Goal: Task Accomplishment & Management: Complete application form

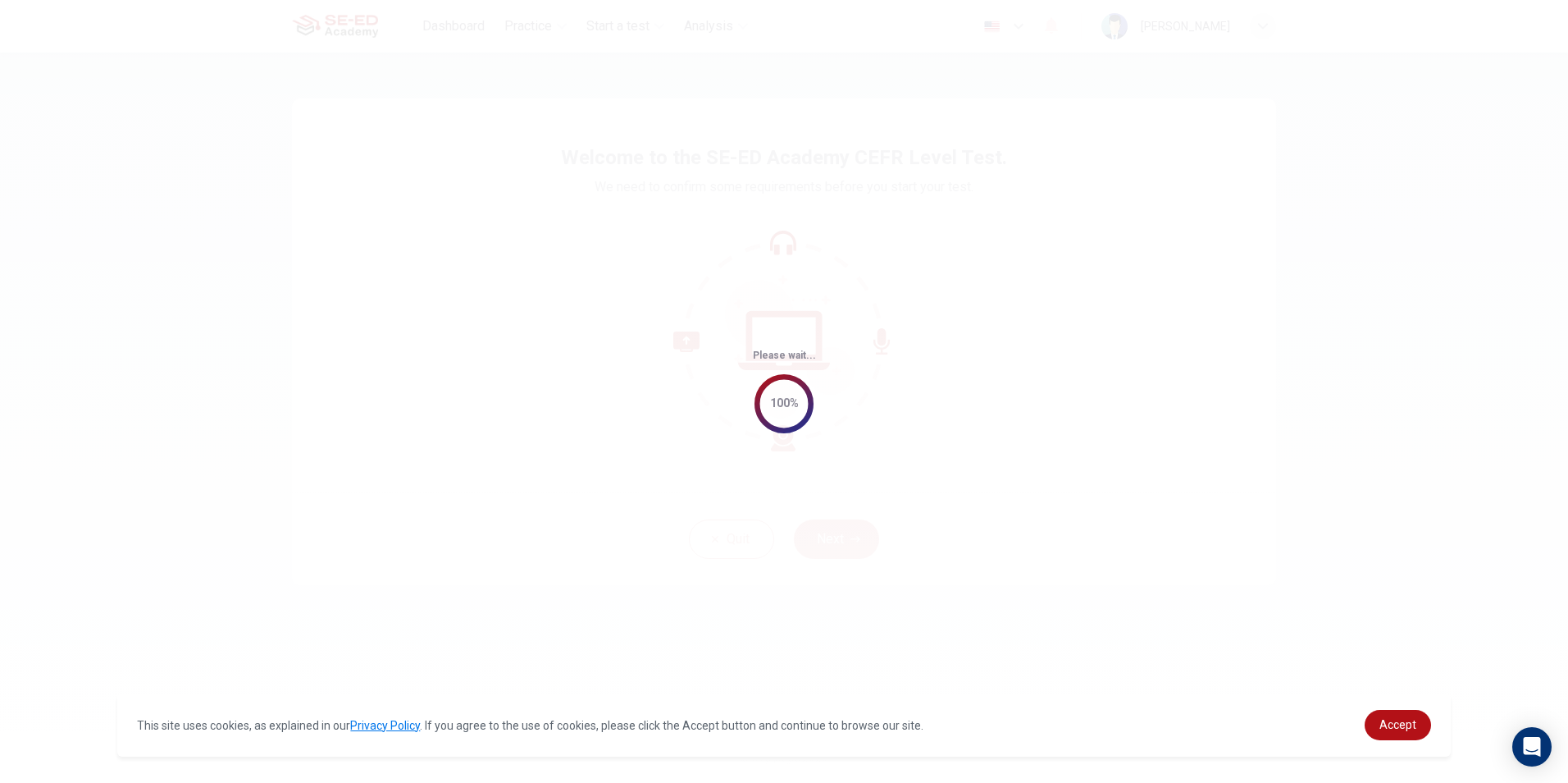
click at [1042, 356] on div "Please wait... 100%" at bounding box center [784, 392] width 1568 height 783
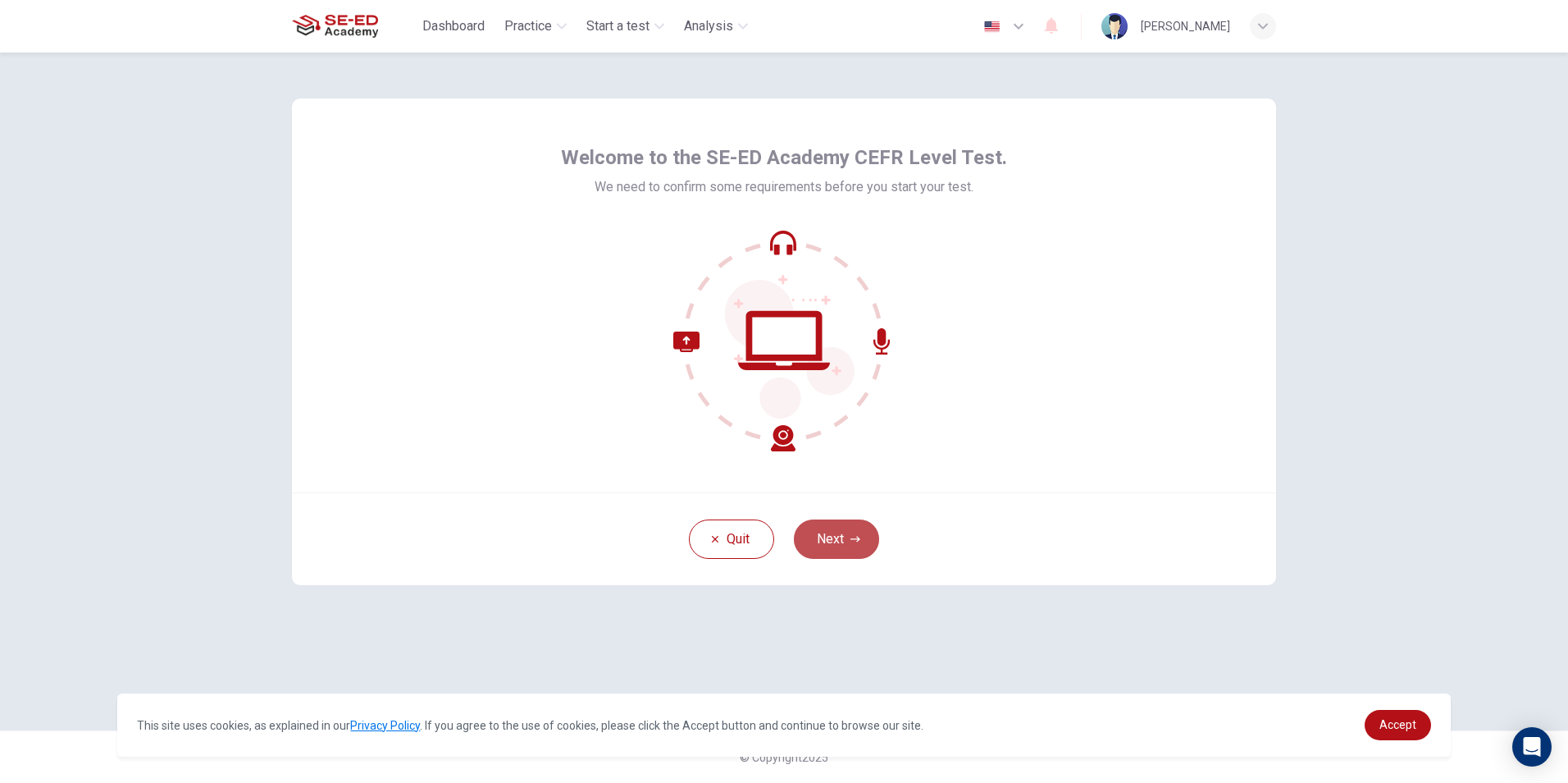
click at [847, 533] on button "Next" at bounding box center [835, 539] width 85 height 39
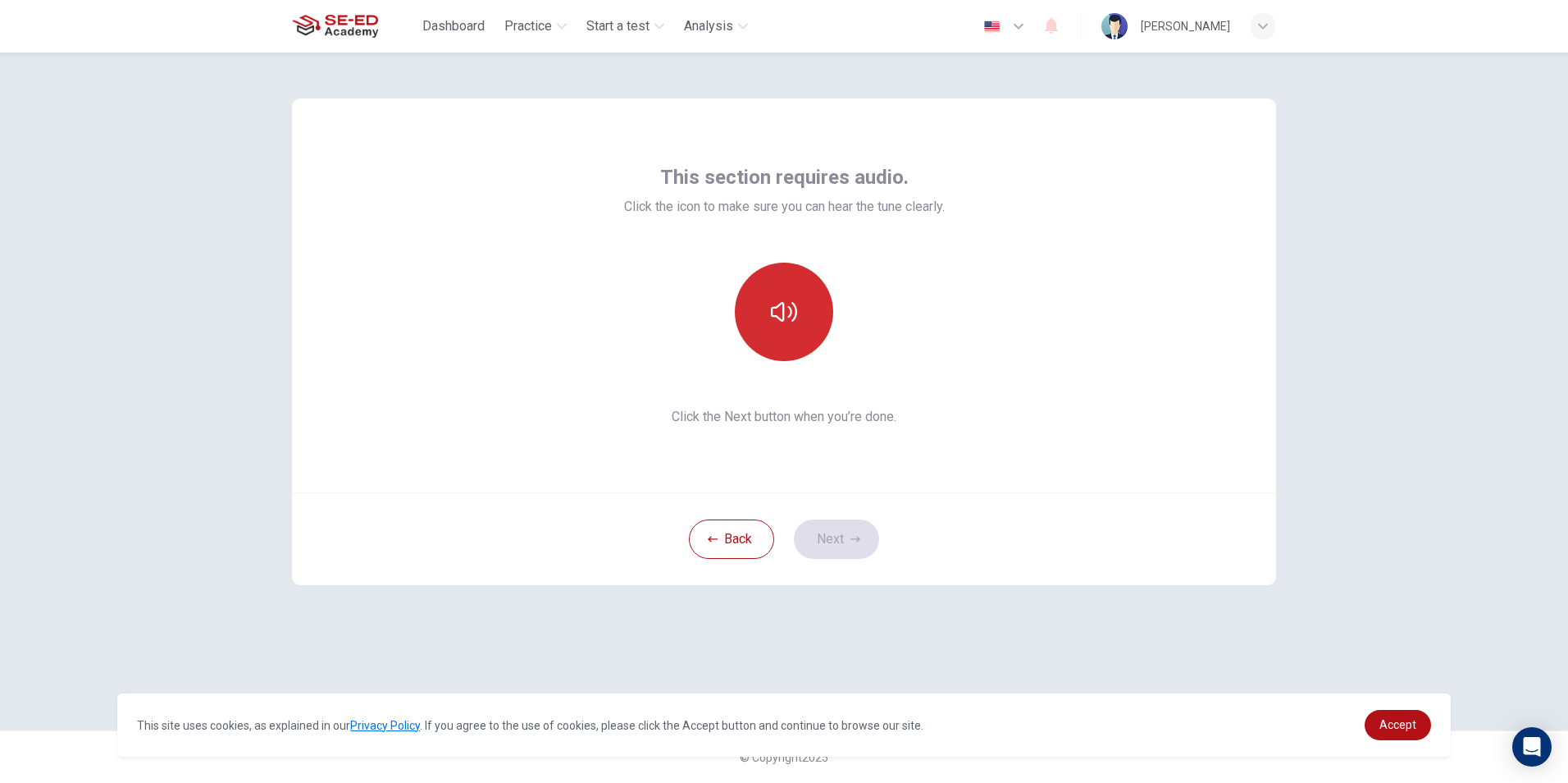
click at [796, 317] on icon "button" at bounding box center [784, 311] width 26 height 26
click at [864, 542] on button "Next" at bounding box center [835, 539] width 85 height 39
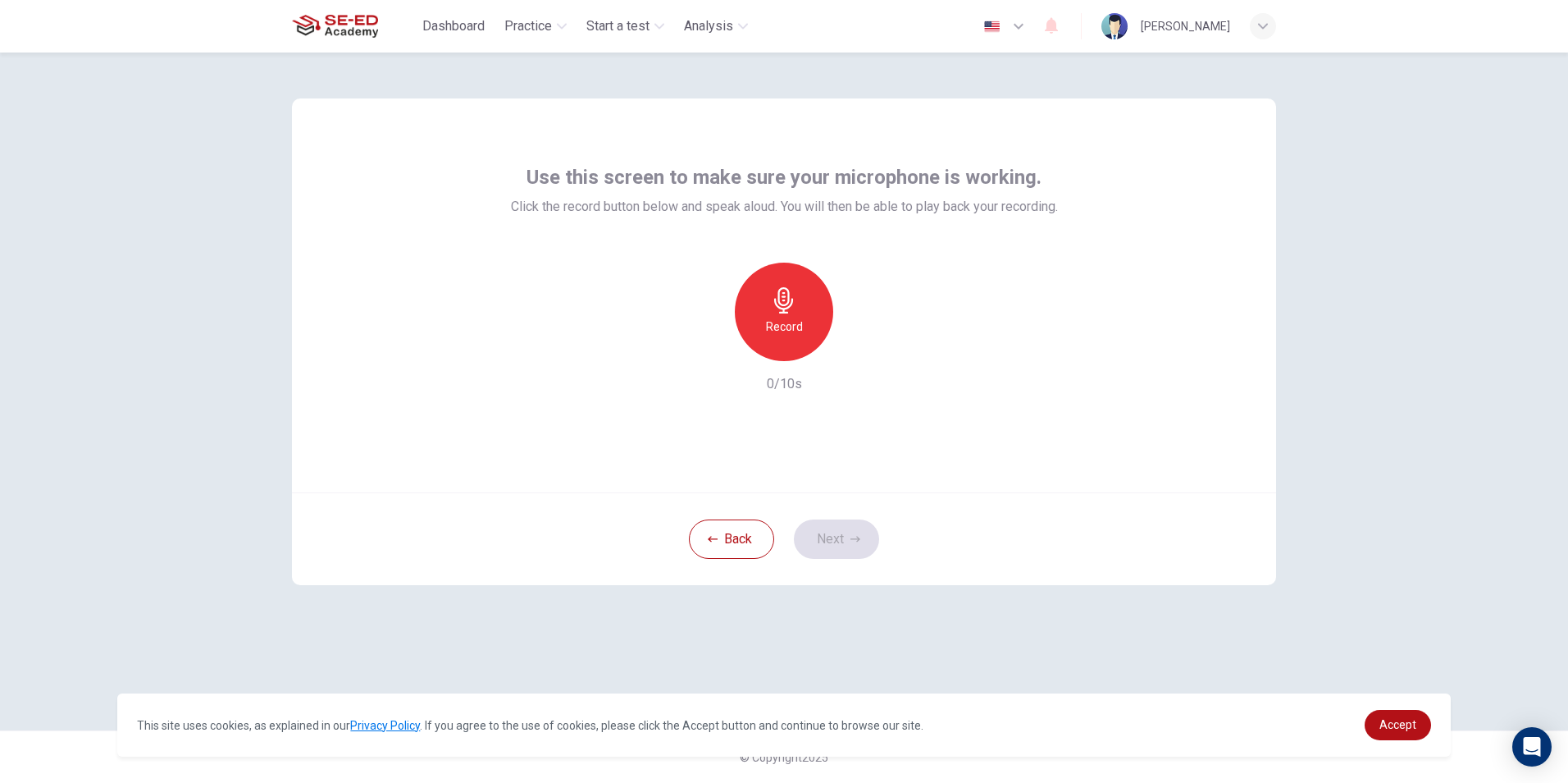
click at [791, 321] on h6 "Record" at bounding box center [784, 326] width 37 height 20
click at [984, 333] on div "Stop 7/10s" at bounding box center [784, 328] width 547 height 132
click at [837, 529] on button "Next" at bounding box center [835, 539] width 85 height 39
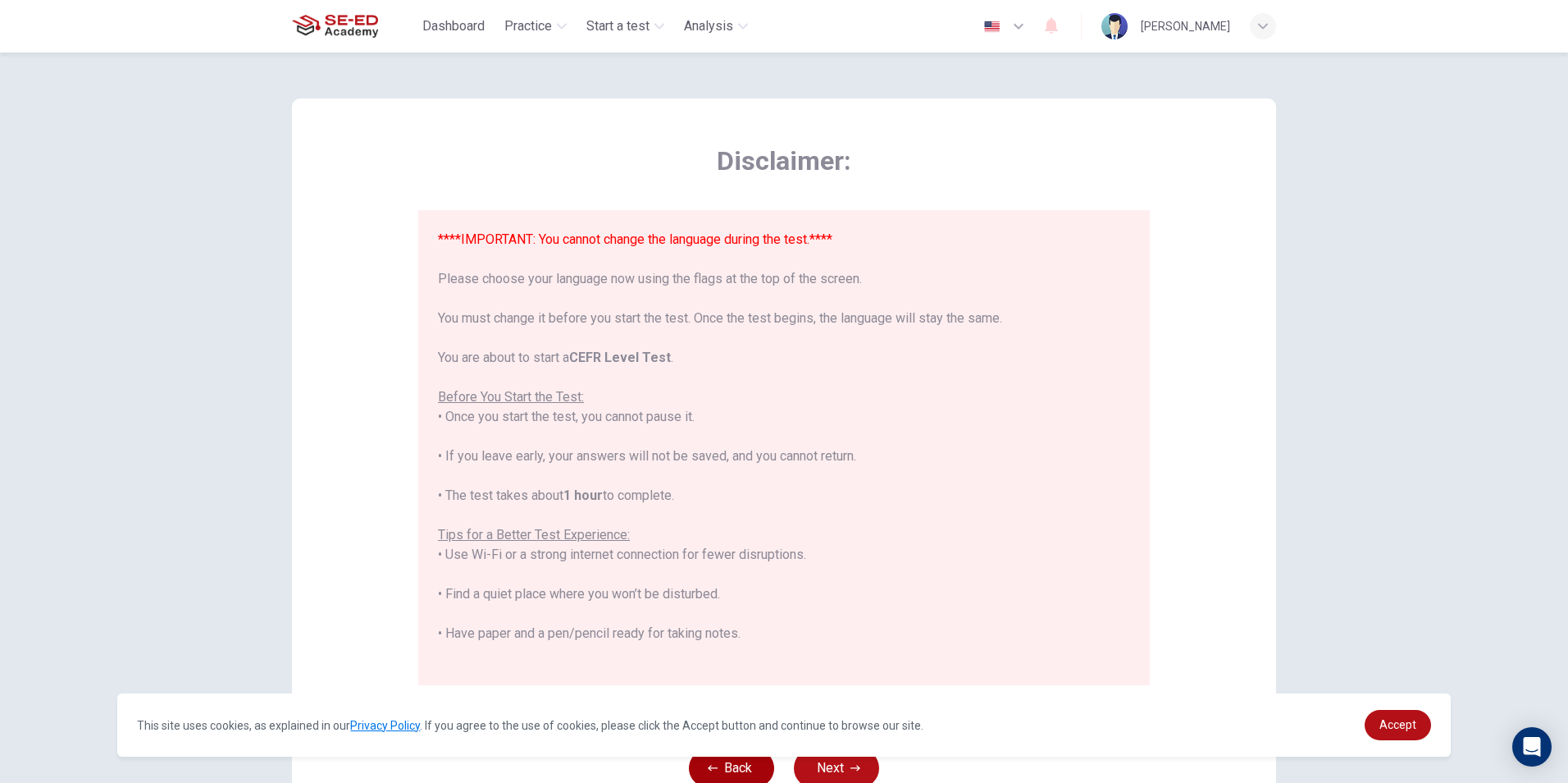
click at [724, 765] on button "Back" at bounding box center [731, 768] width 85 height 39
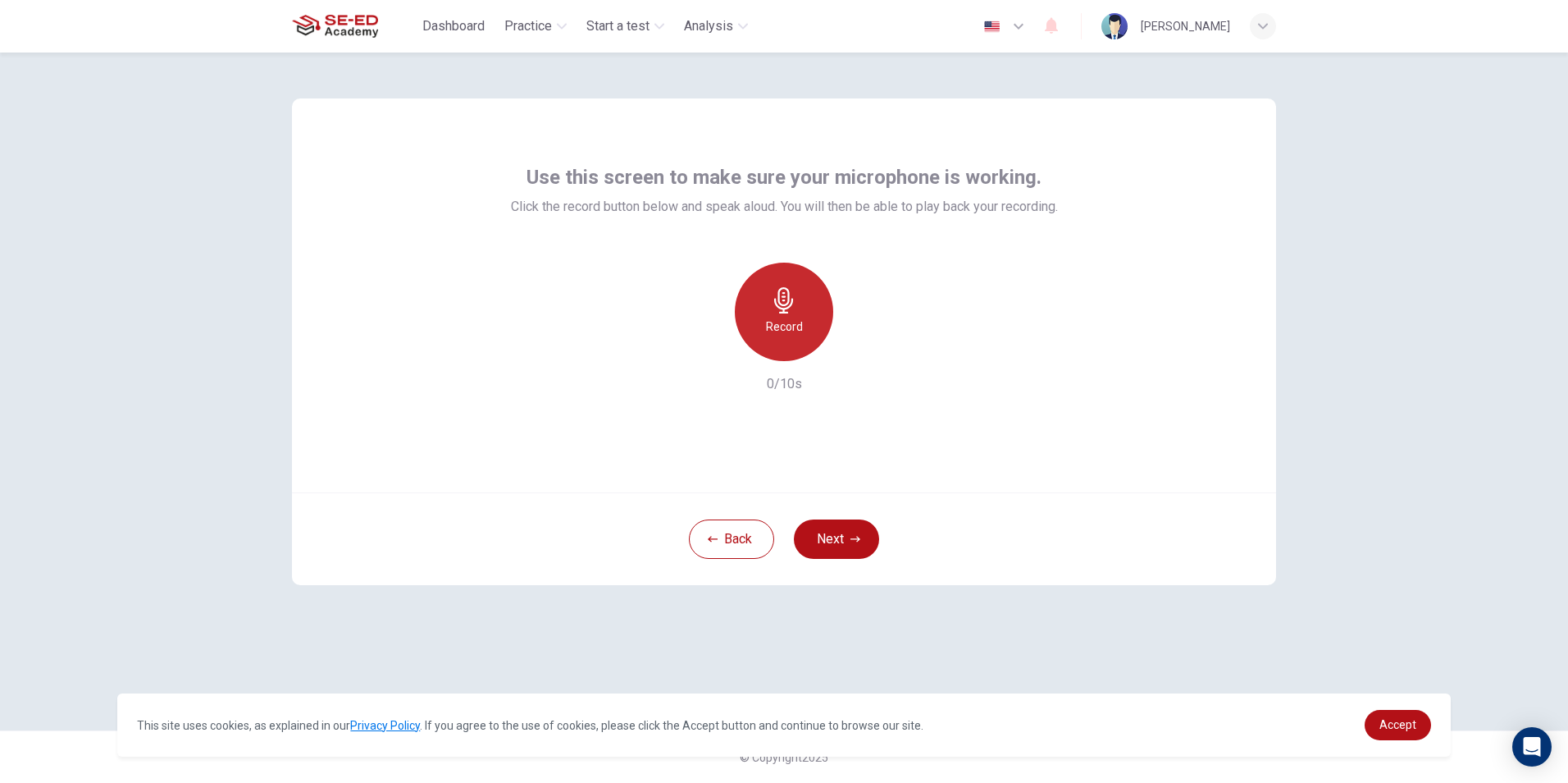
click at [793, 289] on icon "button" at bounding box center [784, 299] width 26 height 26
click at [858, 350] on icon "button" at bounding box center [861, 348] width 7 height 10
click at [836, 541] on button "Next" at bounding box center [835, 539] width 85 height 39
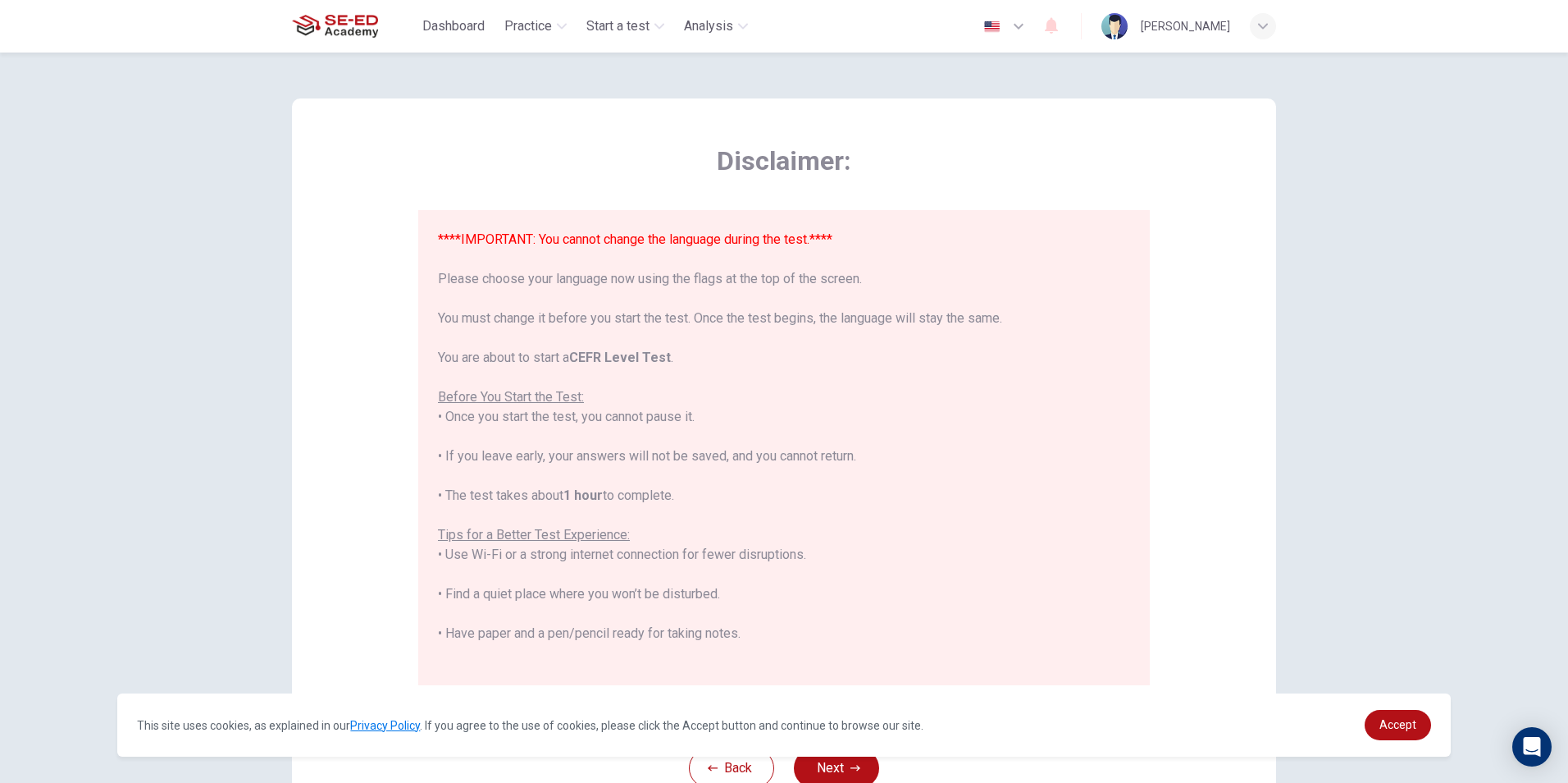
click at [907, 359] on div "****IMPORTANT: You cannot change the language during the test.**** Please choos…" at bounding box center [784, 524] width 692 height 590
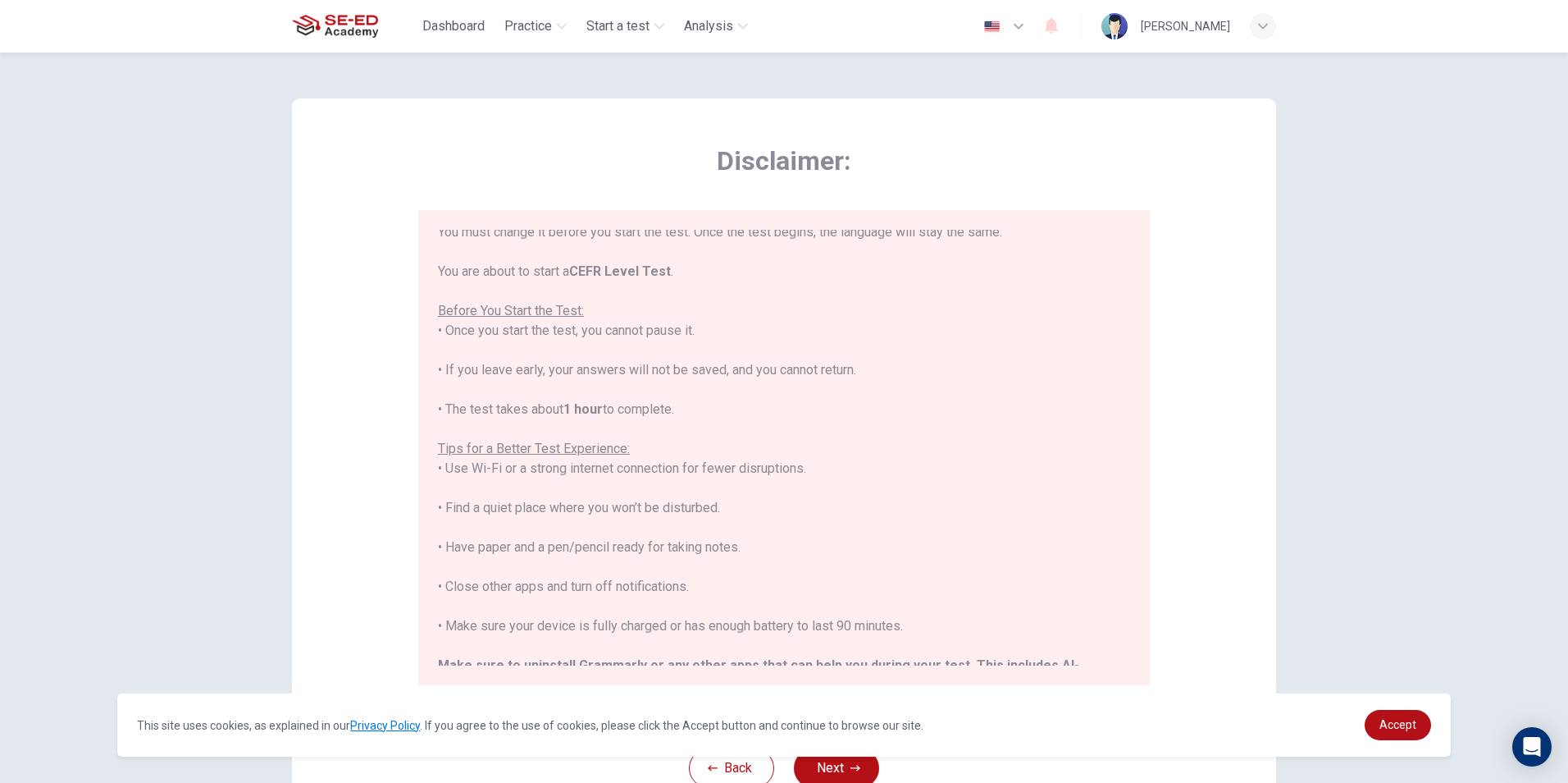
scroll to position [157, 0]
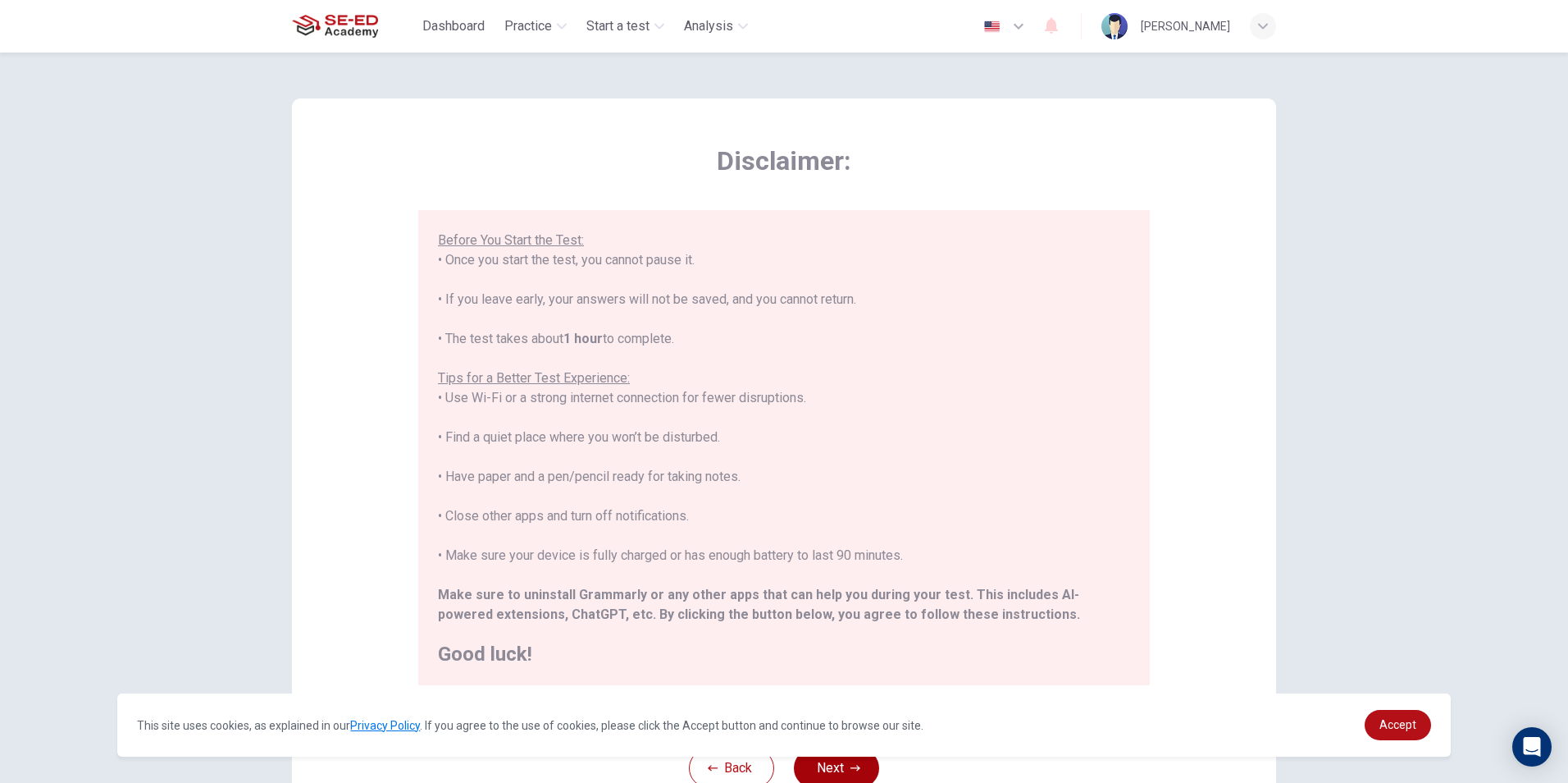
click at [835, 758] on button "Next" at bounding box center [835, 768] width 85 height 39
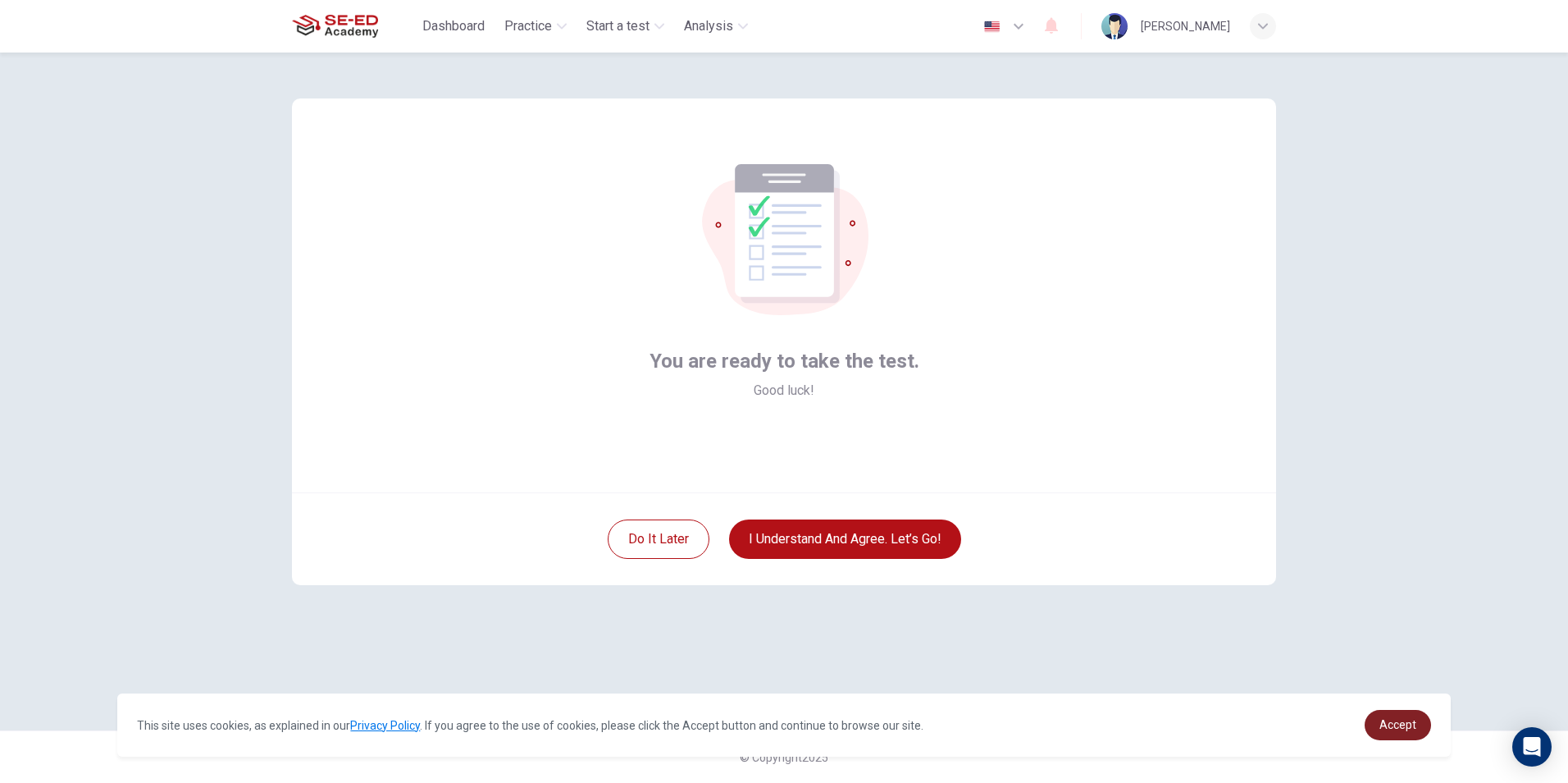
click at [1373, 722] on link "Accept" at bounding box center [1398, 725] width 66 height 30
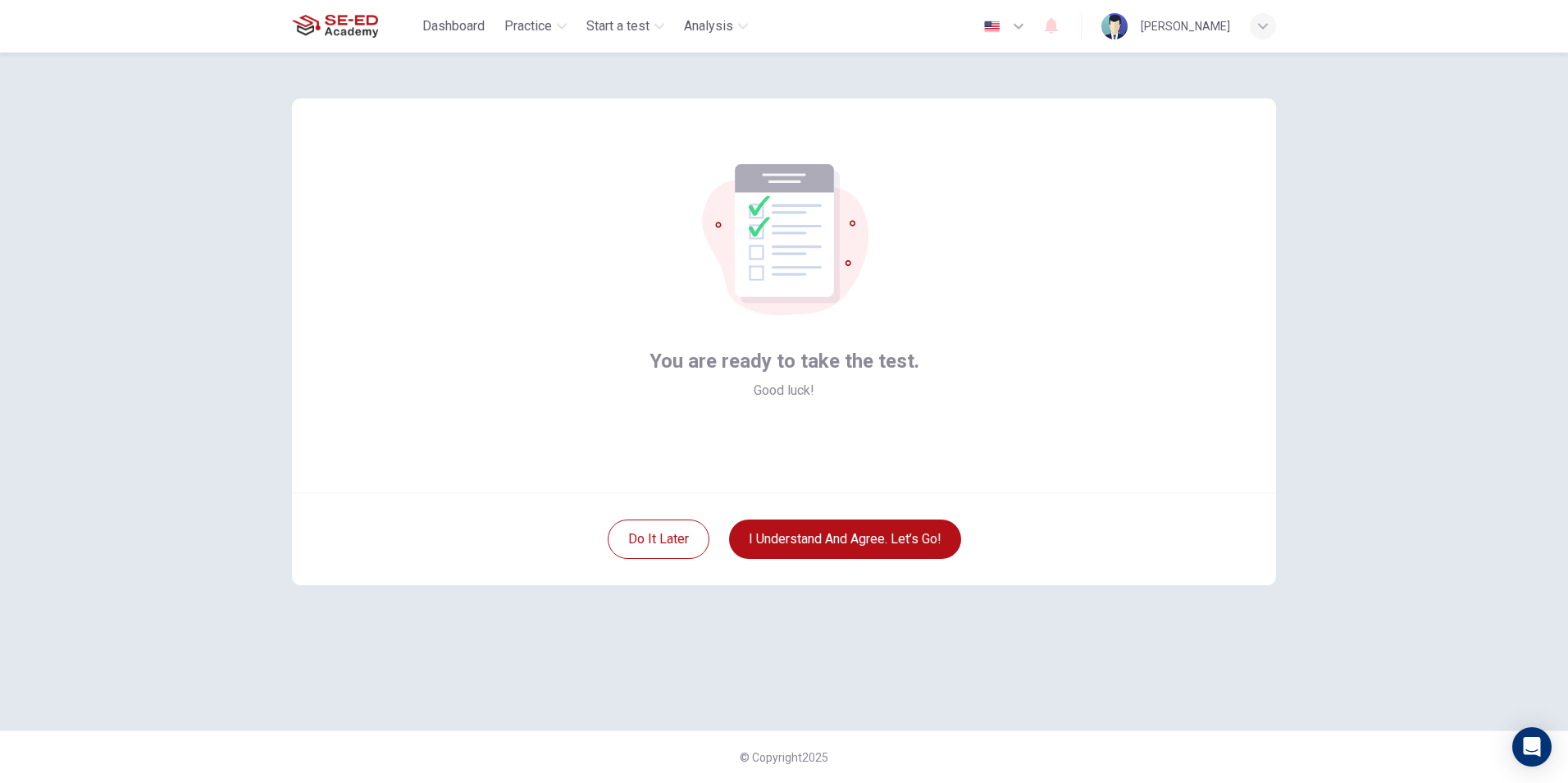
click at [841, 376] on div "You are ready to take the test. Good luck!" at bounding box center [784, 374] width 270 height 53
click at [771, 538] on button "I understand and agree. Let’s go!" at bounding box center [844, 539] width 232 height 39
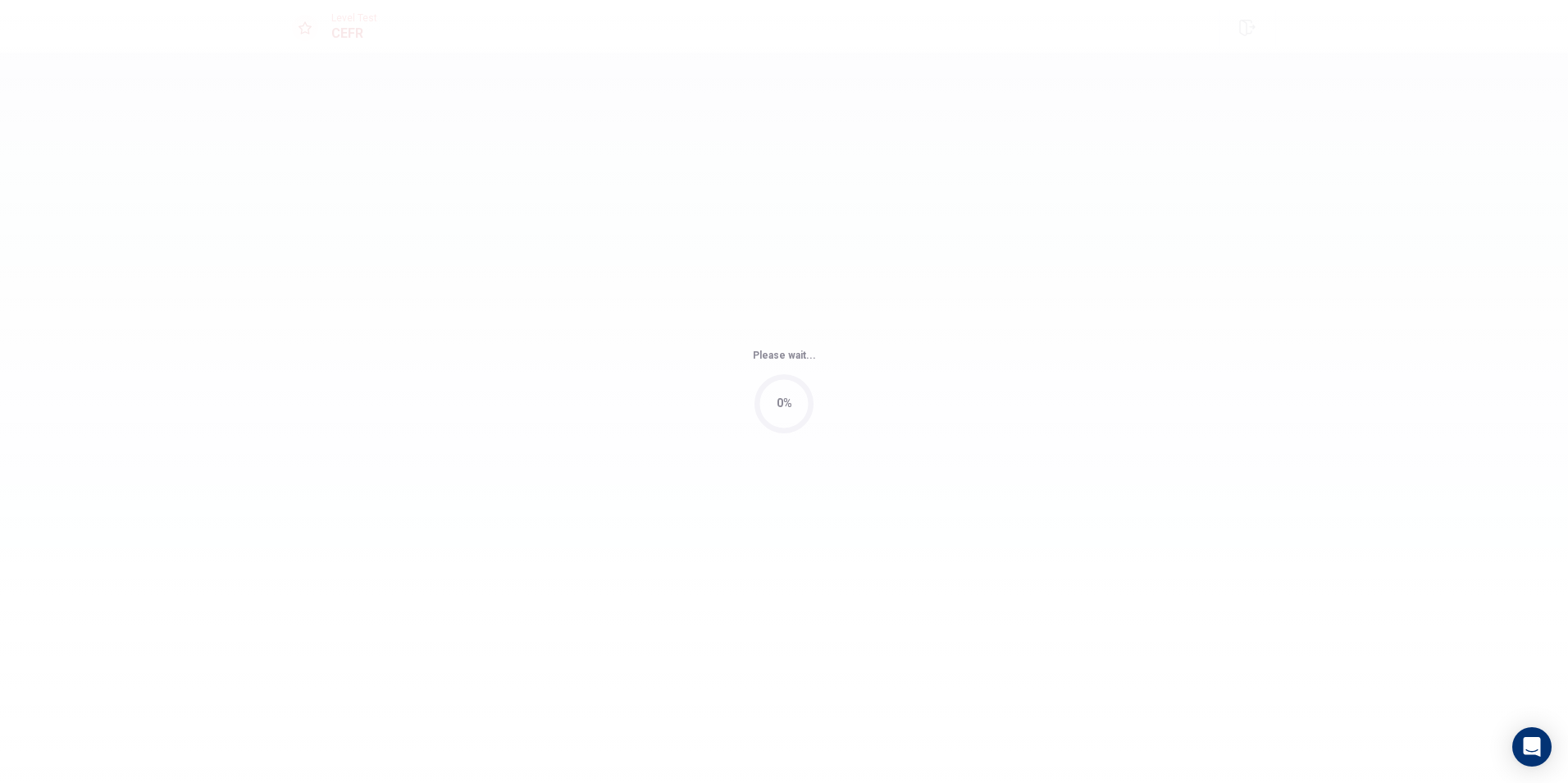
click at [987, 313] on div "Please wait... 0%" at bounding box center [784, 392] width 1568 height 783
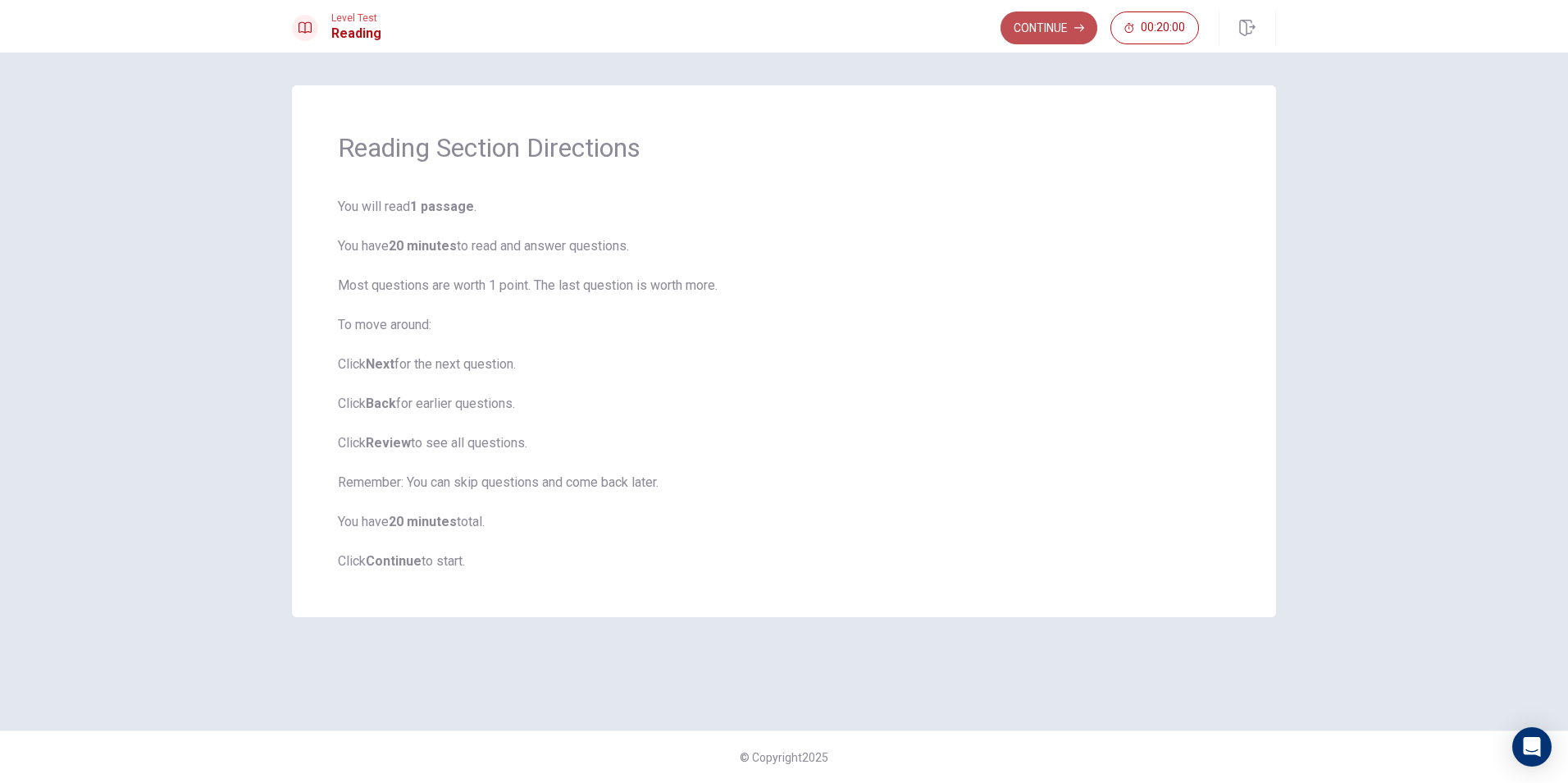
click at [1068, 30] on button "Continue" at bounding box center [1049, 28] width 97 height 33
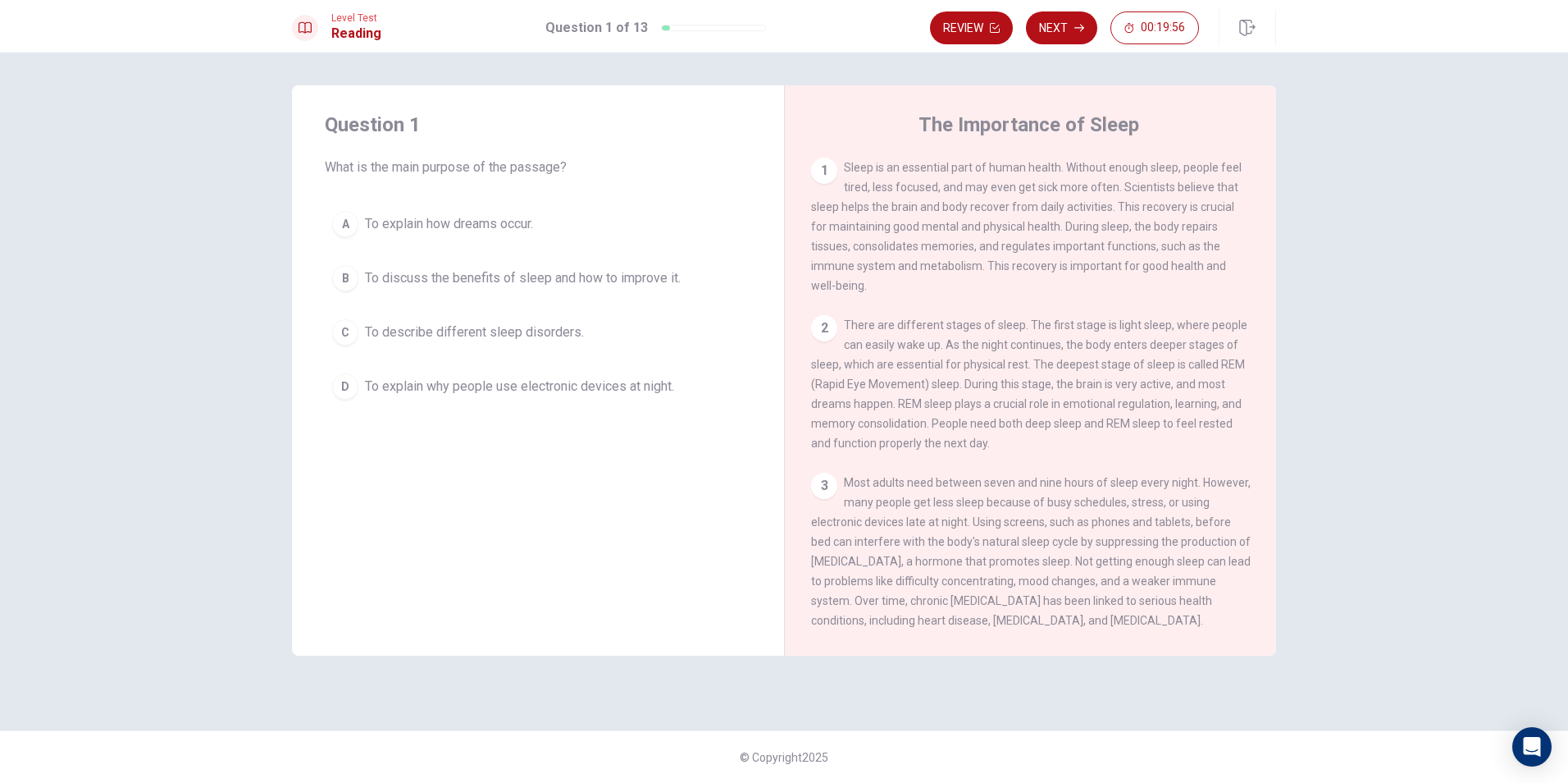
click at [582, 540] on div "Question 1 What is the main purpose of the passage? A To explain how dreams occ…" at bounding box center [537, 370] width 492 height 570
click at [1165, 366] on span "There are different stages of sleep. The first stage is light sleep, where peop…" at bounding box center [1029, 383] width 436 height 132
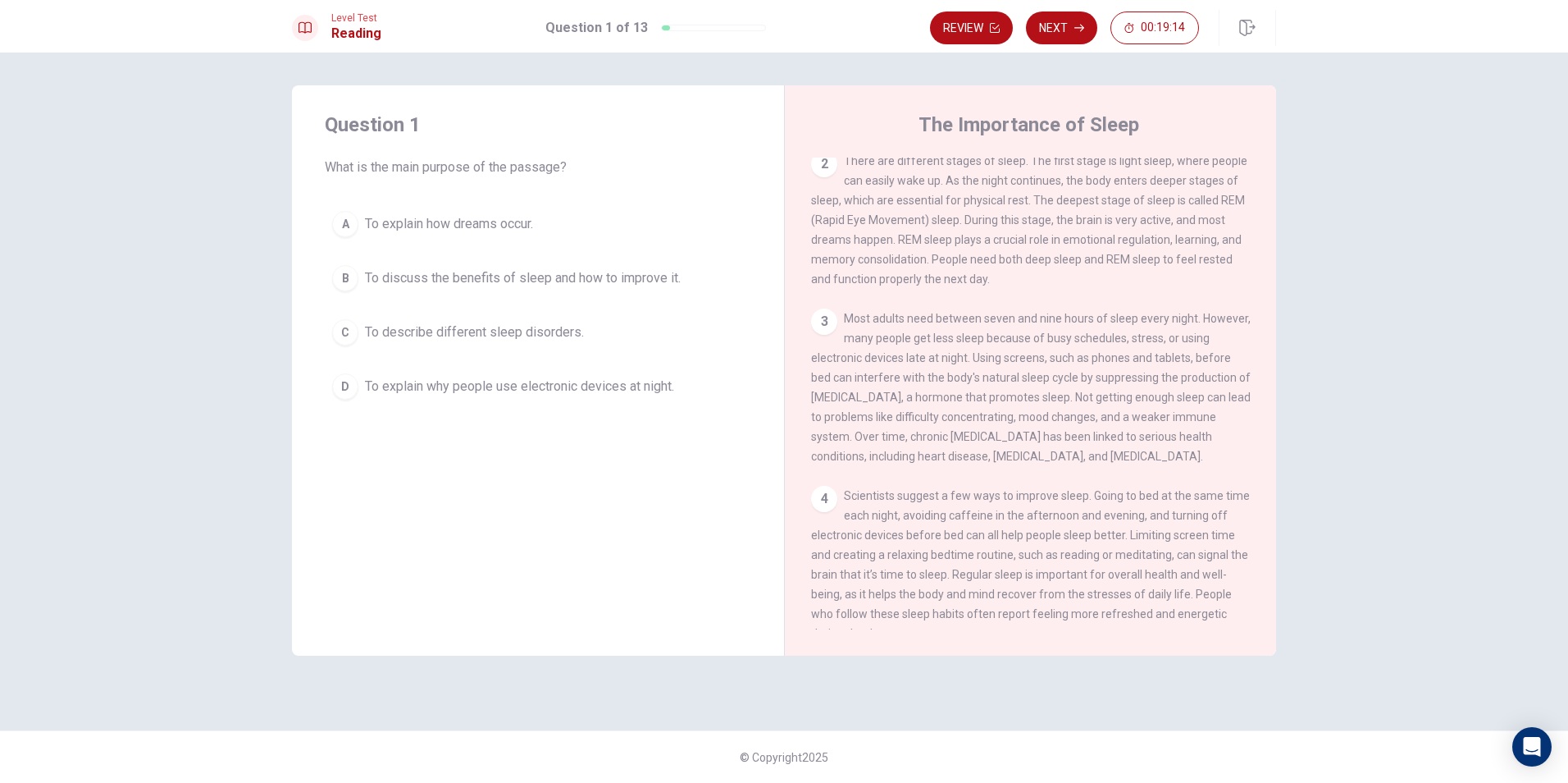
scroll to position [222, 0]
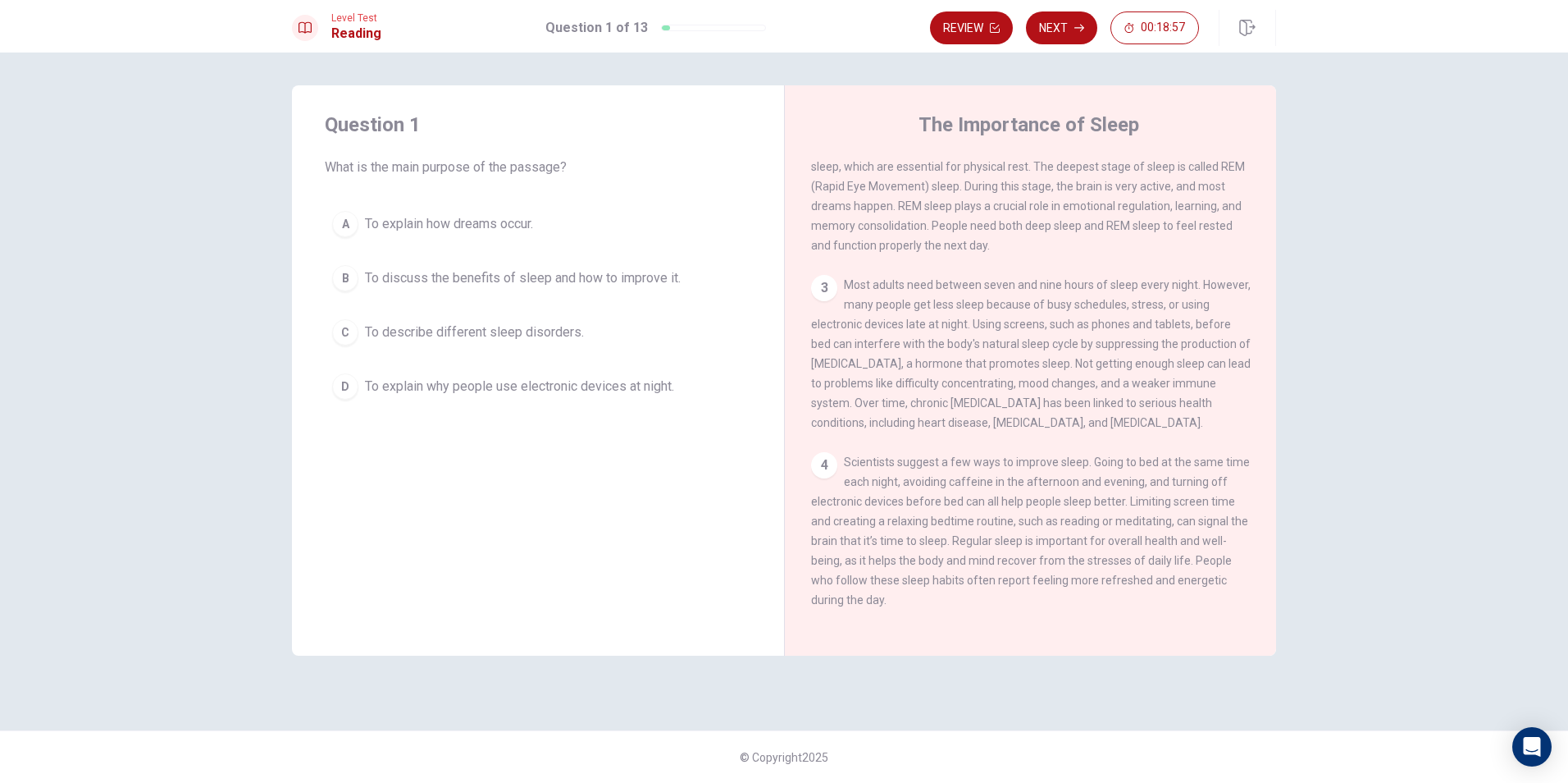
click at [352, 283] on div "B" at bounding box center [345, 278] width 26 height 26
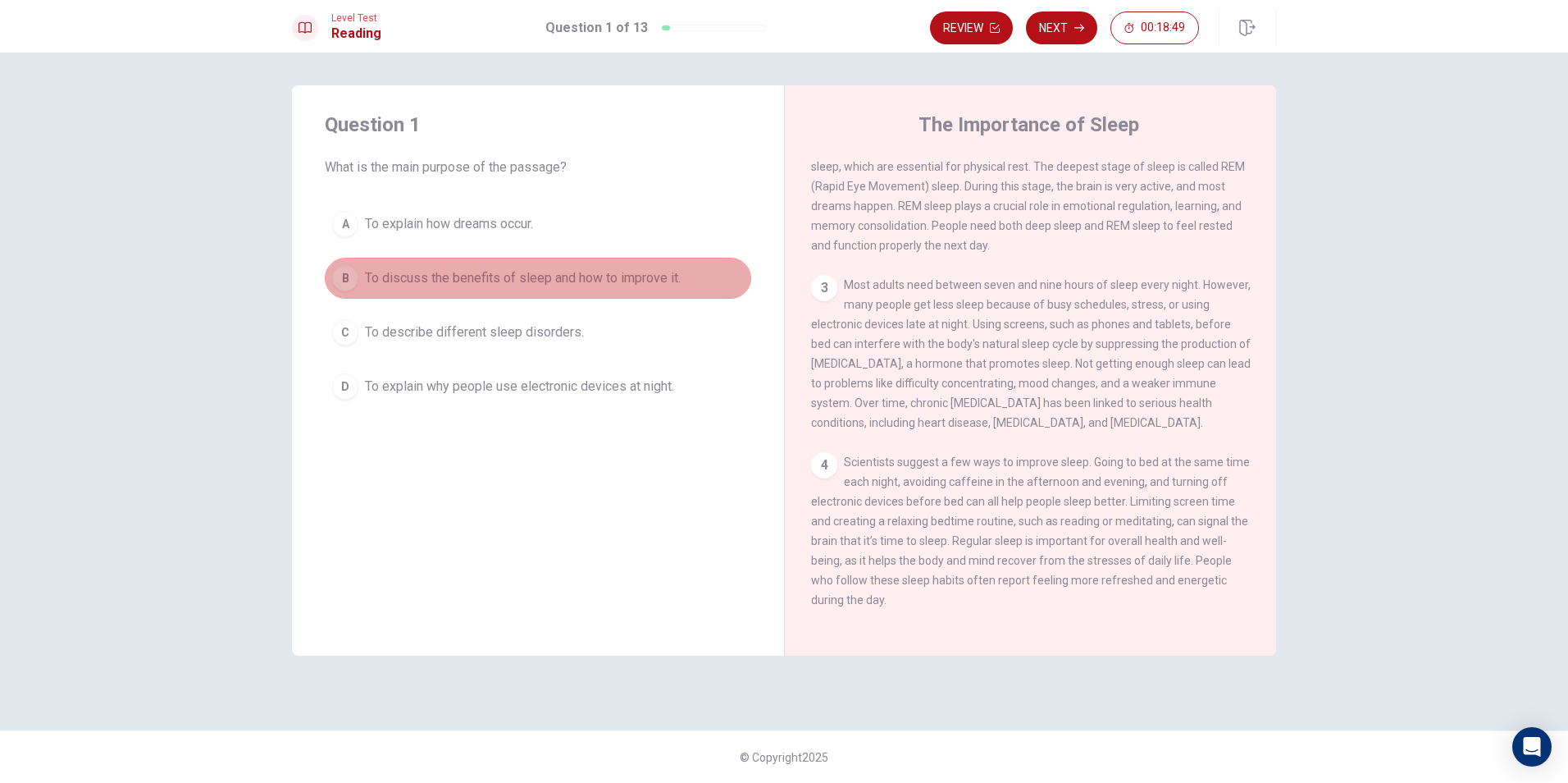
click at [717, 288] on button "B To discuss the benefits of sleep and how to improve it." at bounding box center [538, 279] width 426 height 41
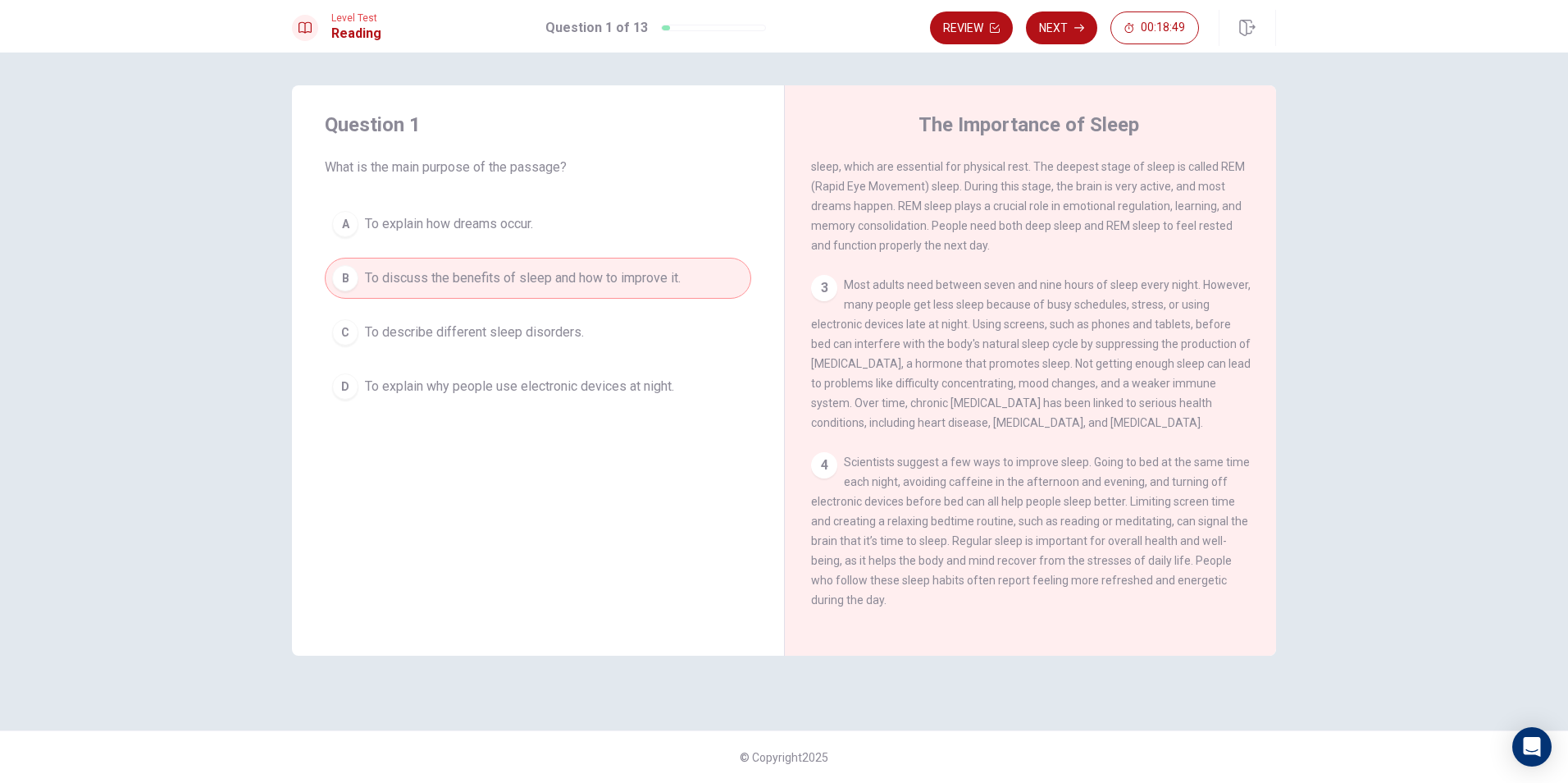
click at [715, 288] on button "B To discuss the benefits of sleep and how to improve it." at bounding box center [538, 279] width 426 height 41
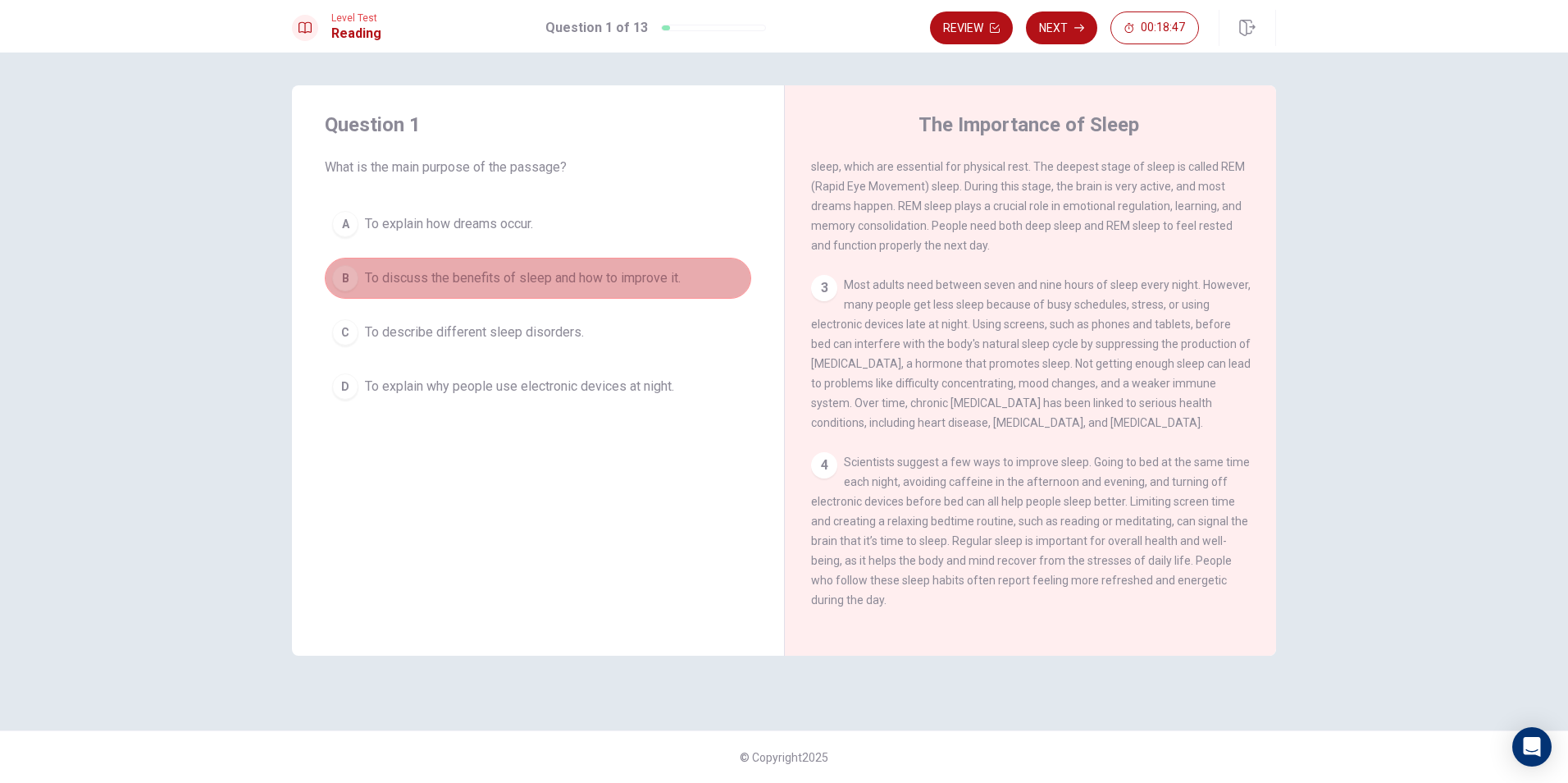
click at [707, 285] on button "B To discuss the benefits of sleep and how to improve it." at bounding box center [538, 279] width 426 height 41
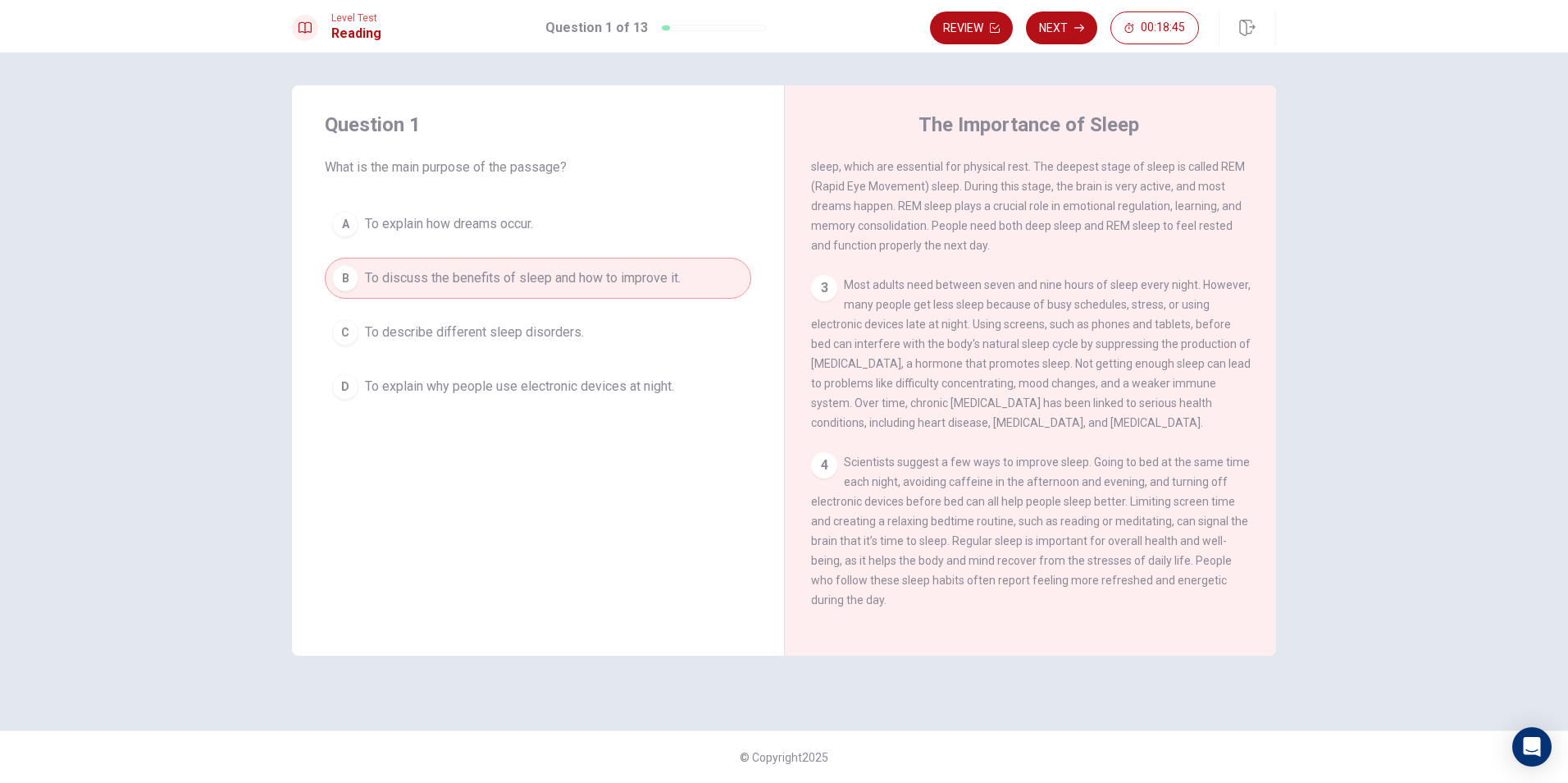
drag, startPoint x: 707, startPoint y: 285, endPoint x: 696, endPoint y: 285, distance: 11.0
click at [698, 285] on button "B To discuss the benefits of sleep and how to improve it." at bounding box center [538, 279] width 426 height 41
click at [1067, 31] on button "Next" at bounding box center [1062, 28] width 72 height 33
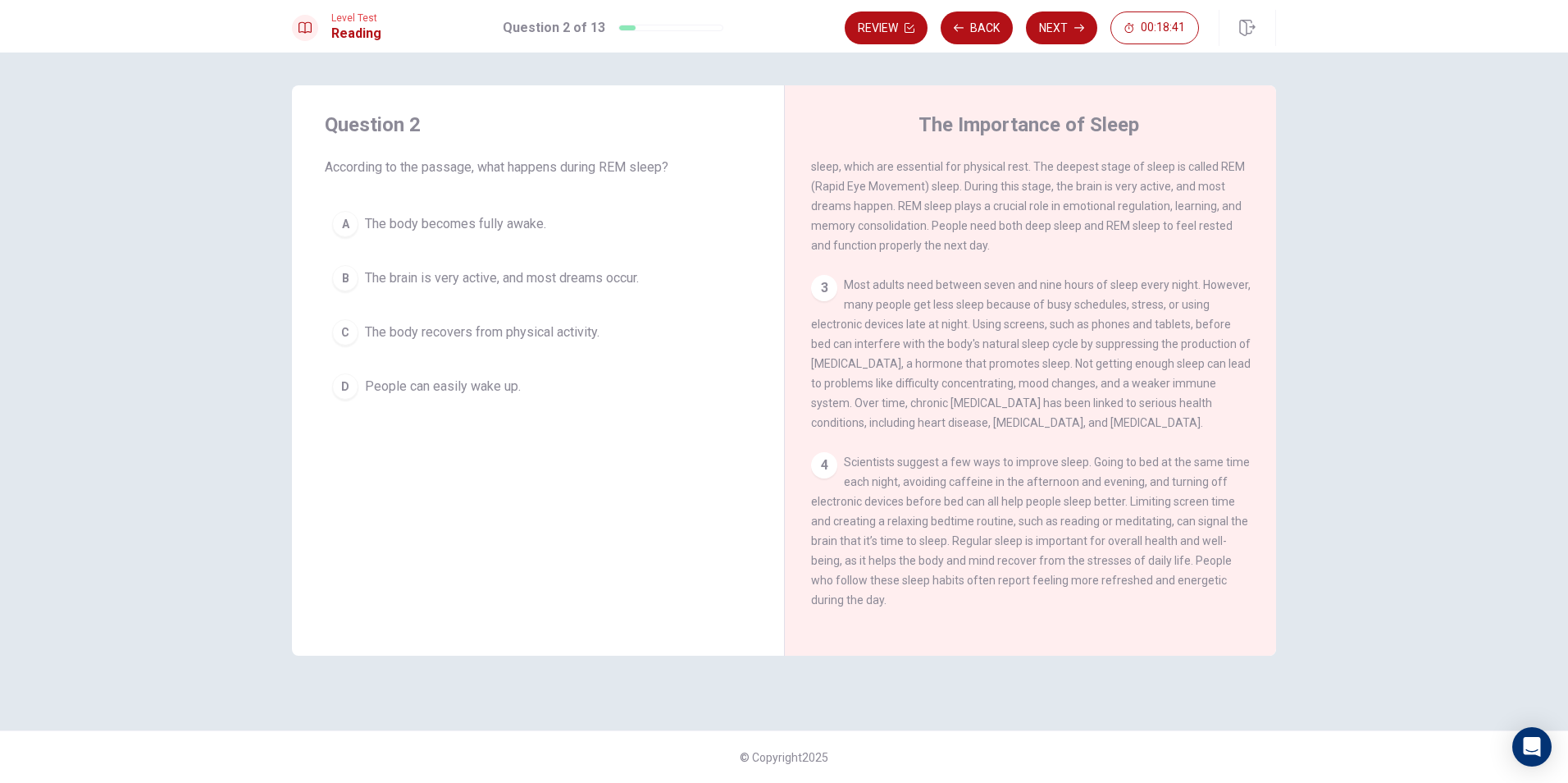
click at [1328, 159] on div "Question 2 According to the passage, what happens during REM sleep? A The body …" at bounding box center [784, 417] width 1568 height 730
click at [1315, 245] on div "Question 2 According to the passage, what happens during REM sleep? A The body …" at bounding box center [784, 417] width 1568 height 730
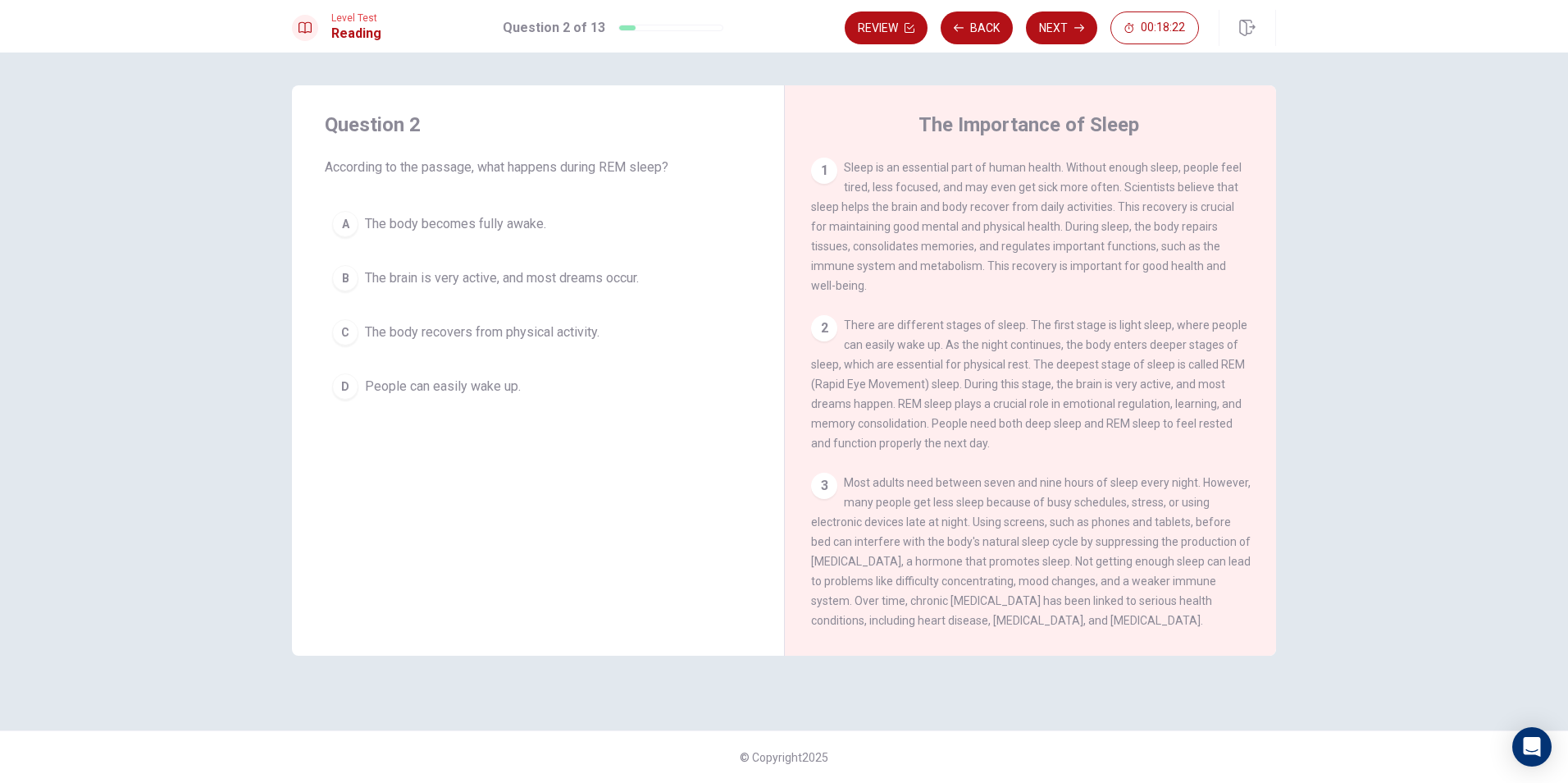
scroll to position [82, 0]
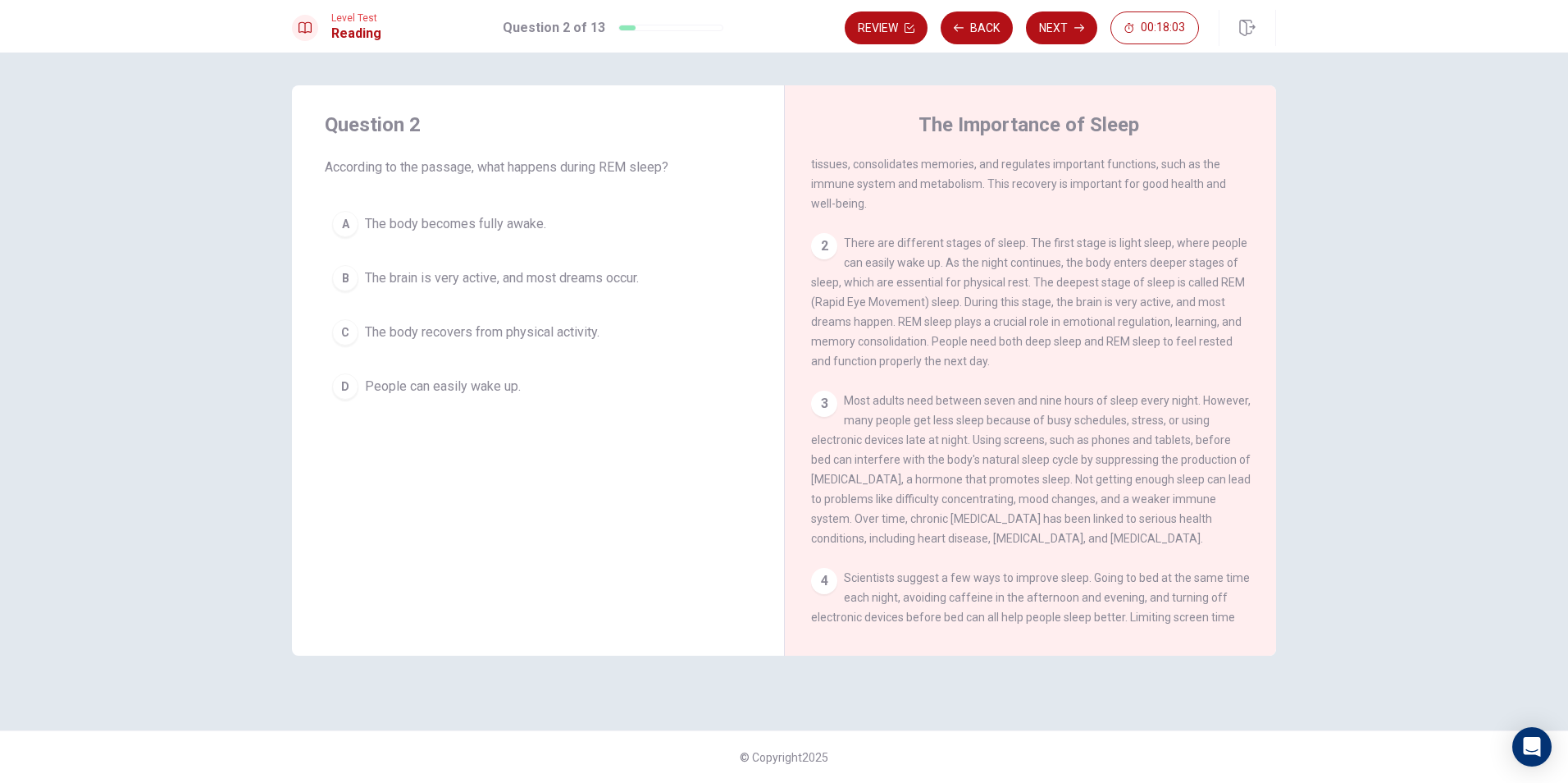
click at [356, 271] on div "B" at bounding box center [345, 278] width 26 height 26
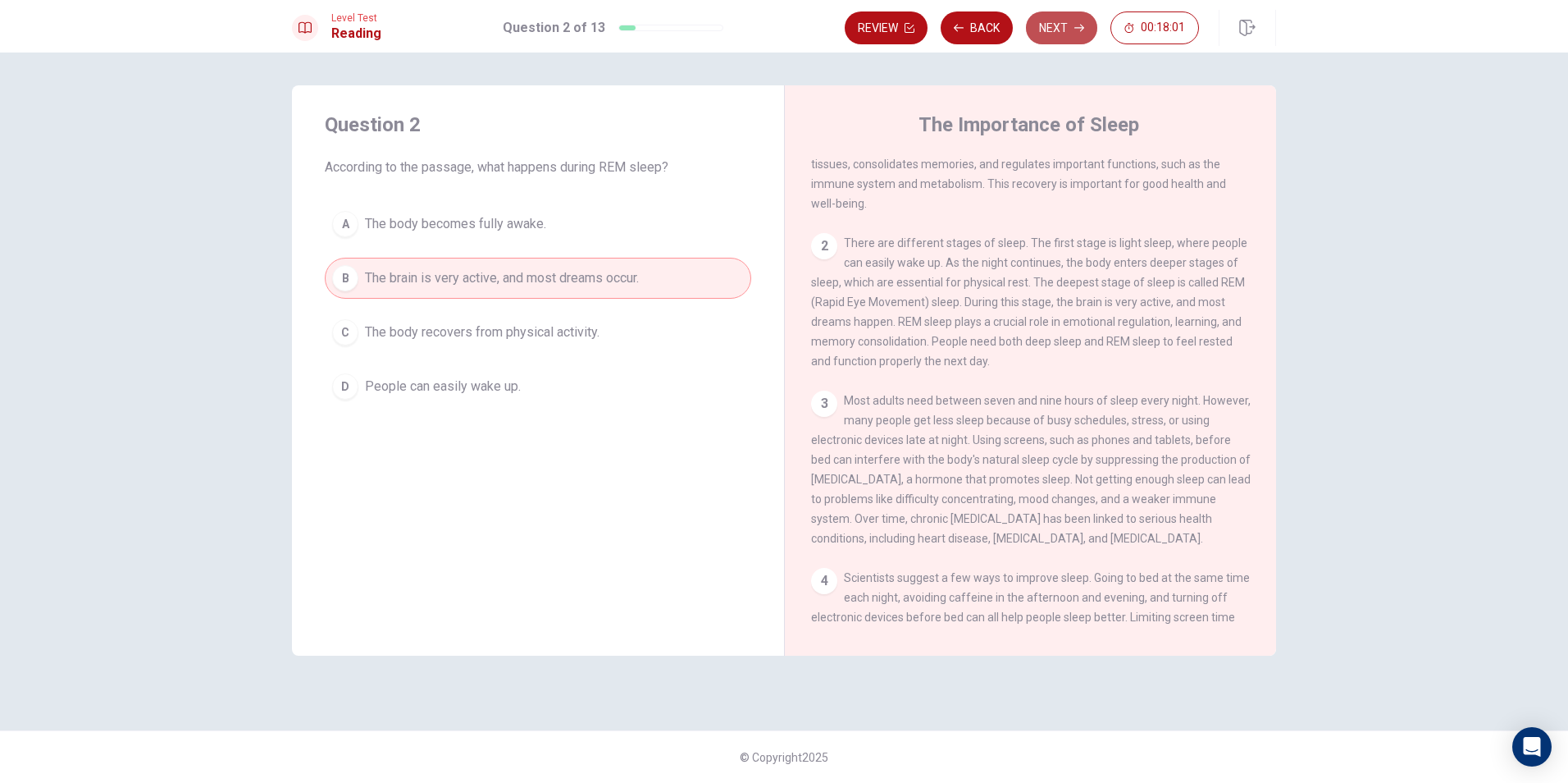
click at [1058, 24] on button "Next" at bounding box center [1062, 28] width 72 height 33
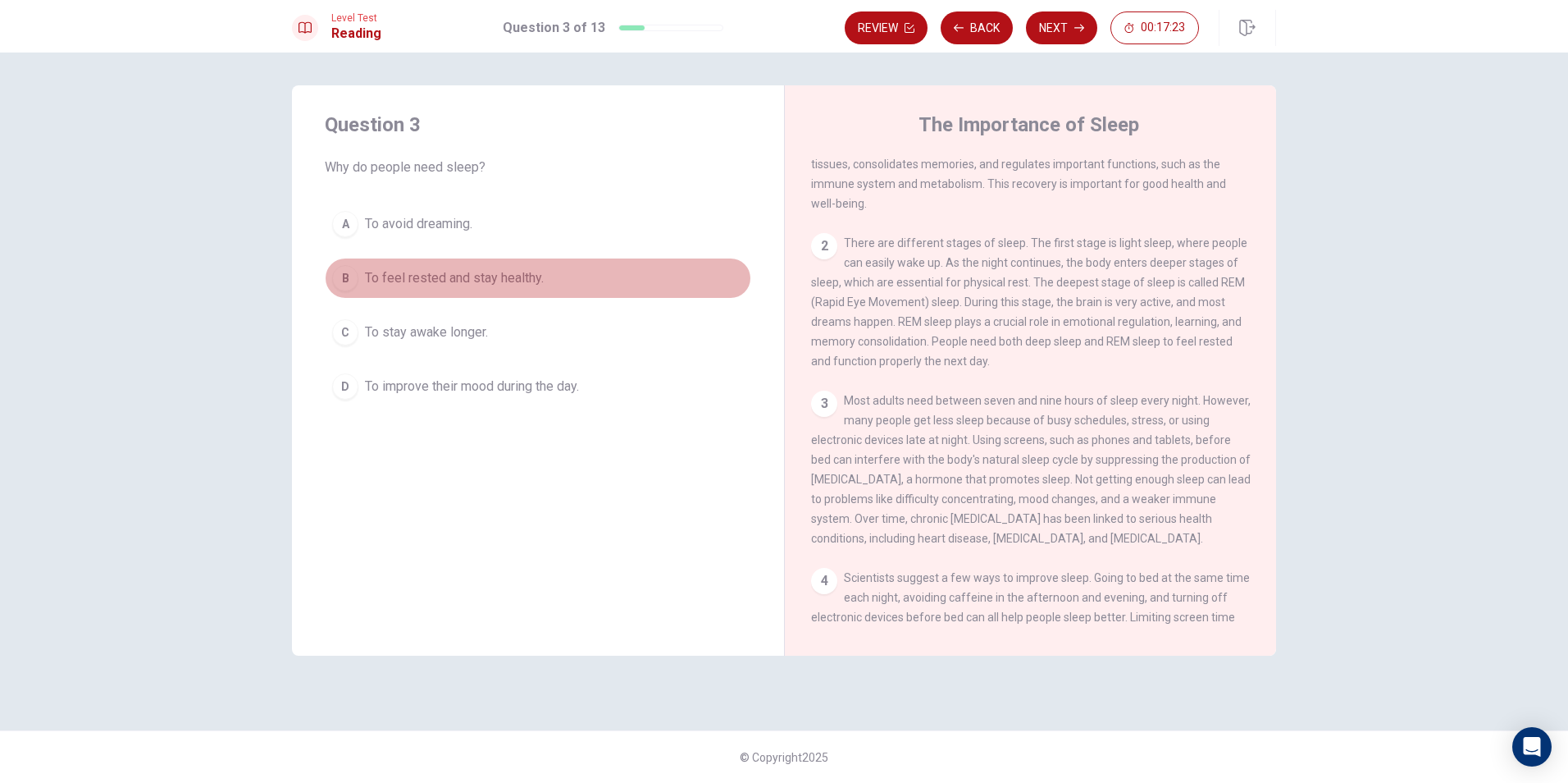
click at [442, 267] on button "B To feel rested and stay healthy." at bounding box center [538, 279] width 426 height 41
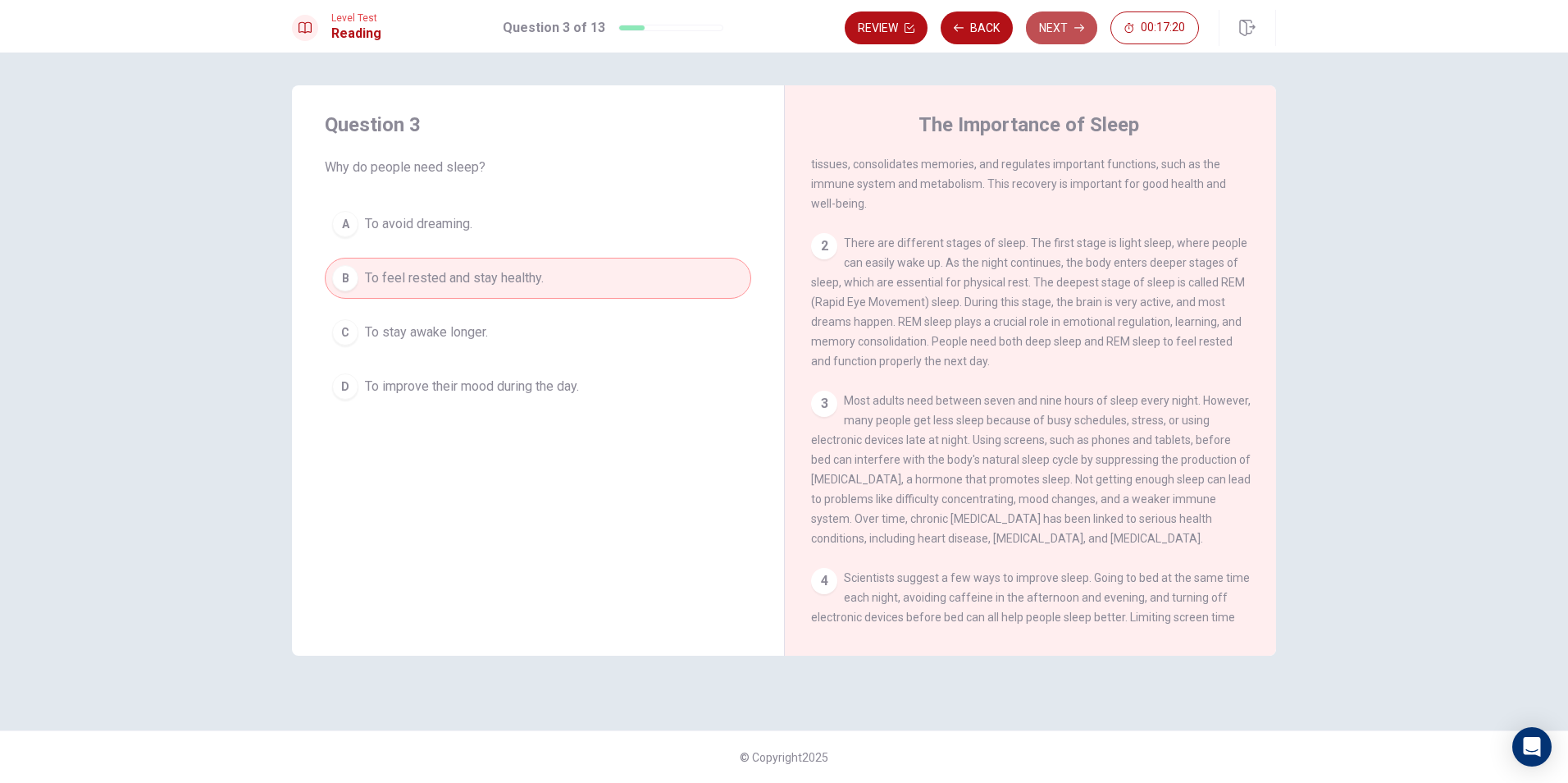
click at [1058, 24] on button "Next" at bounding box center [1062, 28] width 72 height 33
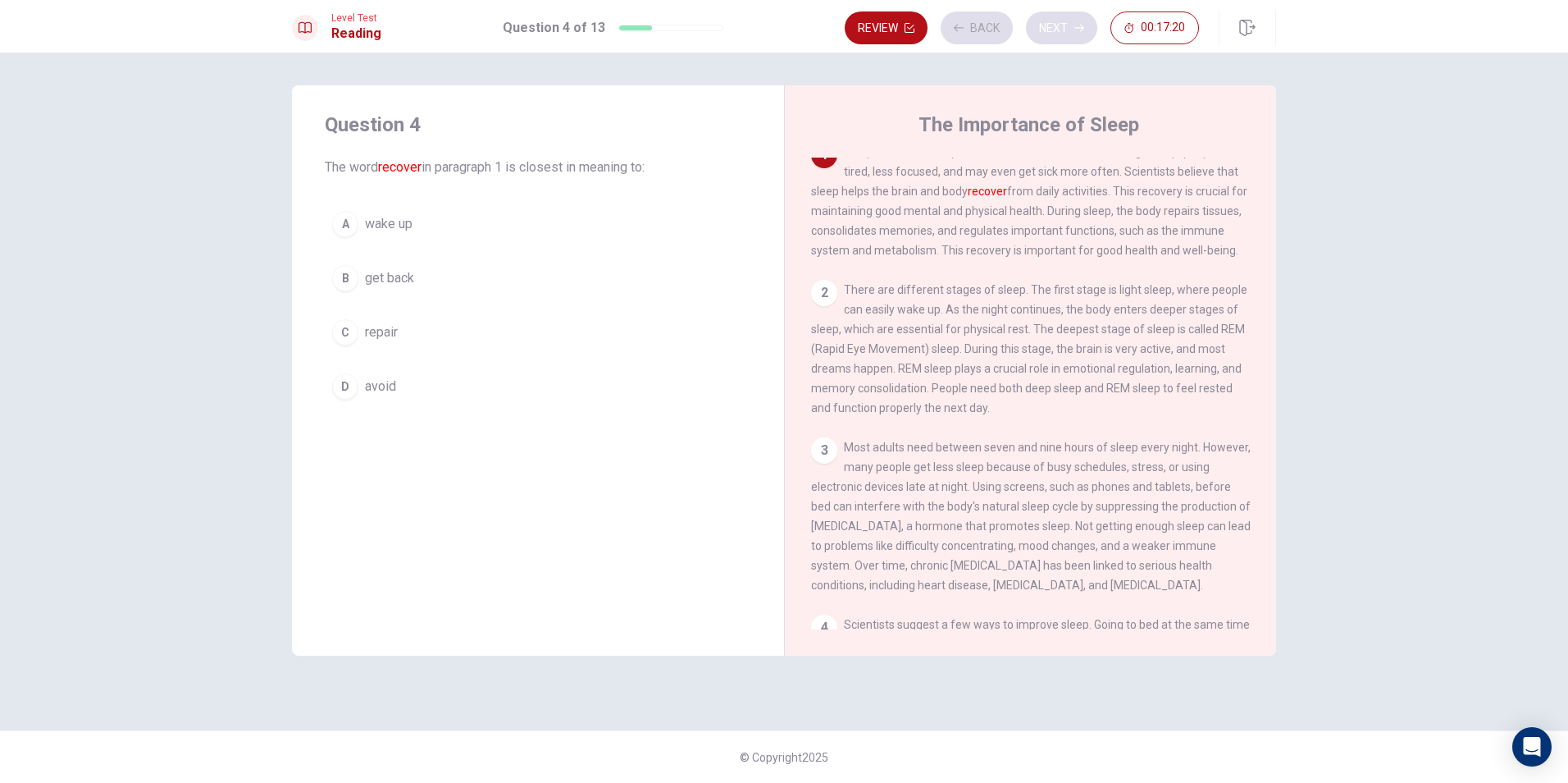
scroll to position [0, 0]
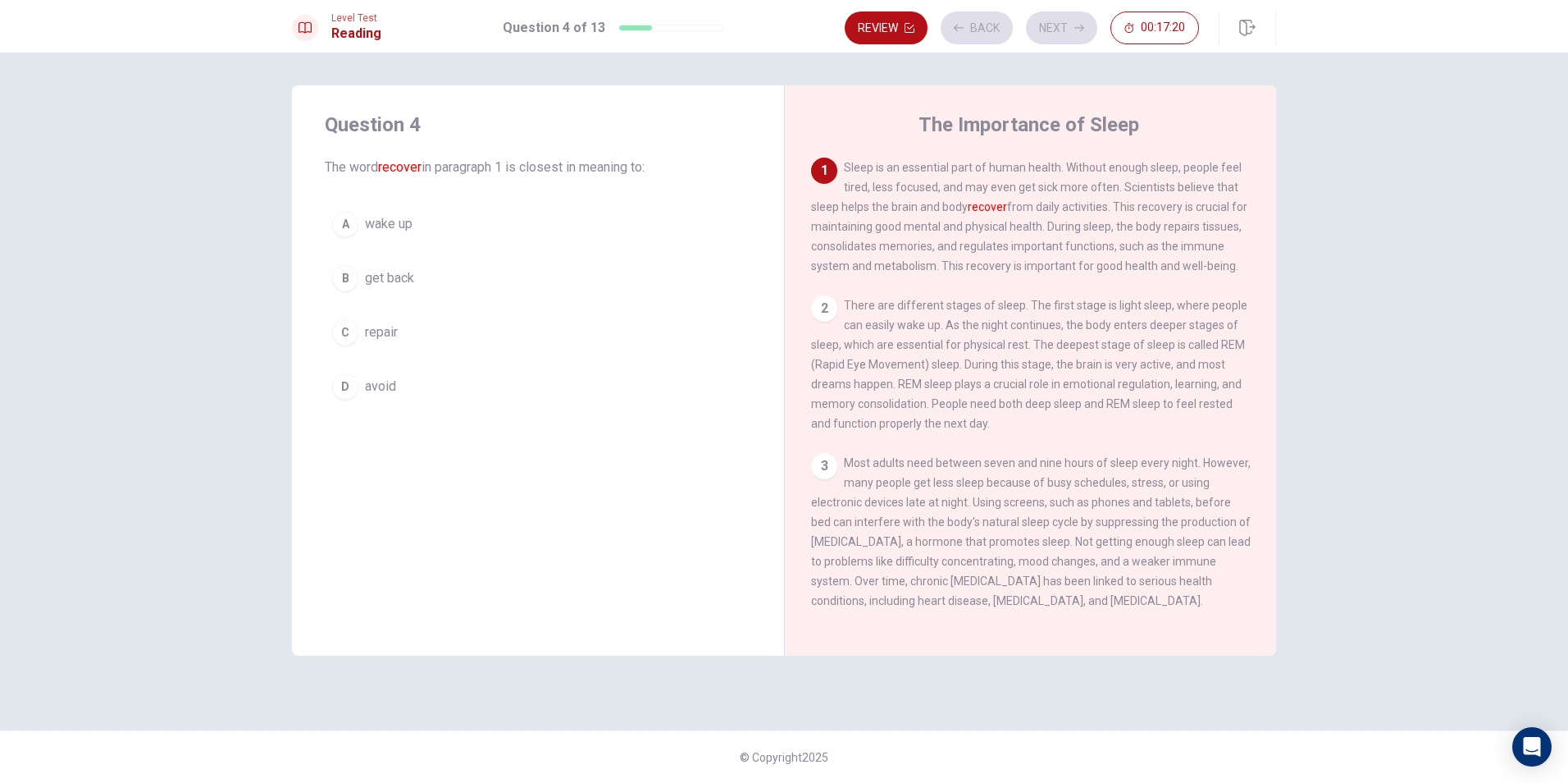
click at [1326, 176] on div "Question 4 The word recover in paragraph 1 is closest in meaning to: A wake up …" at bounding box center [784, 417] width 1568 height 730
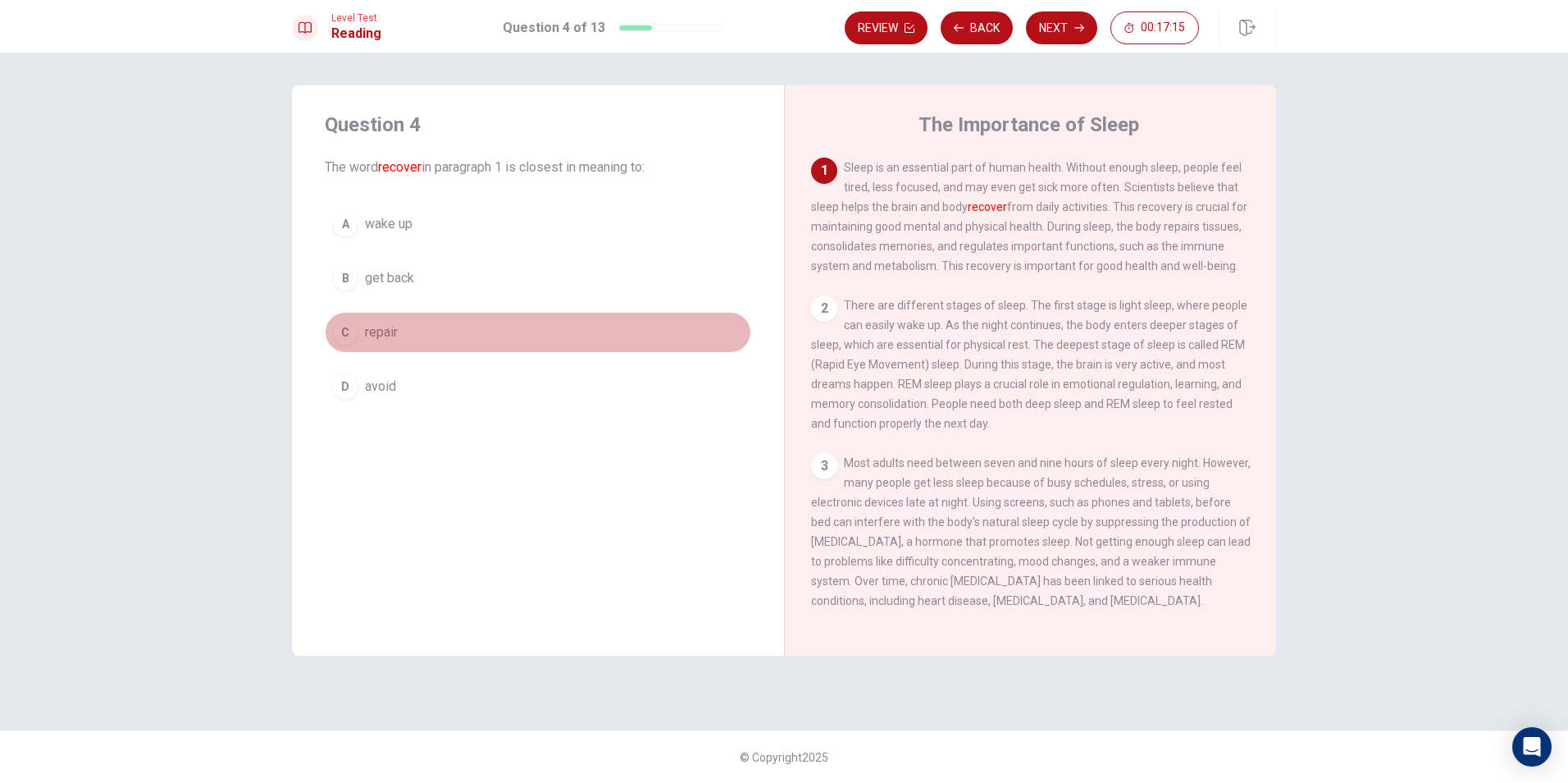
click at [357, 341] on button "C repair" at bounding box center [538, 332] width 426 height 41
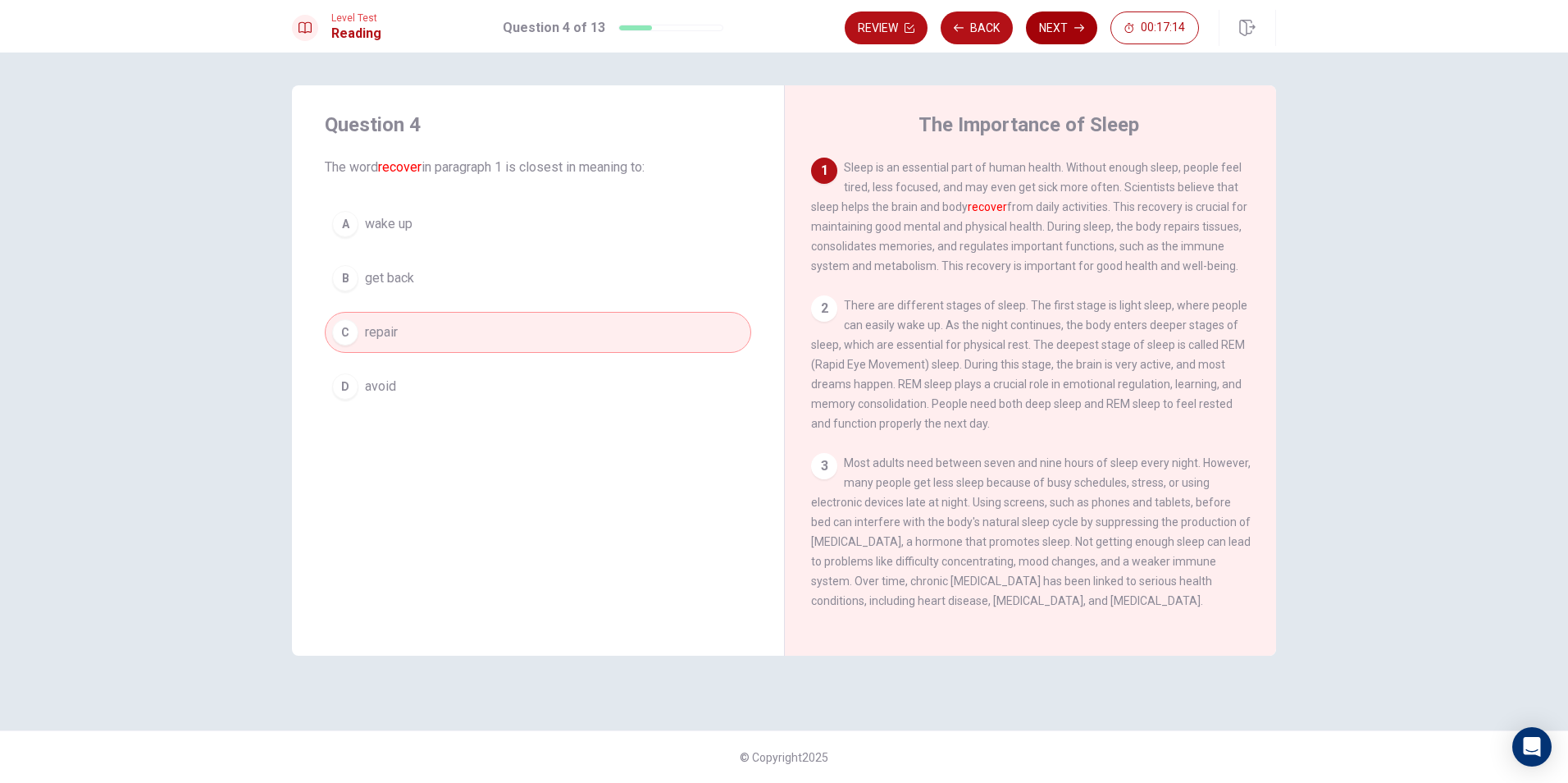
click at [1056, 34] on button "Next" at bounding box center [1062, 28] width 72 height 33
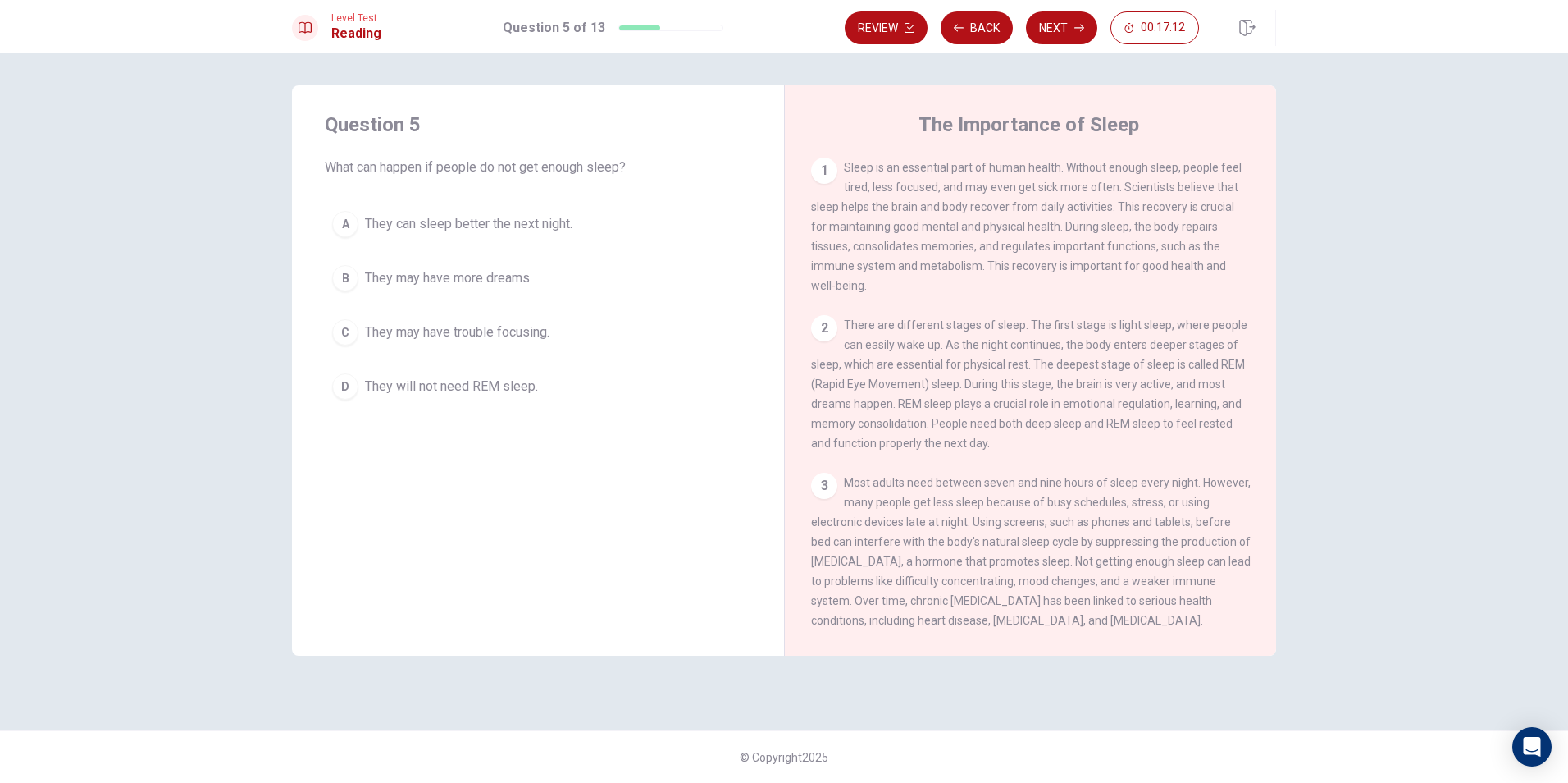
click at [788, 147] on div "The Importance of Sleep 1 Sleep is an essential part of human health. Without e…" at bounding box center [1029, 370] width 492 height 570
click at [794, 143] on div "The Importance of Sleep 1 Sleep is an essential part of human health. Without e…" at bounding box center [1029, 370] width 492 height 570
drag, startPoint x: 585, startPoint y: 316, endPoint x: 598, endPoint y: 280, distance: 38.3
click at [587, 303] on div "A They can sleep better the next night. B They may have more dreams. C They may…" at bounding box center [538, 305] width 426 height 203
click at [431, 334] on span "They may have trouble focusing." at bounding box center [457, 332] width 184 height 20
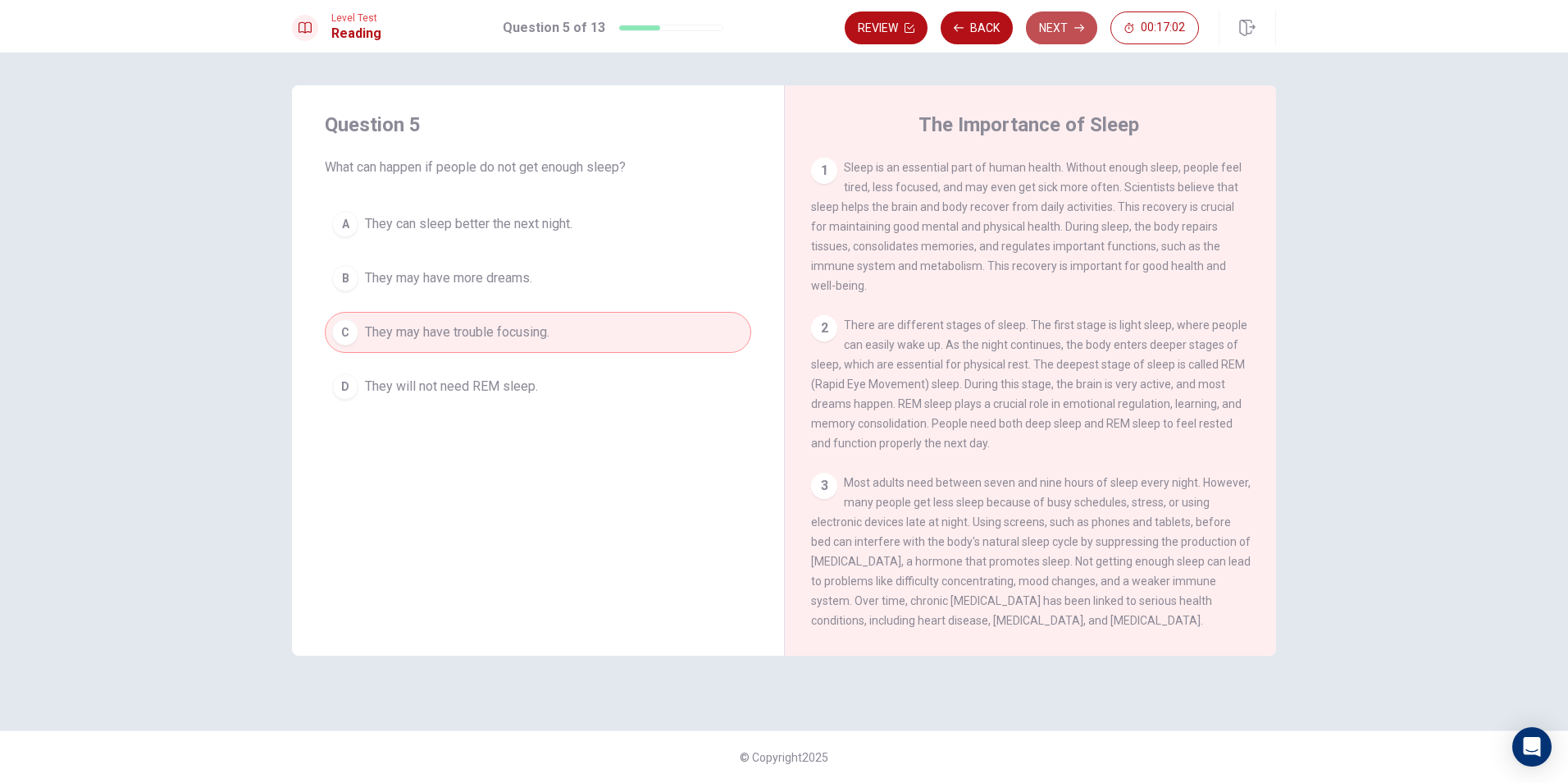
click at [1065, 31] on button "Next" at bounding box center [1062, 28] width 72 height 33
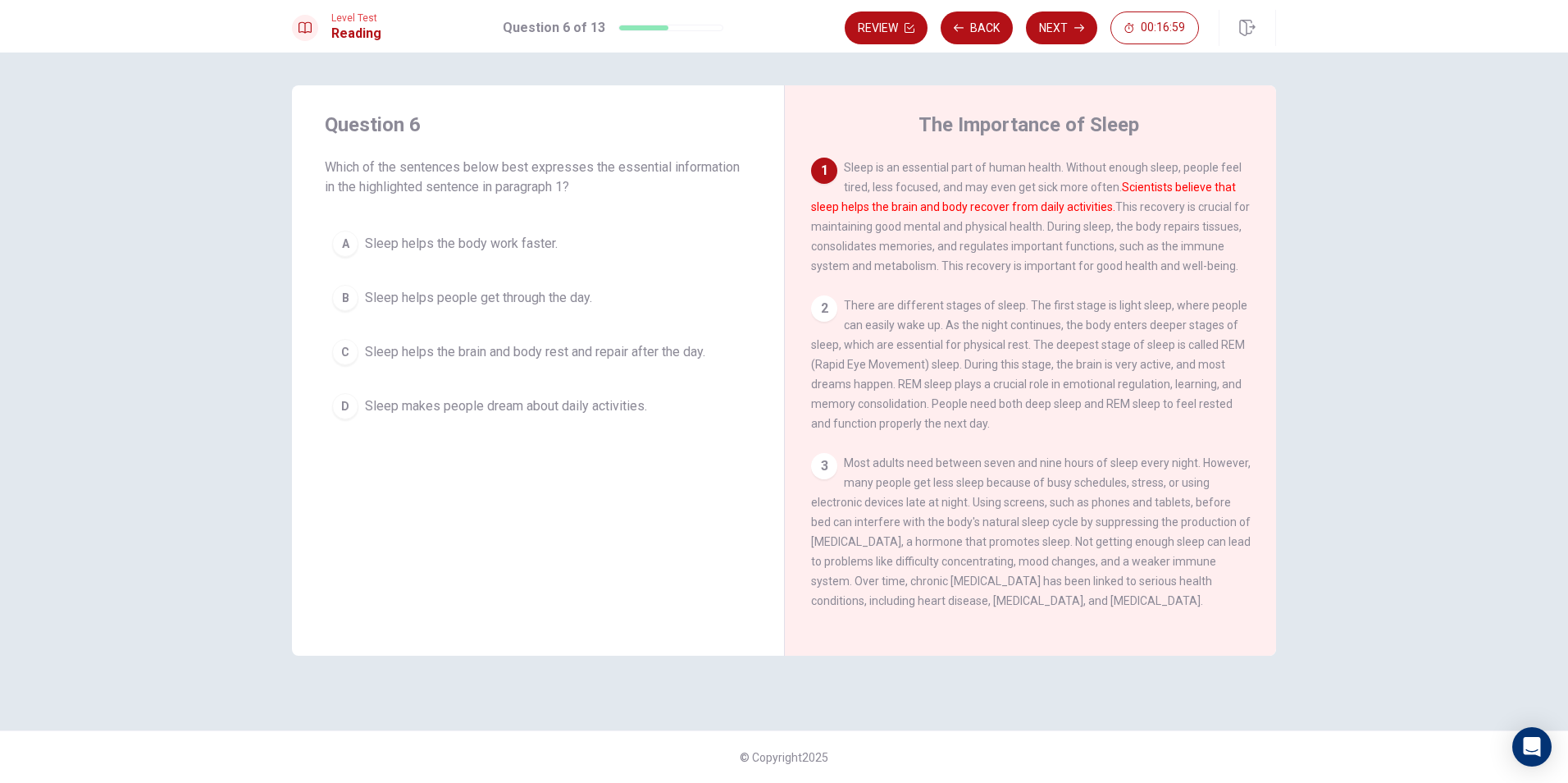
click at [664, 121] on h4 "Question 6" at bounding box center [538, 125] width 426 height 26
click at [609, 151] on div "Question 6 Which of the sentences below best expresses the essential informatio…" at bounding box center [538, 154] width 426 height 85
click at [535, 346] on span "Sleep helps the brain and body rest and repair after the day." at bounding box center [535, 352] width 340 height 20
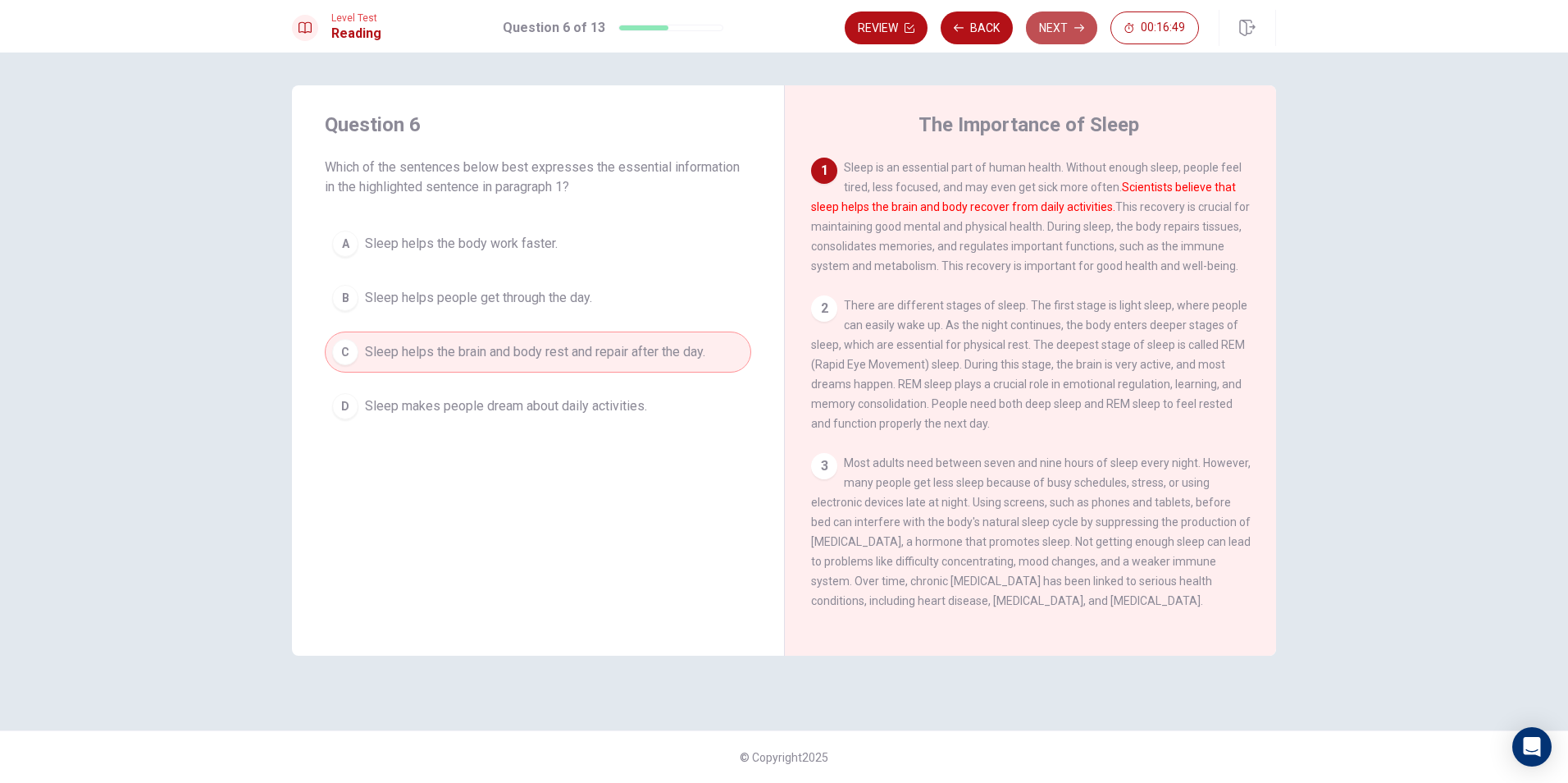
click at [1047, 28] on button "Next" at bounding box center [1062, 28] width 72 height 33
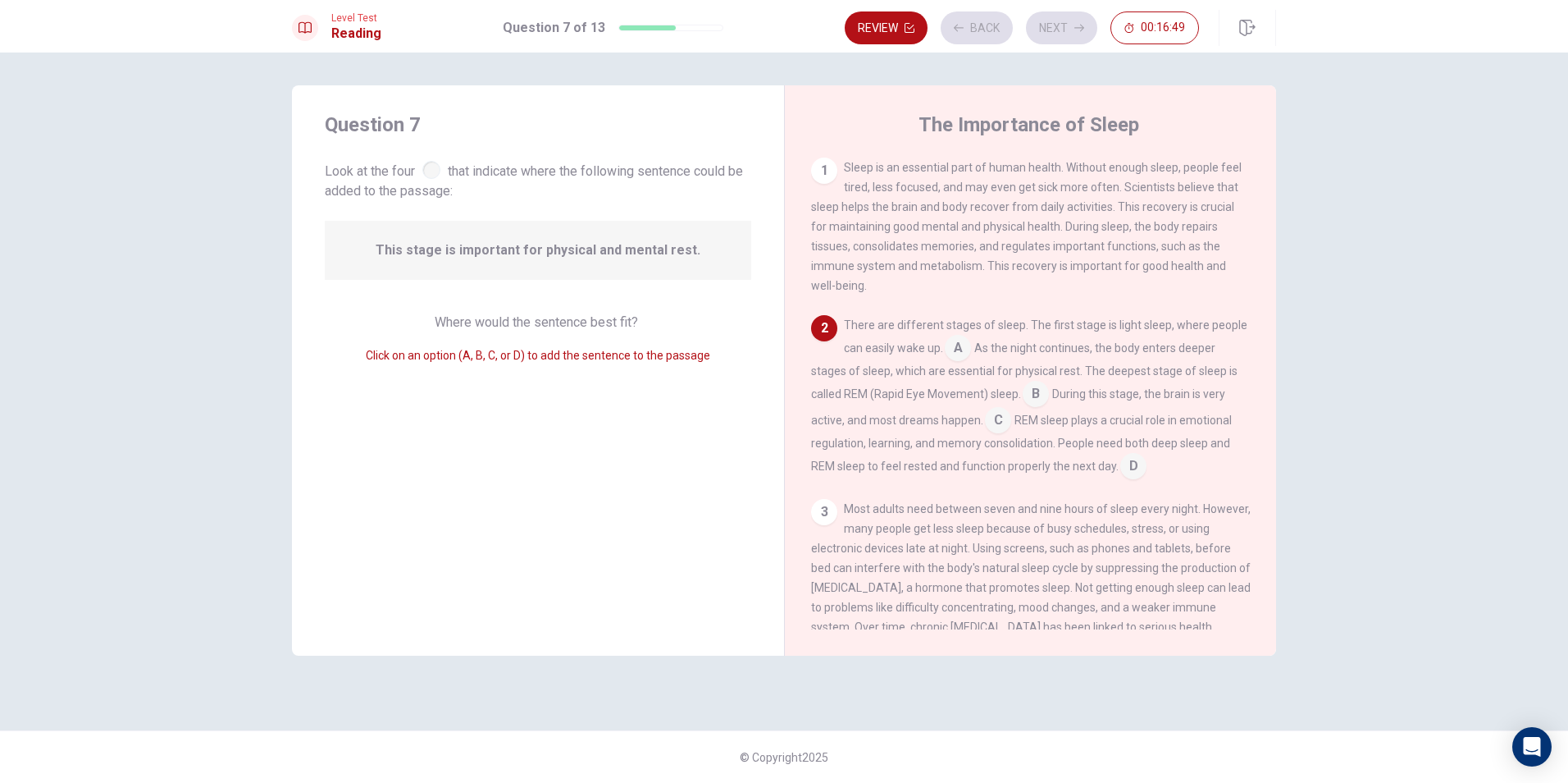
scroll to position [20, 0]
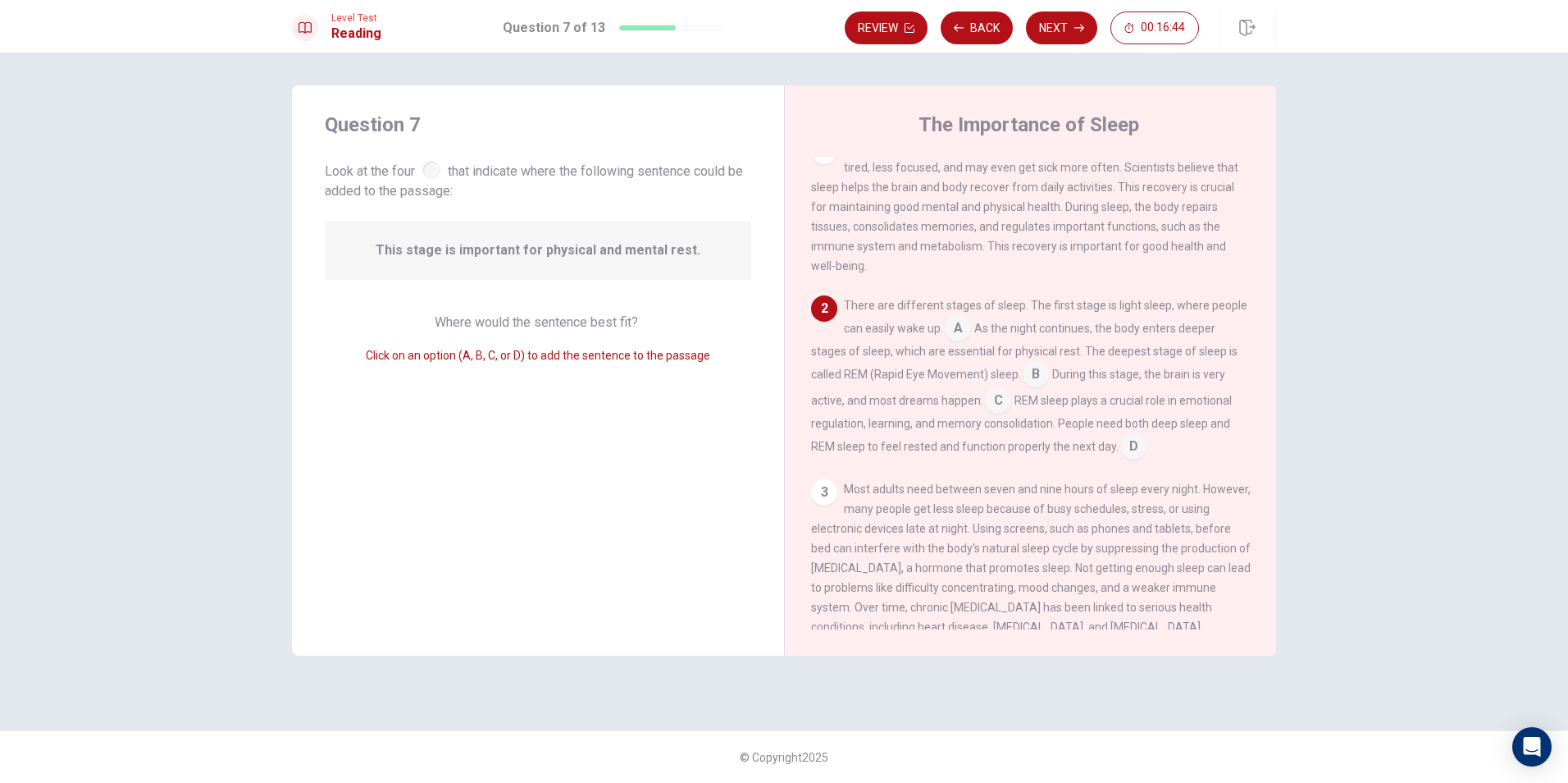
click at [966, 337] on input at bounding box center [957, 329] width 26 height 26
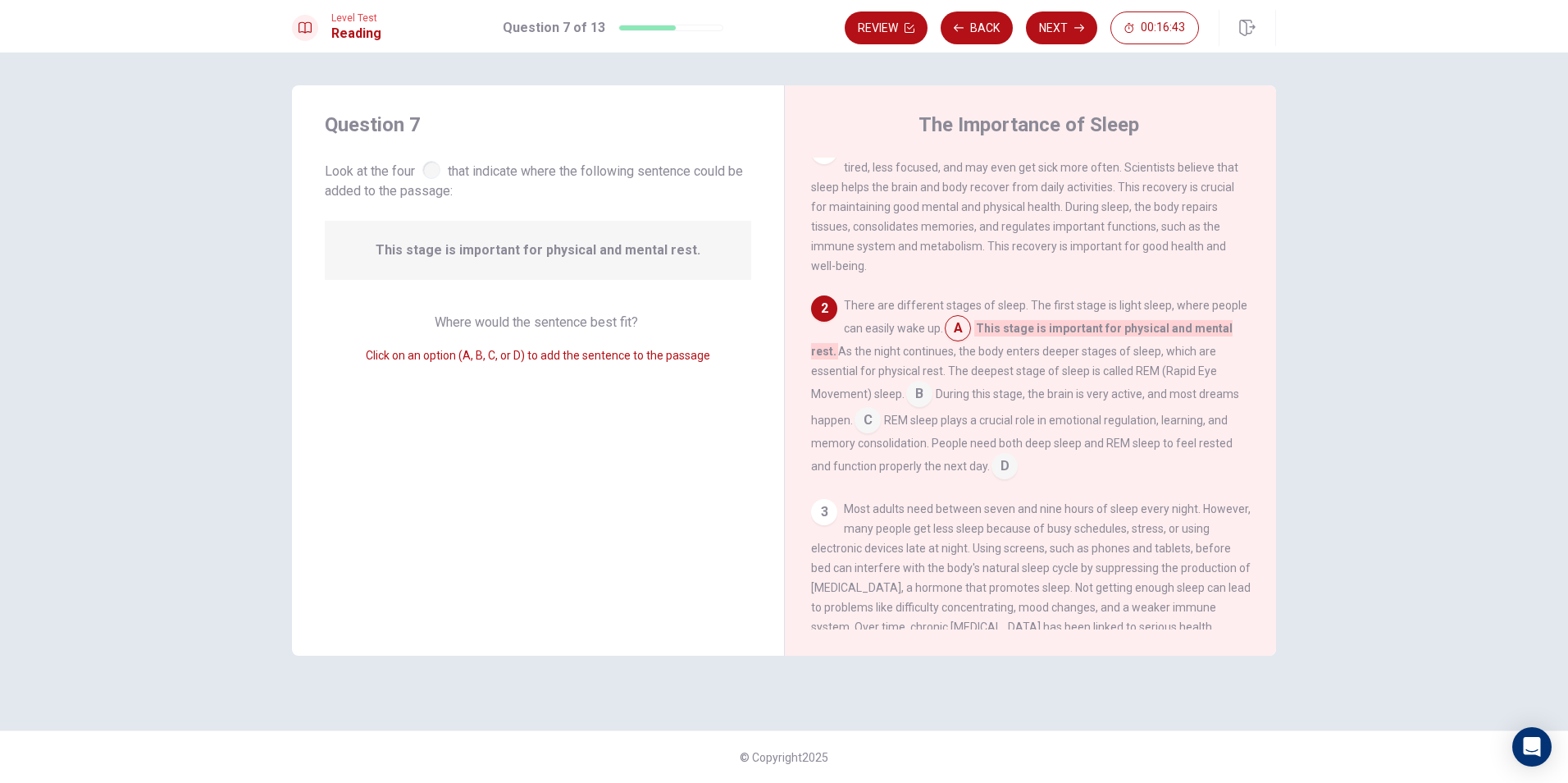
click at [913, 392] on input at bounding box center [919, 395] width 26 height 26
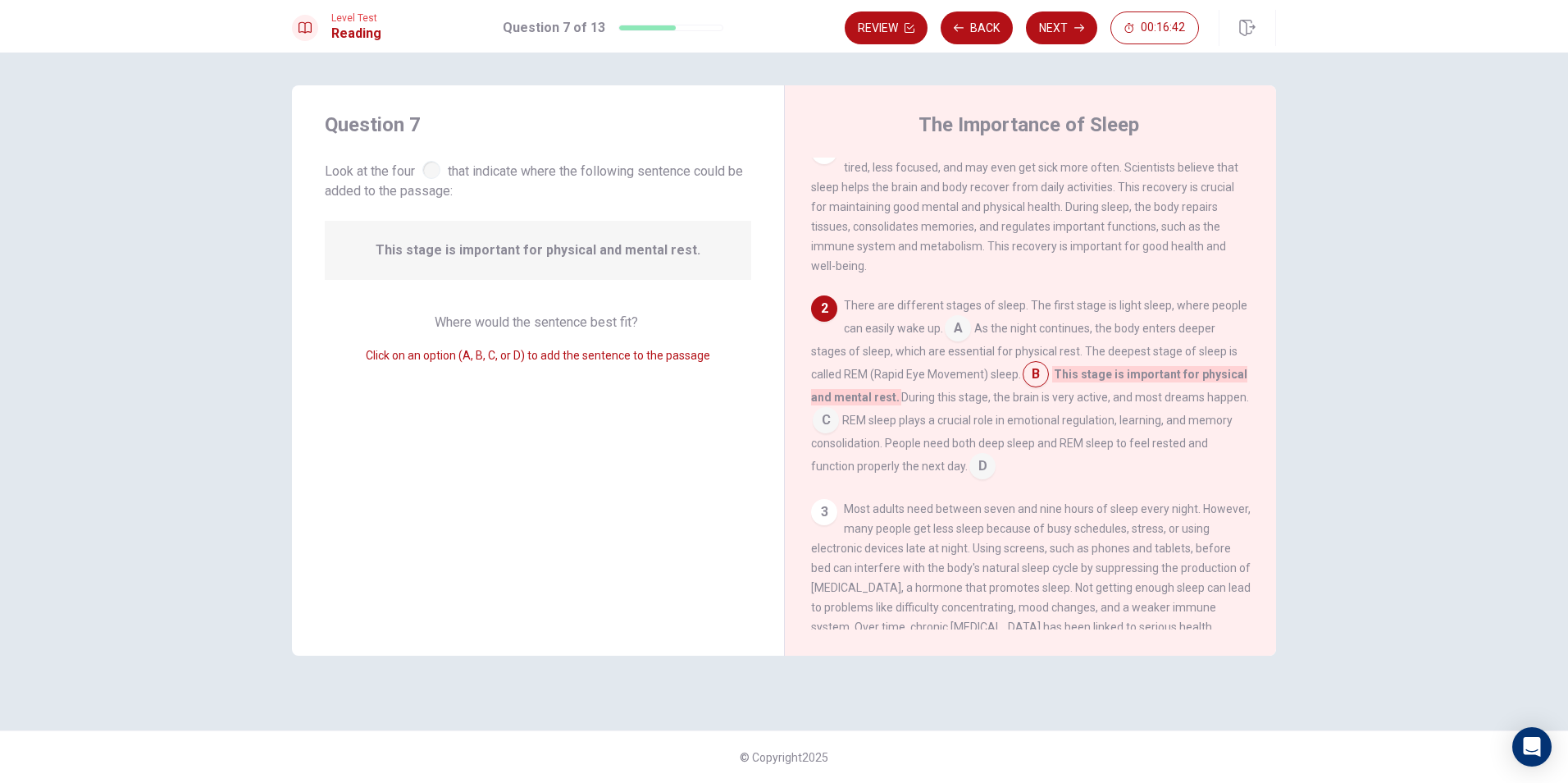
click at [1053, 276] on div "1 Sleep is an essential part of human health. Without enough sleep, people feel…" at bounding box center [1031, 207] width 440 height 138
click at [966, 331] on input at bounding box center [957, 329] width 26 height 26
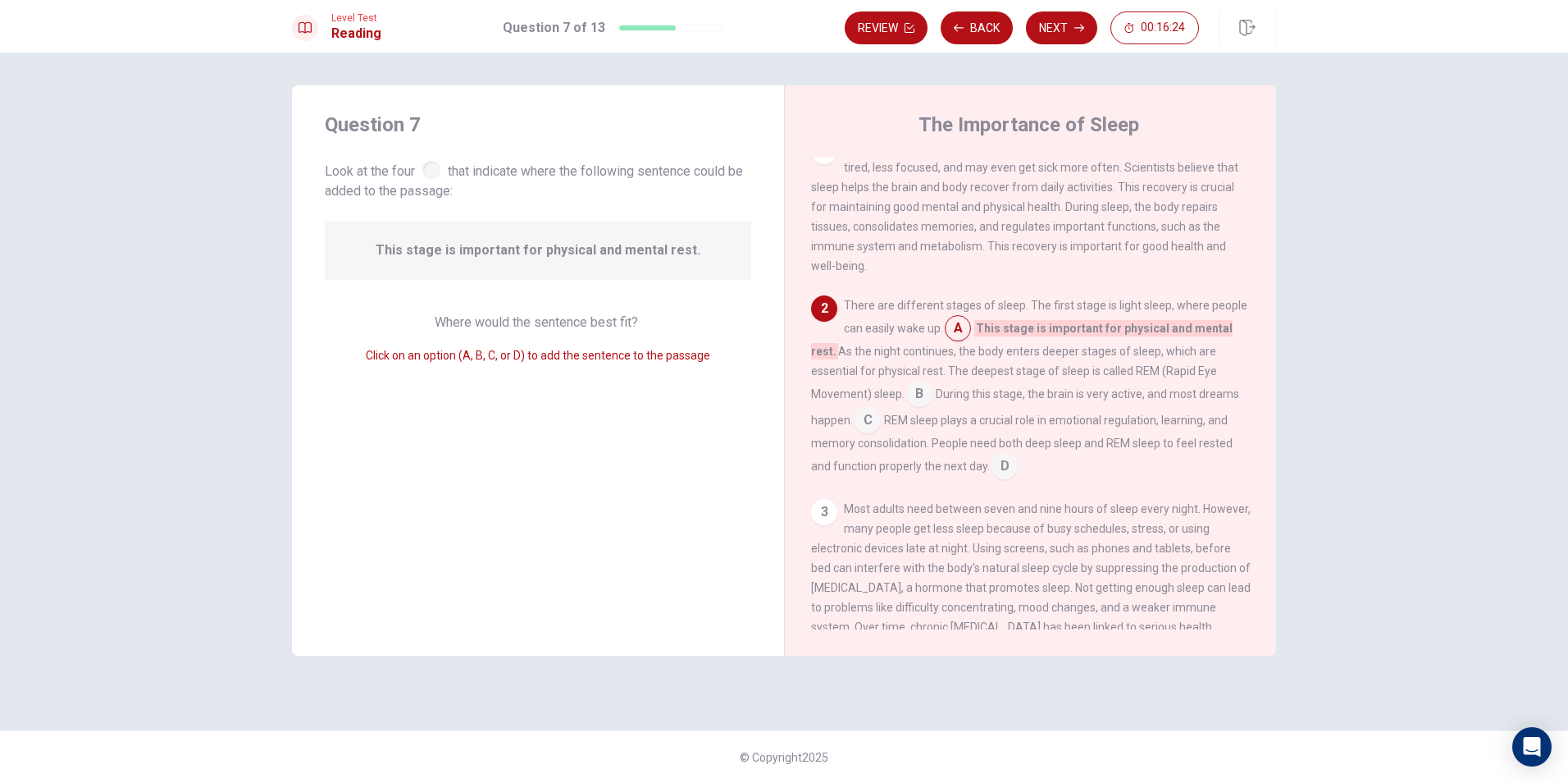
click at [915, 394] on input at bounding box center [919, 395] width 26 height 26
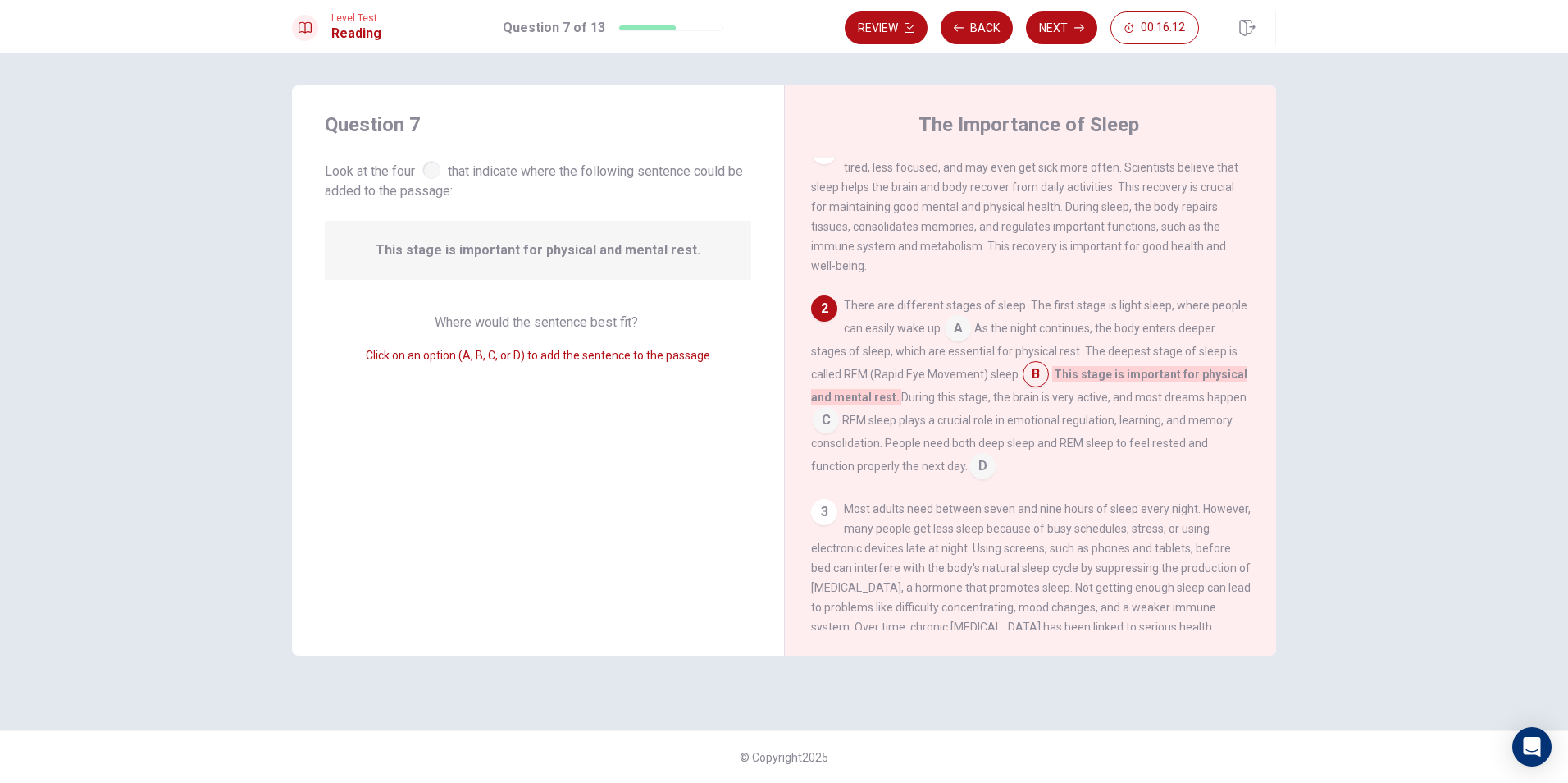
click at [824, 418] on input at bounding box center [825, 421] width 26 height 26
click at [1039, 378] on input at bounding box center [1035, 375] width 26 height 26
click at [827, 427] on input at bounding box center [825, 421] width 26 height 26
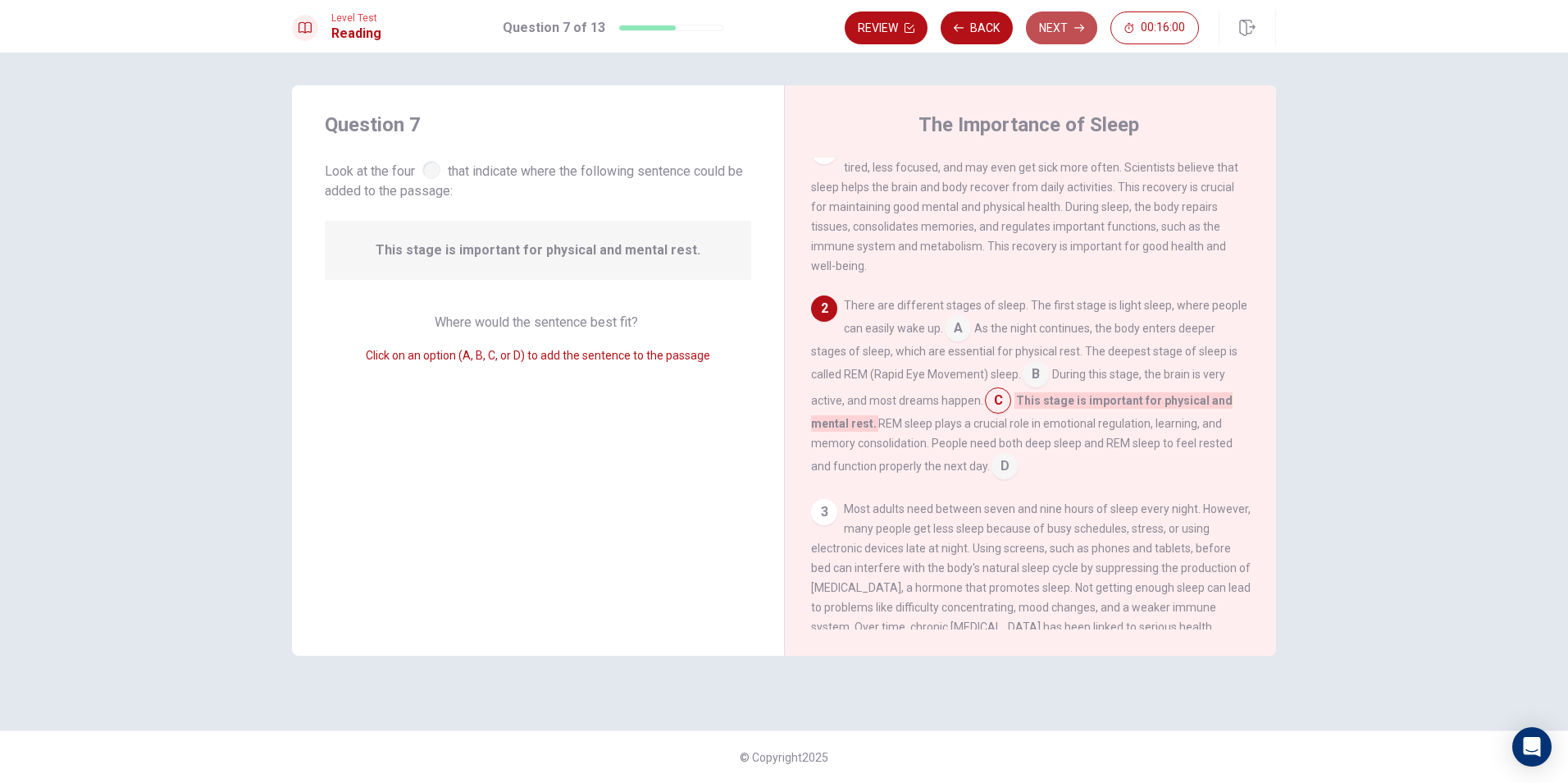
click at [1053, 36] on button "Next" at bounding box center [1062, 28] width 72 height 33
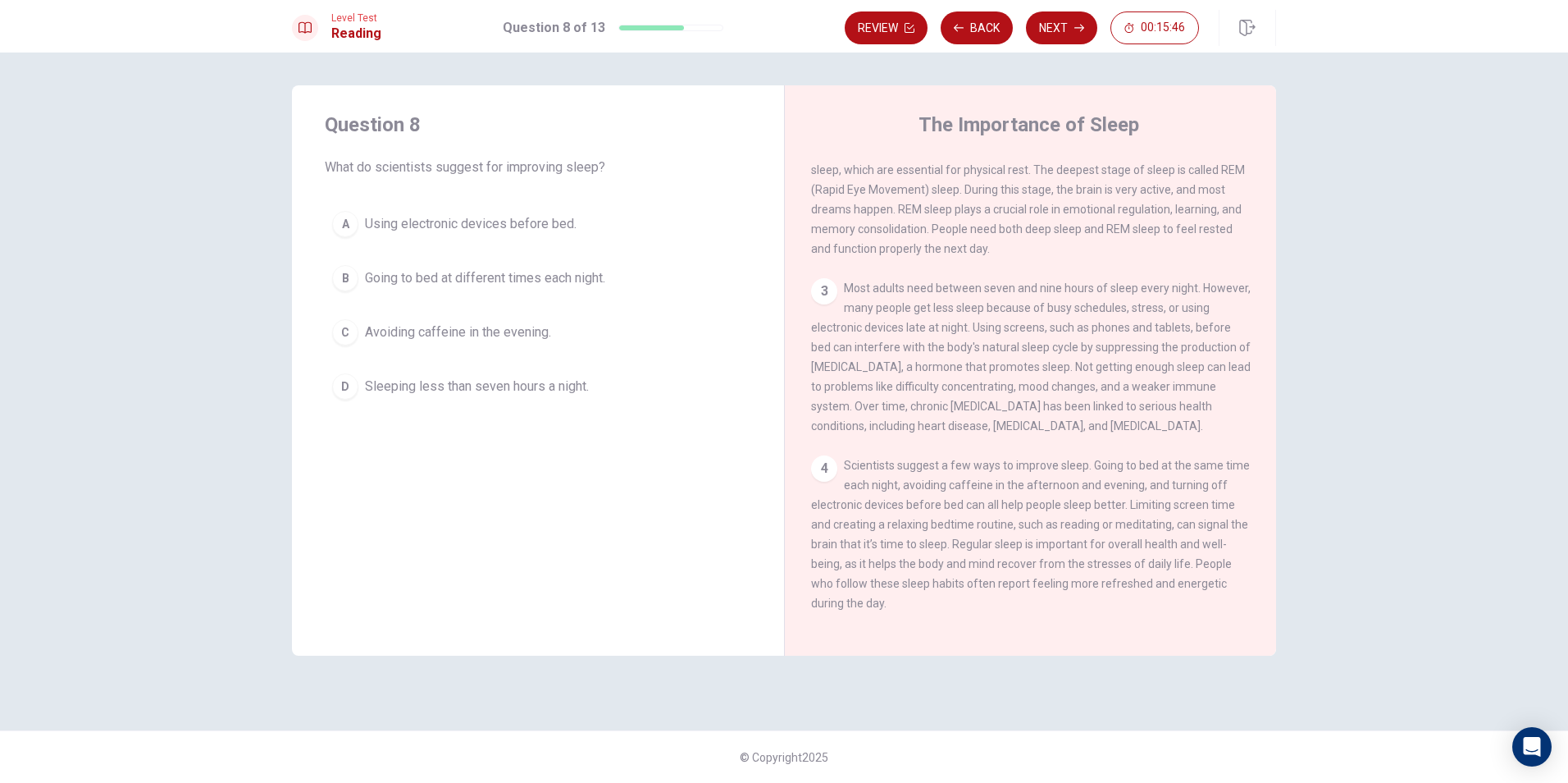
scroll to position [222, 0]
click at [1066, 384] on div "3 Most adults need between seven and nine hours of sleep every night. However, …" at bounding box center [1031, 354] width 440 height 158
click at [578, 329] on button "C Avoiding caffeine in the evening." at bounding box center [538, 332] width 426 height 41
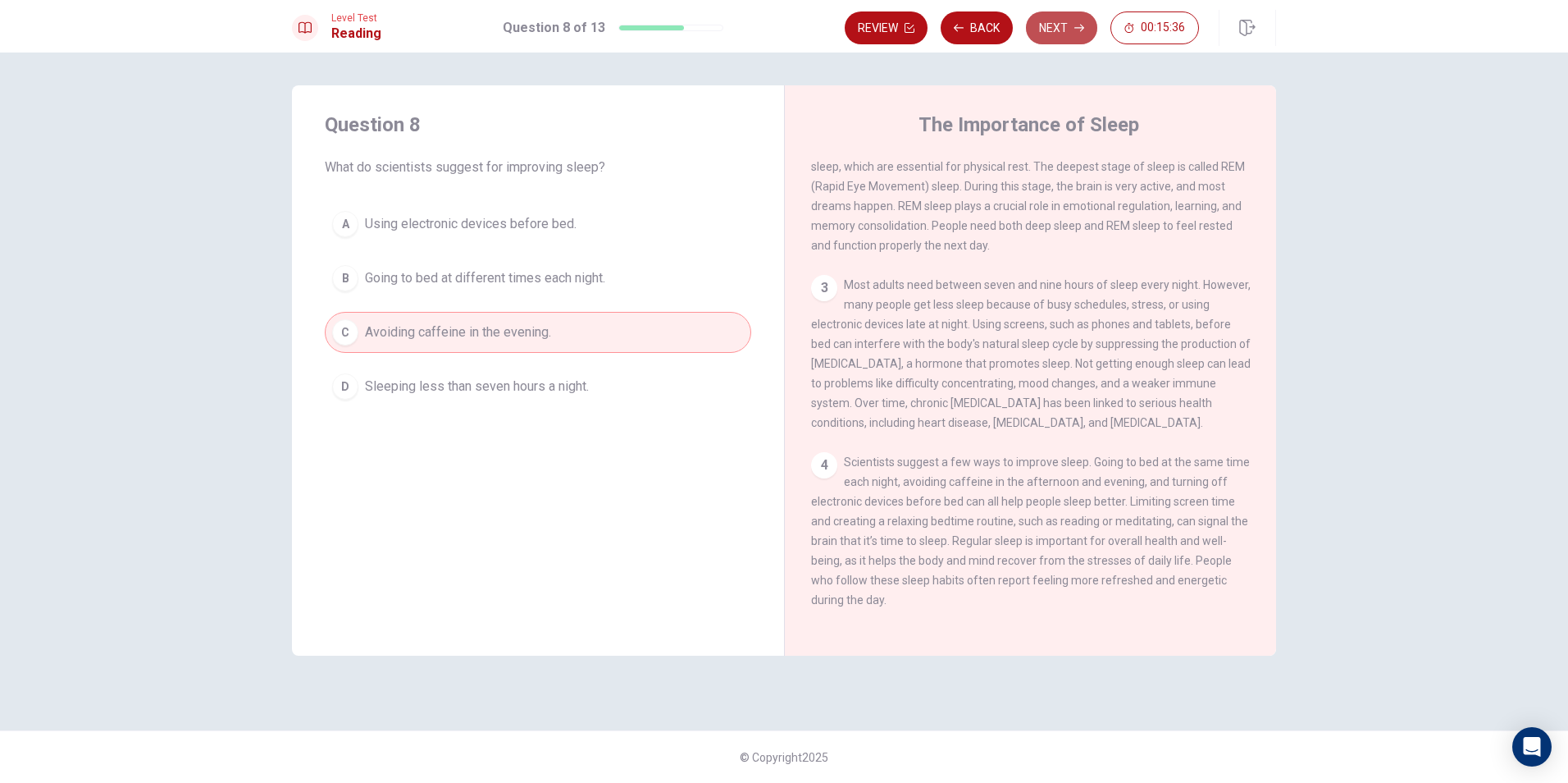
click at [1054, 24] on button "Next" at bounding box center [1062, 28] width 72 height 33
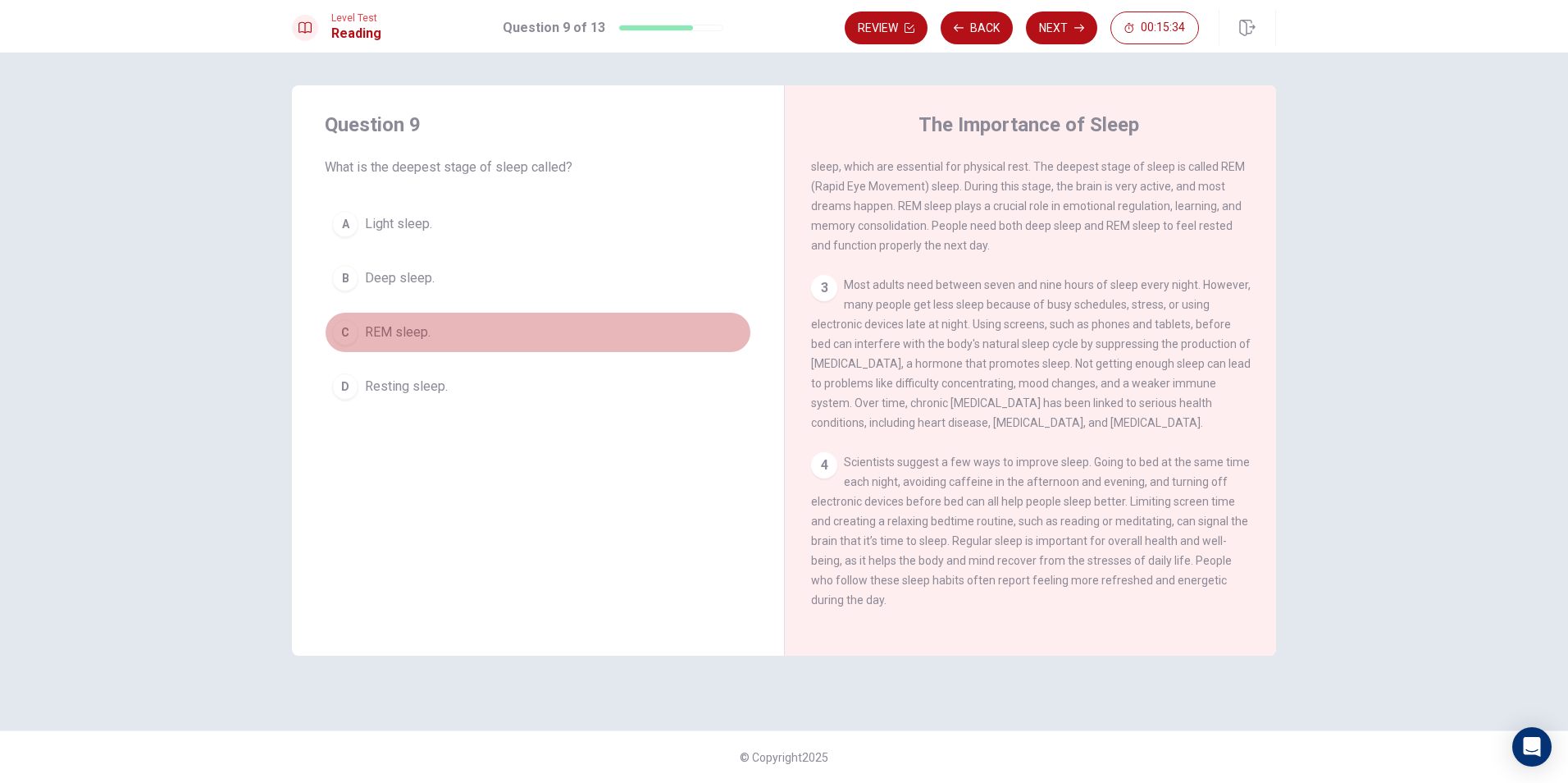
click at [462, 347] on button "C REM sleep." at bounding box center [538, 332] width 426 height 41
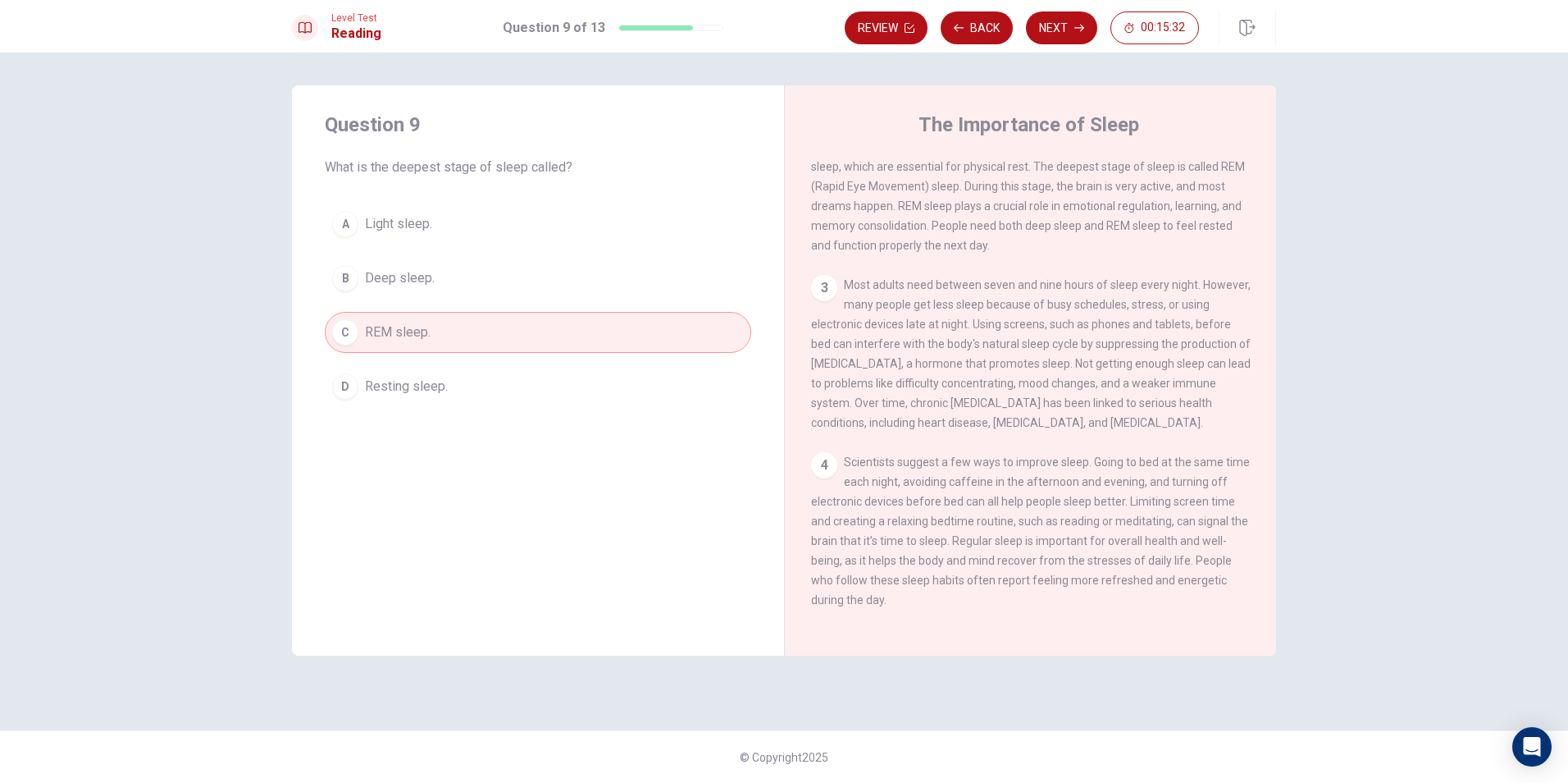
click at [1061, 7] on div "Level Test Reading Question 9 of 13 Review Back Next 00:15:32" at bounding box center [784, 26] width 1568 height 53
click at [1041, 25] on button "Next" at bounding box center [1062, 28] width 72 height 33
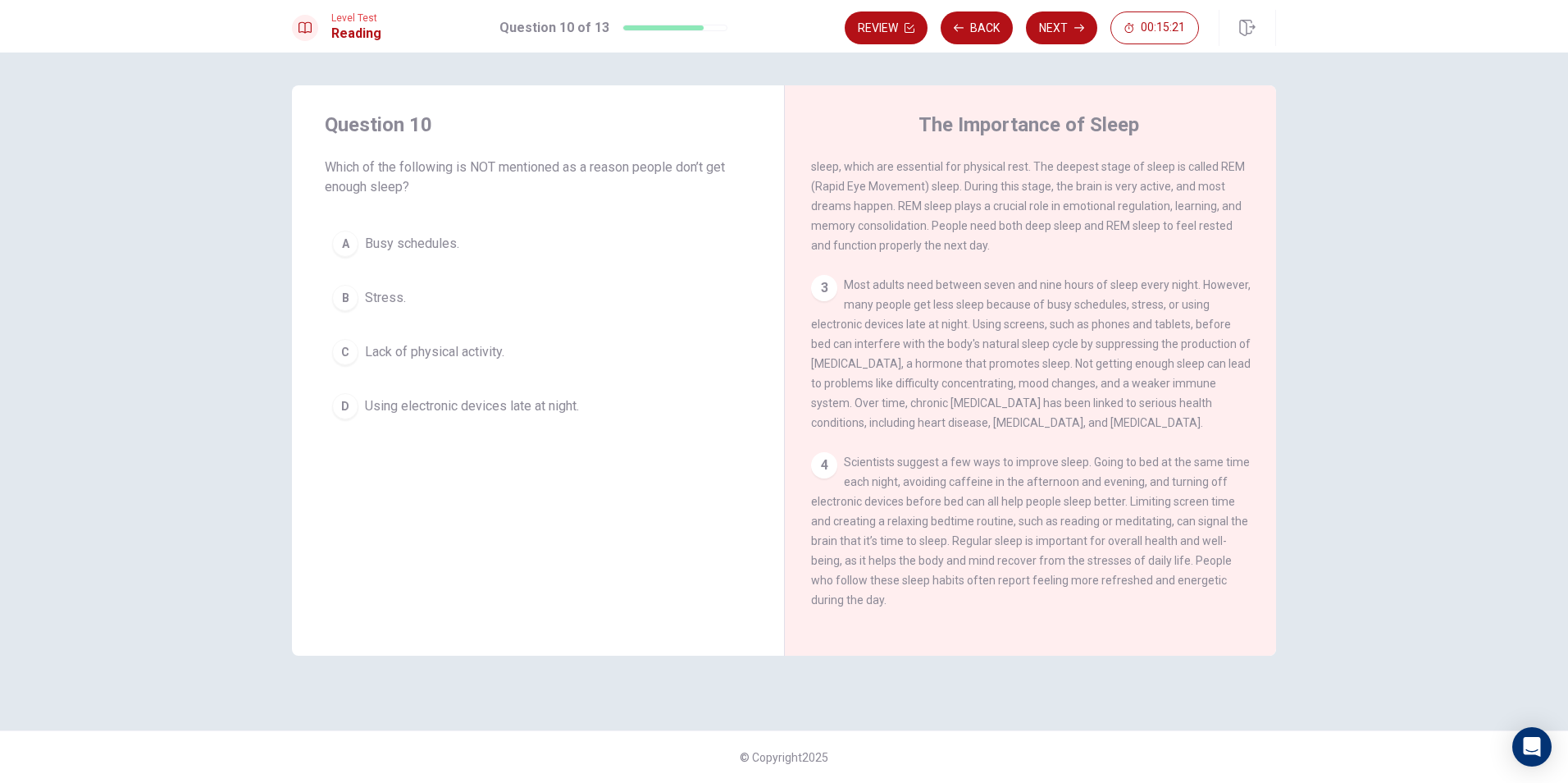
click at [1005, 402] on div "3 Most adults need between seven and nine hours of sleep every night. However, …" at bounding box center [1031, 354] width 440 height 158
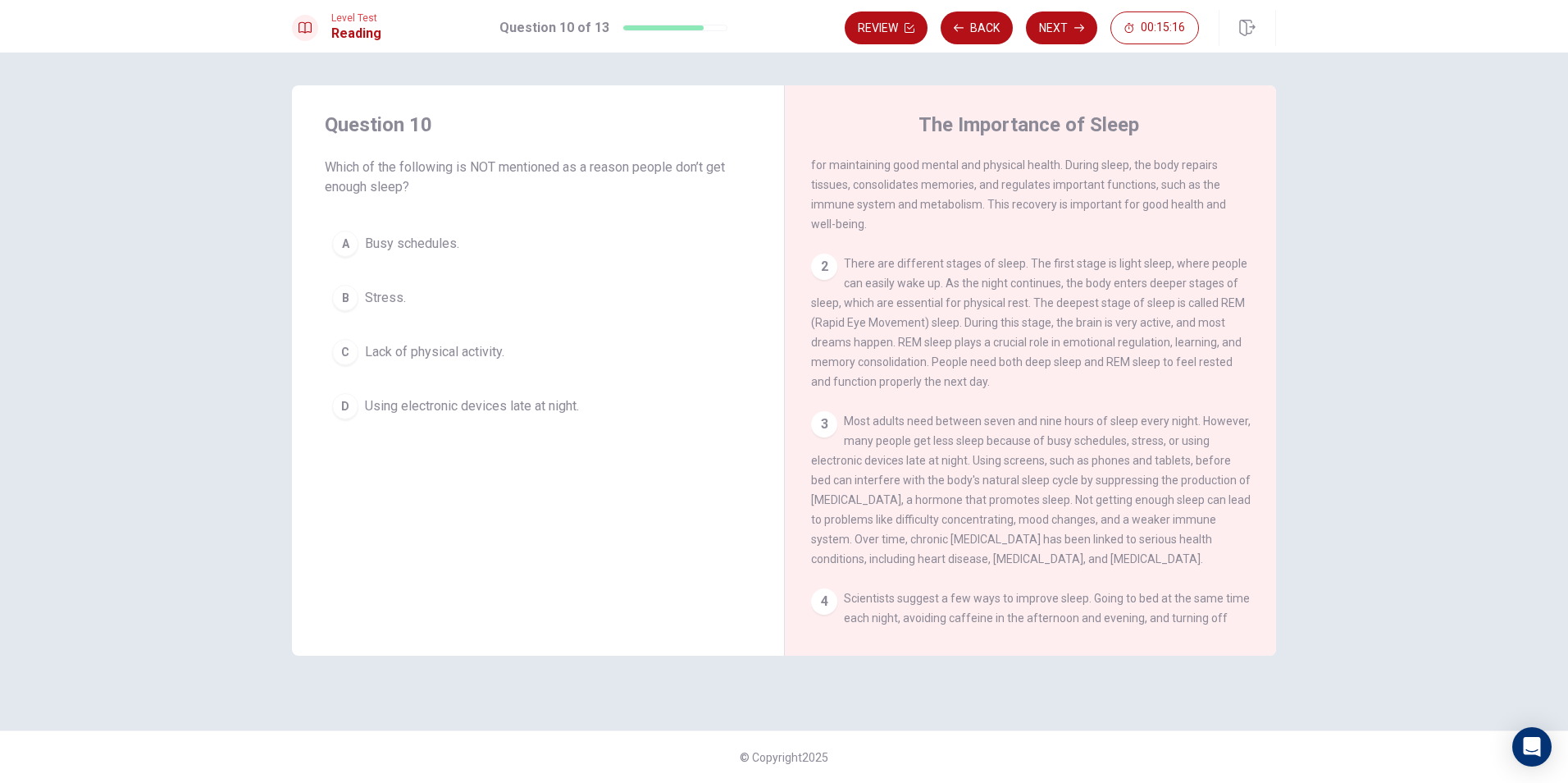
scroll to position [58, 0]
click at [377, 300] on span "Stress." at bounding box center [385, 297] width 41 height 20
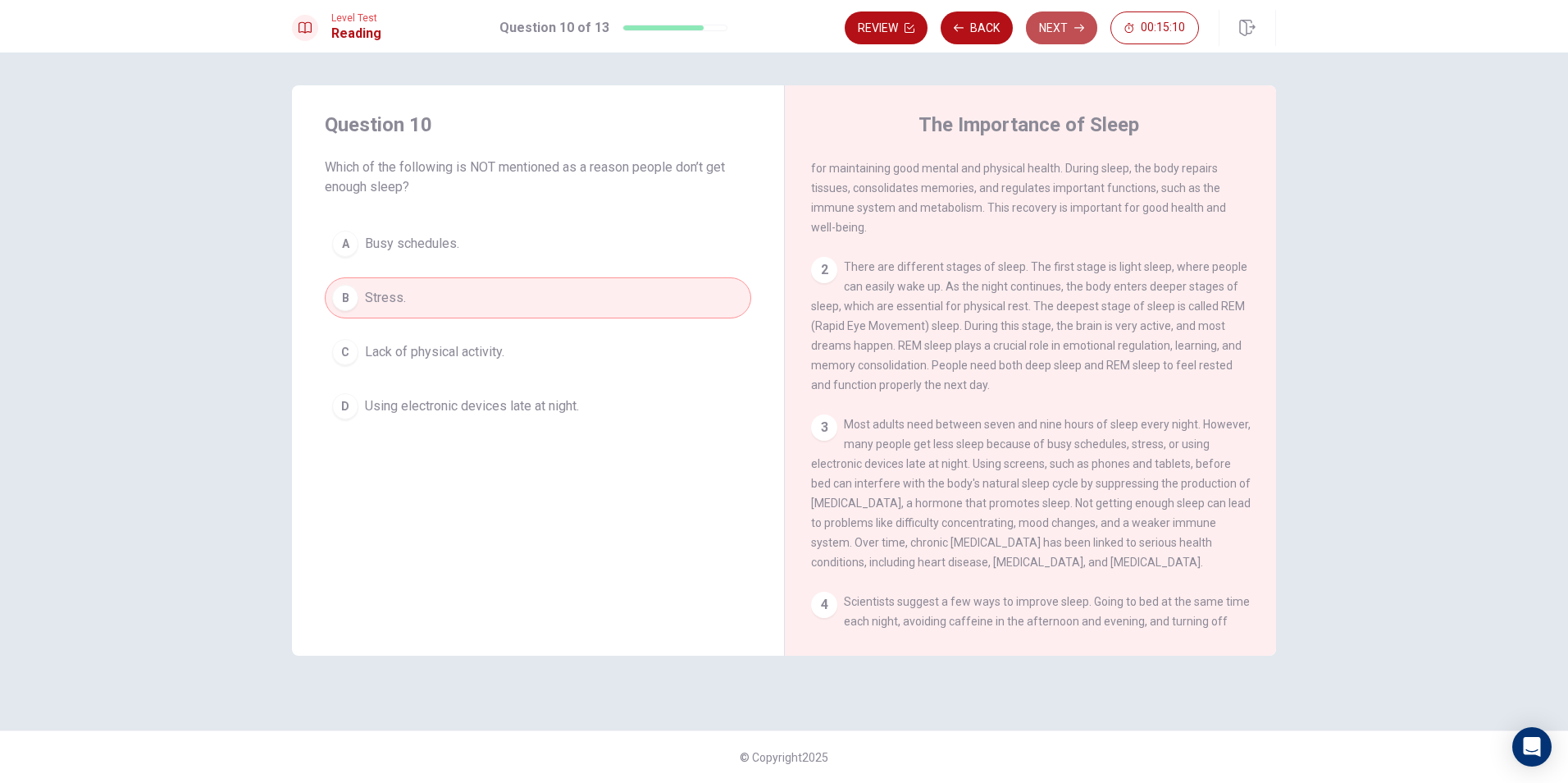
click at [1061, 30] on button "Next" at bounding box center [1062, 28] width 72 height 33
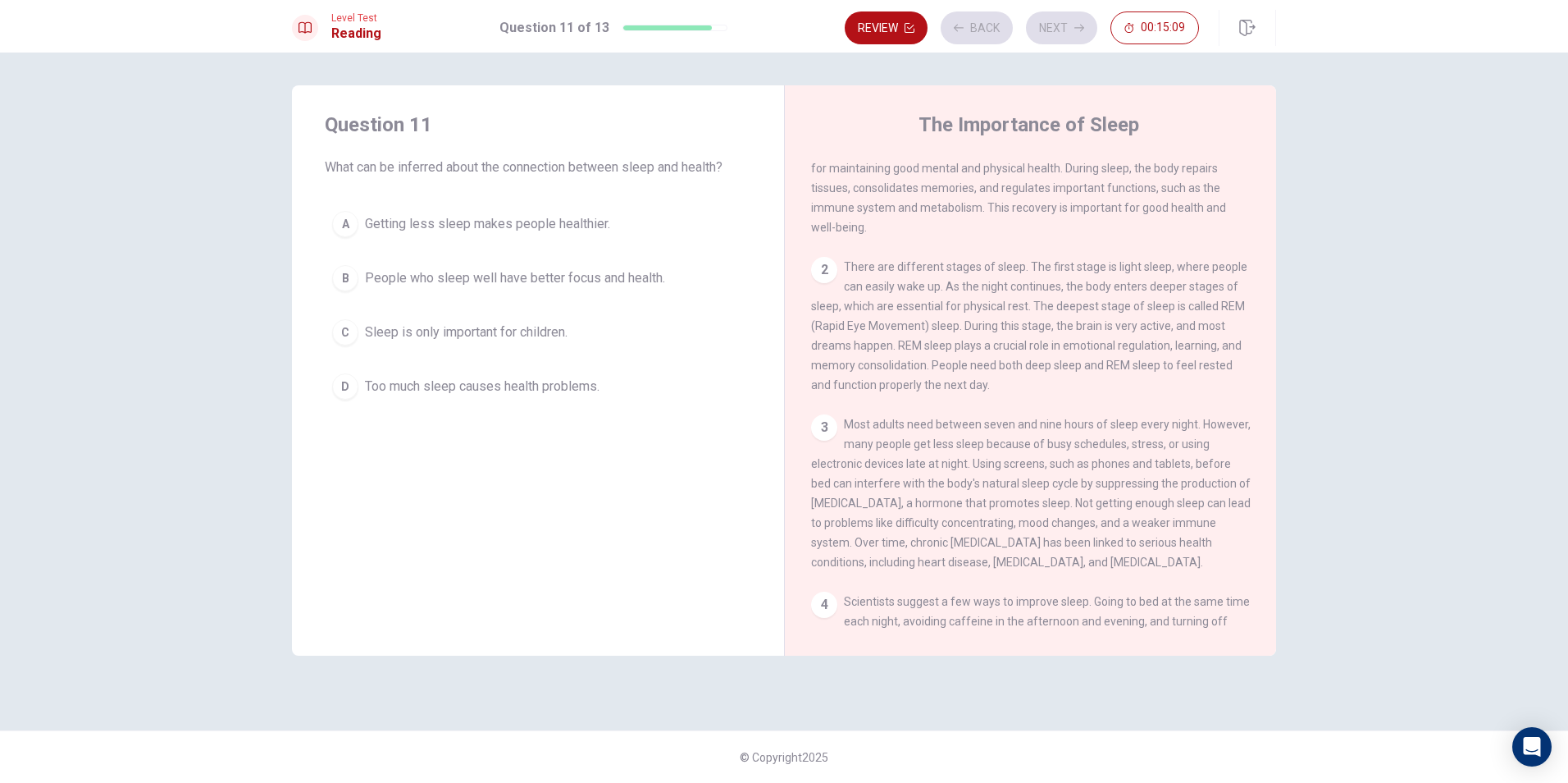
click at [908, 160] on div "1 Sleep is an essential part of human health. Without enough sleep, people feel…" at bounding box center [1031, 168] width 440 height 138
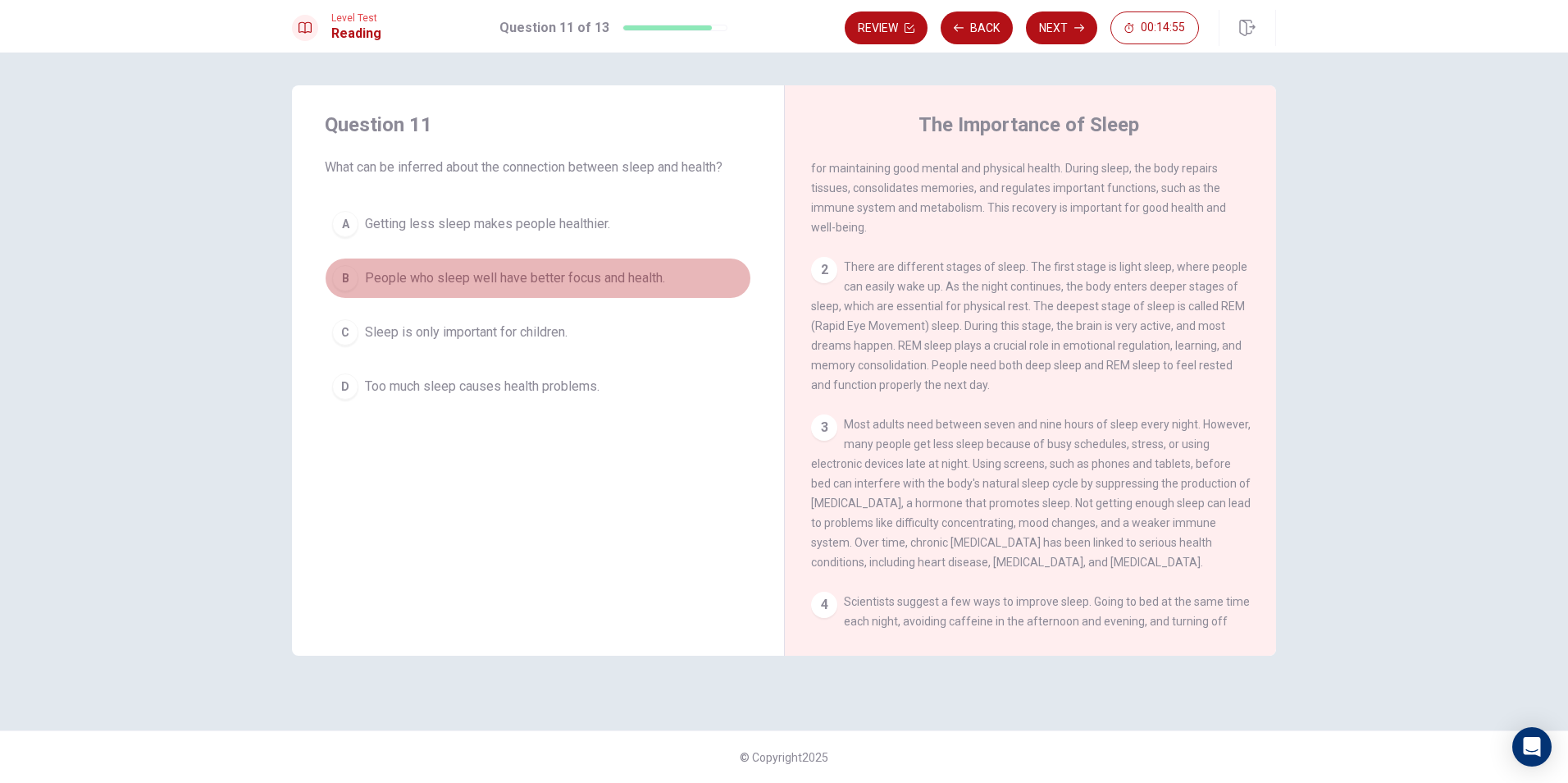
click at [549, 269] on span "People who sleep well have better focus and health." at bounding box center [514, 278] width 300 height 20
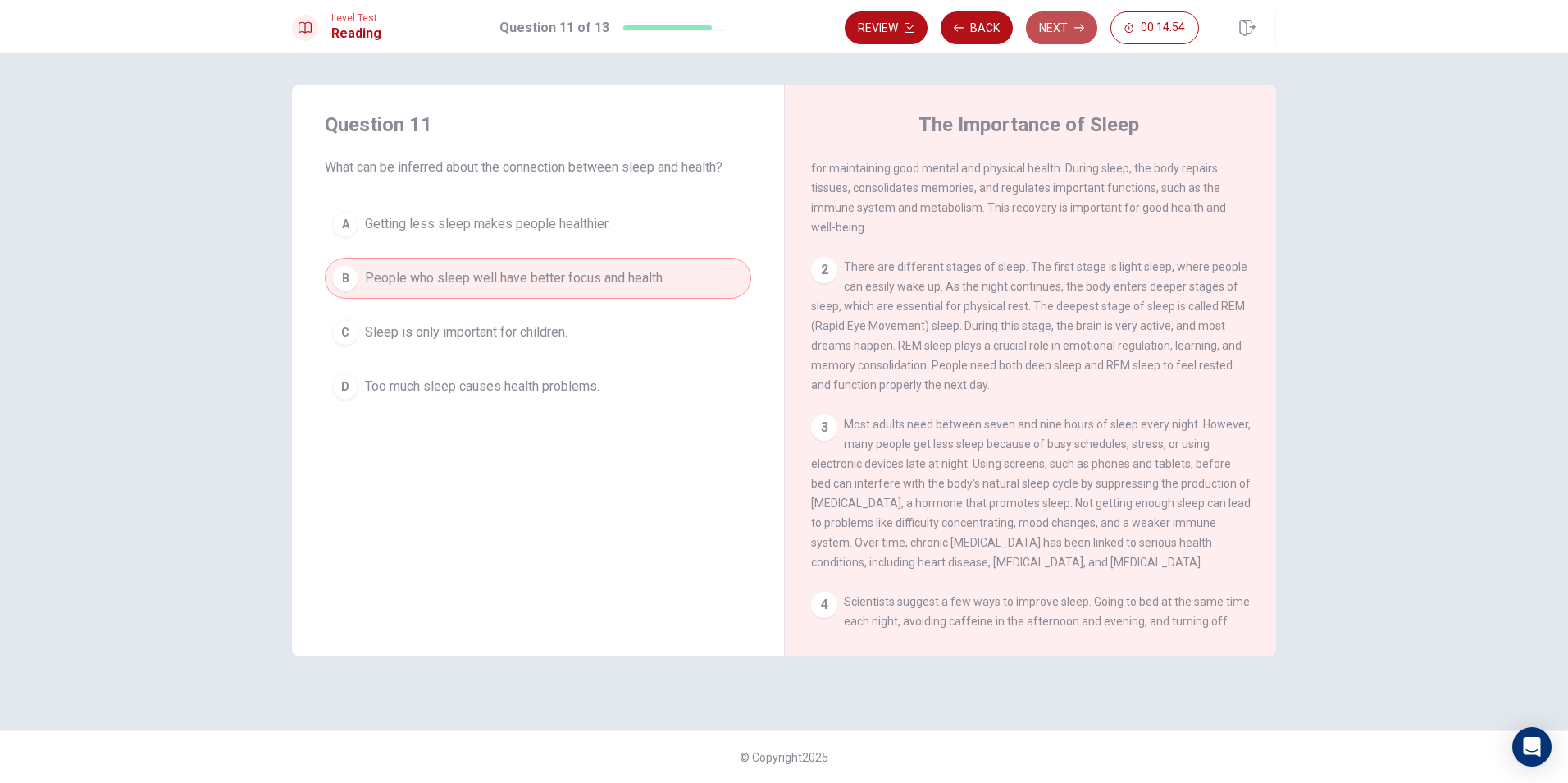
click at [1075, 22] on button "Next" at bounding box center [1062, 28] width 72 height 33
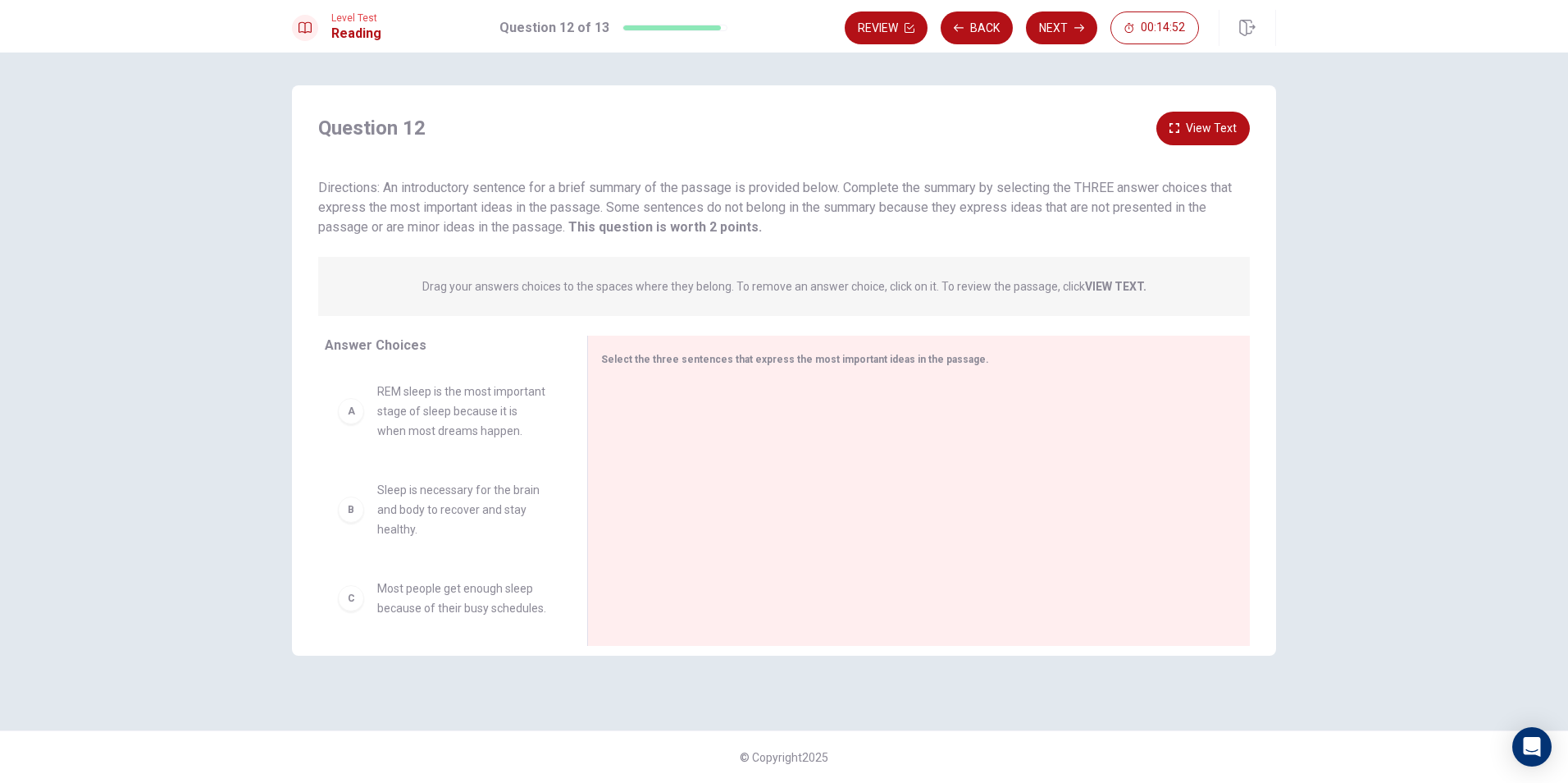
click at [946, 144] on div "Question 12 View Text" at bounding box center [784, 129] width 931 height 34
click at [977, 145] on div "Question 12 View Text Directions: An introductory sentence for a brief summary …" at bounding box center [784, 175] width 984 height 125
click at [755, 380] on div "Select the three sentences that express the most important ideas in the passage." at bounding box center [919, 491] width 663 height 310
click at [684, 277] on span "Drag your answers choices to the spaces where they belong. To remove an answer …" at bounding box center [784, 287] width 724 height 20
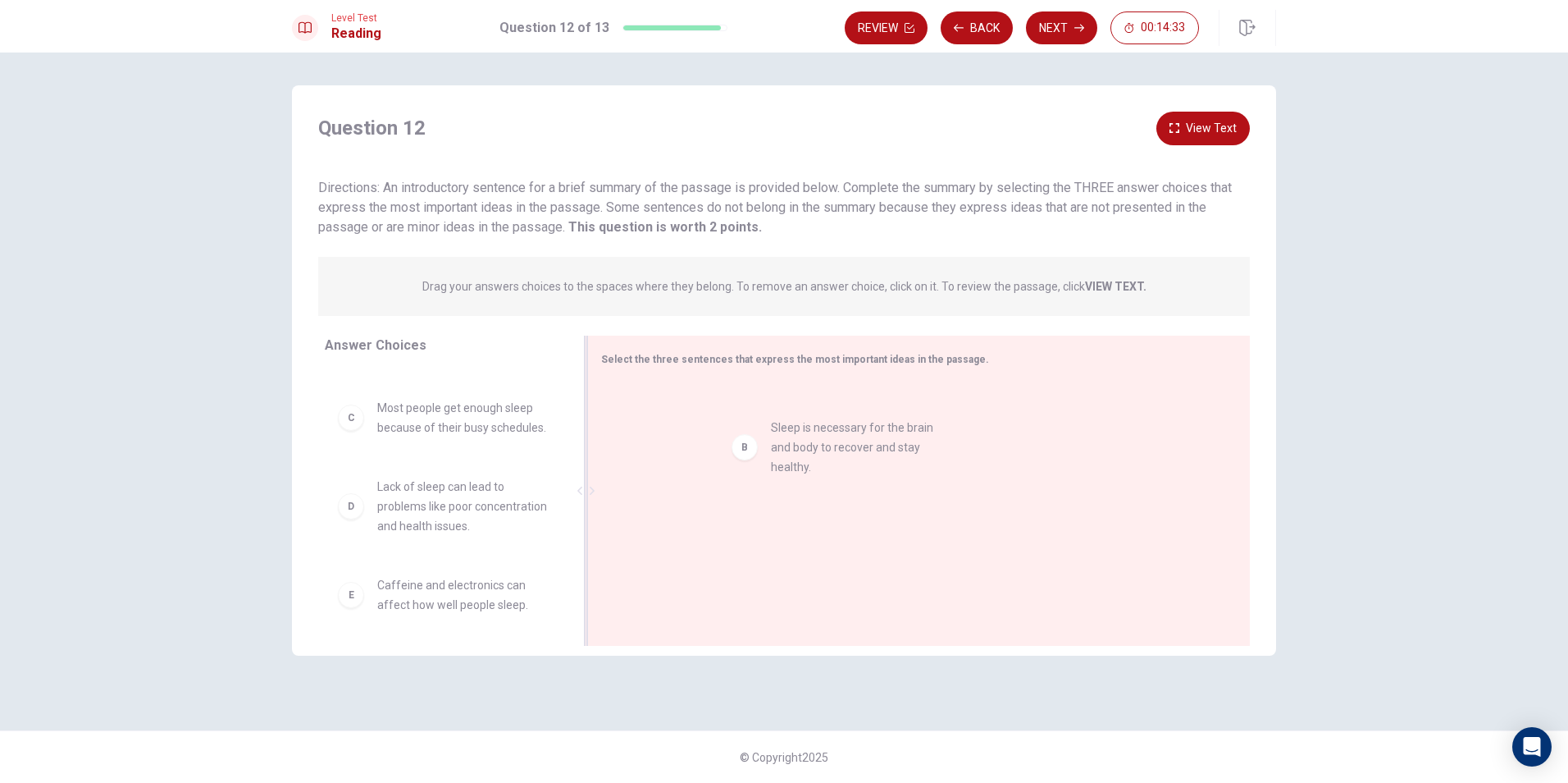
drag, startPoint x: 421, startPoint y: 451, endPoint x: 830, endPoint y: 451, distance: 409.0
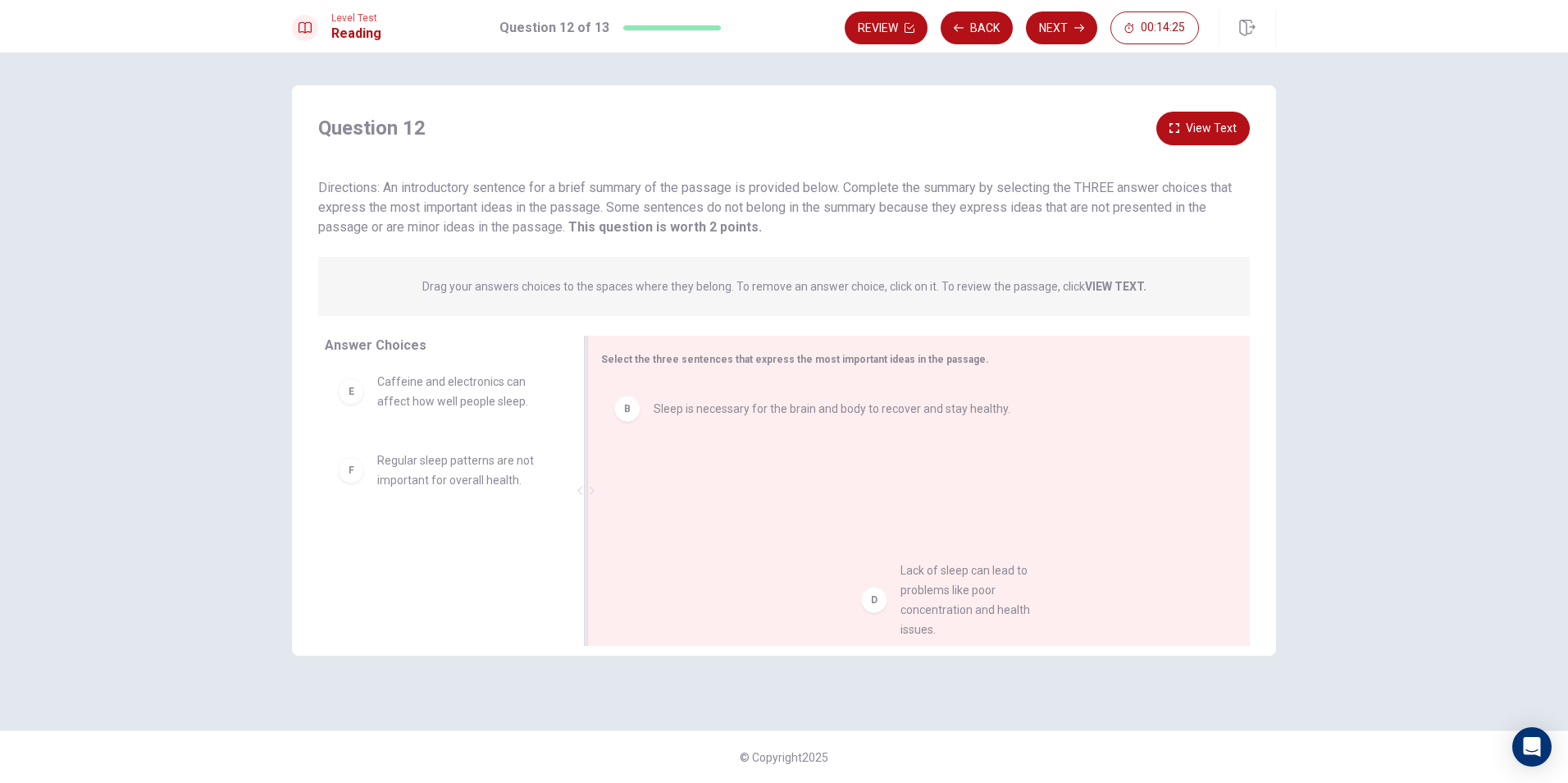
drag, startPoint x: 455, startPoint y: 412, endPoint x: 983, endPoint y: 598, distance: 559.8
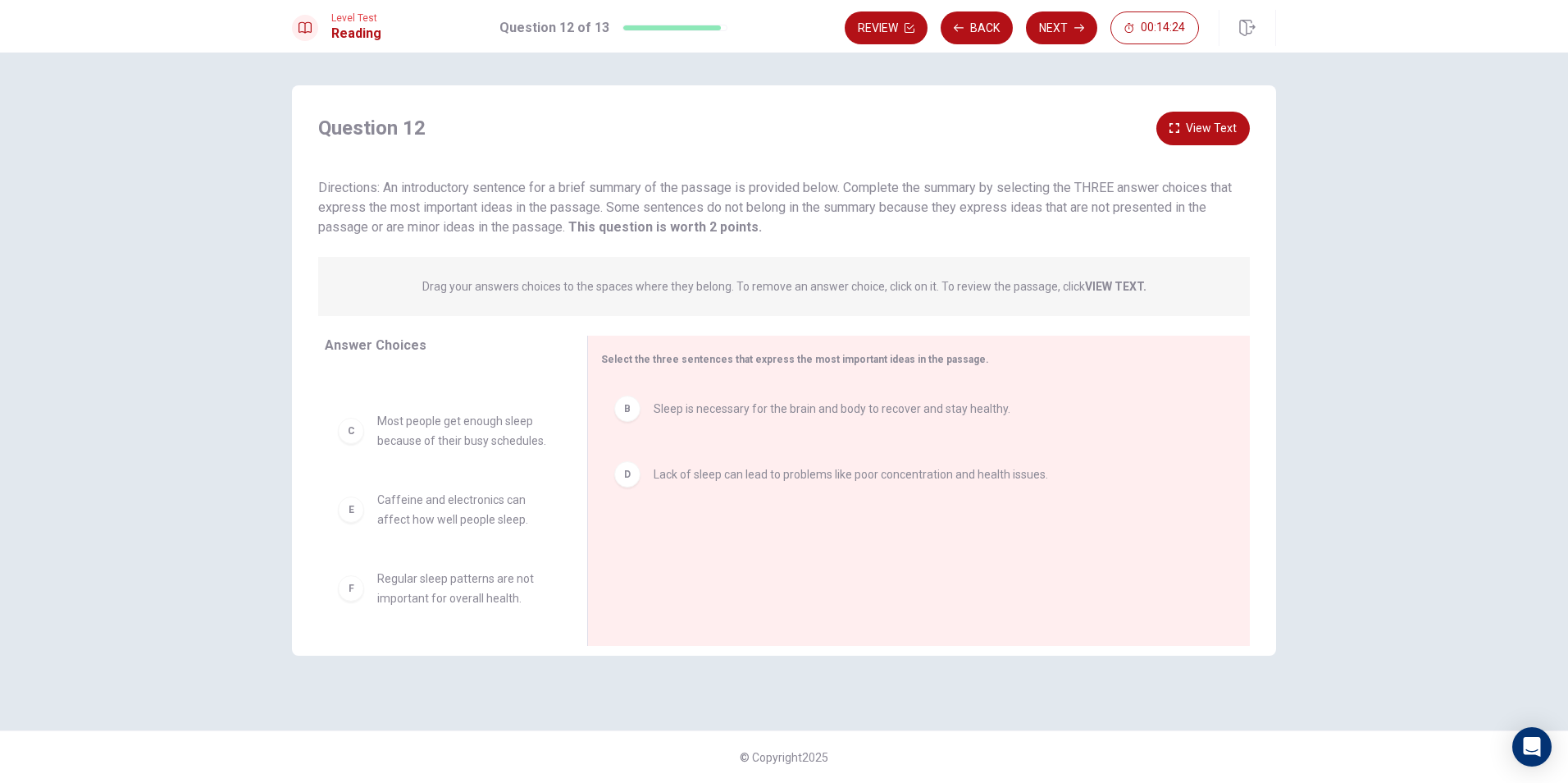
scroll to position [108, 0]
drag, startPoint x: 438, startPoint y: 529, endPoint x: 729, endPoint y: 540, distance: 291.2
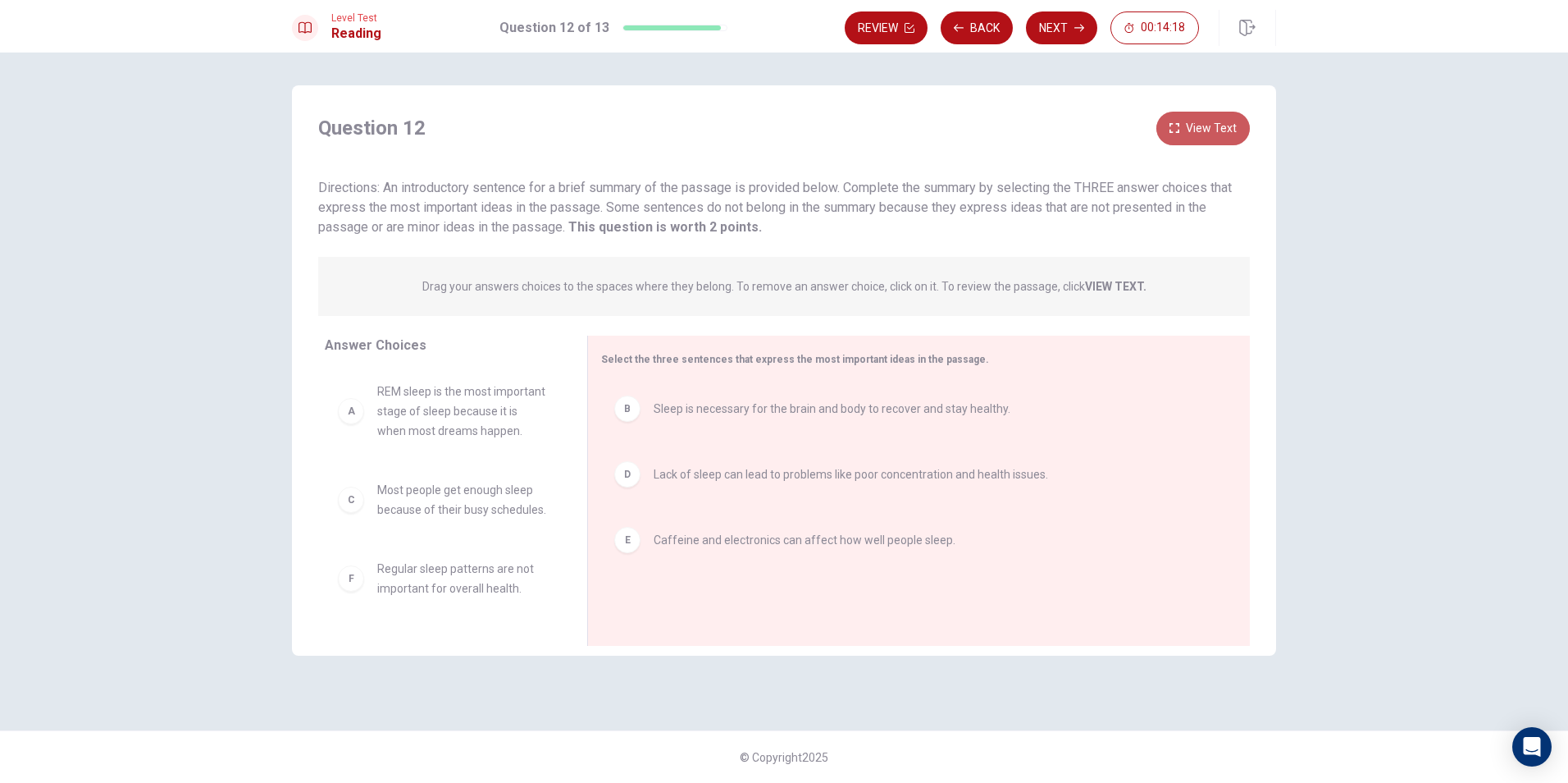
click at [1195, 121] on button "View Text" at bounding box center [1203, 129] width 93 height 34
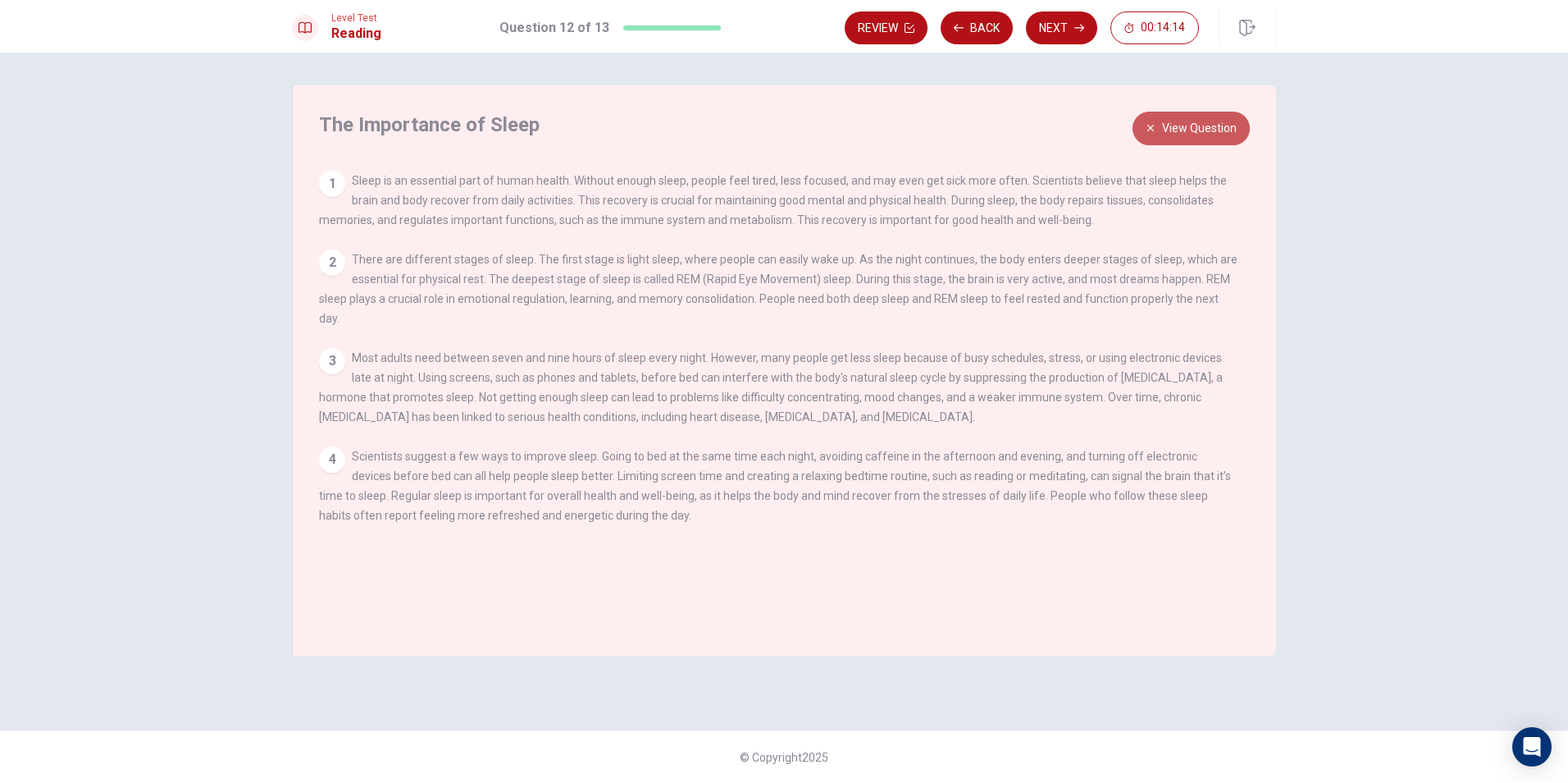
click at [1206, 127] on button "View Question" at bounding box center [1191, 129] width 117 height 34
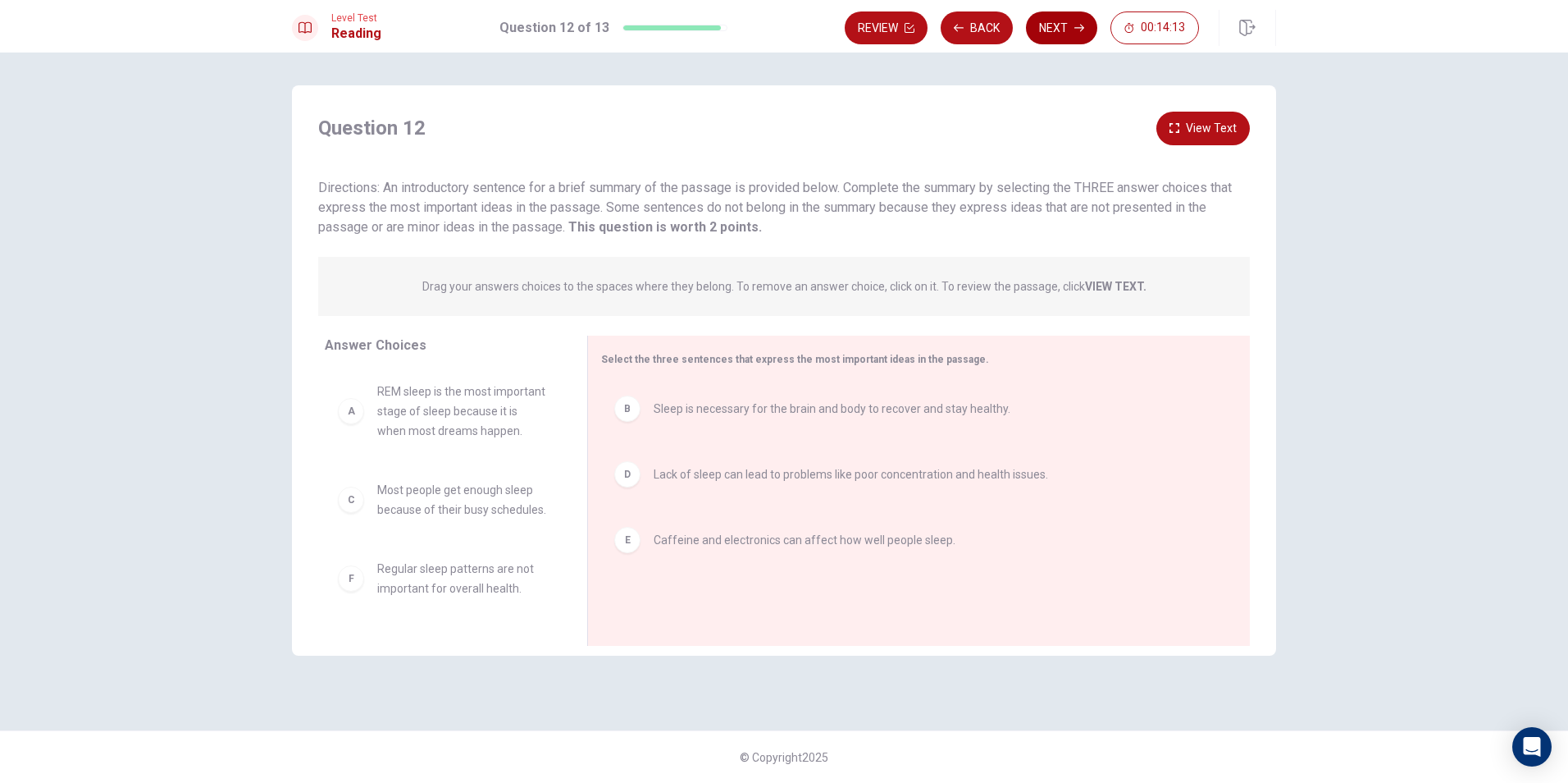
click at [1057, 22] on button "Next" at bounding box center [1062, 28] width 72 height 33
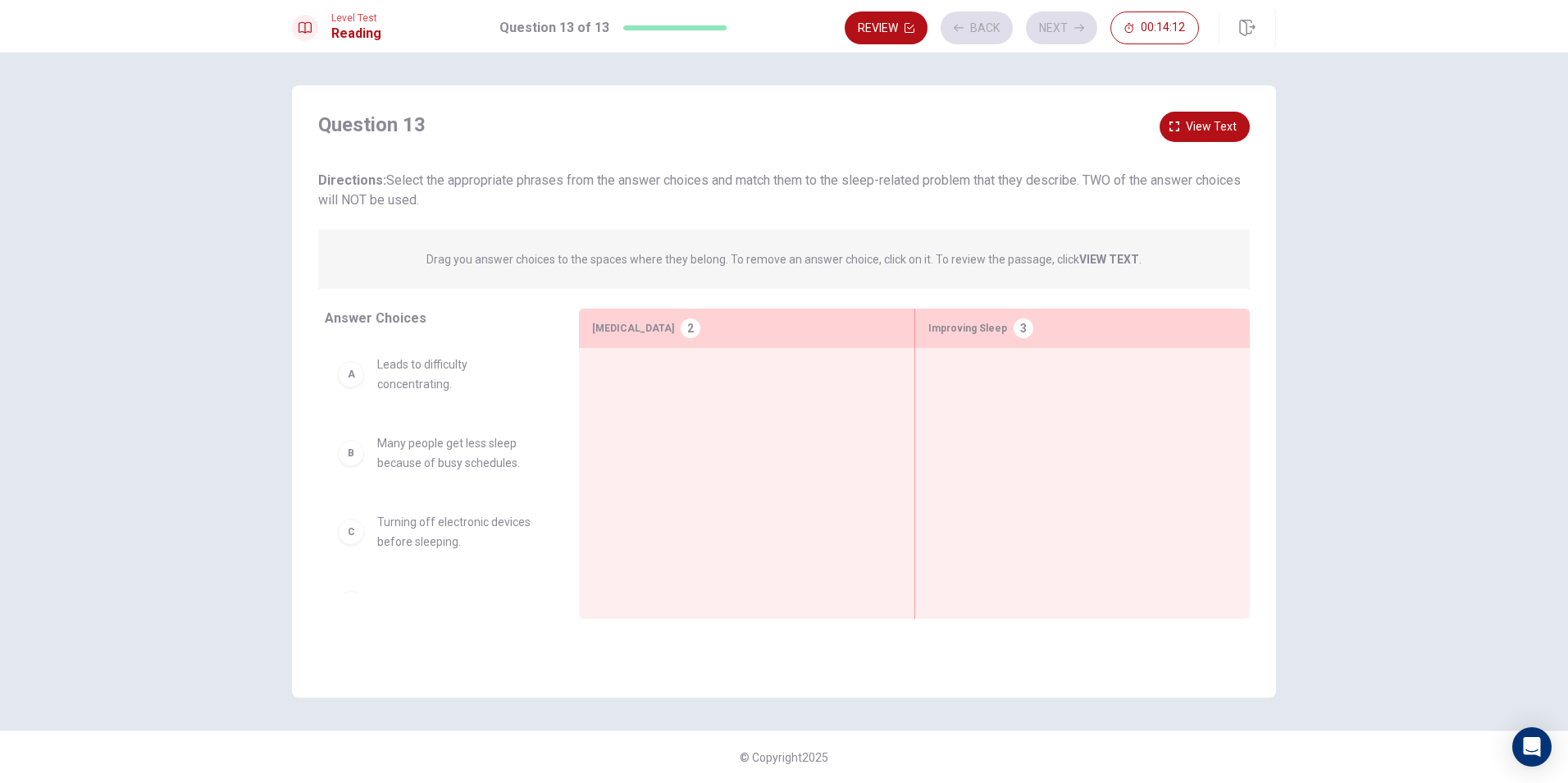
click at [910, 159] on div "Question 13 View text Directions: Select the appropriate phrases from the answe…" at bounding box center [784, 161] width 931 height 99
click at [972, 20] on button "Back" at bounding box center [976, 28] width 73 height 33
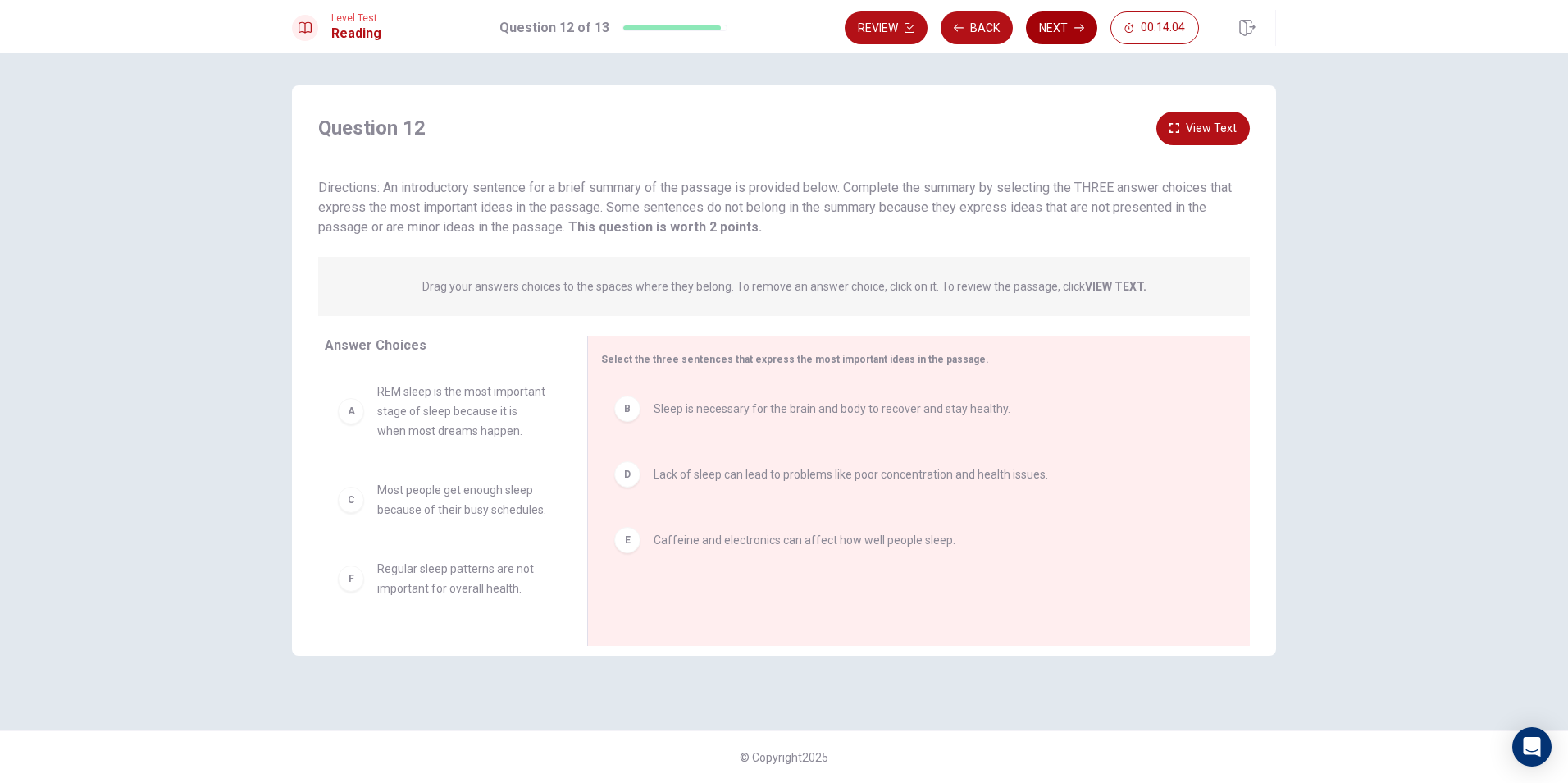
click at [1046, 13] on button "Next" at bounding box center [1062, 28] width 72 height 33
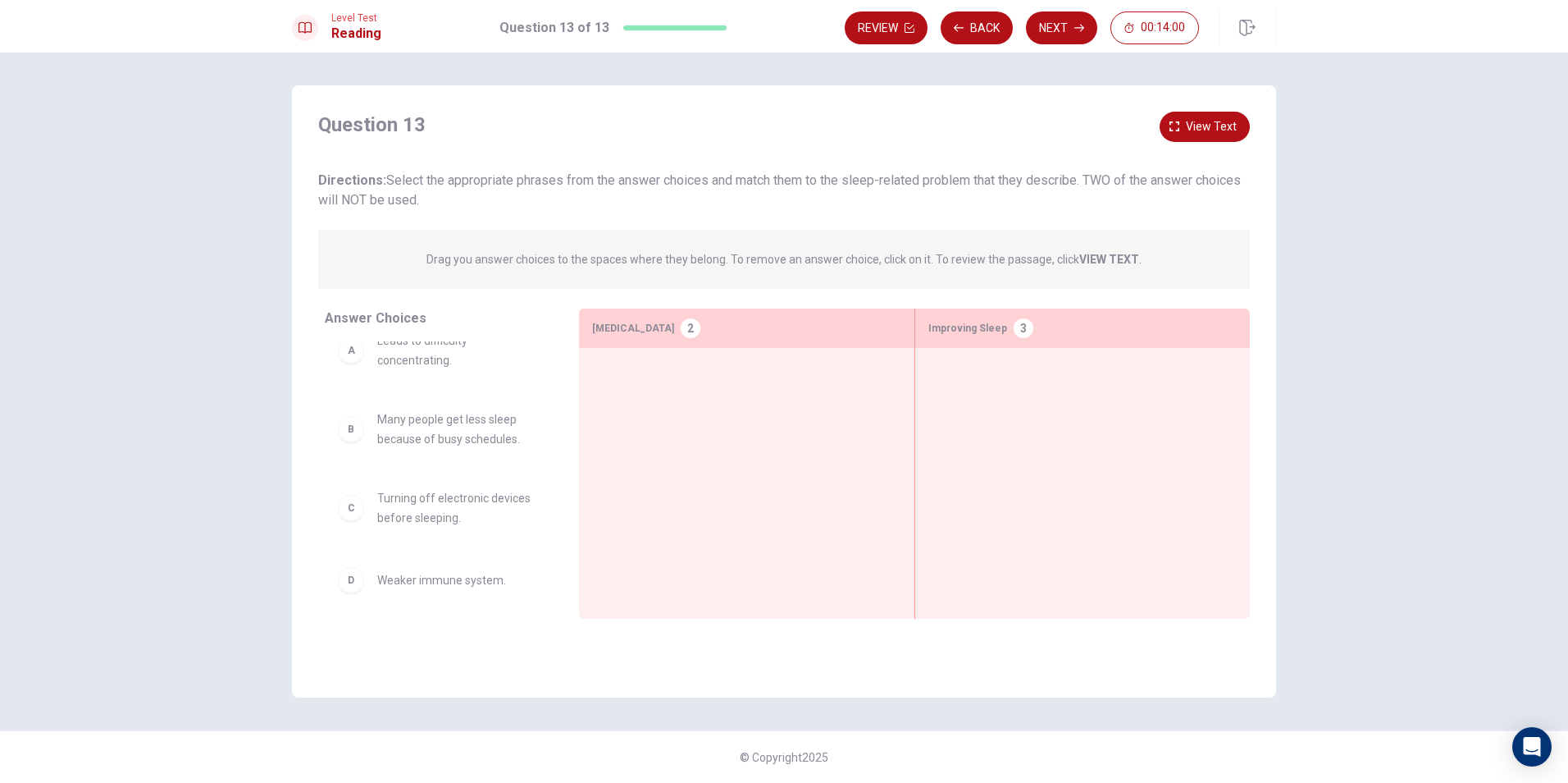
scroll to position [0, 0]
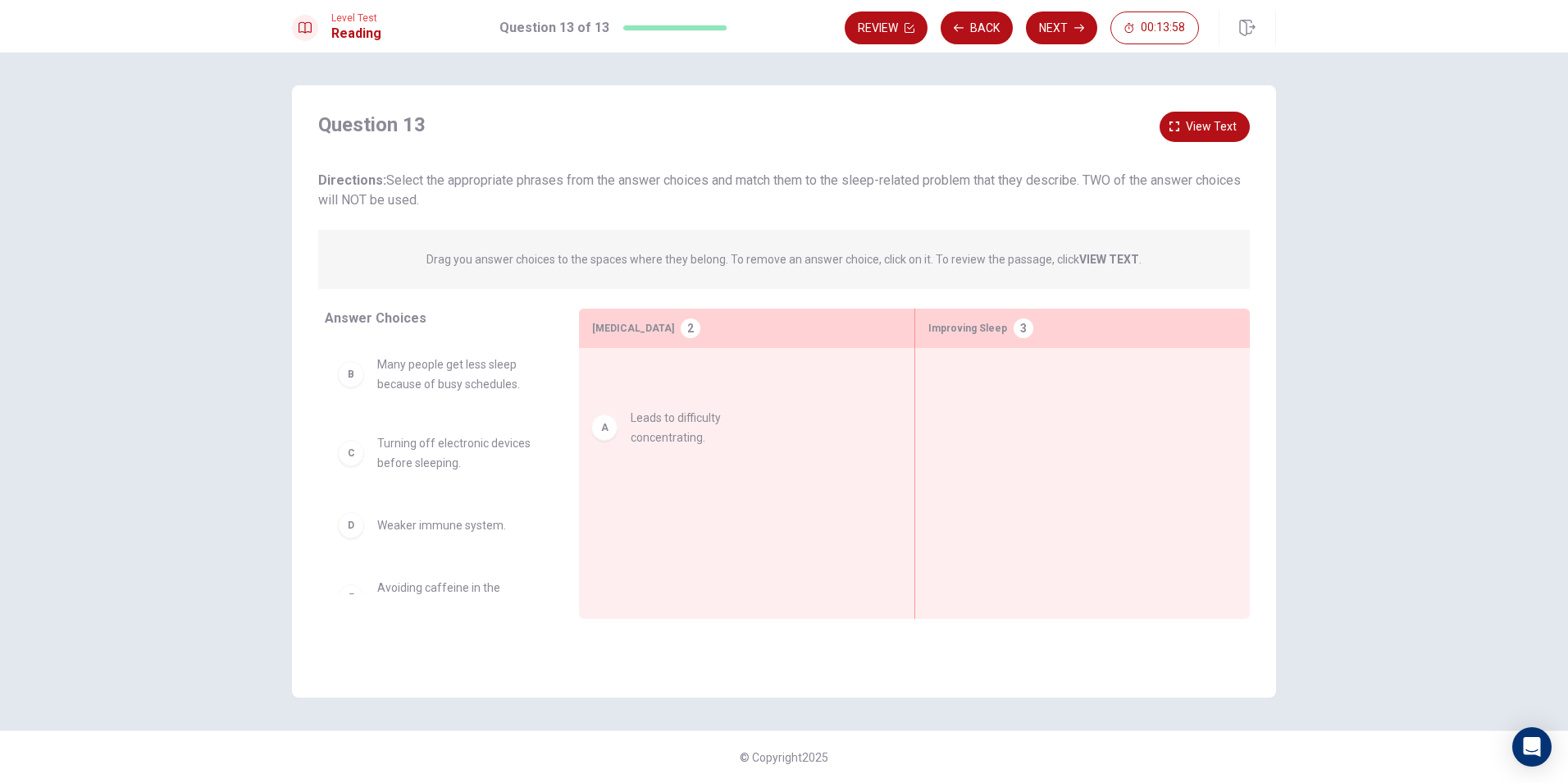
drag, startPoint x: 482, startPoint y: 374, endPoint x: 746, endPoint y: 426, distance: 269.1
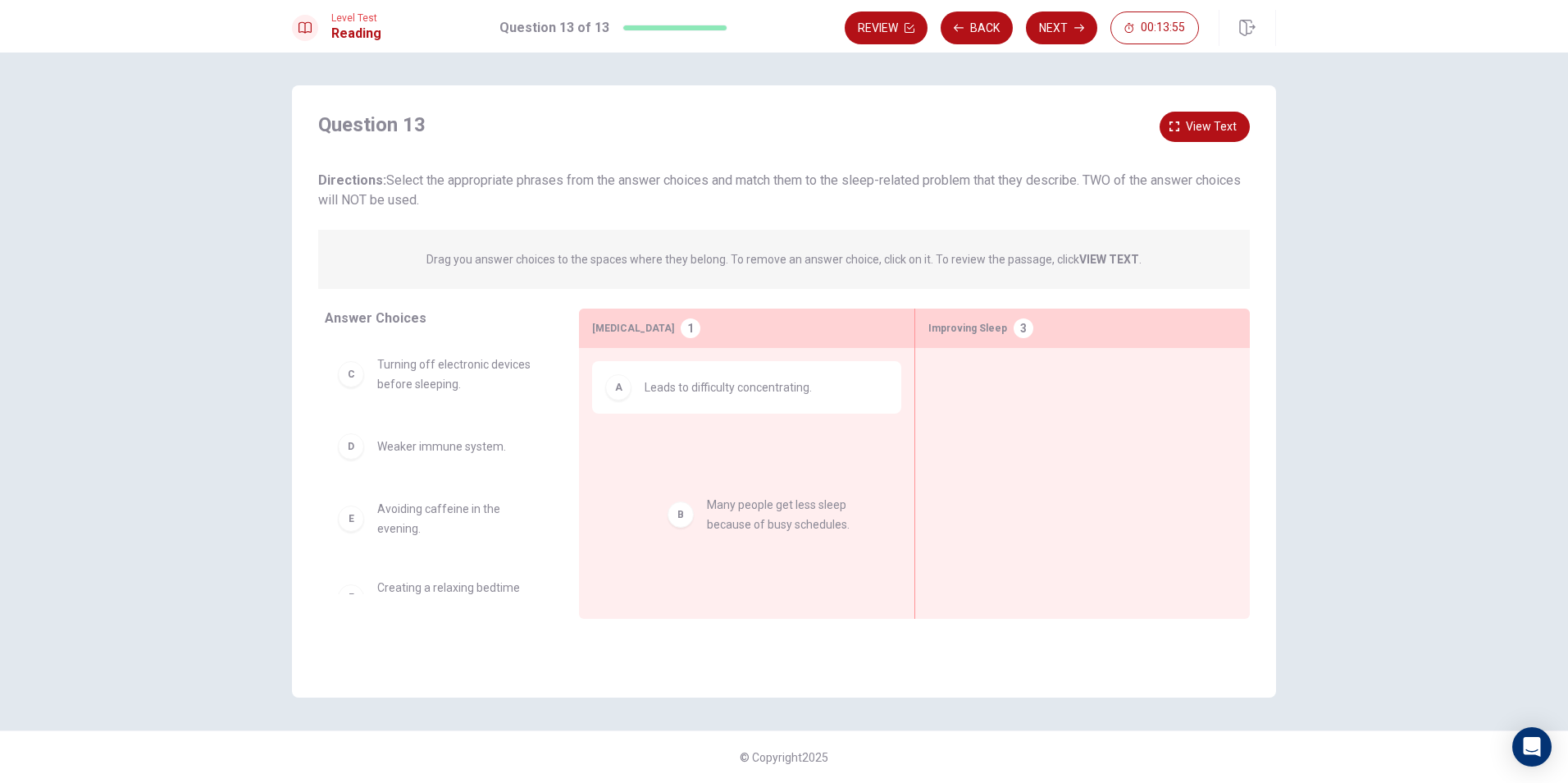
drag, startPoint x: 512, startPoint y: 381, endPoint x: 849, endPoint y: 536, distance: 370.9
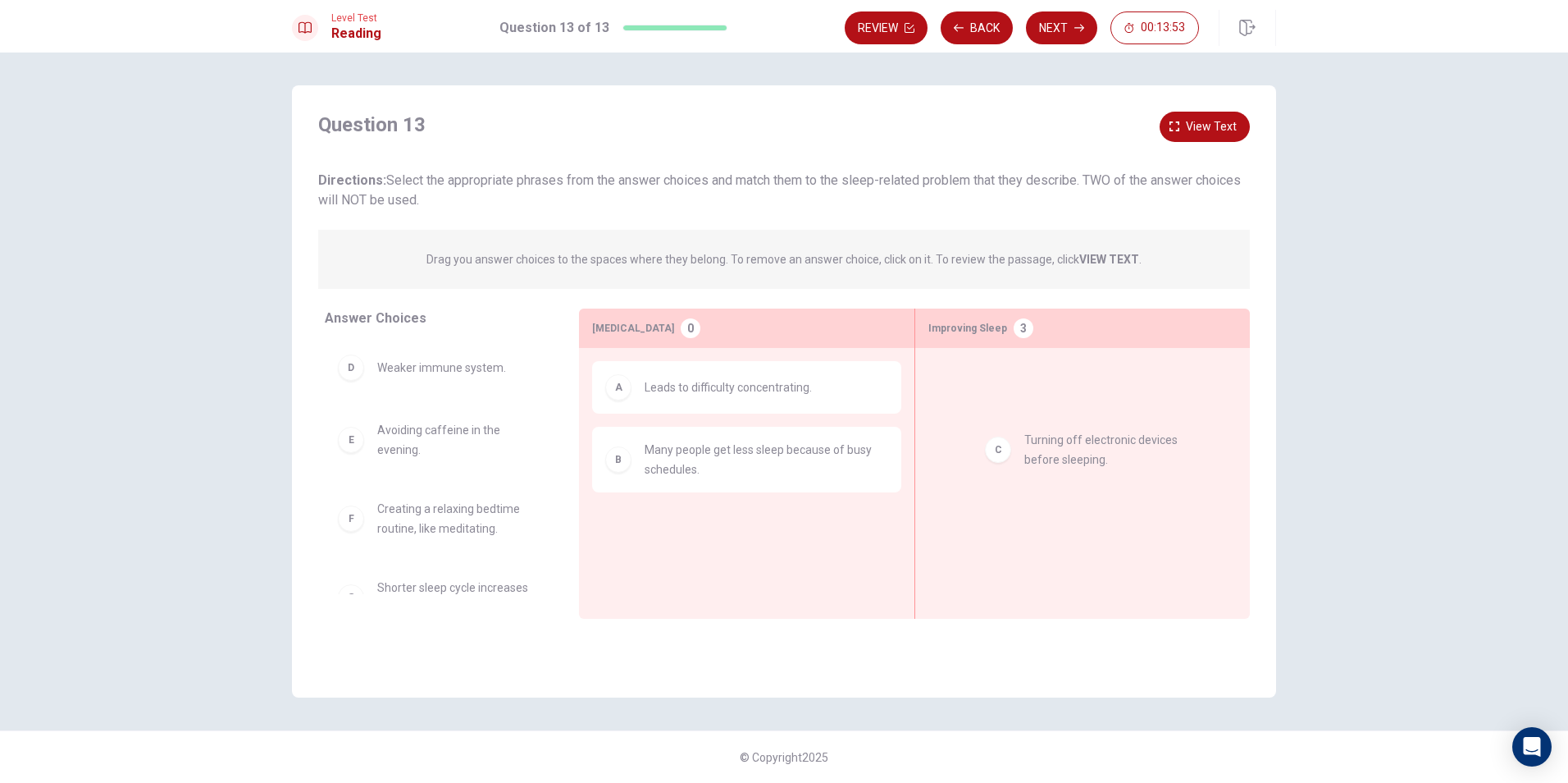
drag, startPoint x: 458, startPoint y: 384, endPoint x: 1128, endPoint y: 463, distance: 674.6
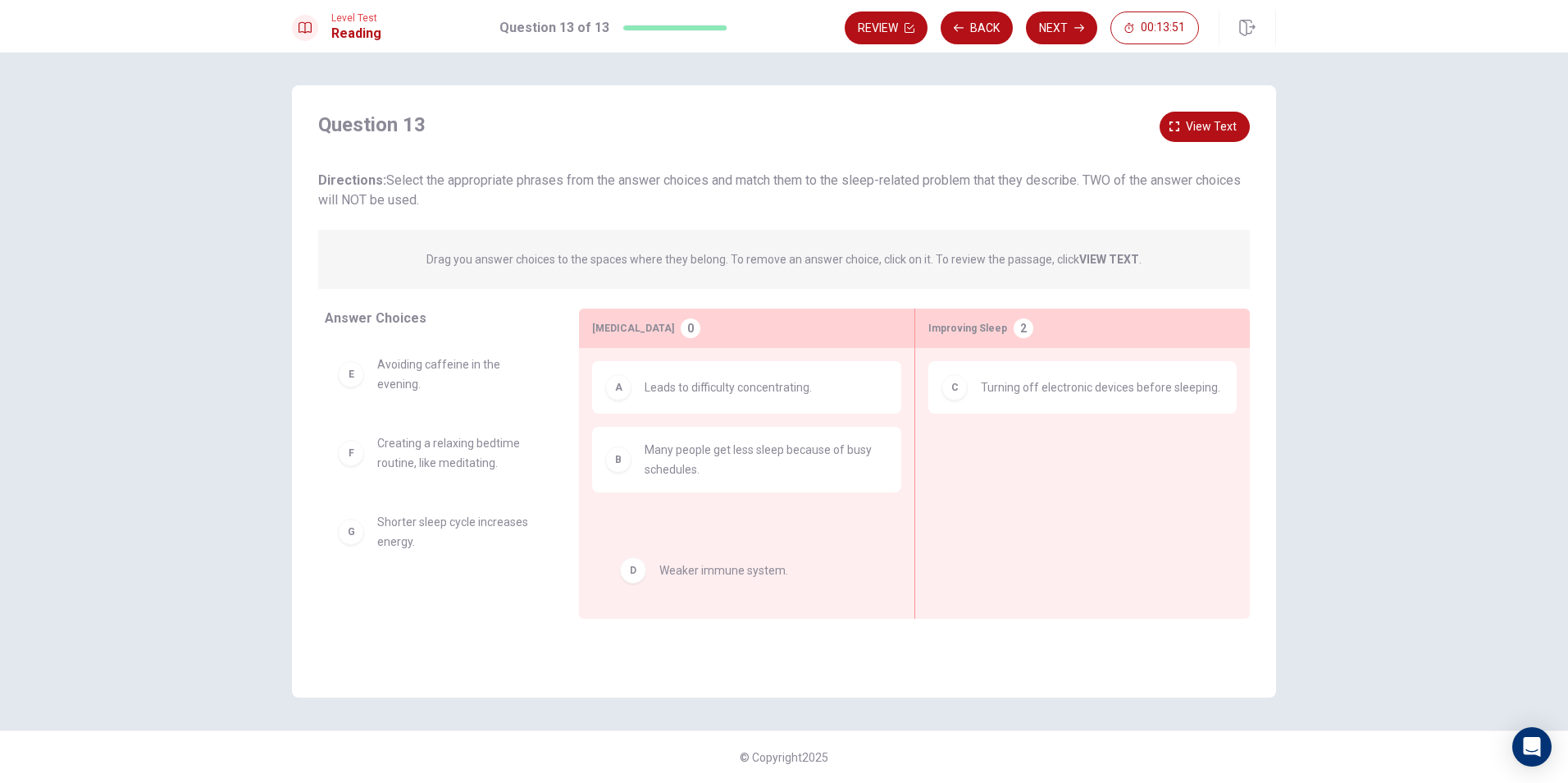
drag, startPoint x: 458, startPoint y: 378, endPoint x: 749, endPoint y: 575, distance: 351.4
drag, startPoint x: 450, startPoint y: 356, endPoint x: 783, endPoint y: 515, distance: 369.0
drag, startPoint x: 461, startPoint y: 363, endPoint x: 822, endPoint y: 565, distance: 413.7
drag, startPoint x: 378, startPoint y: 431, endPoint x: 1080, endPoint y: 450, distance: 702.3
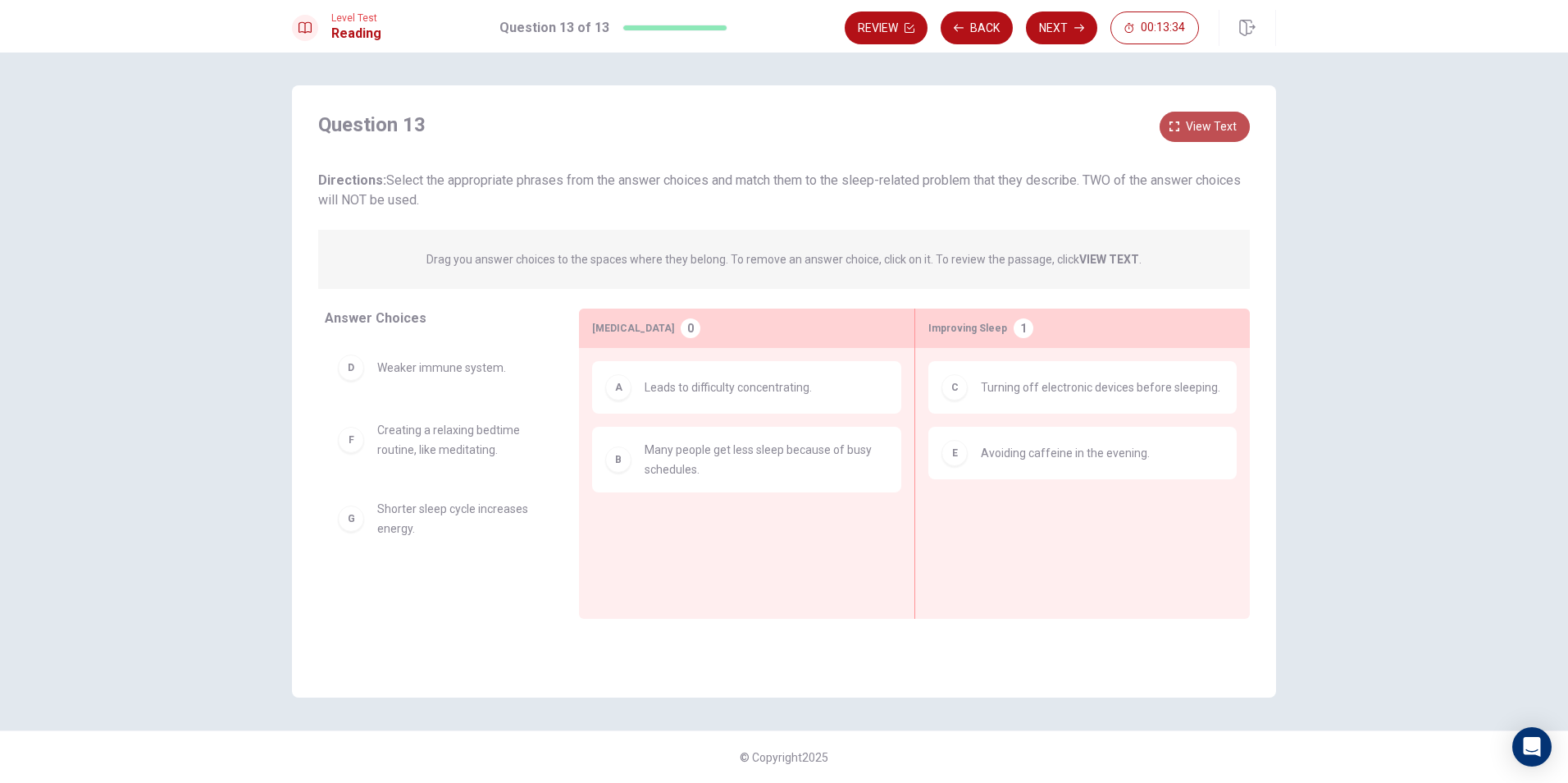
click at [1170, 121] on button "View text" at bounding box center [1204, 127] width 90 height 30
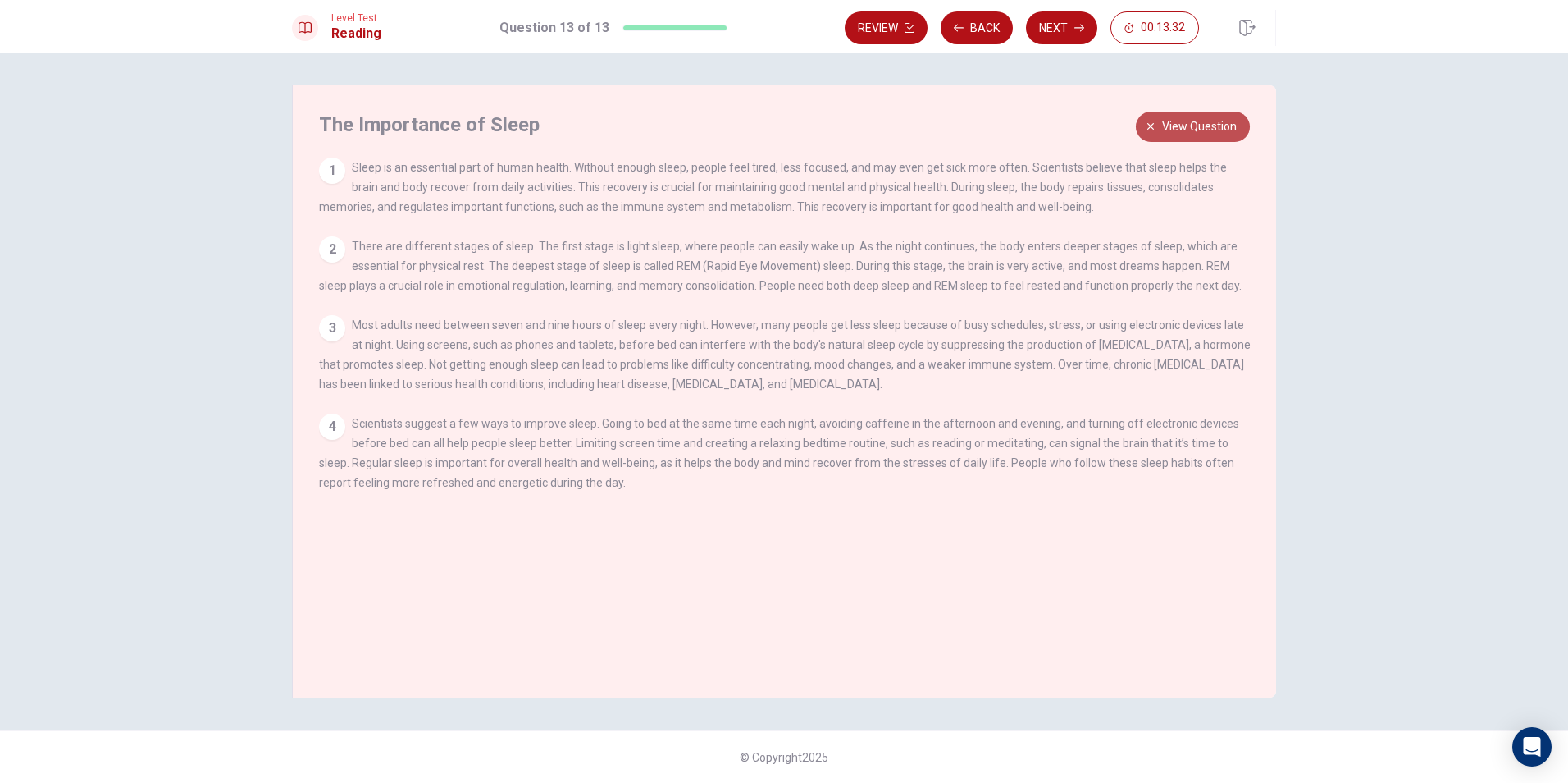
click at [1202, 131] on span "View question" at bounding box center [1199, 126] width 74 height 21
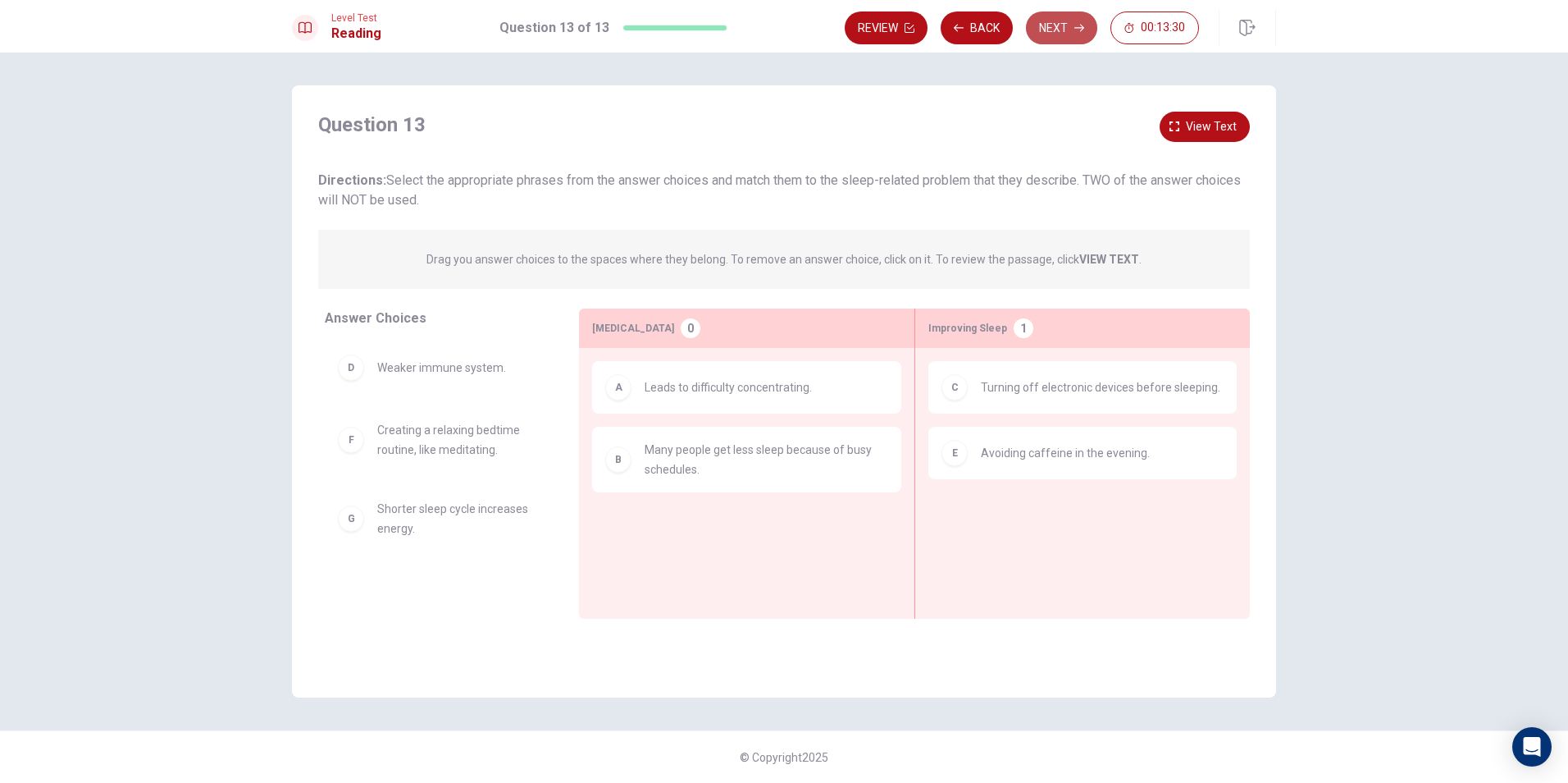
click at [1070, 26] on button "Next" at bounding box center [1062, 28] width 72 height 33
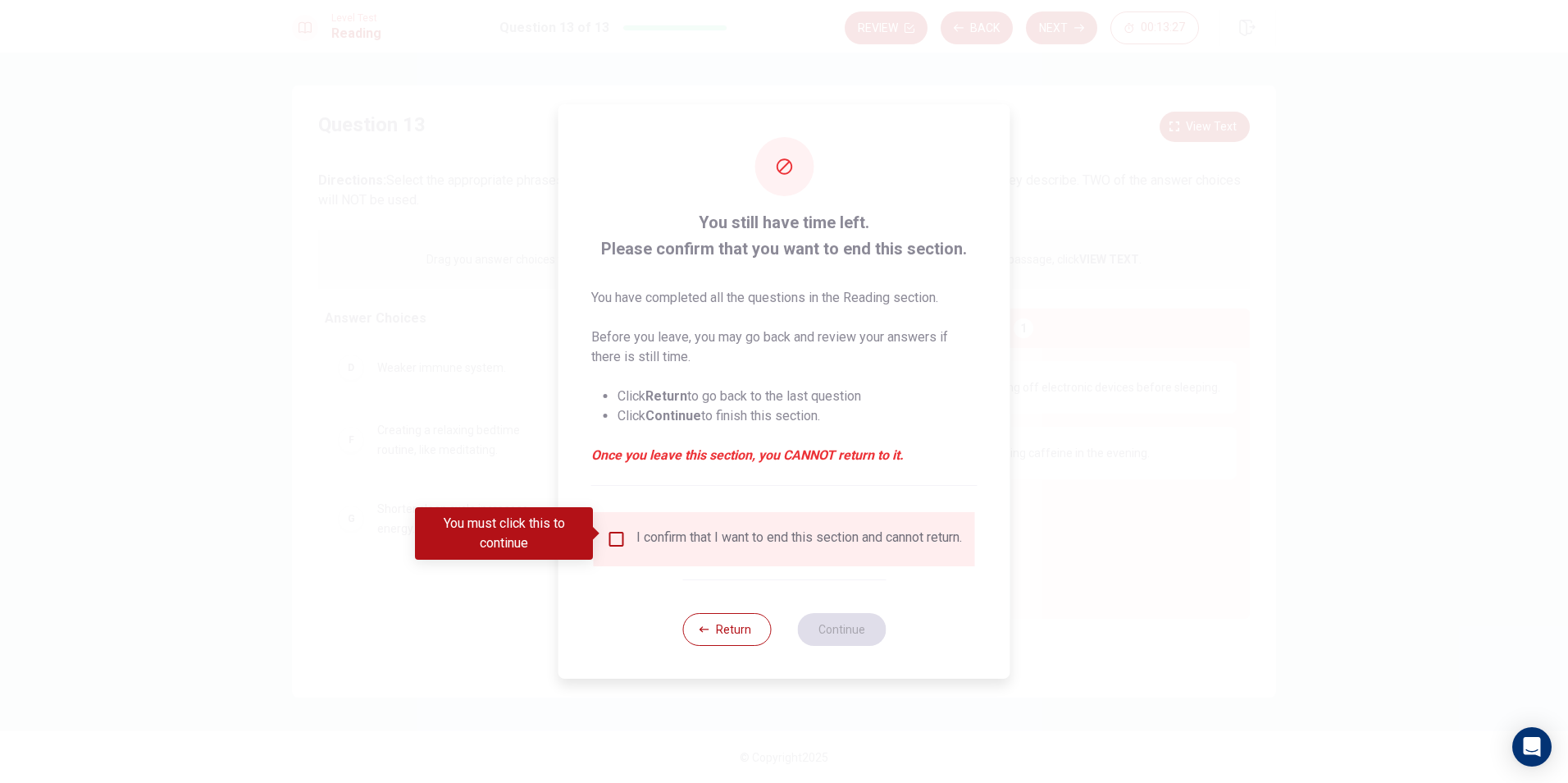
click at [630, 541] on div "I confirm that I want to end this section and cannot return." at bounding box center [784, 539] width 356 height 20
click at [610, 535] on input "You must click this to continue" at bounding box center [617, 539] width 20 height 20
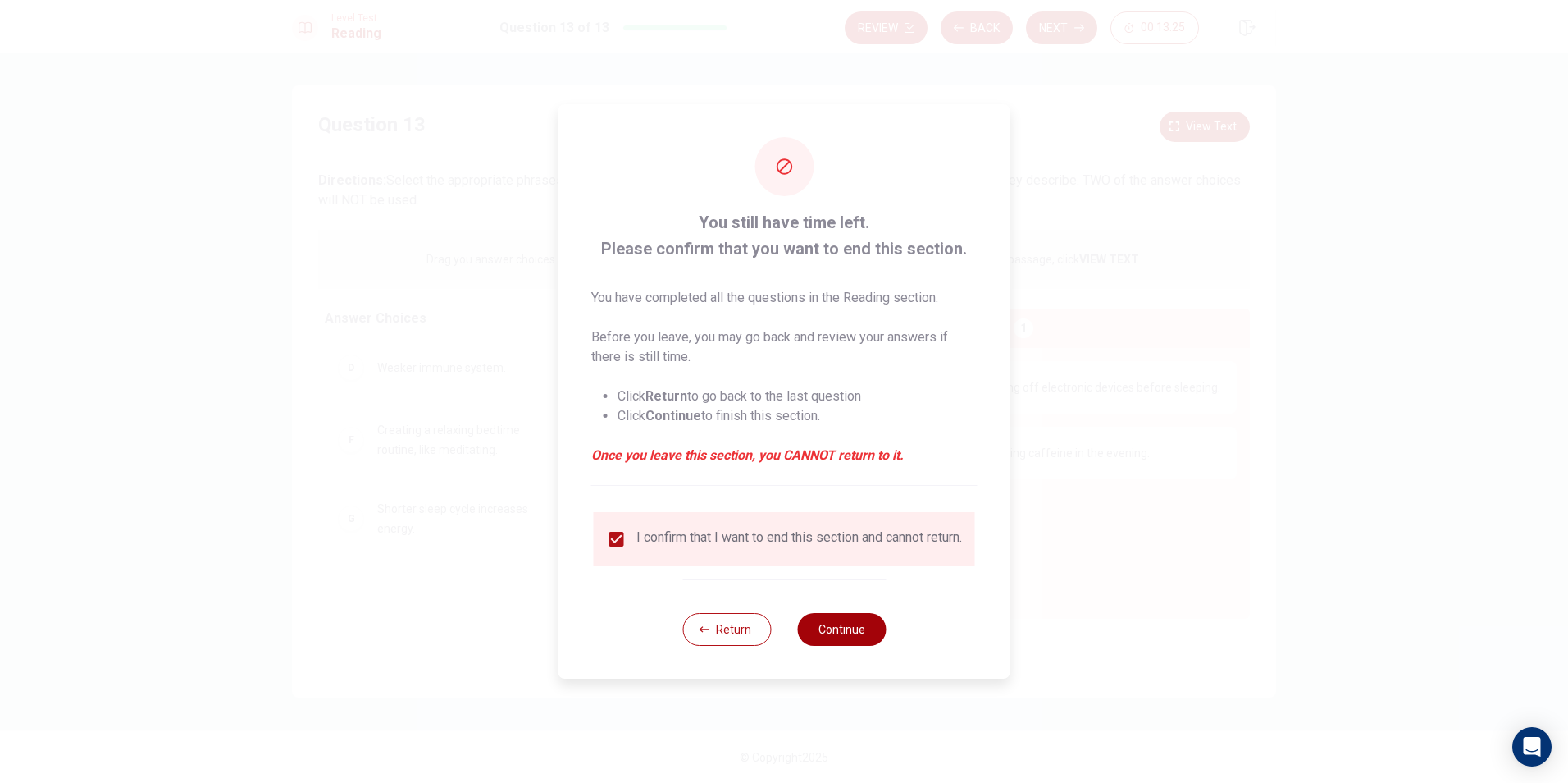
click at [837, 641] on button "Continue" at bounding box center [841, 629] width 89 height 33
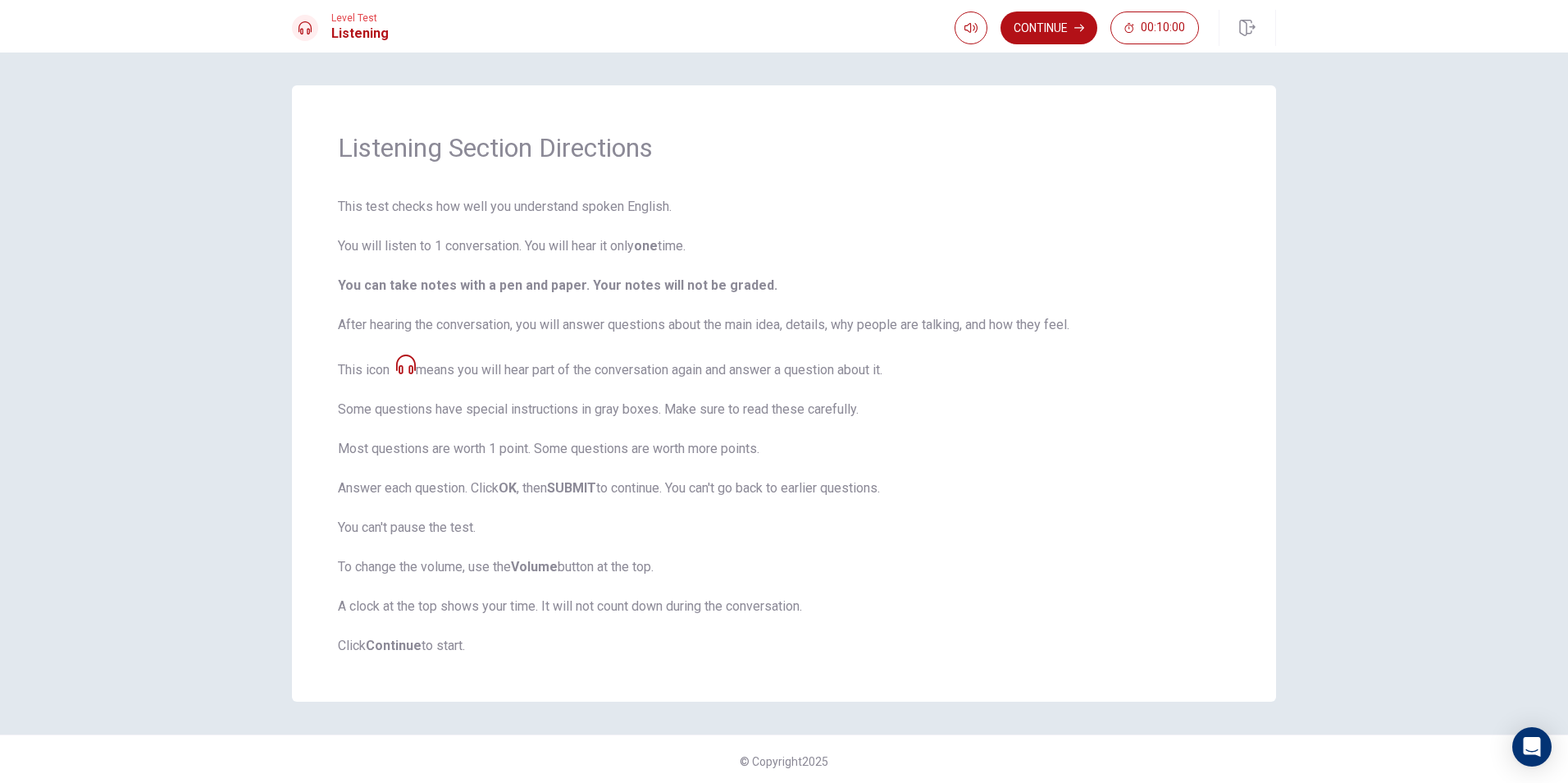
click at [1229, 540] on div "Listening Section Directions This test checks how well you understand spoken En…" at bounding box center [784, 393] width 984 height 616
click at [973, 33] on icon "button" at bounding box center [971, 28] width 13 height 13
drag, startPoint x: 1039, startPoint y: 122, endPoint x: 1064, endPoint y: 127, distance: 25.5
click at [1041, 122] on div "Listening Section Directions This test checks how well you understand spoken En…" at bounding box center [784, 393] width 984 height 616
click at [774, 390] on span "This test checks how well you understand spoken English. You will listen to 1 c…" at bounding box center [784, 426] width 892 height 459
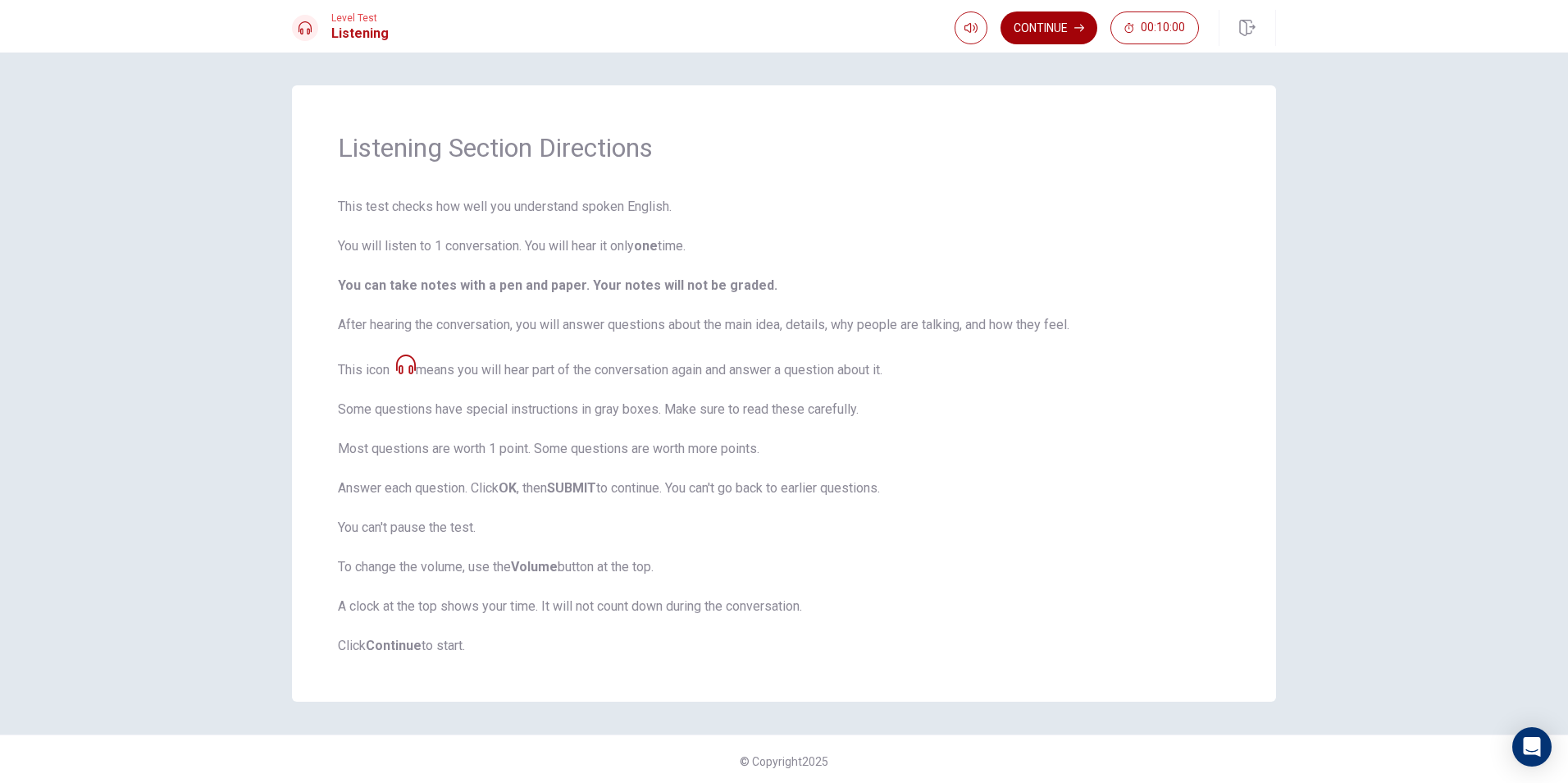
click at [1034, 31] on button "Continue" at bounding box center [1049, 28] width 97 height 33
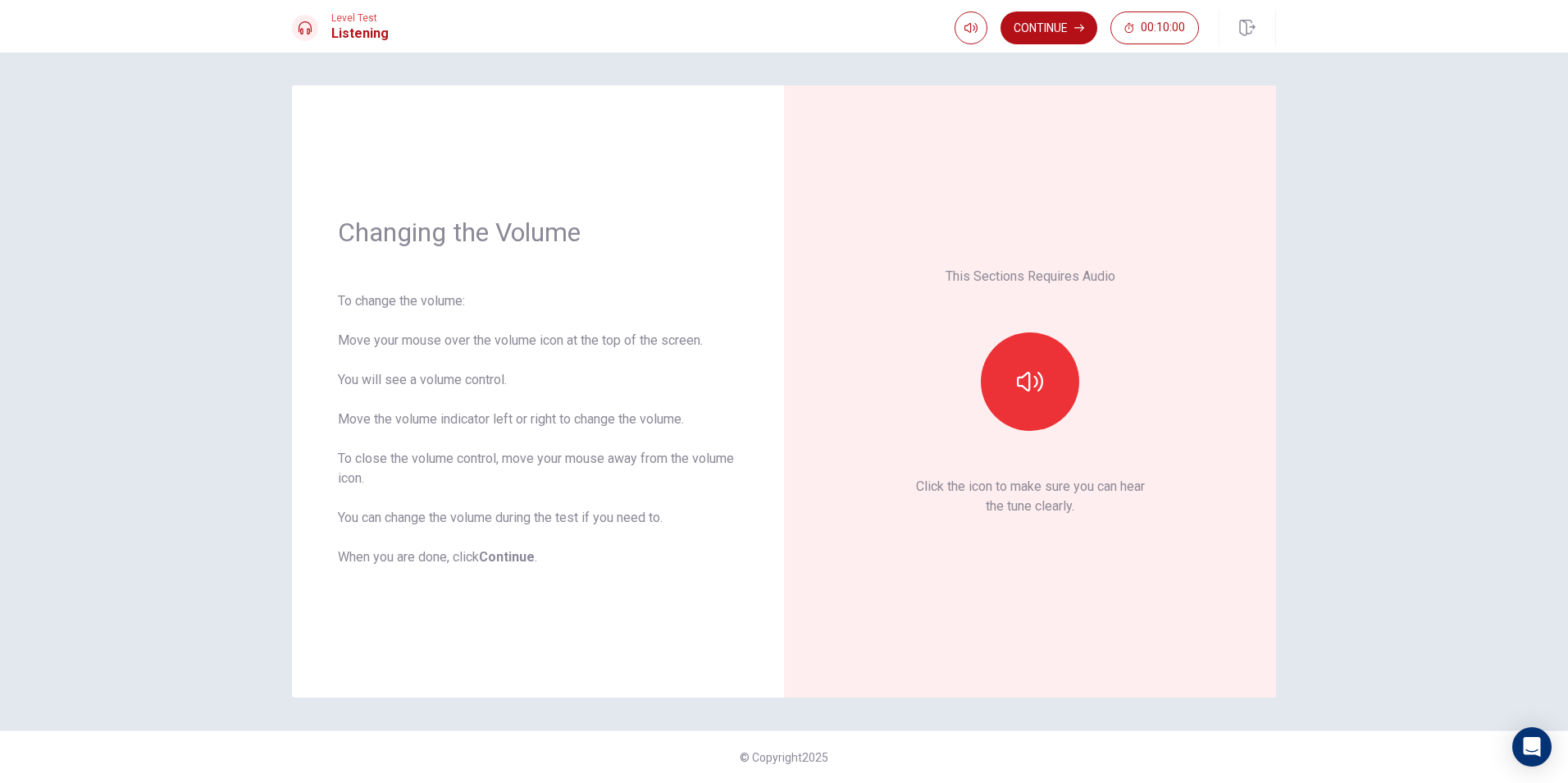
click at [784, 177] on div "Changing the Volume To change the volume: Move your mouse over the volume icon …" at bounding box center [537, 391] width 492 height 612
click at [1017, 378] on icon "button" at bounding box center [1029, 382] width 26 height 20
click at [1270, 179] on div "This Sections Requires Audio Click the icon to make sure you can hear the tune …" at bounding box center [1029, 391] width 492 height 612
click at [1028, 4] on div "Level Test Listening Continue 00:10:00" at bounding box center [784, 26] width 1568 height 53
click at [1014, 19] on button "Continue" at bounding box center [1049, 28] width 97 height 33
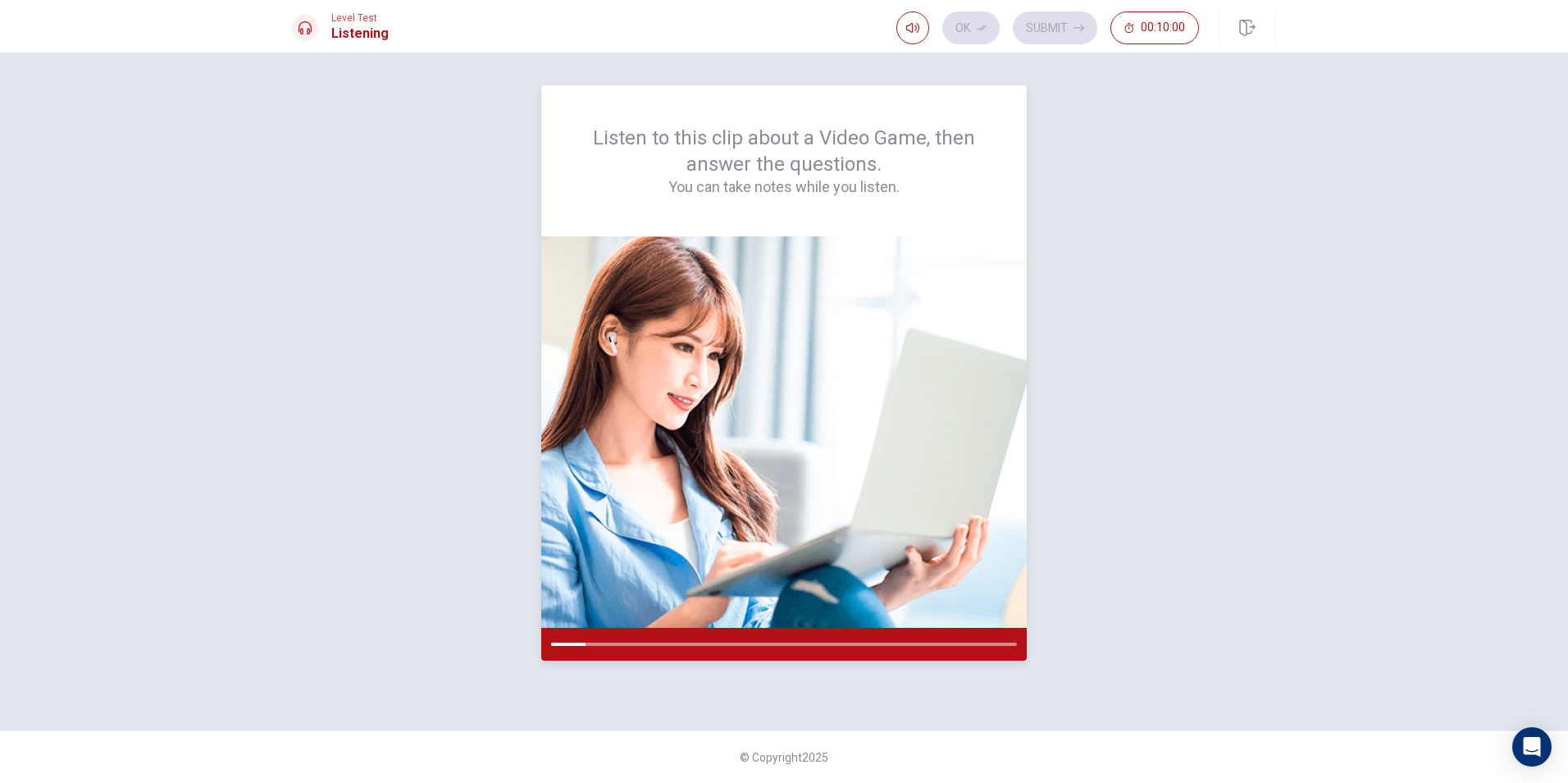
click at [976, 363] on img at bounding box center [784, 432] width 485 height 392
click at [1058, 336] on div "Listen to this clip about a Video Game, then answer the questions. You can take…" at bounding box center [784, 391] width 984 height 612
click at [1136, 228] on div "Listen to this clip about a Video Game, then answer the questions. You can take…" at bounding box center [784, 391] width 984 height 612
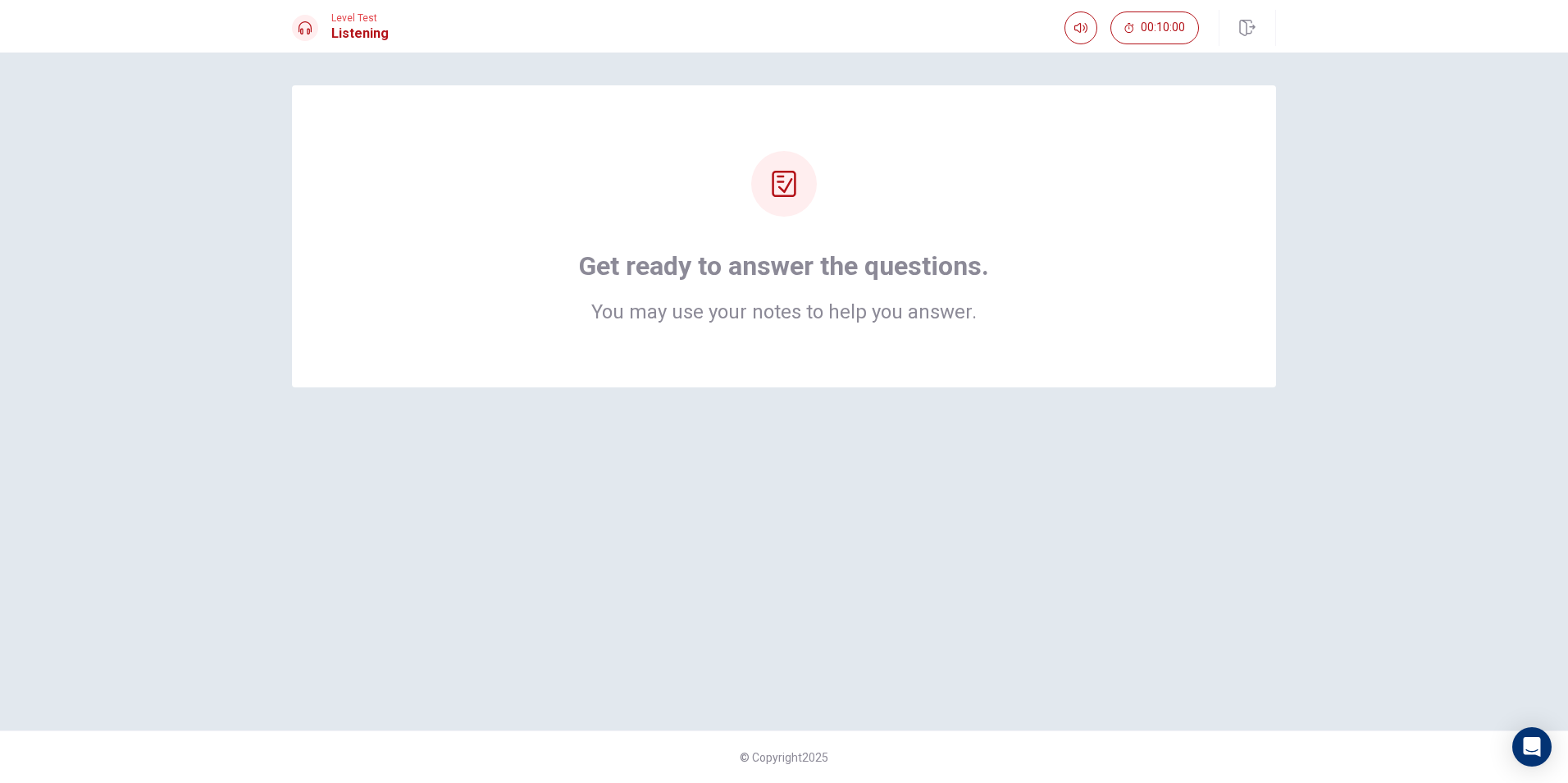
click at [1257, 212] on div "Get ready to answer the questions. You may use your notes to help you answer." at bounding box center [784, 236] width 984 height 302
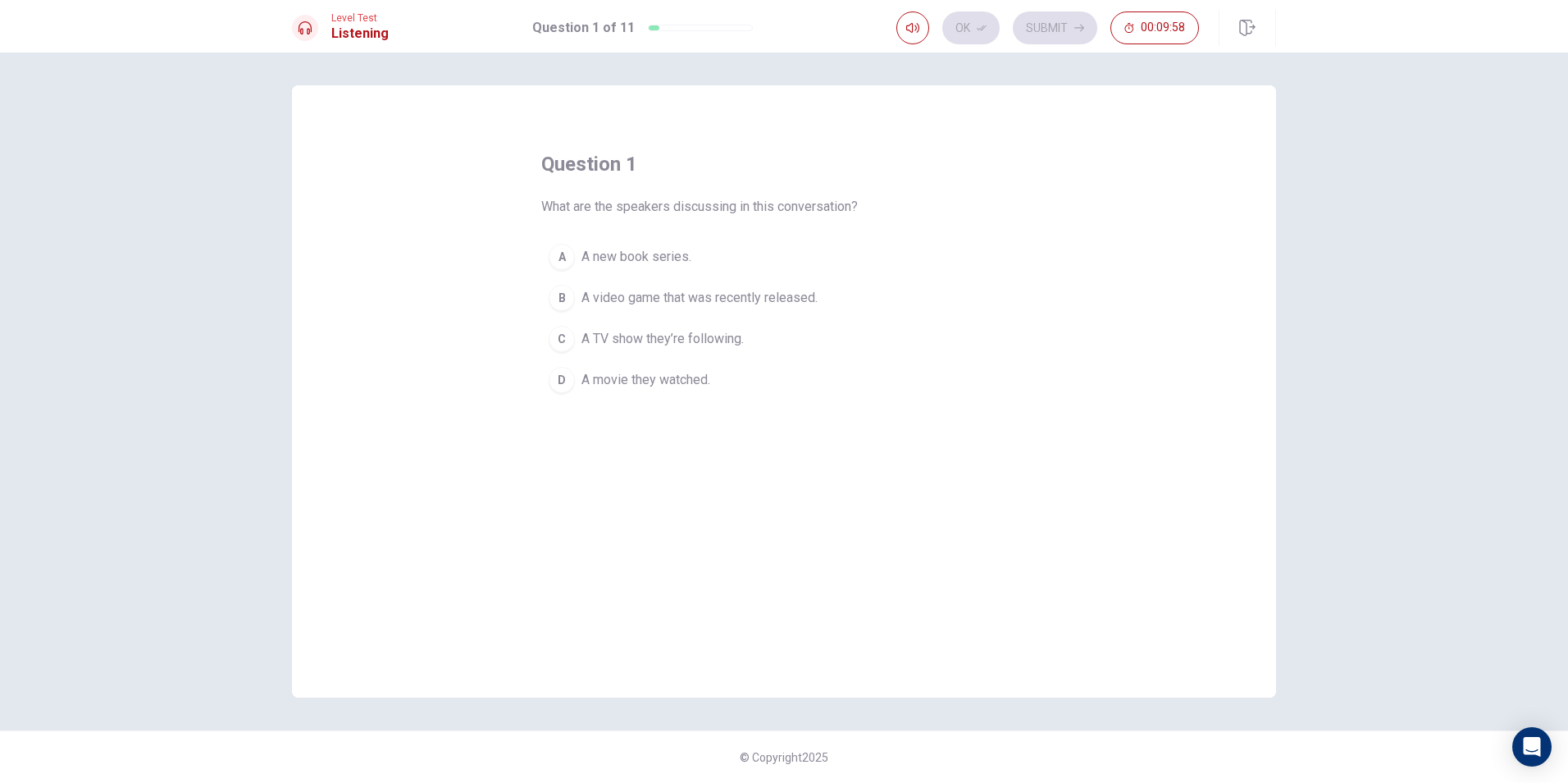
click at [1313, 201] on div "question 1 What are the speakers discussing in this conversation? A A new book …" at bounding box center [784, 417] width 1568 height 730
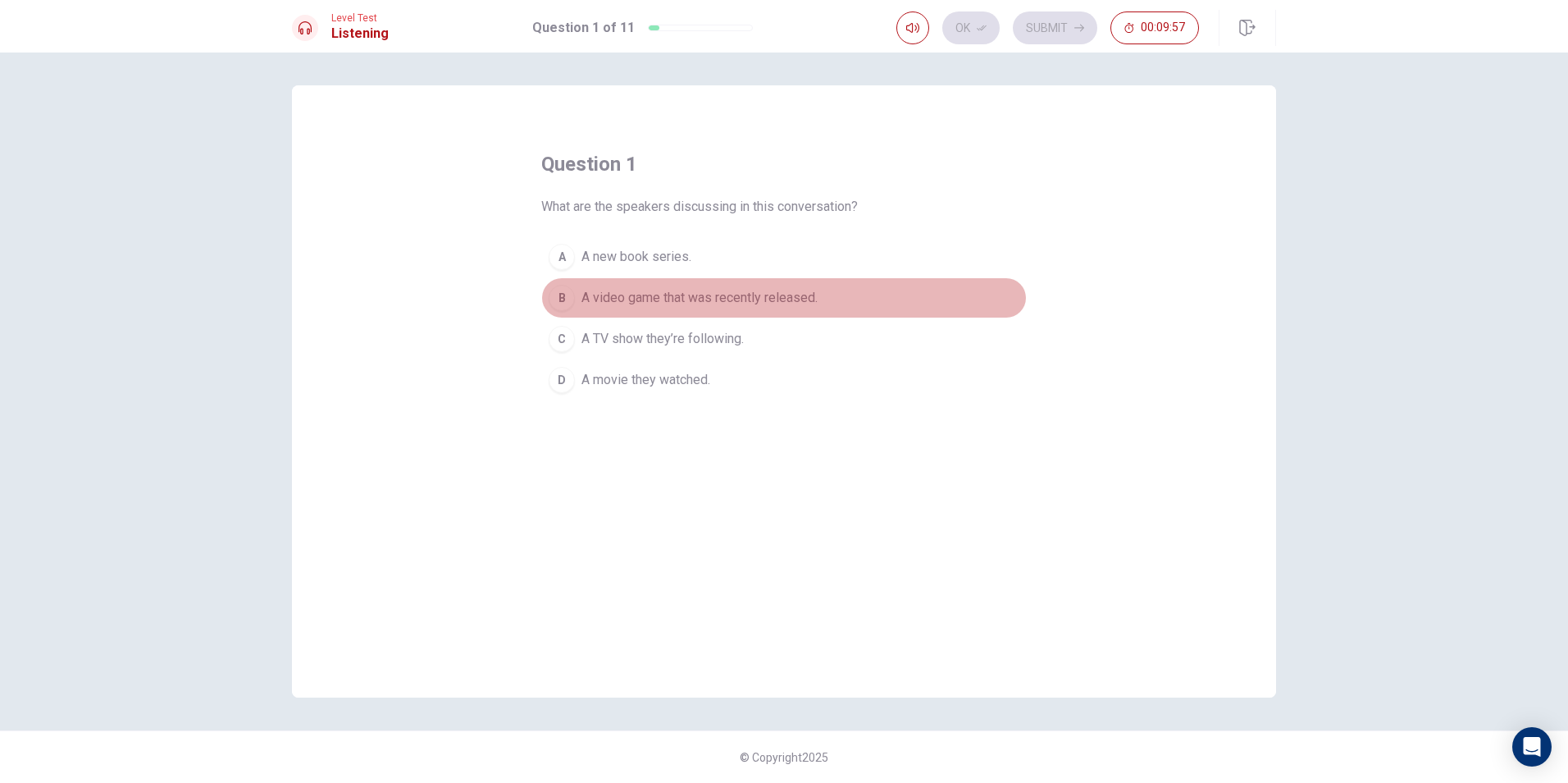
click at [728, 297] on span "A video game that was recently released." at bounding box center [699, 297] width 236 height 20
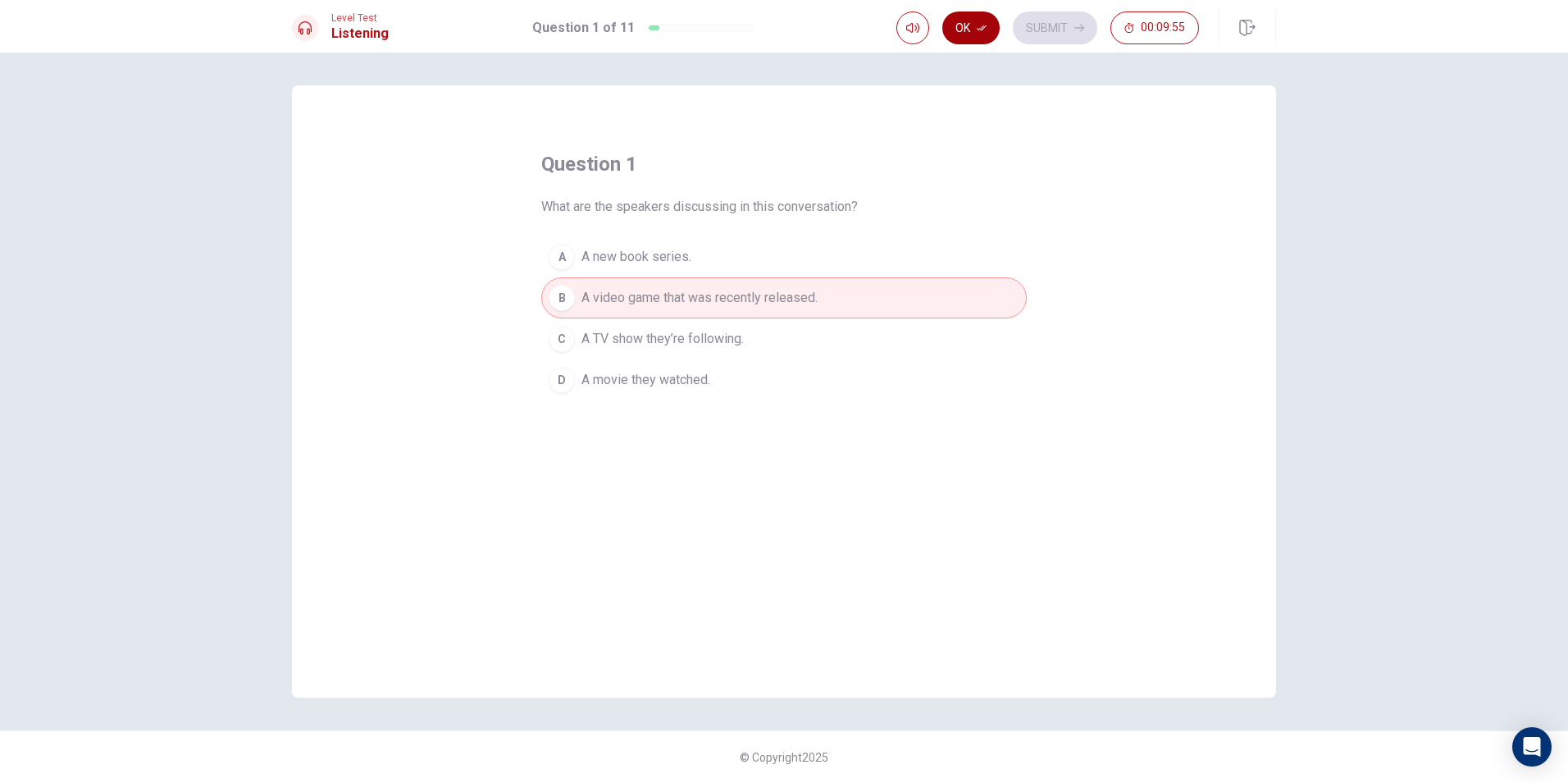
click at [980, 25] on icon "button" at bounding box center [981, 28] width 10 height 10
click at [1034, 32] on button "Submit" at bounding box center [1055, 28] width 84 height 33
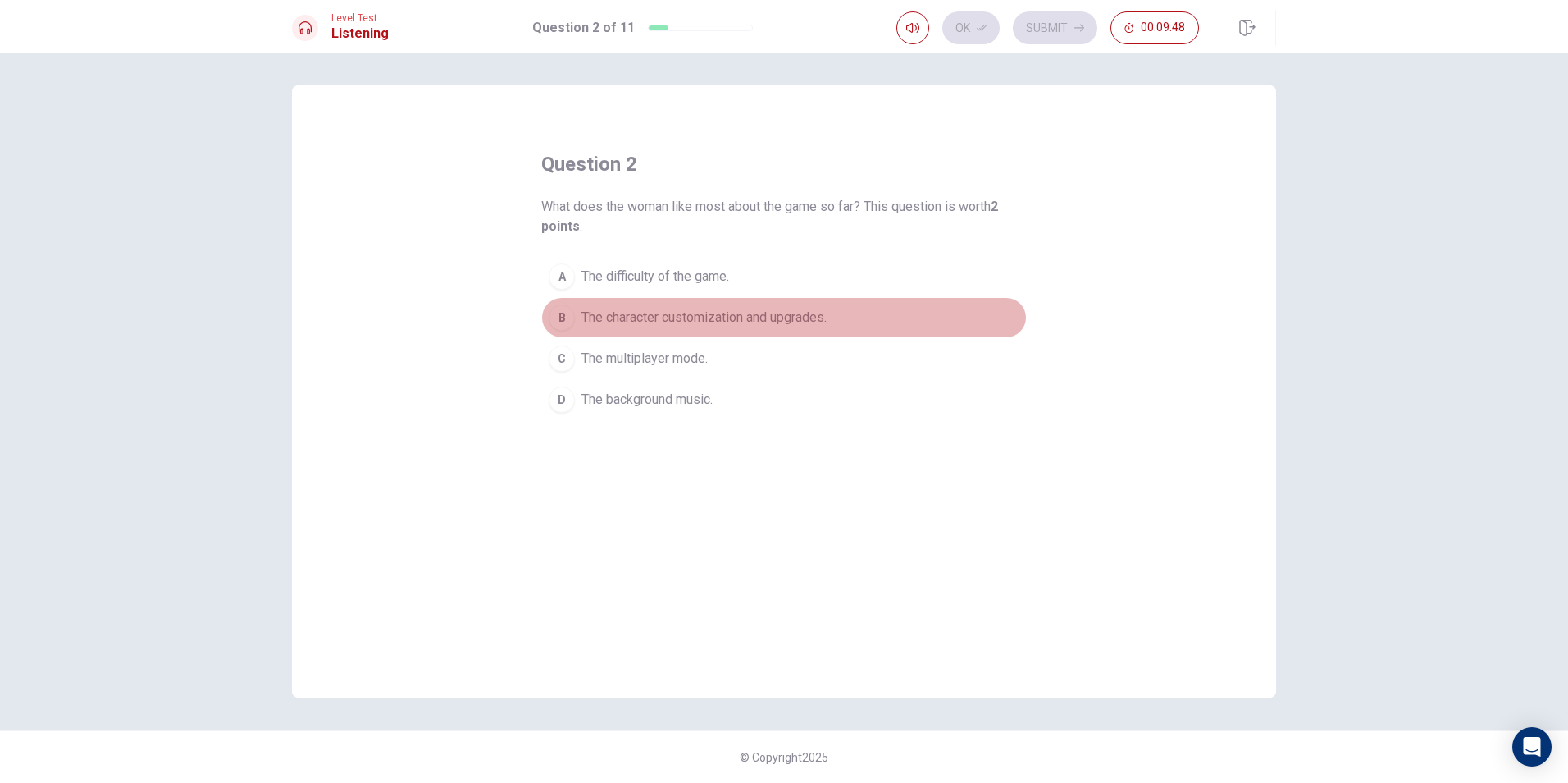
click at [827, 310] on span "The character customization and upgrades." at bounding box center [704, 317] width 245 height 20
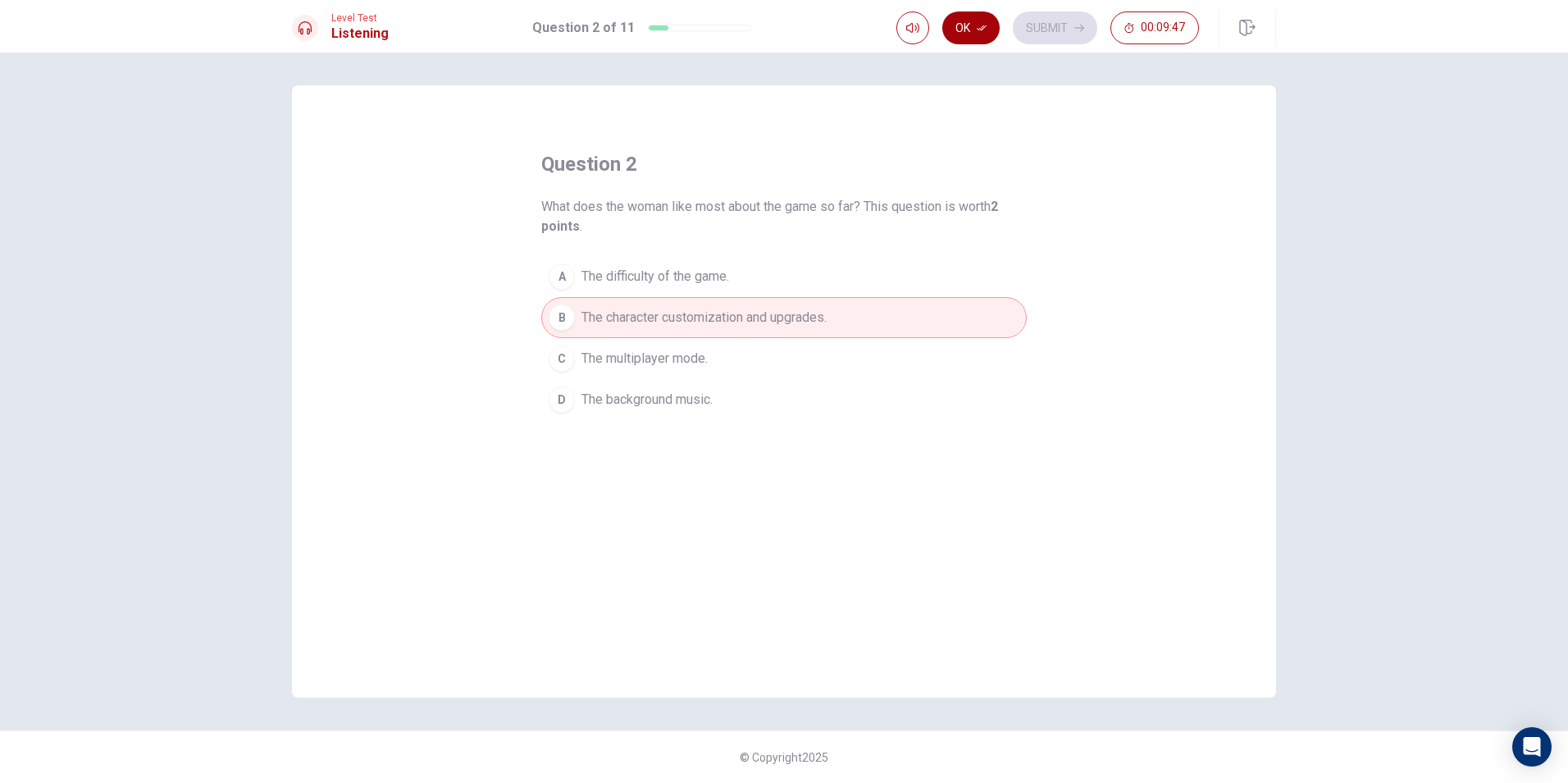
click at [970, 29] on button "Ok" at bounding box center [971, 28] width 57 height 33
click at [1062, 29] on button "Submit" at bounding box center [1055, 28] width 84 height 33
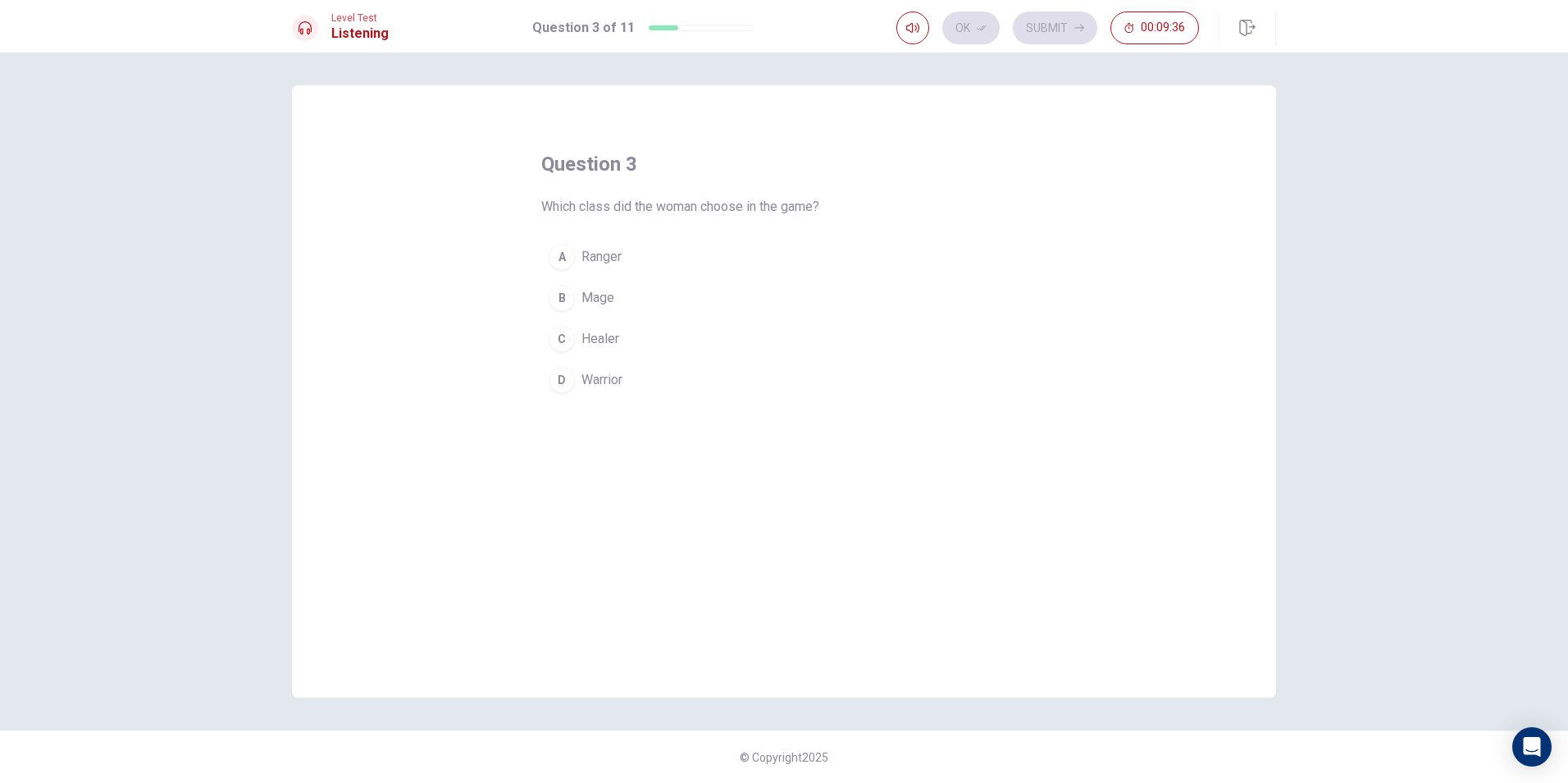
drag, startPoint x: 688, startPoint y: 268, endPoint x: 806, endPoint y: 199, distance: 136.7
click at [690, 268] on button "A Ranger" at bounding box center [784, 257] width 485 height 41
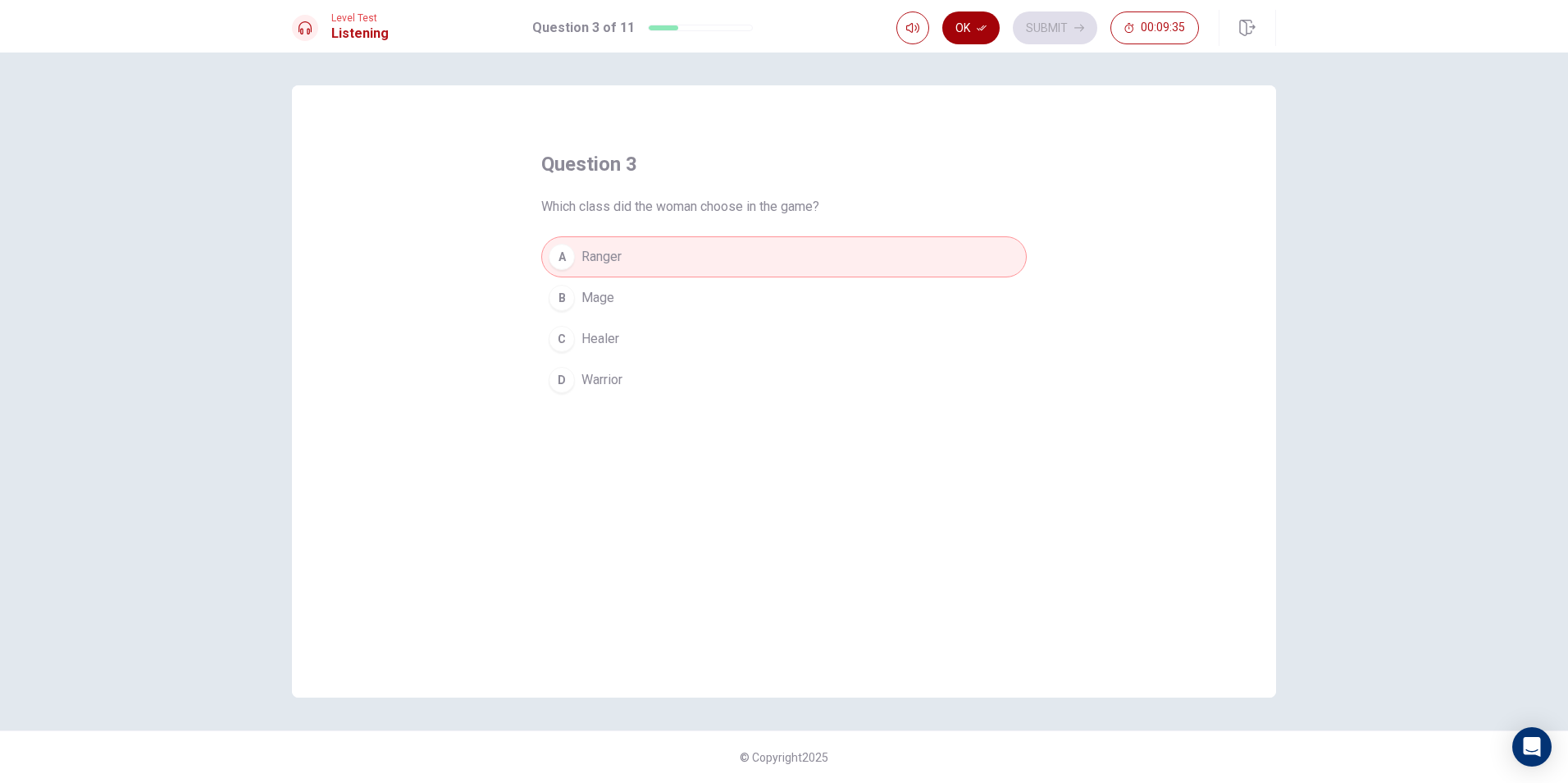
click at [977, 24] on icon "button" at bounding box center [981, 28] width 10 height 10
click at [1046, 25] on button "Submit" at bounding box center [1055, 28] width 84 height 33
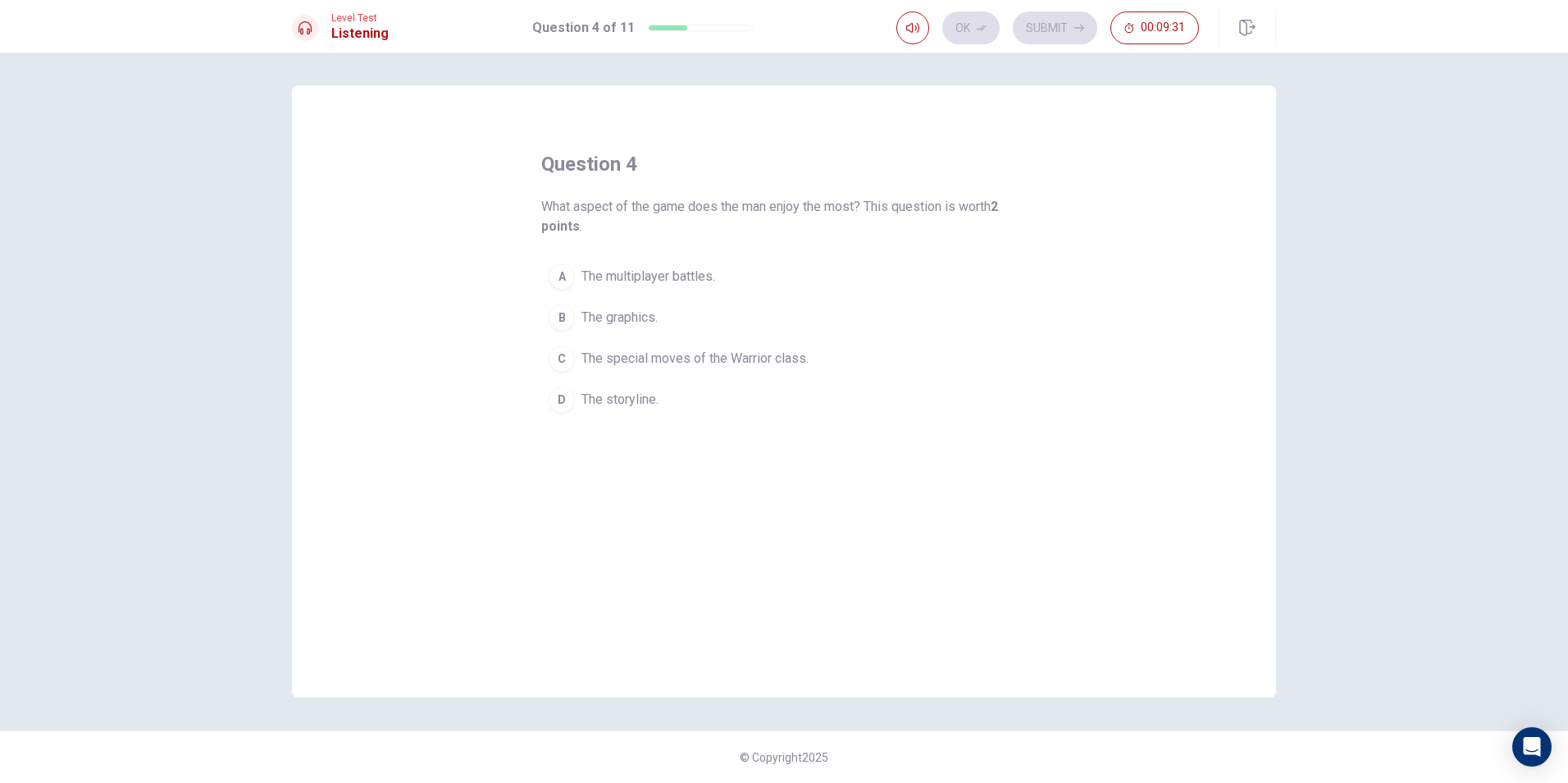
click at [815, 320] on button "B The graphics." at bounding box center [784, 317] width 485 height 41
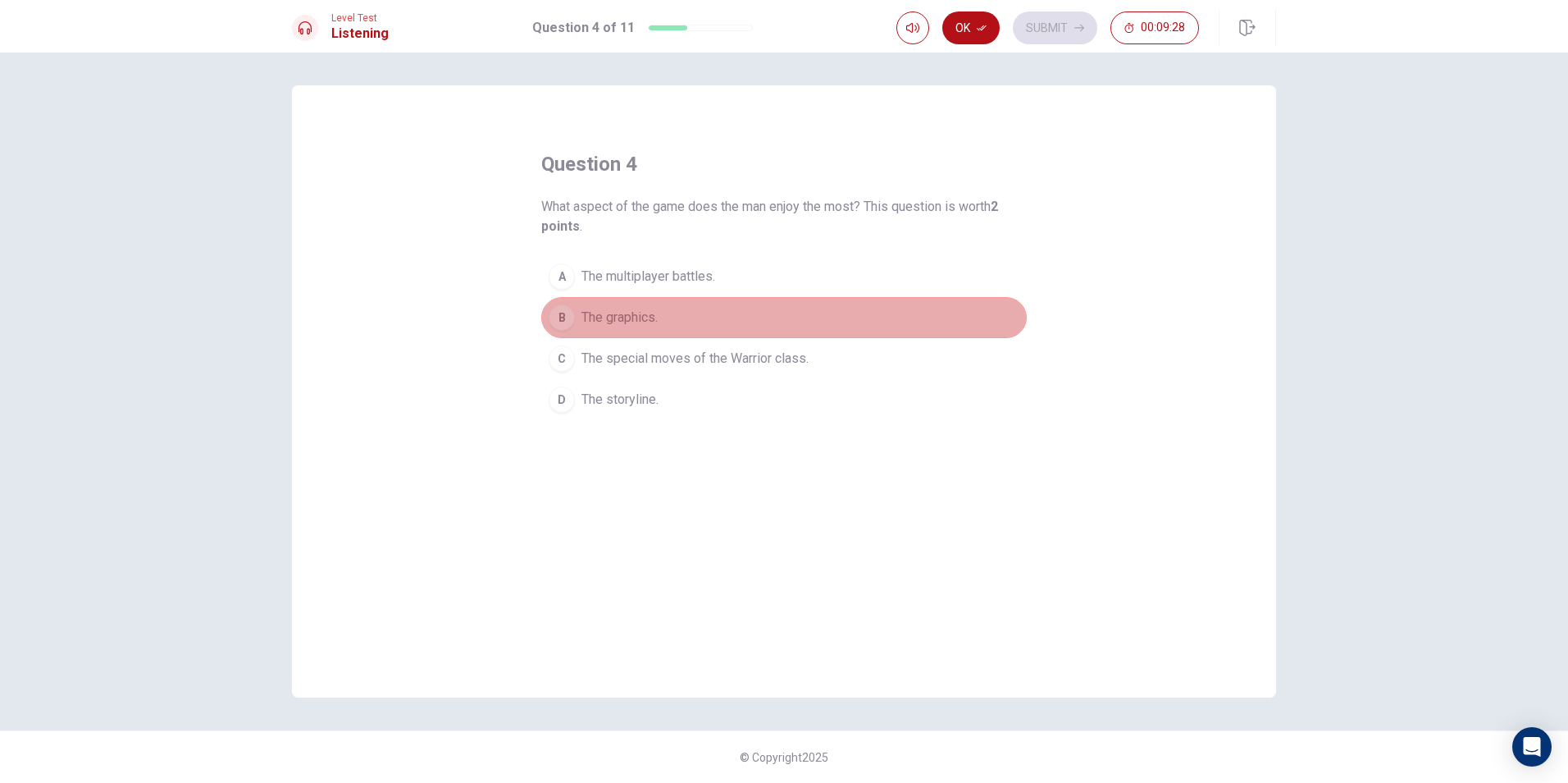
drag, startPoint x: 838, startPoint y: 321, endPoint x: 853, endPoint y: 316, distance: 15.8
click at [841, 320] on button "B The graphics." at bounding box center [784, 317] width 485 height 41
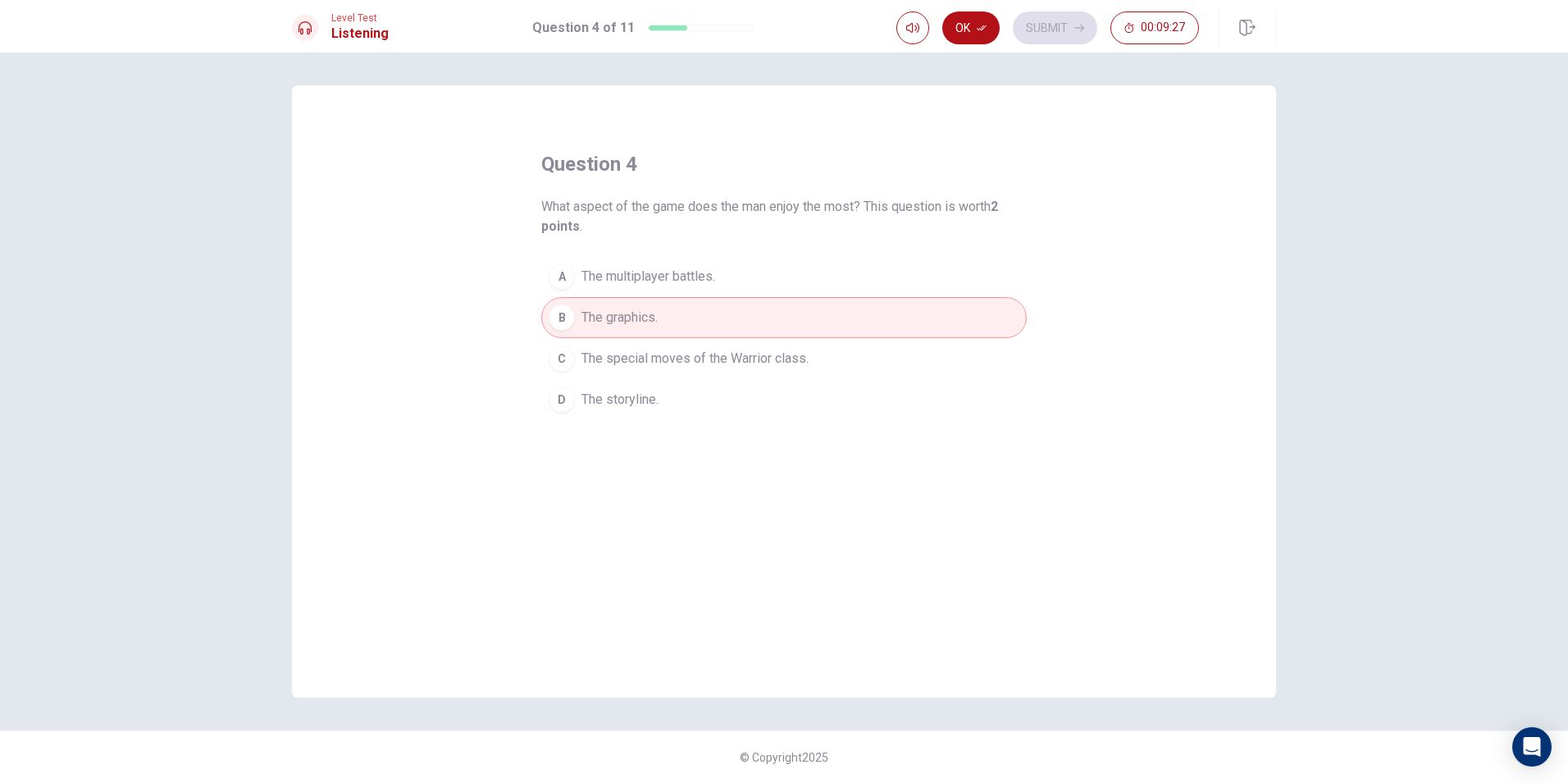
click at [810, 346] on button "C The special moves of the Warrior class." at bounding box center [784, 358] width 485 height 41
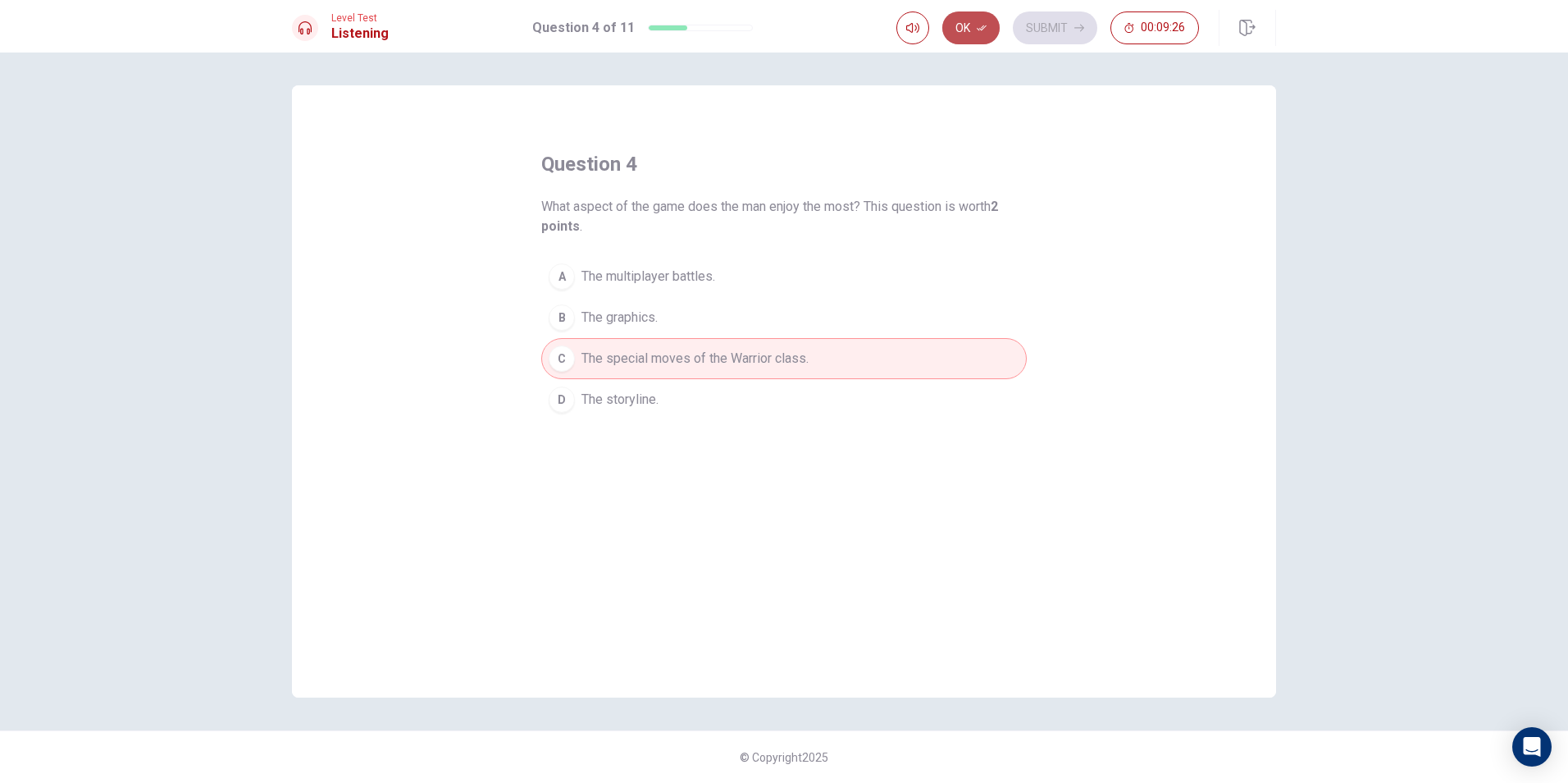
drag, startPoint x: 953, startPoint y: 21, endPoint x: 1005, endPoint y: 32, distance: 53.2
click at [956, 22] on button "Ok" at bounding box center [971, 28] width 57 height 33
click at [1026, 32] on button "Submit" at bounding box center [1055, 28] width 84 height 33
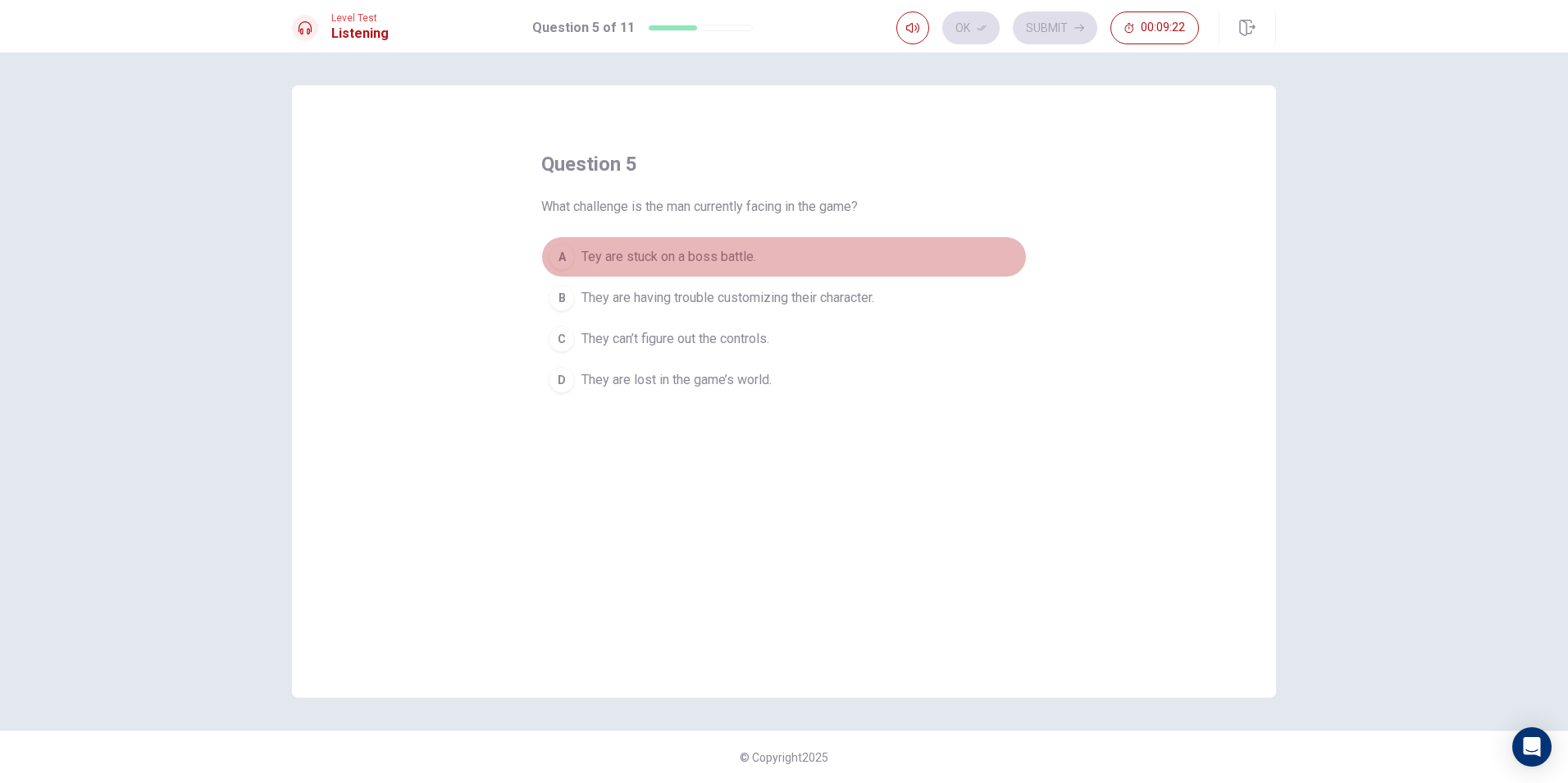
click at [873, 252] on button "A Tey are stuck on a boss battle." at bounding box center [784, 257] width 485 height 41
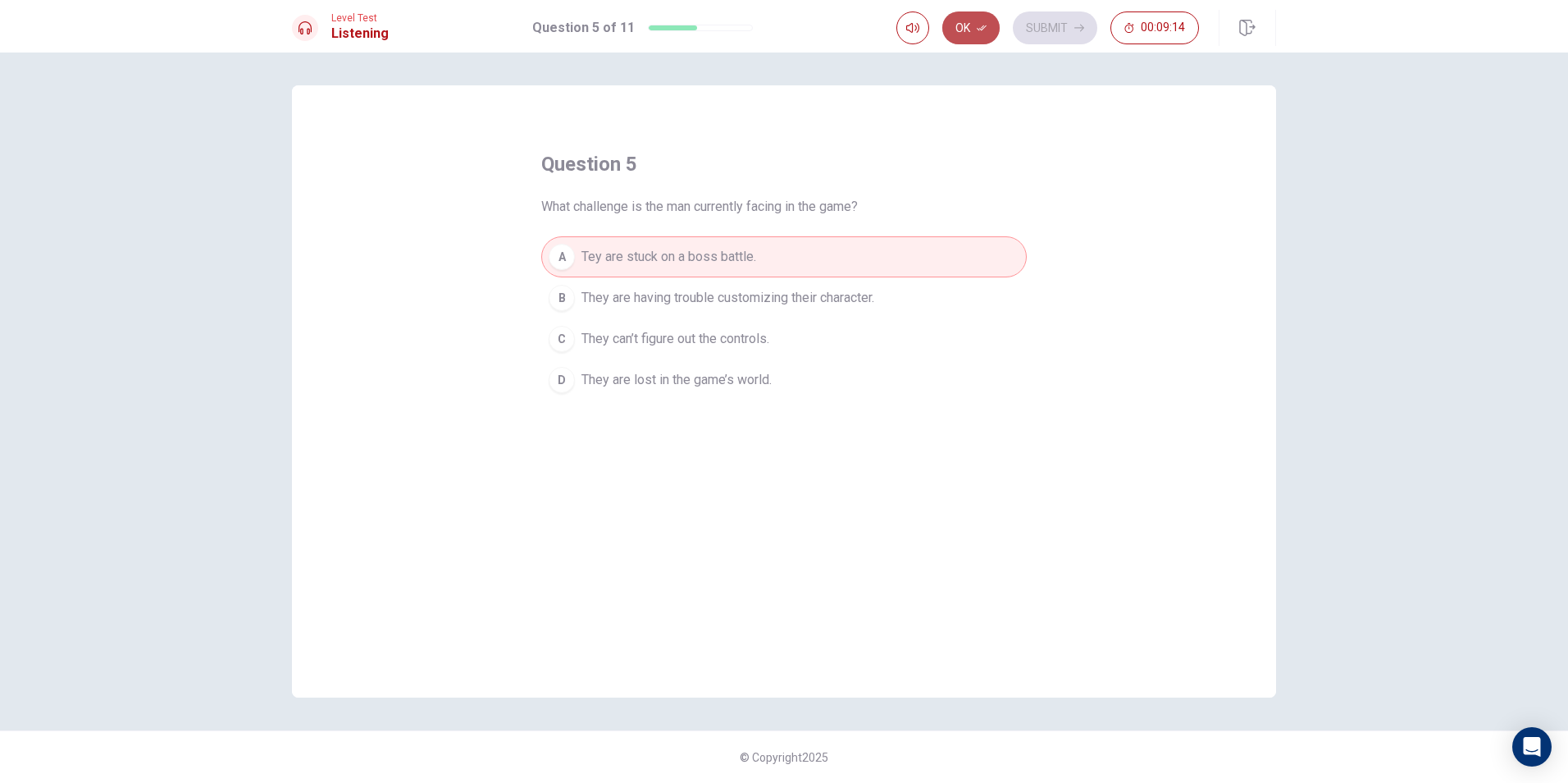
click at [983, 23] on icon "button" at bounding box center [981, 28] width 10 height 10
click at [1039, 27] on button "Submit" at bounding box center [1055, 28] width 84 height 33
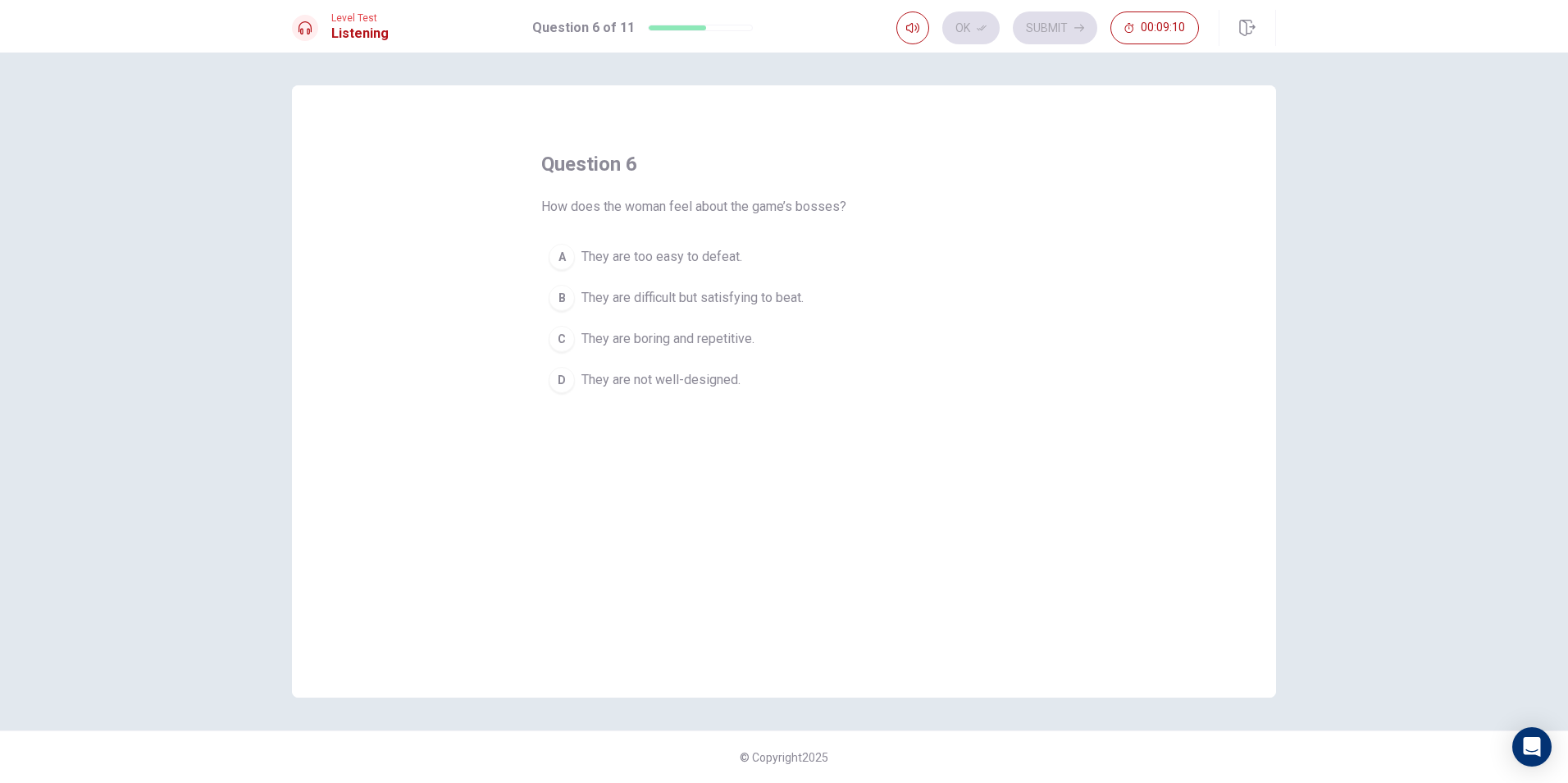
click at [922, 305] on button "B They are difficult but satisfying to beat." at bounding box center [784, 298] width 485 height 41
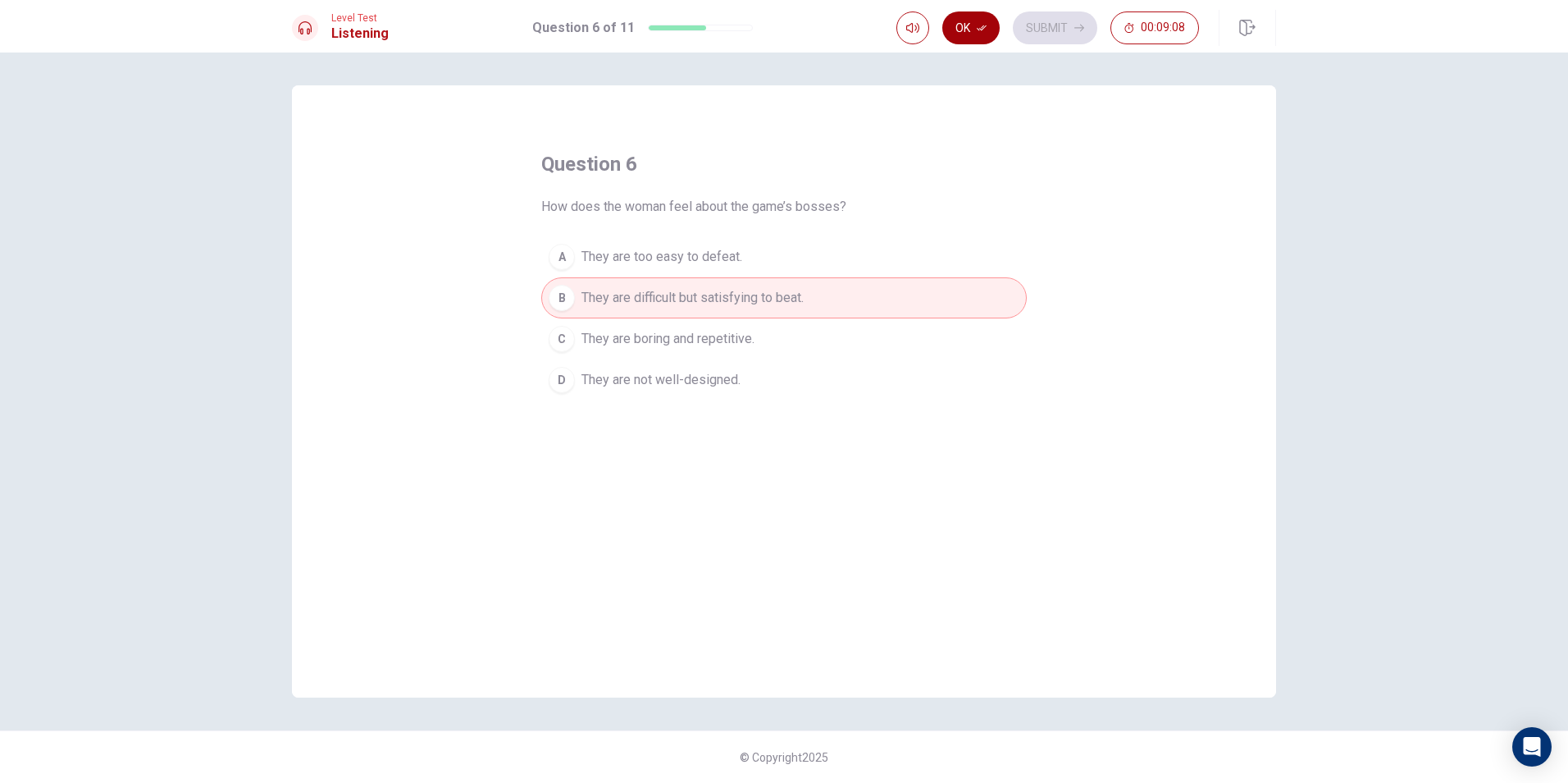
click at [981, 32] on icon "button" at bounding box center [981, 28] width 10 height 10
click at [1036, 27] on button "Submit" at bounding box center [1055, 28] width 84 height 33
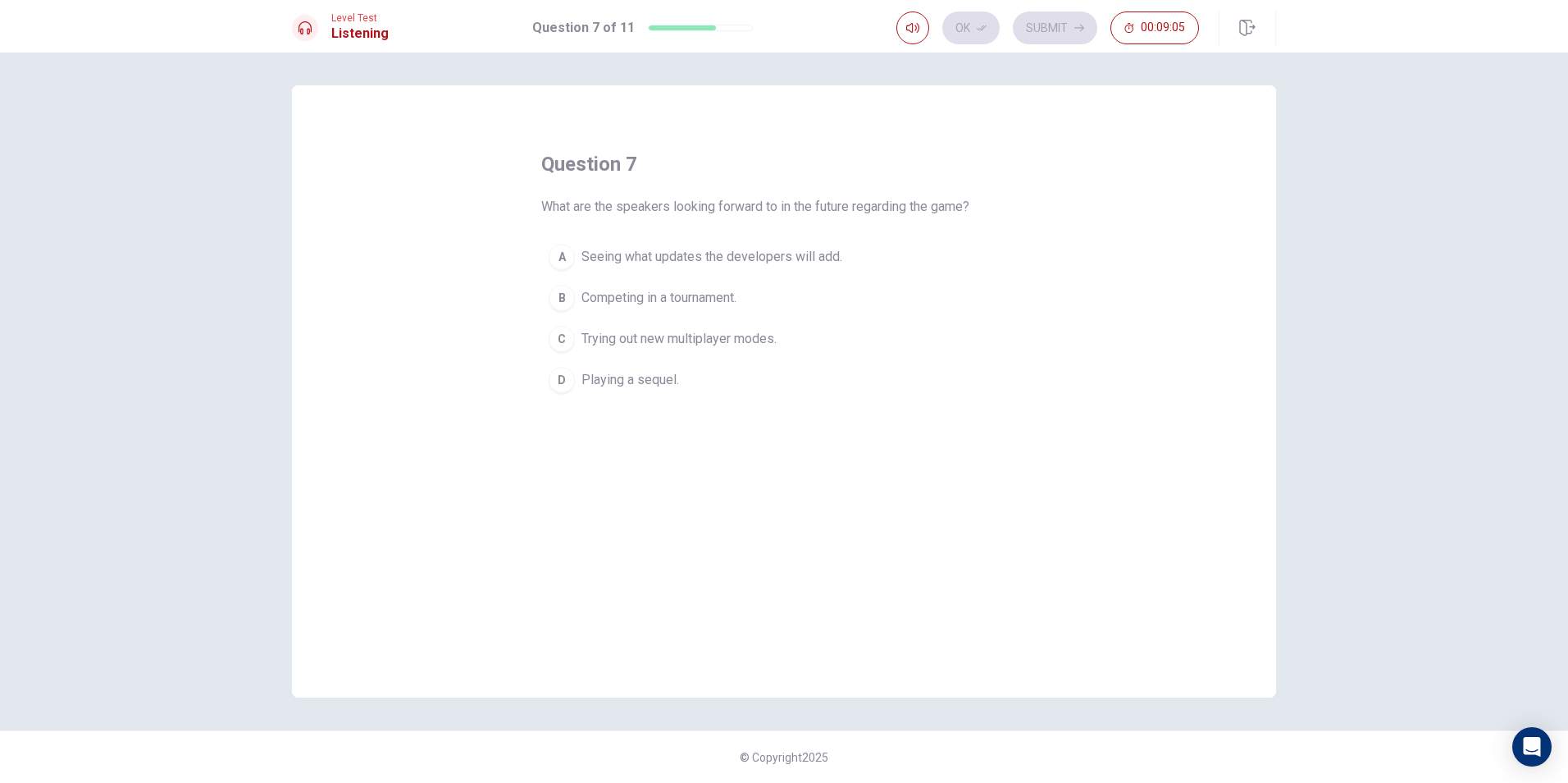
click at [964, 159] on div "question 7 What are the speakers looking forward to in the future regarding the…" at bounding box center [784, 275] width 485 height 249
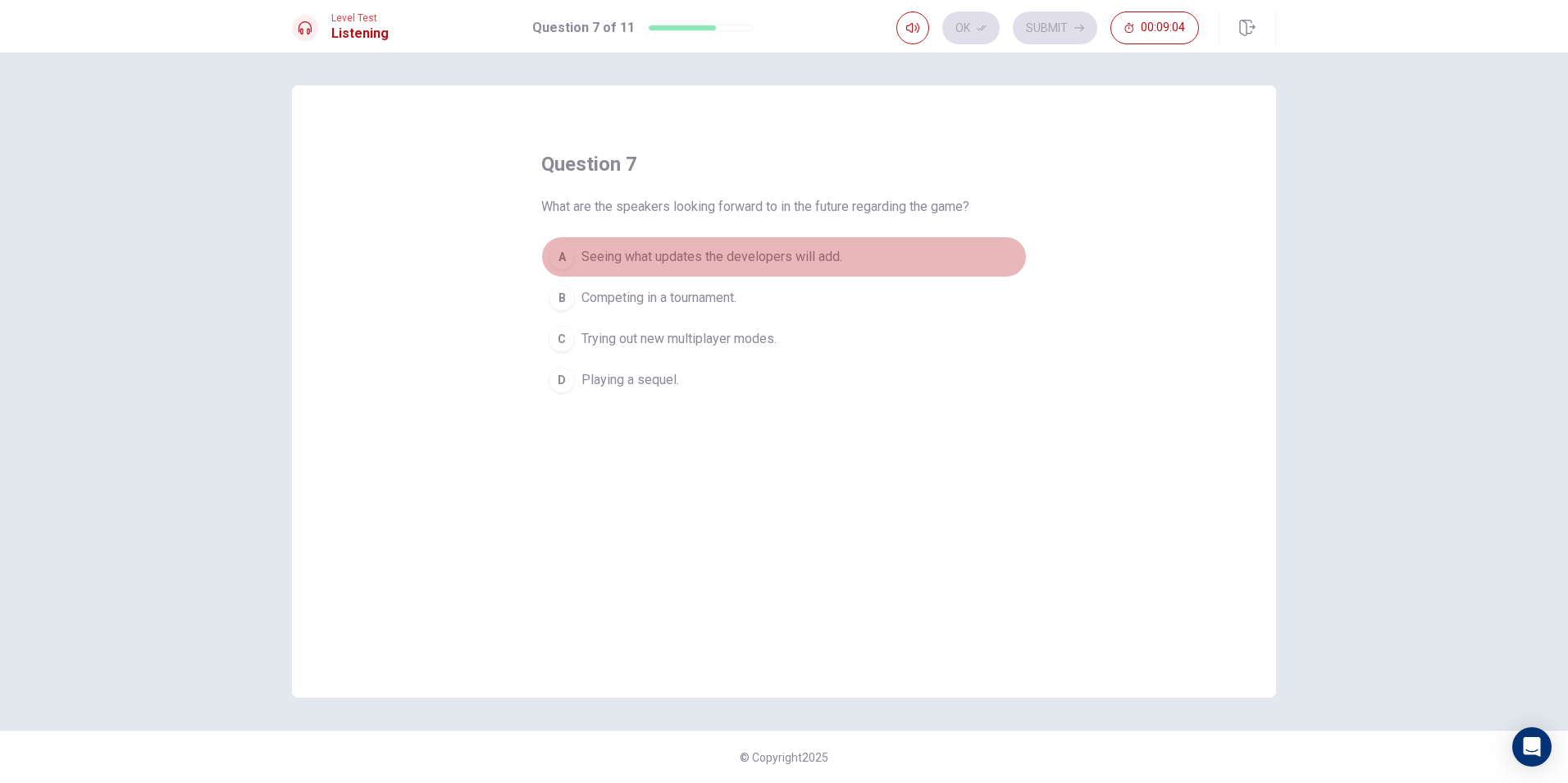
click at [846, 256] on button "A Seeing what updates the developers will add." at bounding box center [784, 257] width 485 height 41
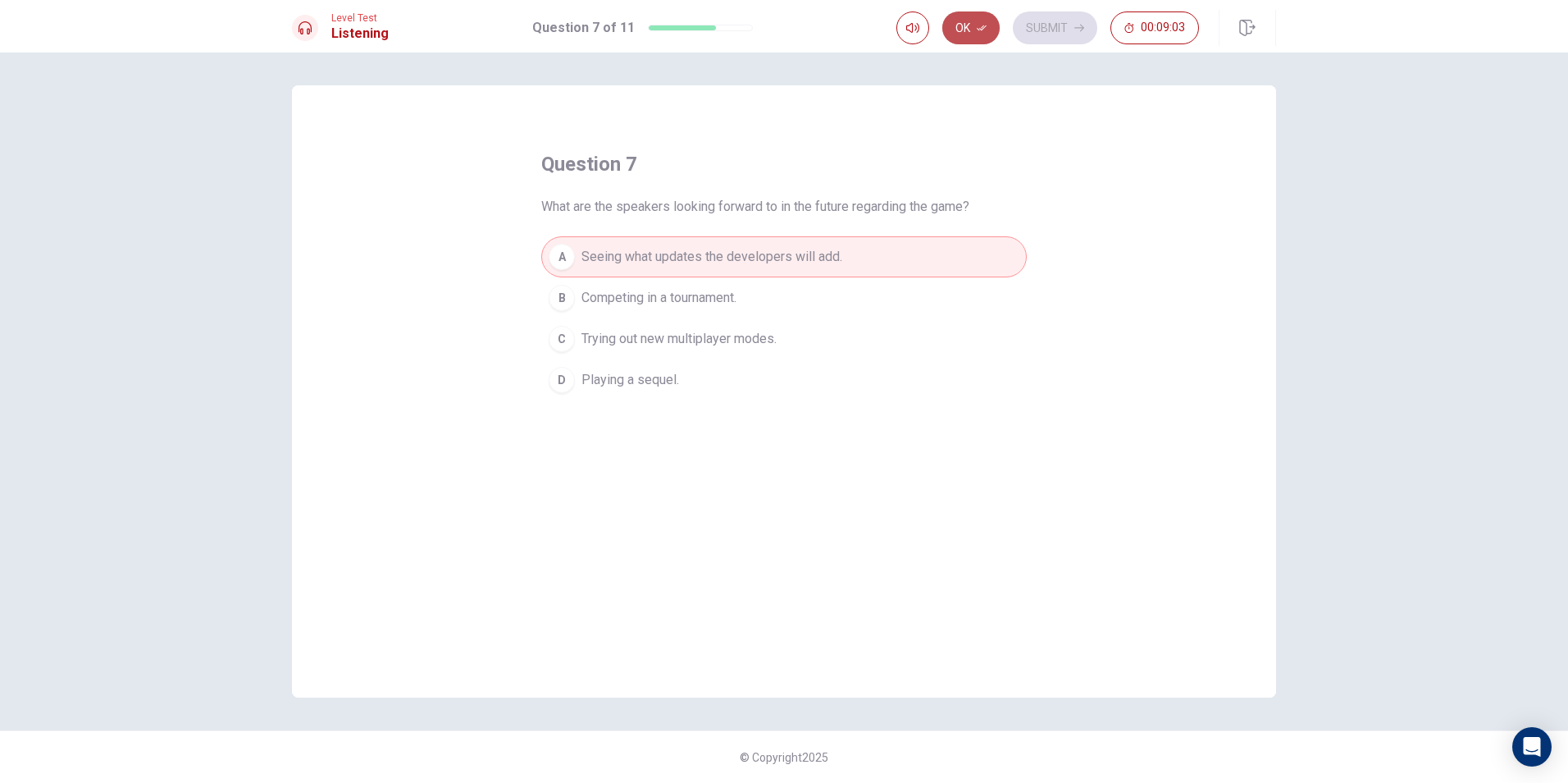
click at [978, 30] on icon "button" at bounding box center [981, 28] width 10 height 10
click at [1052, 24] on button "Submit" at bounding box center [1055, 28] width 84 height 33
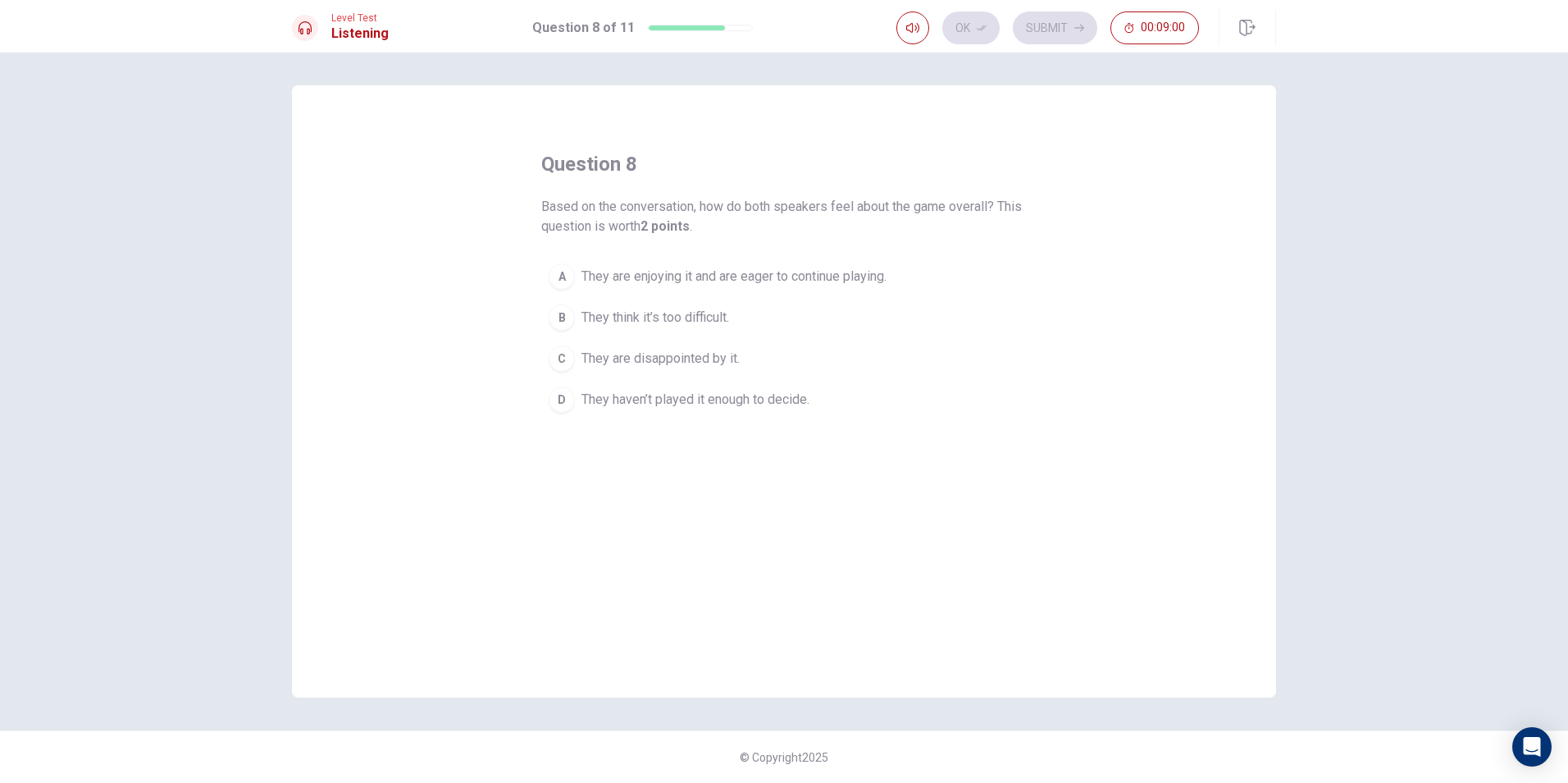
click at [1032, 121] on div "question 8 Based on the conversation, how do both speakers feel about the game …" at bounding box center [784, 391] width 984 height 612
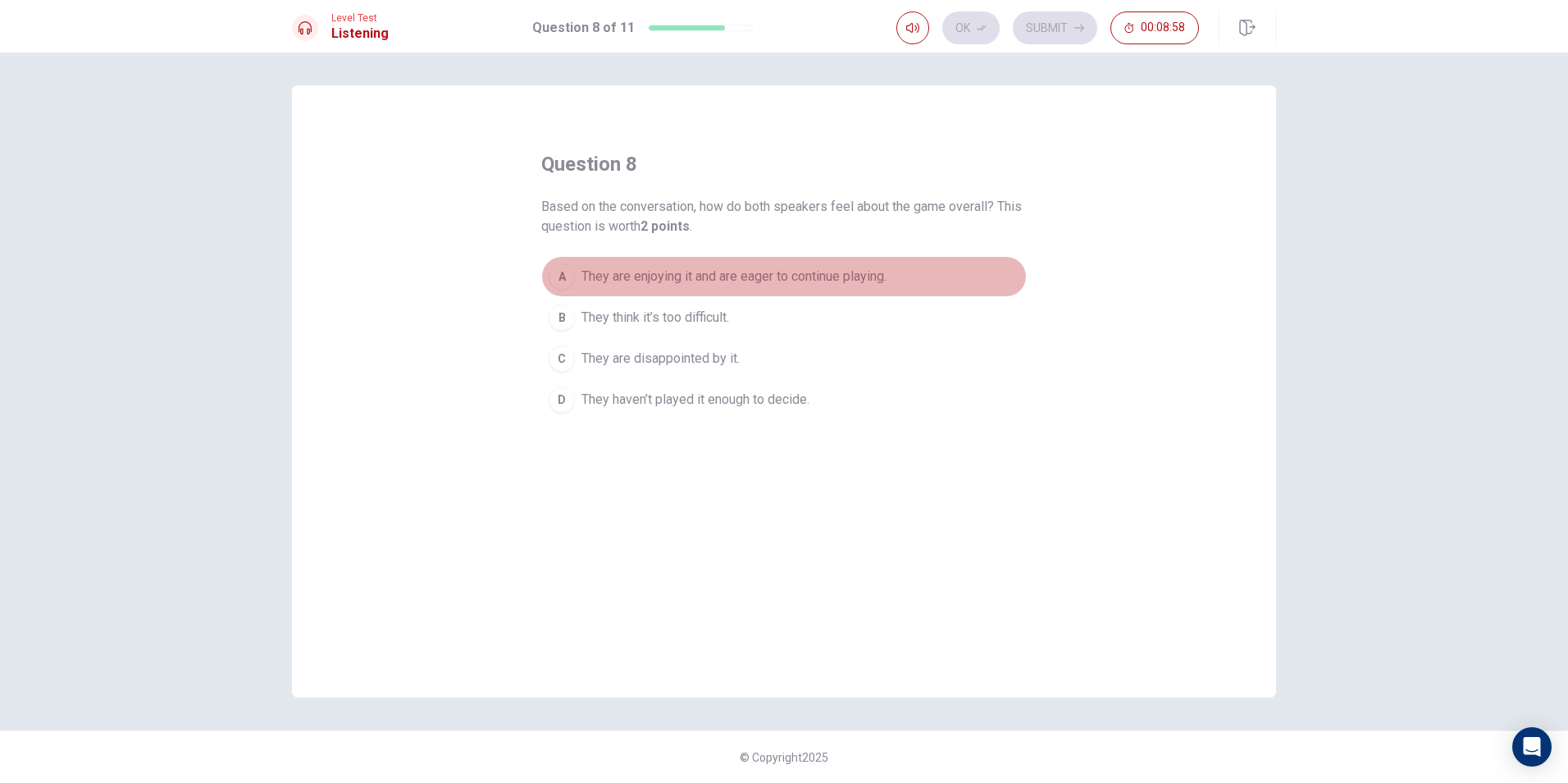
click at [868, 287] on button "A They are enjoying it and are eager to continue playing." at bounding box center [784, 277] width 485 height 41
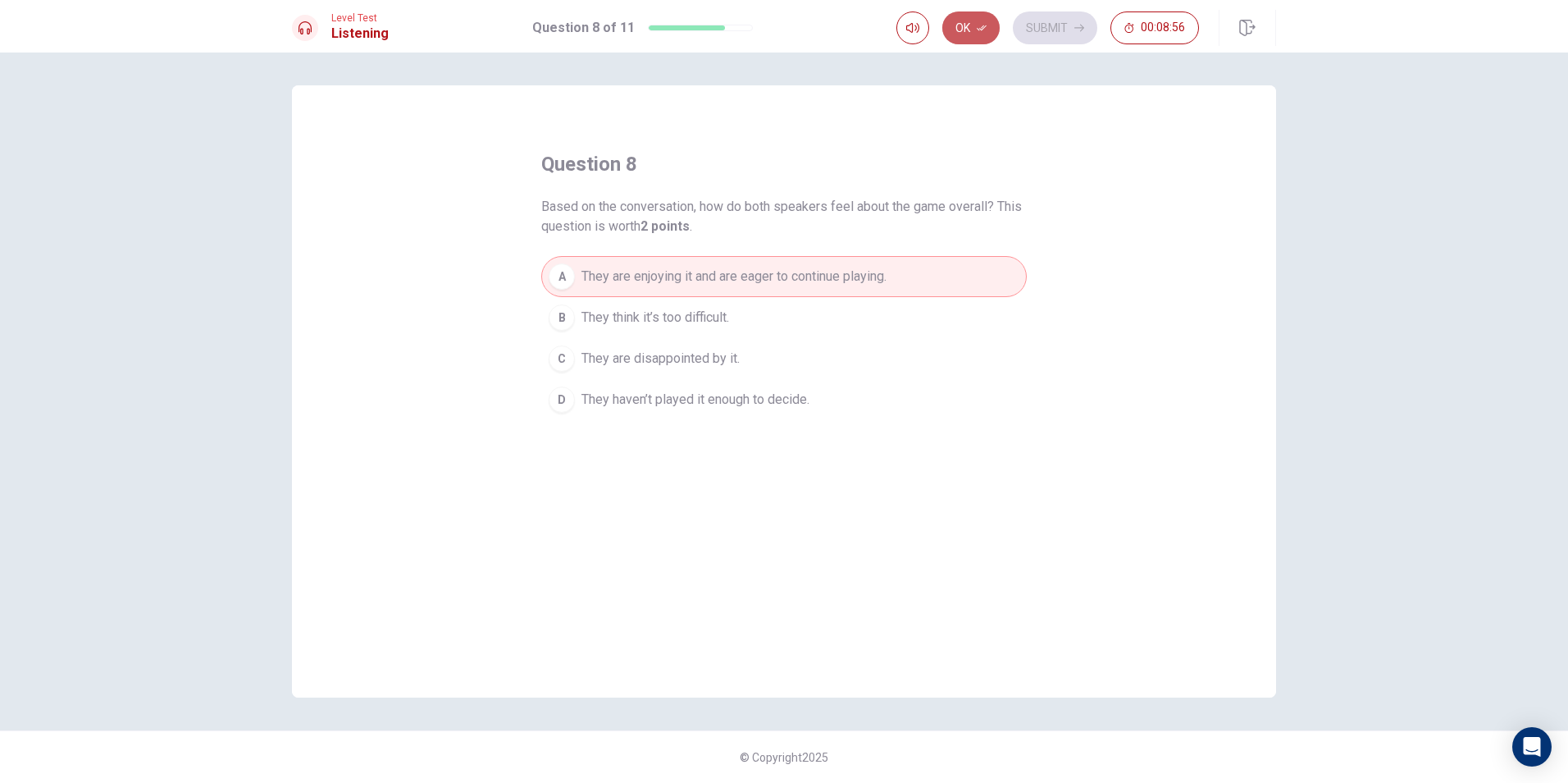
drag, startPoint x: 964, startPoint y: 16, endPoint x: 978, endPoint y: 19, distance: 14.3
click at [965, 17] on button "Ok" at bounding box center [971, 28] width 57 height 33
click at [1041, 26] on button "Submit" at bounding box center [1055, 28] width 84 height 33
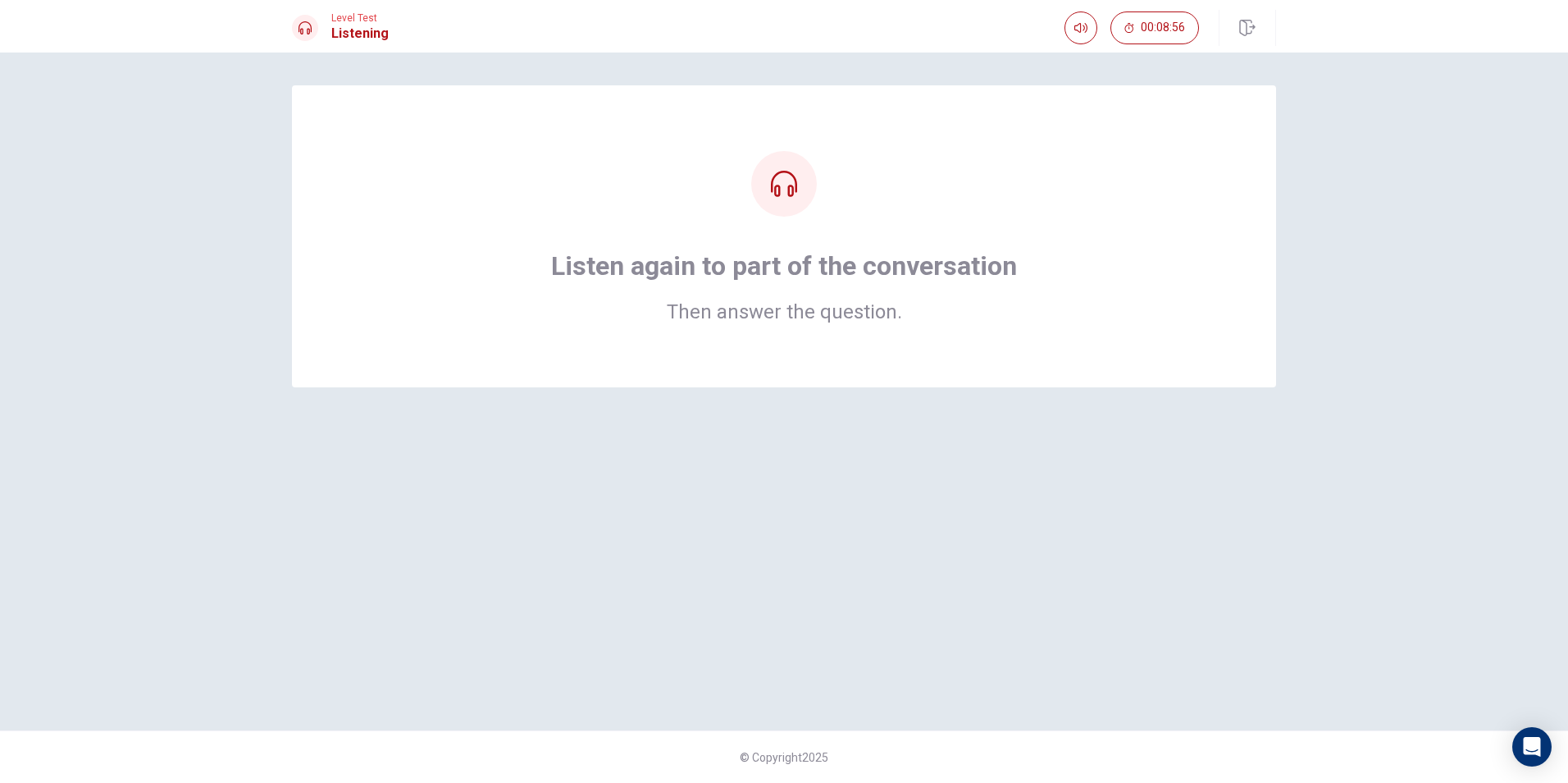
click at [1089, 157] on div "Listen again to part of the conversation Then answer the question." at bounding box center [784, 236] width 853 height 170
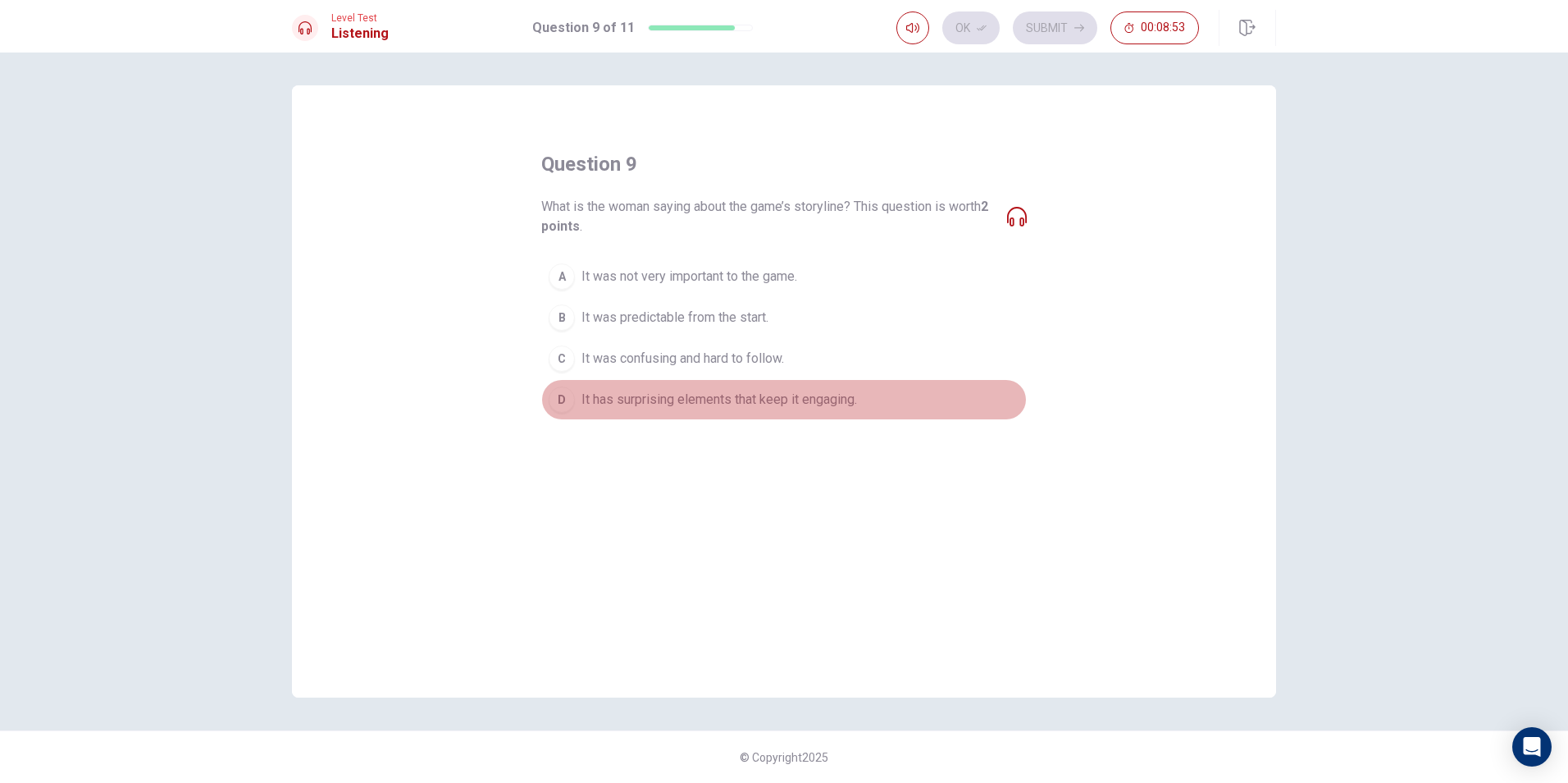
click at [744, 399] on span "It has surprising elements that keep it engaging." at bounding box center [719, 400] width 276 height 20
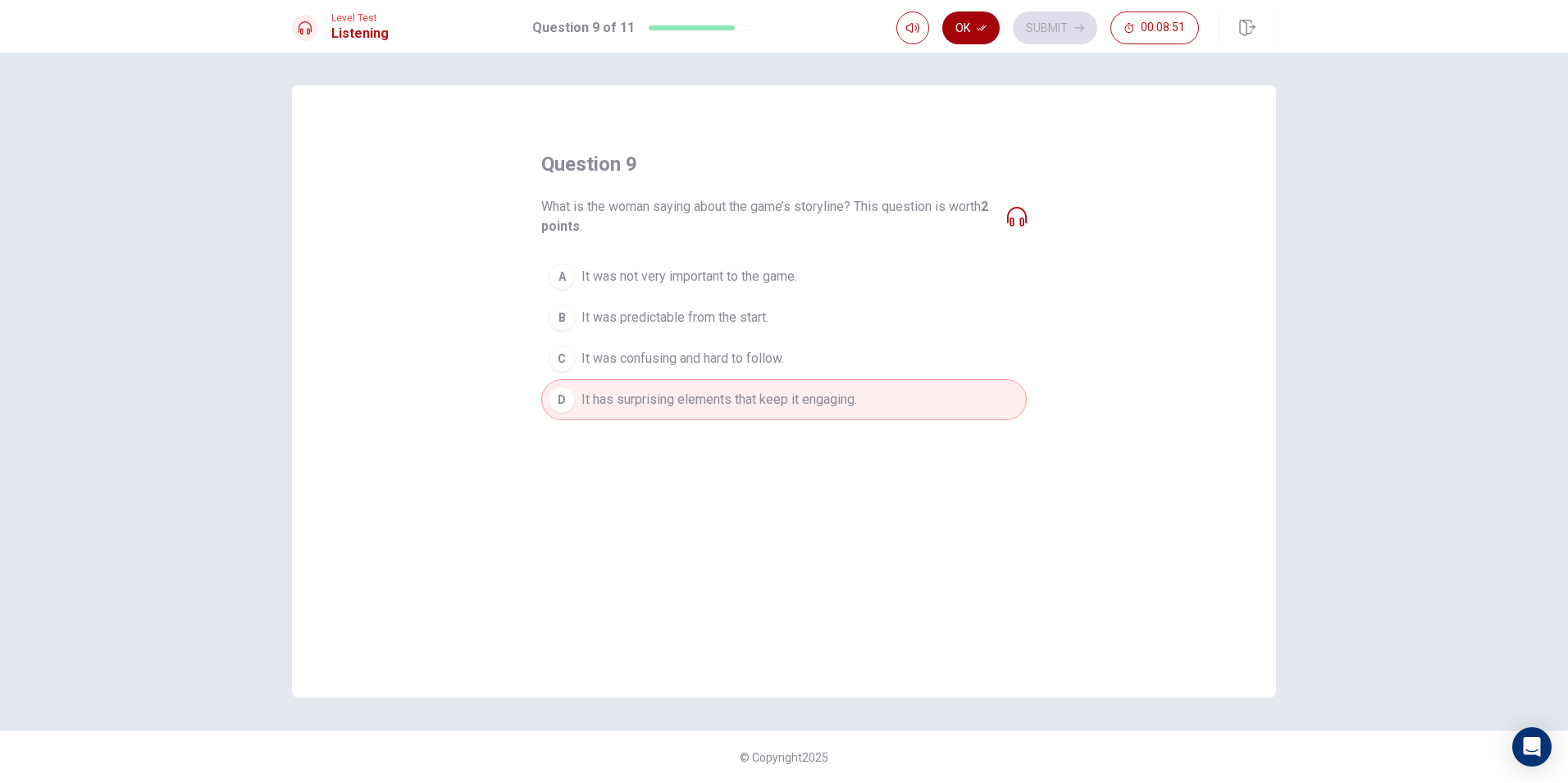
click at [973, 24] on button "Ok" at bounding box center [971, 28] width 57 height 33
click at [1036, 26] on button "Submit" at bounding box center [1055, 28] width 84 height 33
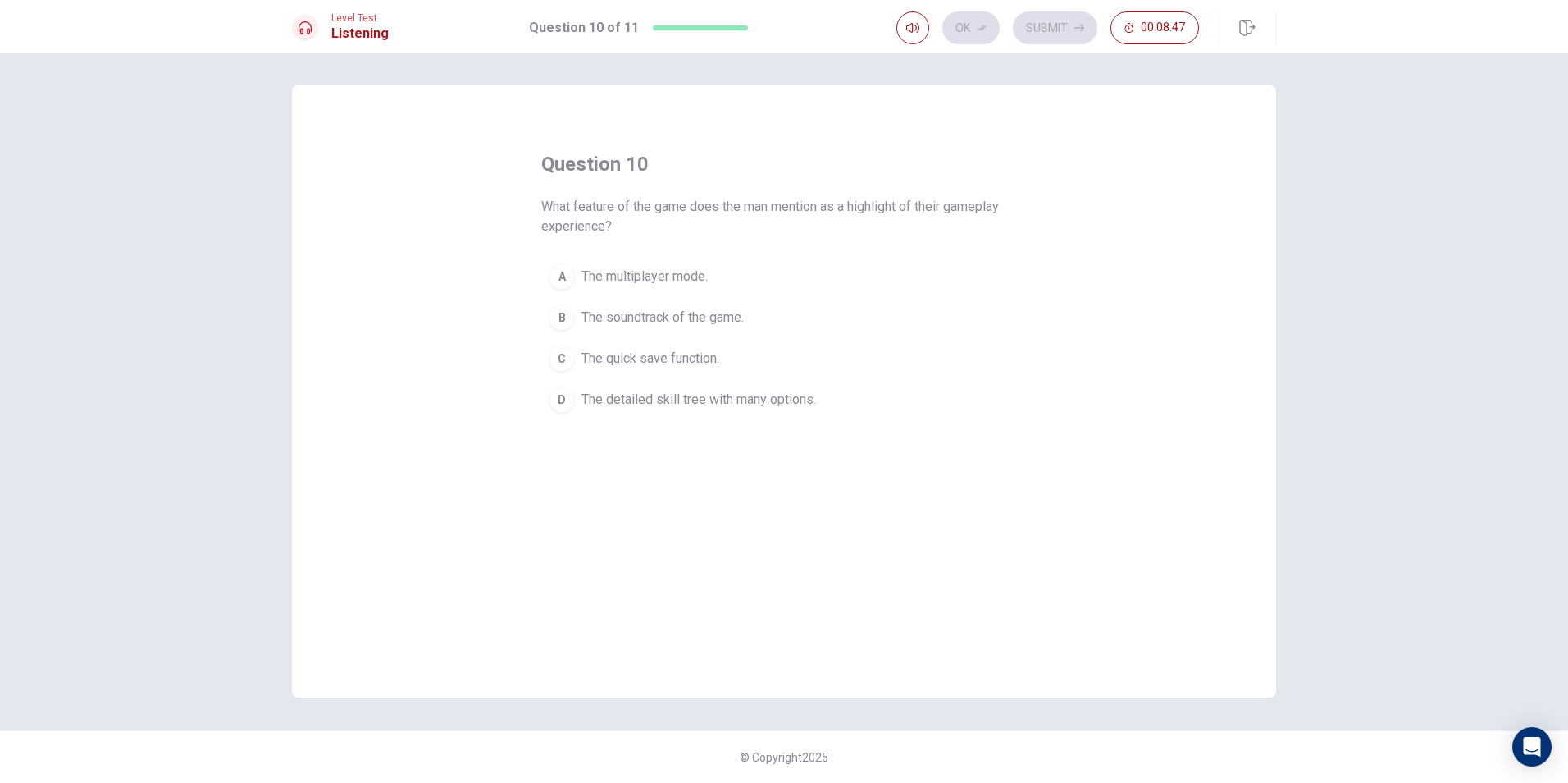
click at [981, 123] on div "question 10 What feature of the game does the man mention as a highlight of the…" at bounding box center [784, 391] width 984 height 612
click at [734, 398] on span "The detailed skill tree with many options." at bounding box center [698, 400] width 235 height 20
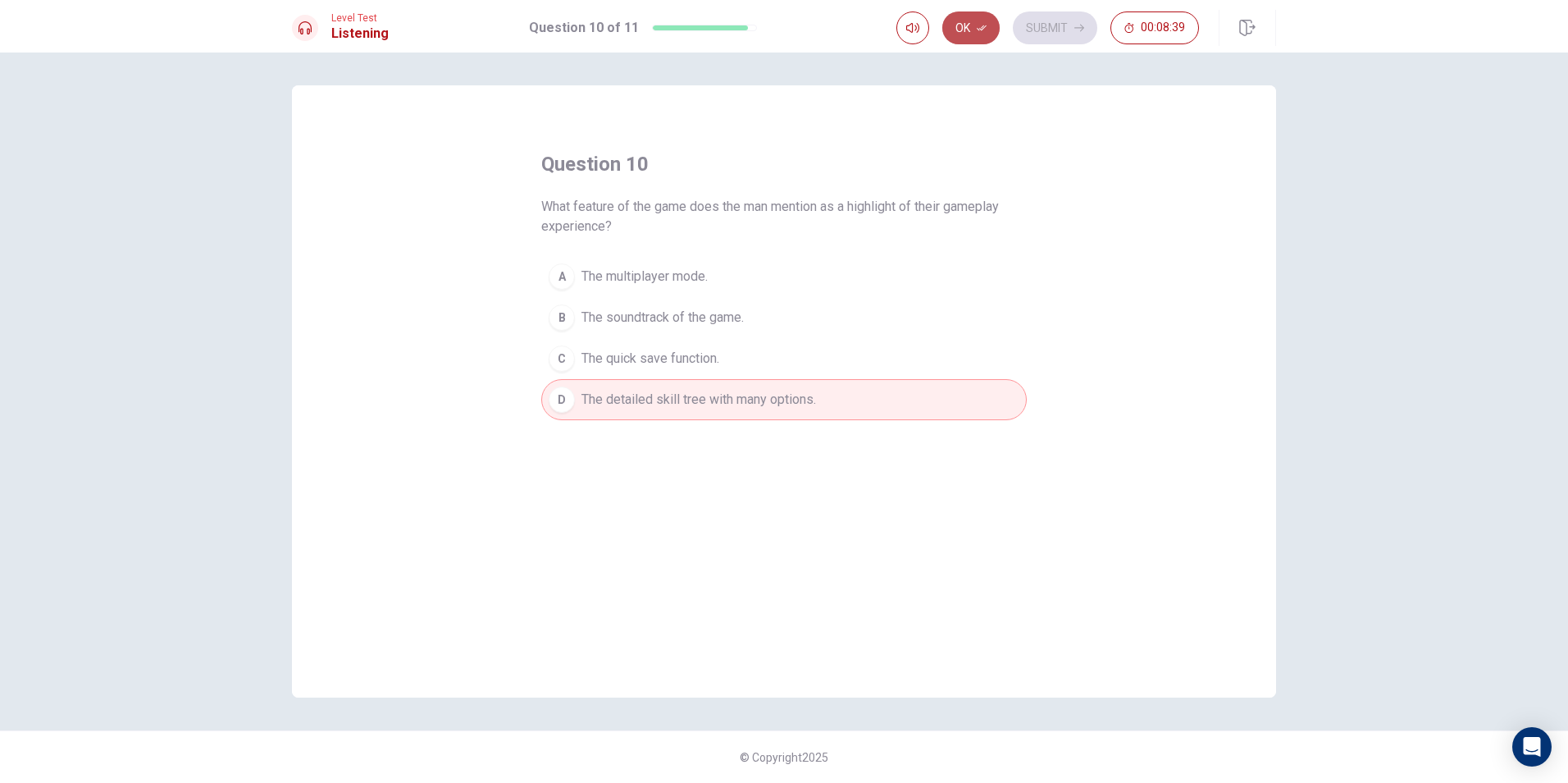
click at [968, 35] on button "Ok" at bounding box center [971, 28] width 57 height 33
click at [1058, 35] on button "Submit" at bounding box center [1055, 28] width 84 height 33
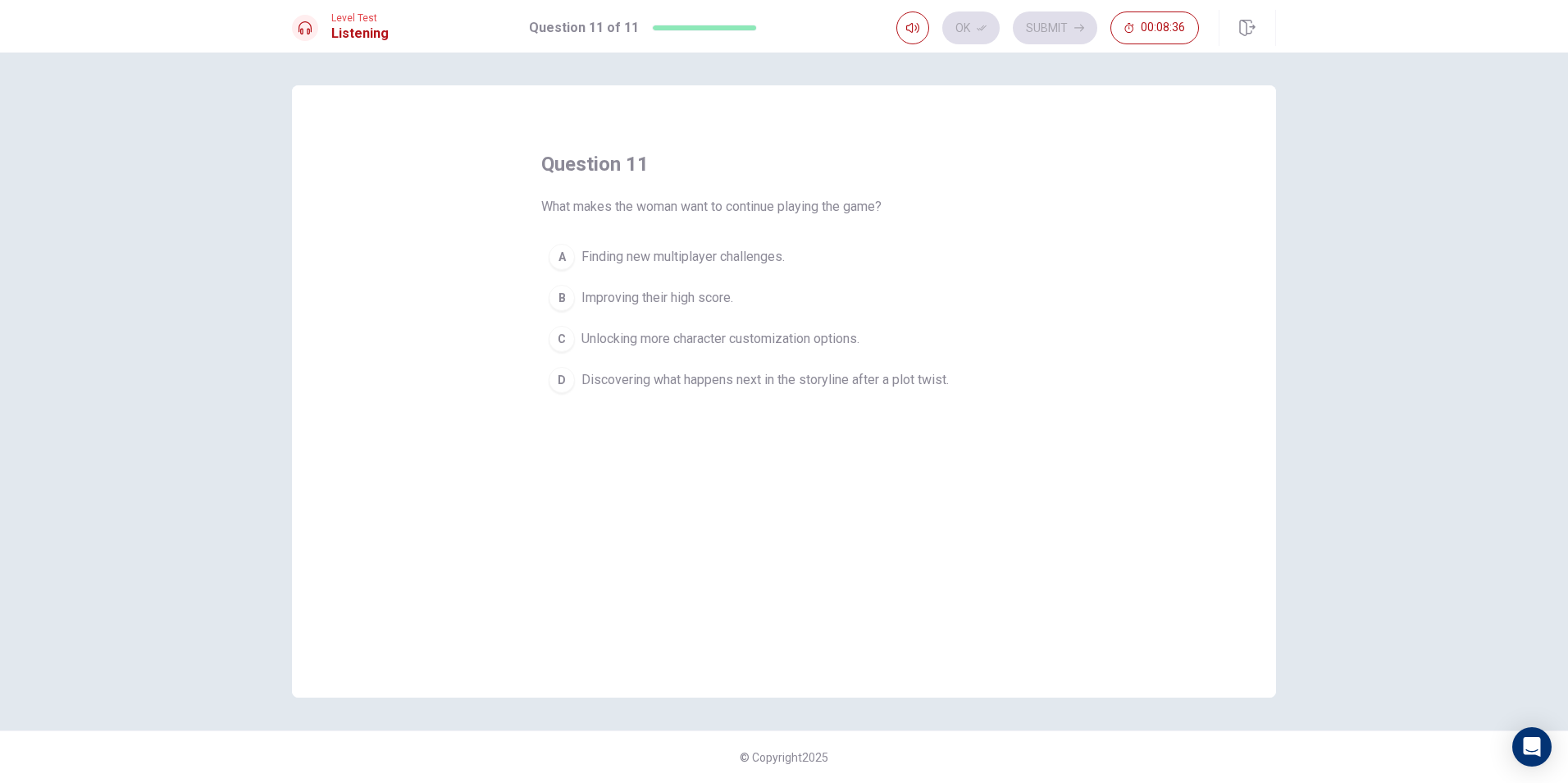
click at [991, 132] on div "question 11 What makes the woman want to continue playing the game? A Finding n…" at bounding box center [784, 391] width 984 height 612
click at [937, 390] on button "D Discovering what happens next in the storyline after a plot twist." at bounding box center [784, 380] width 485 height 41
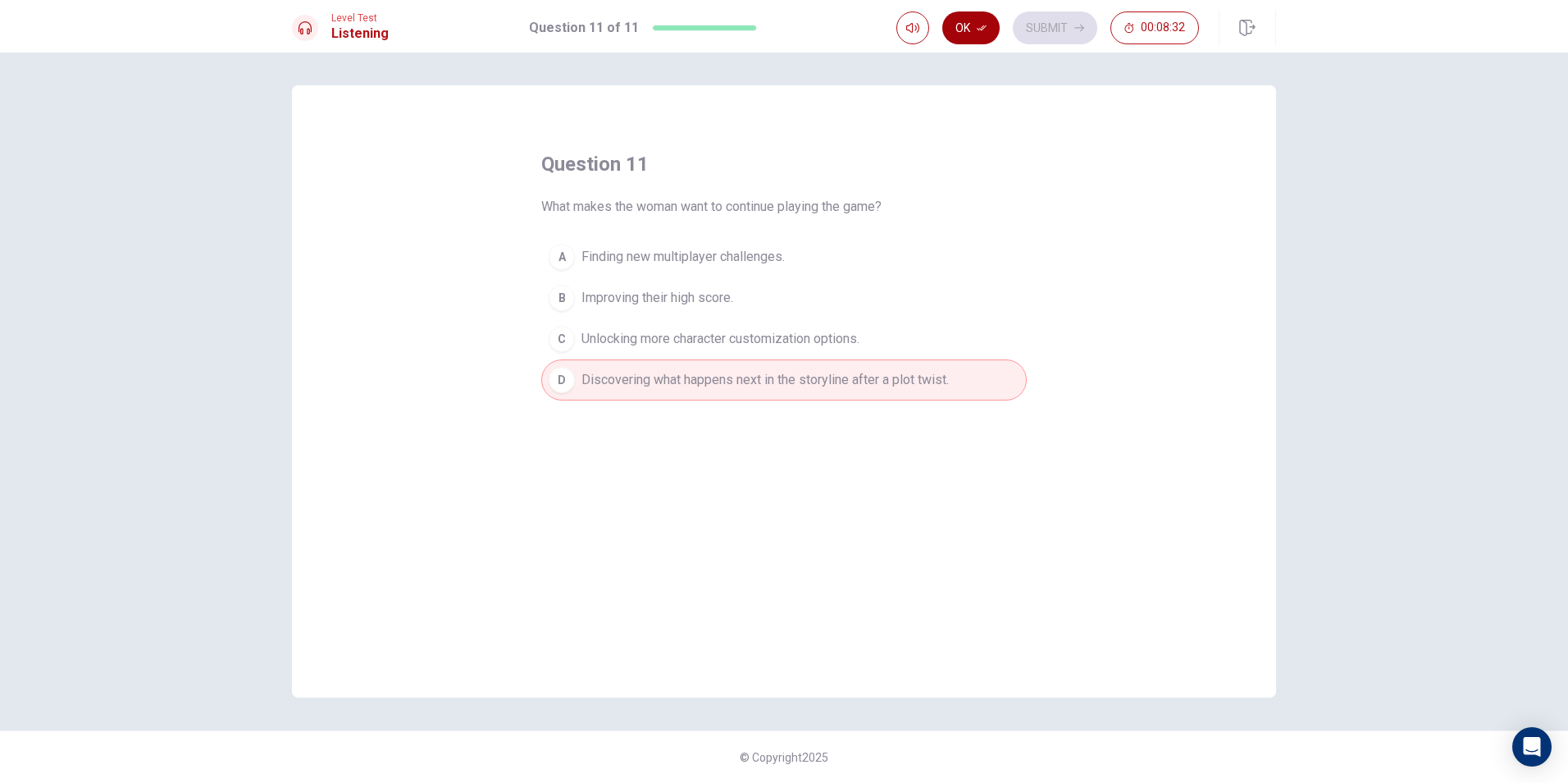
drag, startPoint x: 979, startPoint y: 47, endPoint x: 993, endPoint y: 33, distance: 19.8
click at [981, 44] on div "Level Test Listening Question 11 of 11 Ok Submit 00:08:32" at bounding box center [784, 26] width 1568 height 53
click at [994, 32] on button "Ok" at bounding box center [971, 28] width 57 height 33
click at [1035, 27] on button "Submit" at bounding box center [1055, 28] width 84 height 33
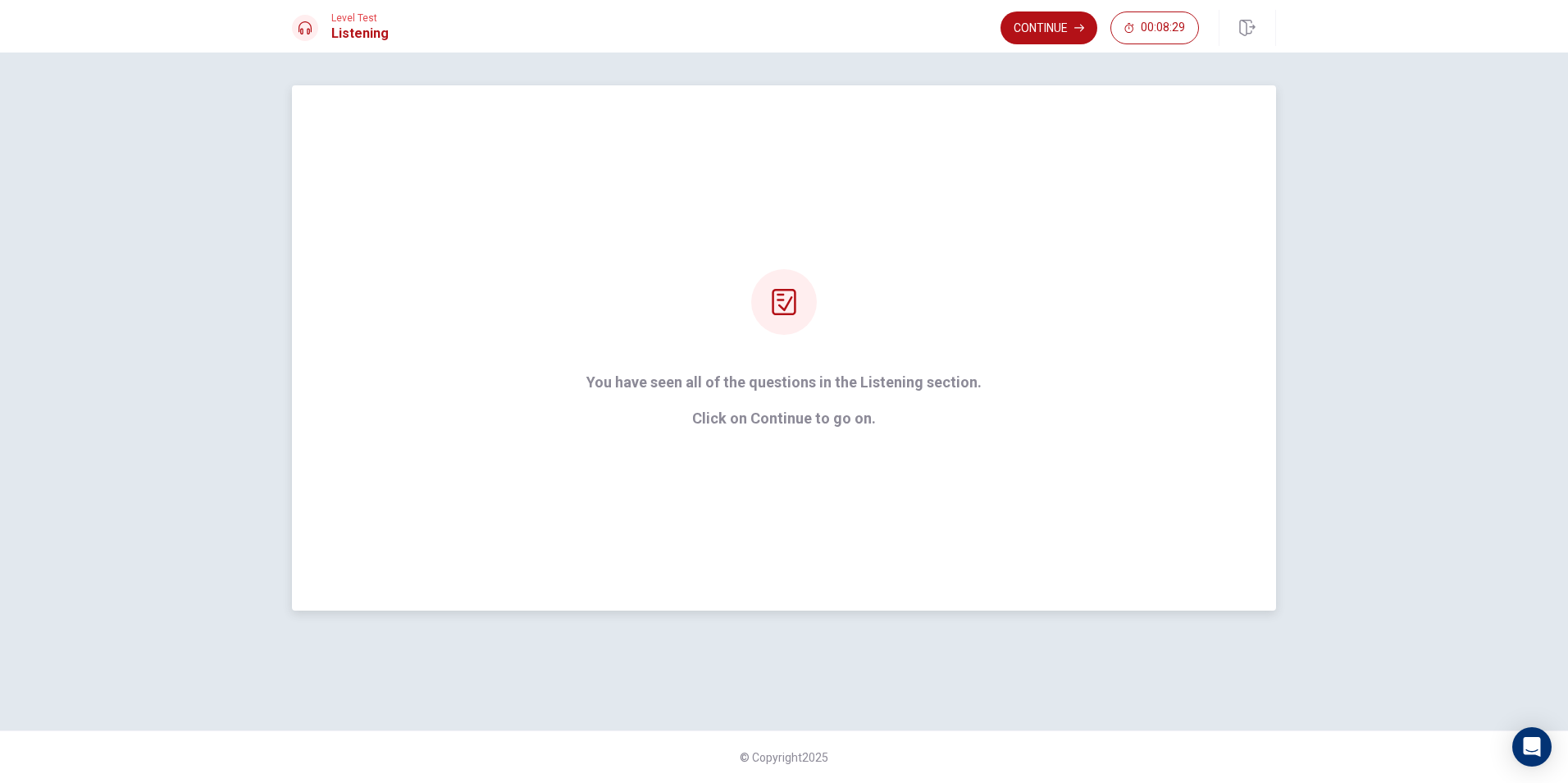
click at [1068, 162] on div "You have seen all of the questions in the Listening section. Click on Continue …" at bounding box center [784, 348] width 984 height 525
click at [1063, 18] on button "Continue" at bounding box center [1049, 28] width 97 height 33
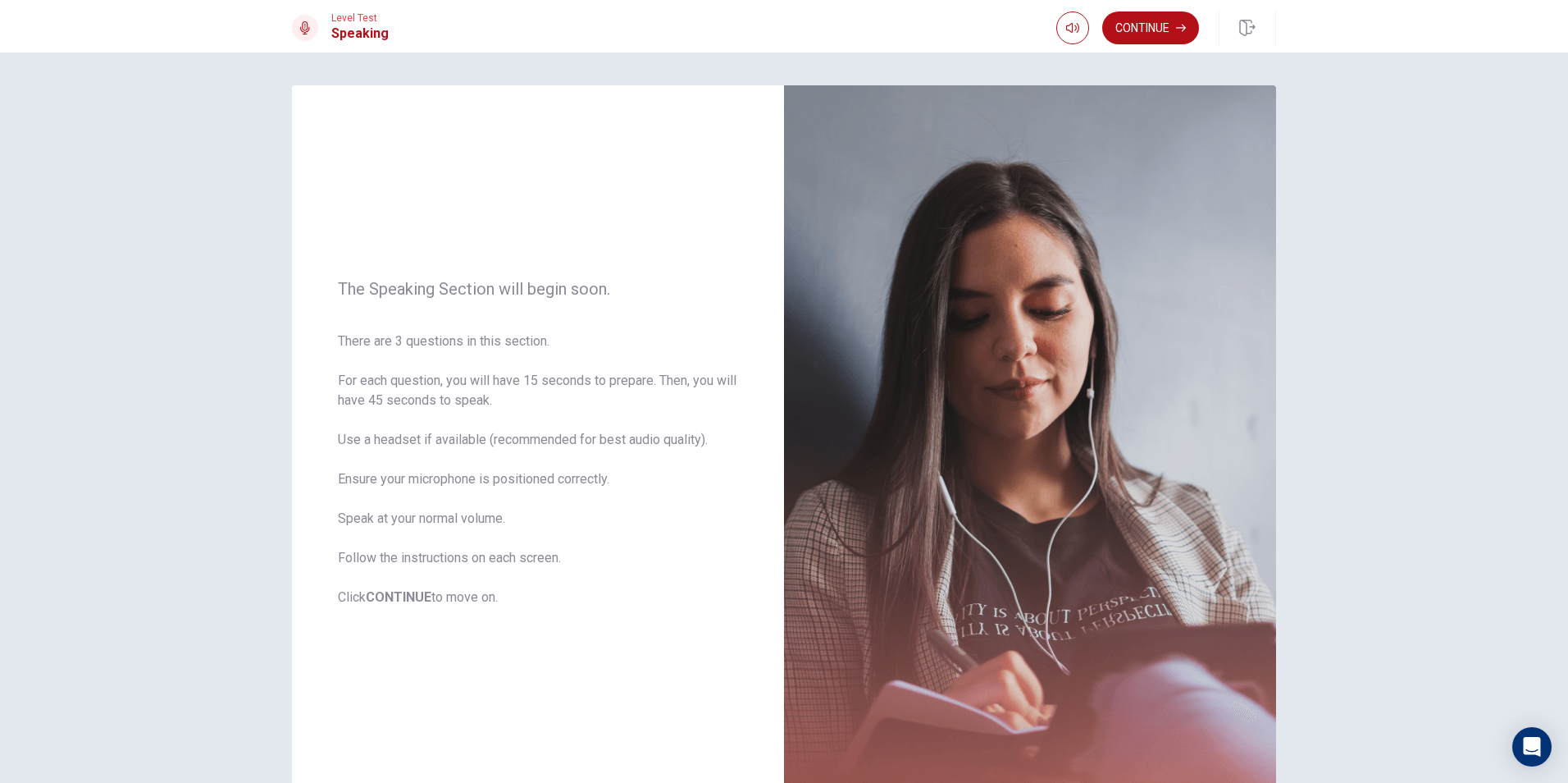
click at [1039, 184] on img at bounding box center [1029, 443] width 492 height 715
click at [1343, 262] on div "The Speaking Section will begin soon. There are 3 questions in this section. Fo…" at bounding box center [784, 417] width 1568 height 730
click at [1343, 254] on div "The Speaking Section will begin soon. There are 3 questions in this section. Fo…" at bounding box center [784, 417] width 1568 height 730
click at [1128, 20] on button "Continue" at bounding box center [1151, 28] width 97 height 33
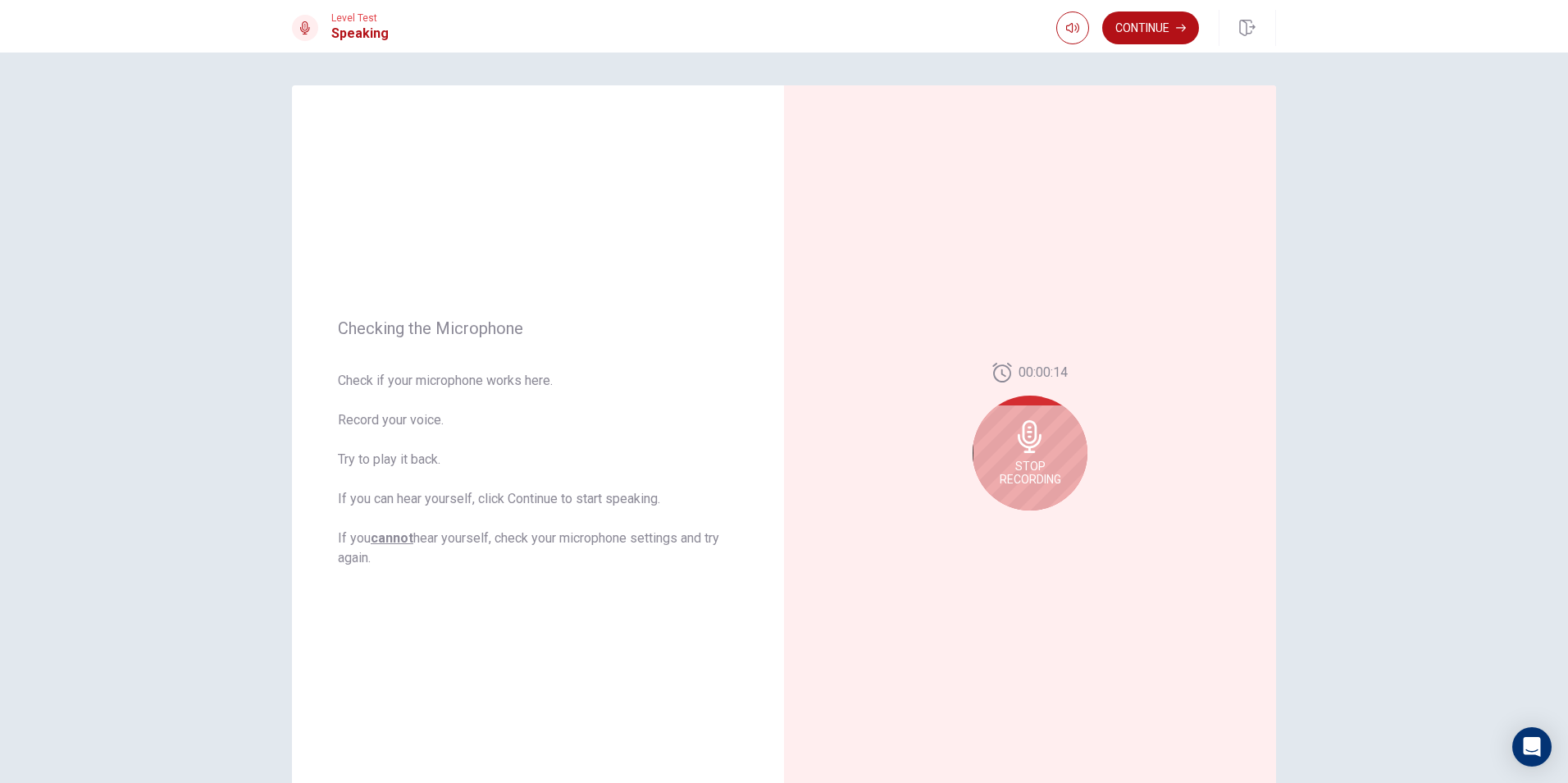
click at [1424, 261] on div "Checking the Microphone Check if your microphone works here. Record your voice.…" at bounding box center [784, 417] width 1568 height 730
click at [1310, 352] on div "Checking the Microphone Check if your microphone works here. Record your voice.…" at bounding box center [784, 417] width 1568 height 730
click at [1036, 530] on button "Play Audio" at bounding box center [1048, 523] width 23 height 23
click at [1013, 522] on button "Record Again" at bounding box center [1012, 523] width 23 height 23
click at [1016, 452] on icon at bounding box center [1030, 436] width 33 height 33
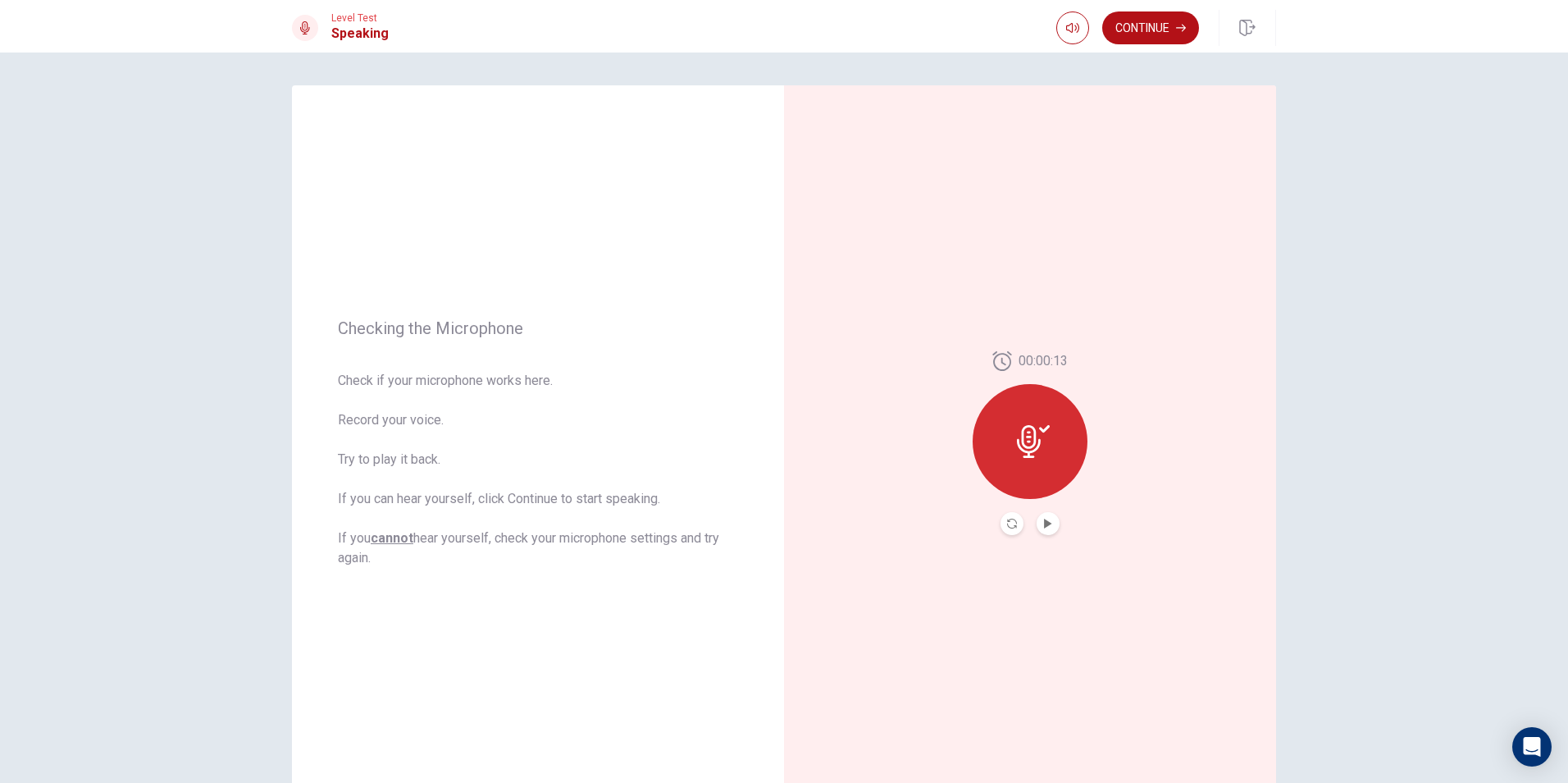
click at [1036, 526] on button "Play Audio" at bounding box center [1048, 523] width 23 height 23
click at [1148, 23] on button "Continue" at bounding box center [1151, 28] width 97 height 33
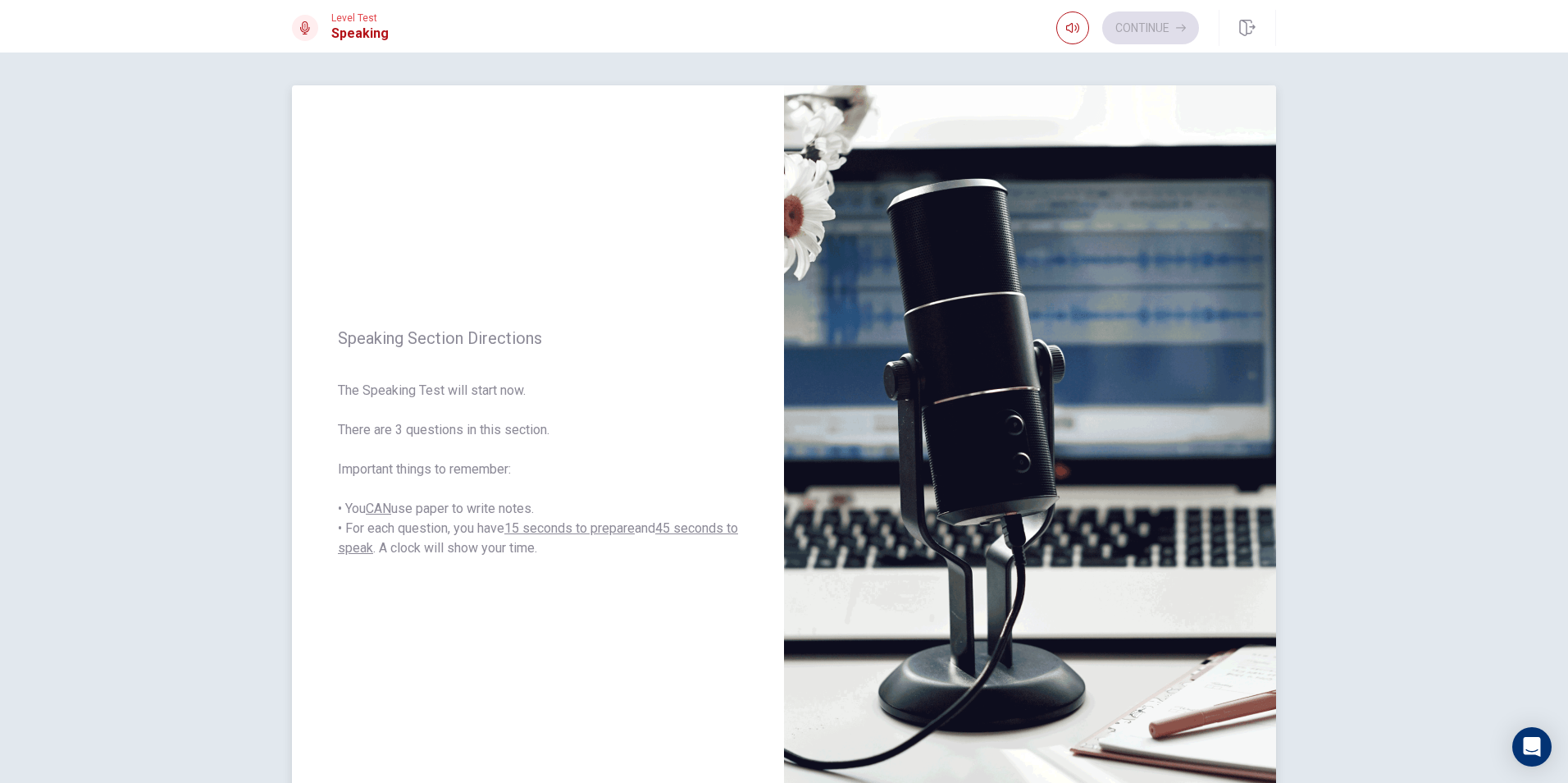
click at [1244, 205] on img at bounding box center [1029, 443] width 492 height 715
click at [720, 438] on span "The Speaking Test will start now. There are 3 questions in this section. Import…" at bounding box center [537, 469] width 400 height 177
click at [719, 438] on span "The Speaking Test will start now. There are 3 questions in this section. Import…" at bounding box center [537, 469] width 400 height 177
click at [1173, 28] on button "Continue" at bounding box center [1151, 28] width 97 height 33
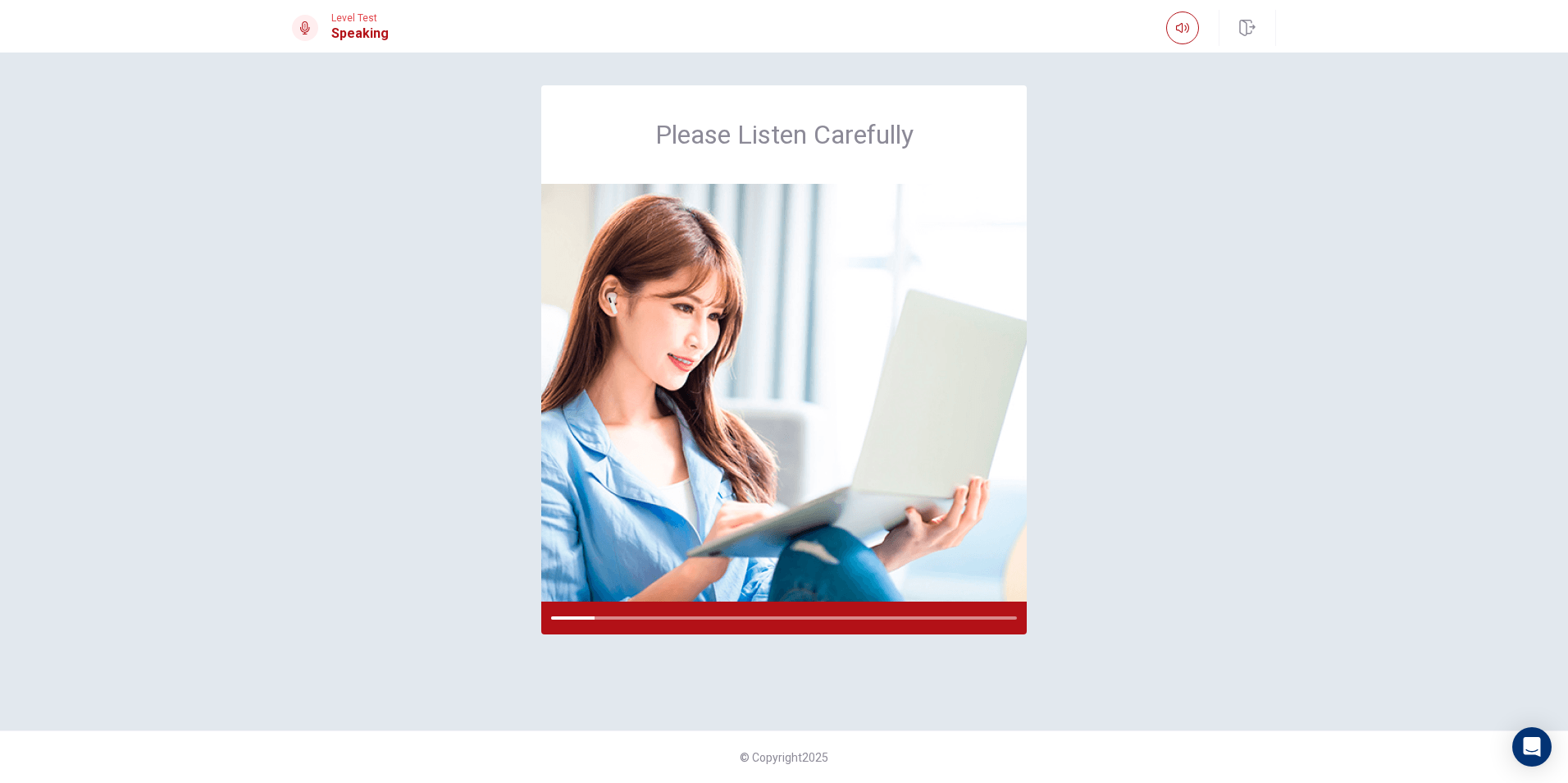
click at [1230, 199] on div "Please Listen Carefully" at bounding box center [784, 391] width 1036 height 612
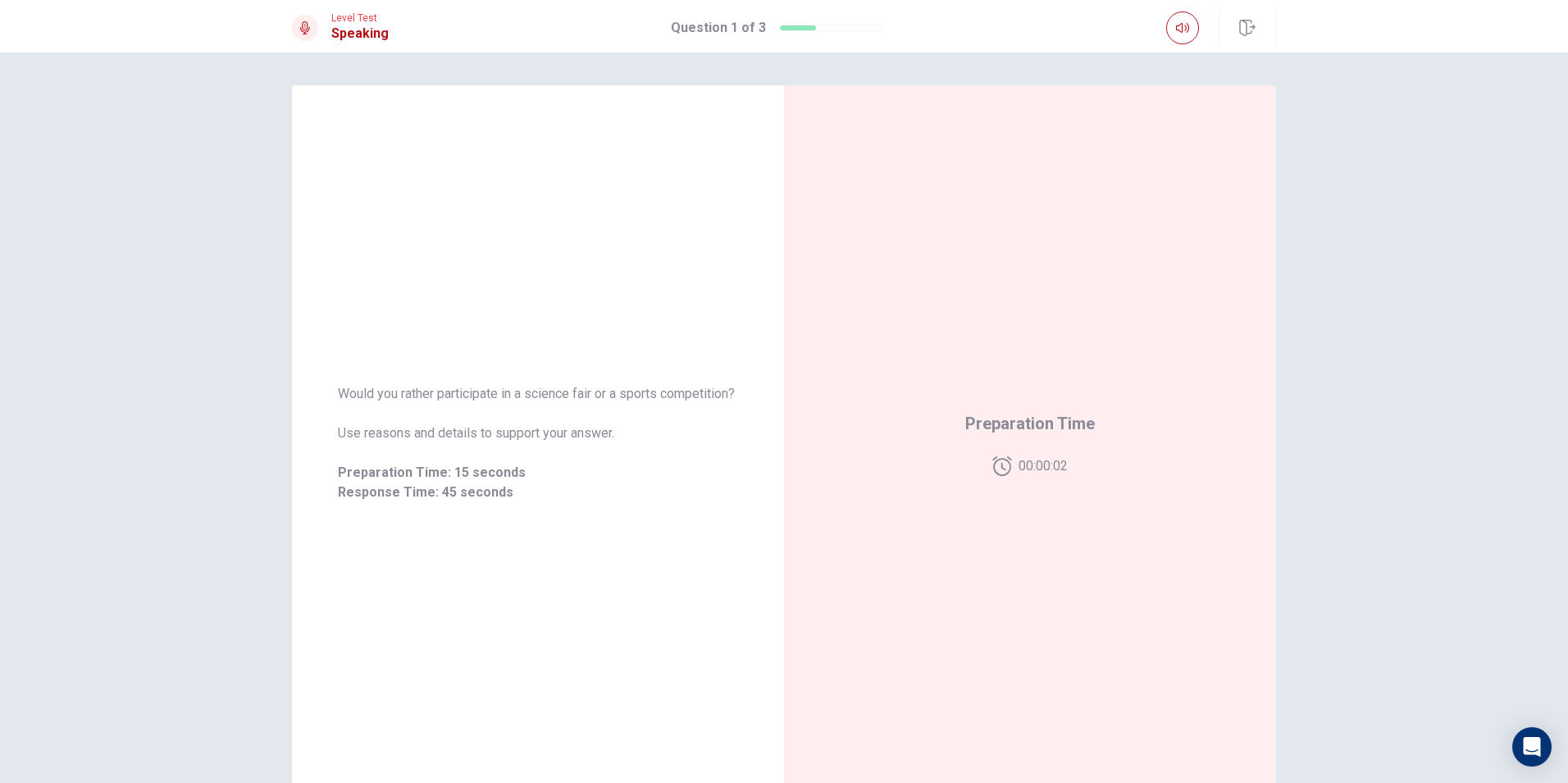
click at [1402, 244] on div "Would you rather participate in a science fair or a sports competition? Use rea…" at bounding box center [784, 417] width 1568 height 730
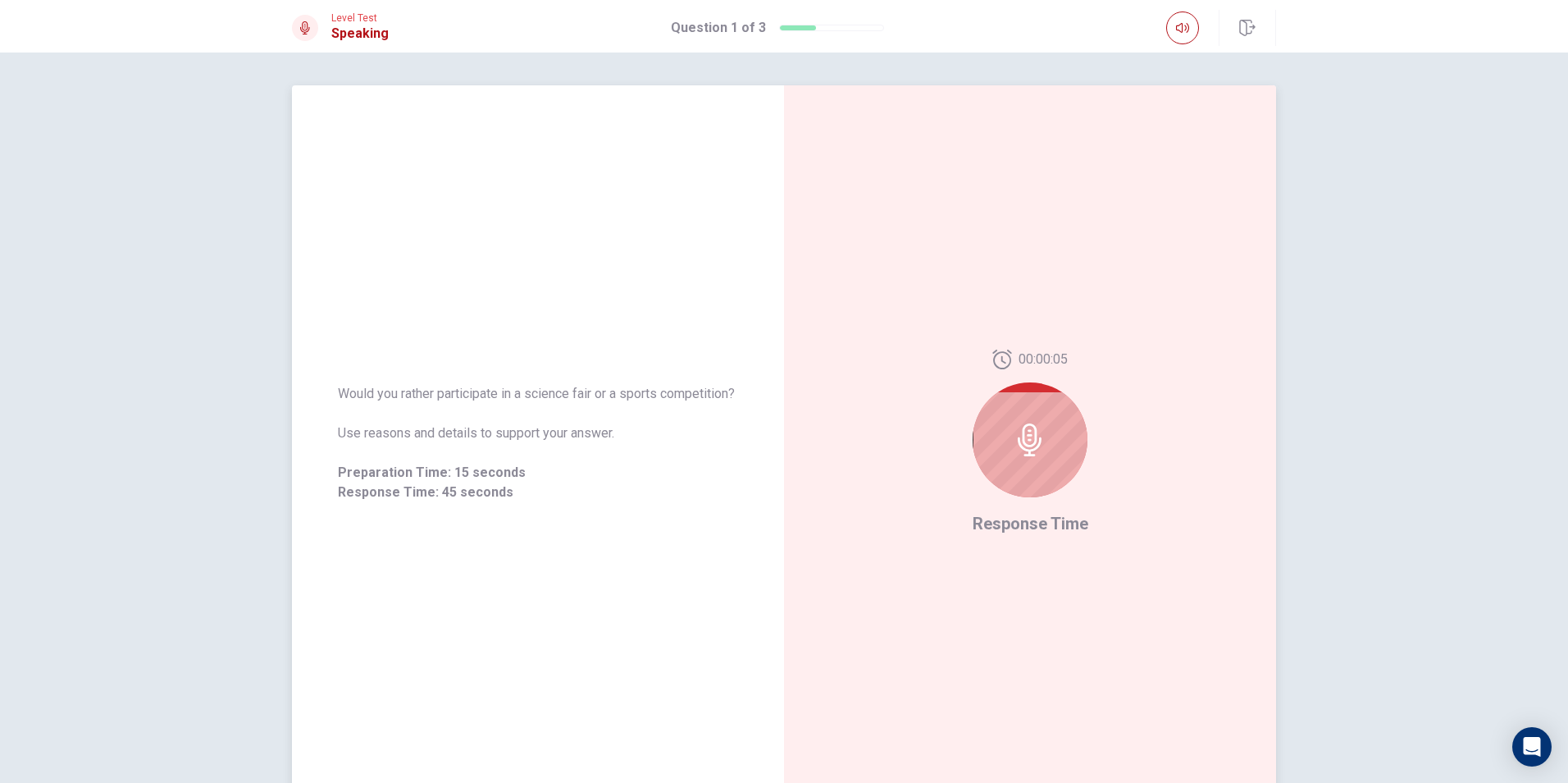
click at [1014, 429] on icon at bounding box center [1030, 440] width 33 height 33
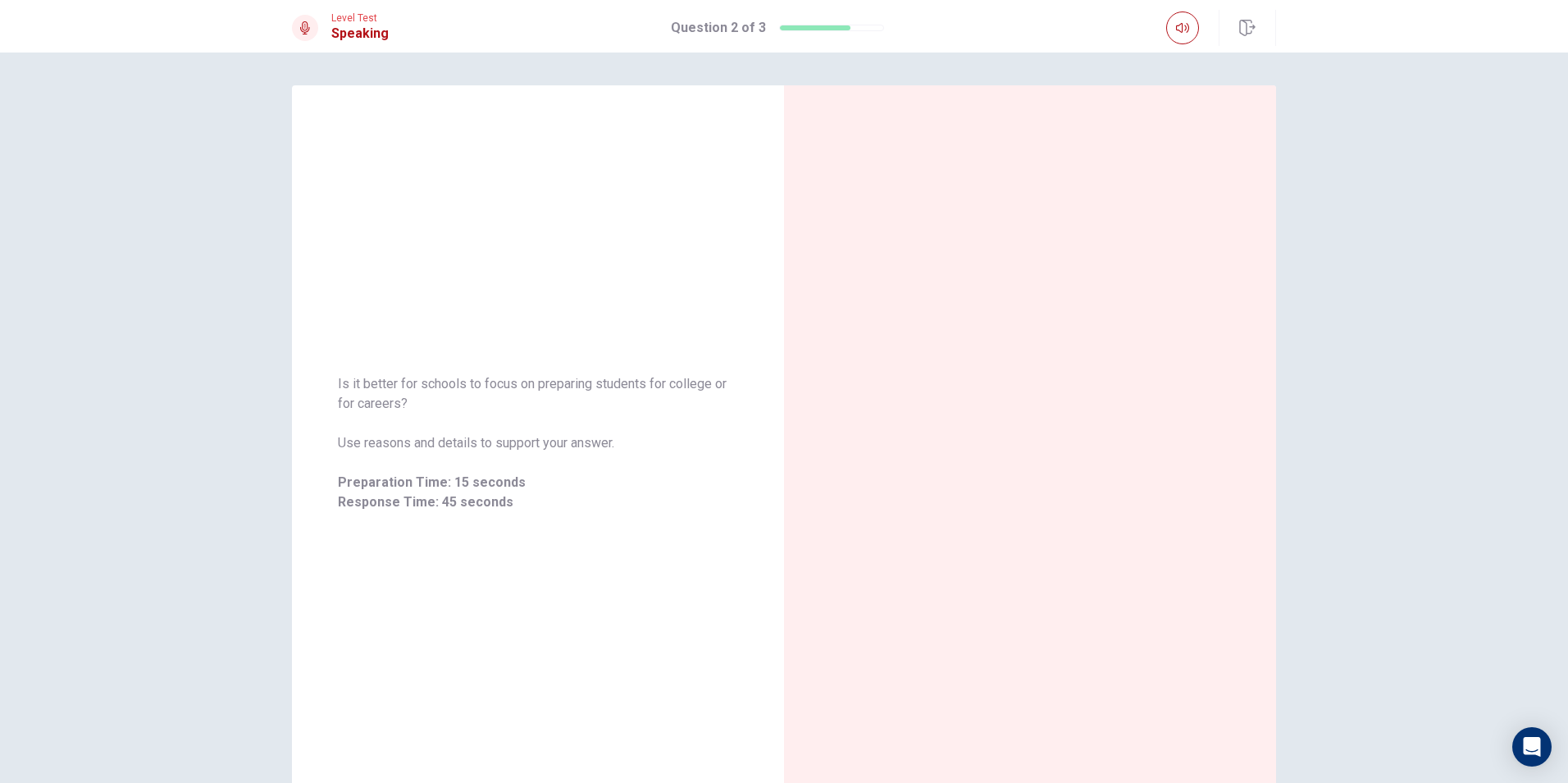
click at [1404, 241] on div "Is it better for schools to focus on preparing students for college or for care…" at bounding box center [784, 417] width 1568 height 730
click at [1405, 246] on div "Is it better for schools to focus on preparing students for college or for care…" at bounding box center [784, 417] width 1568 height 730
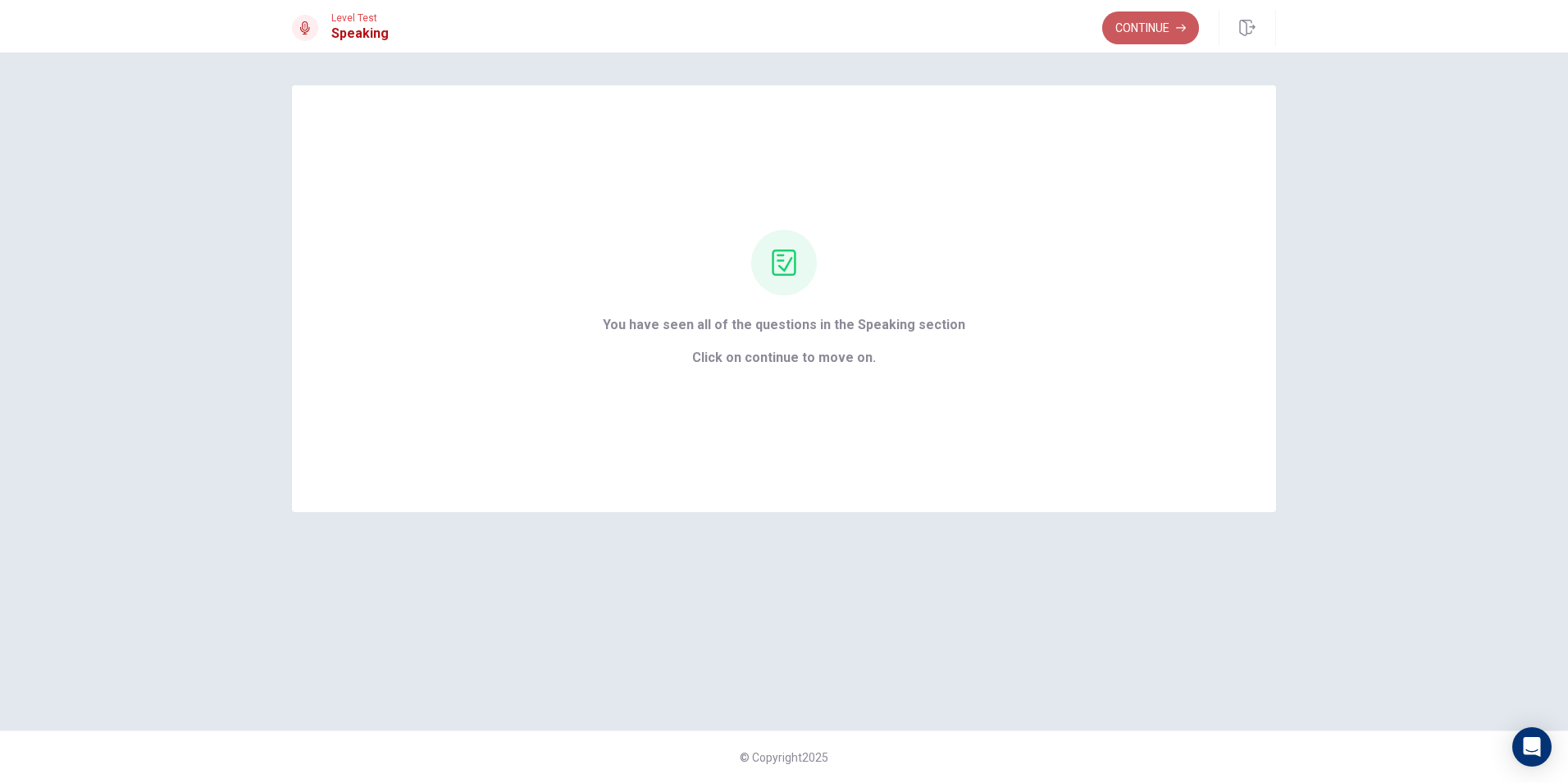
click at [1129, 26] on button "Continue" at bounding box center [1151, 28] width 97 height 33
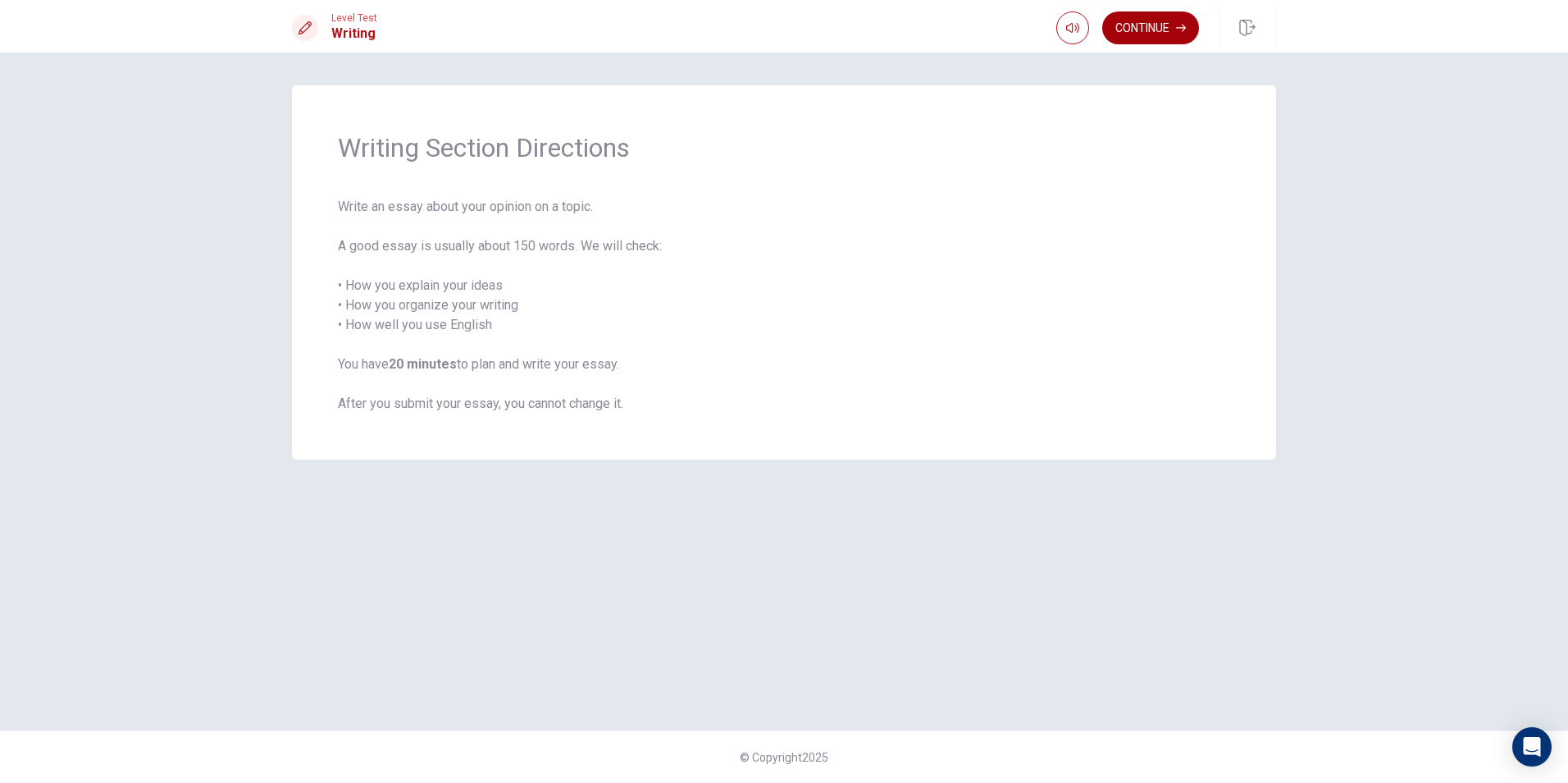
click at [1155, 32] on button "Continue" at bounding box center [1151, 28] width 97 height 33
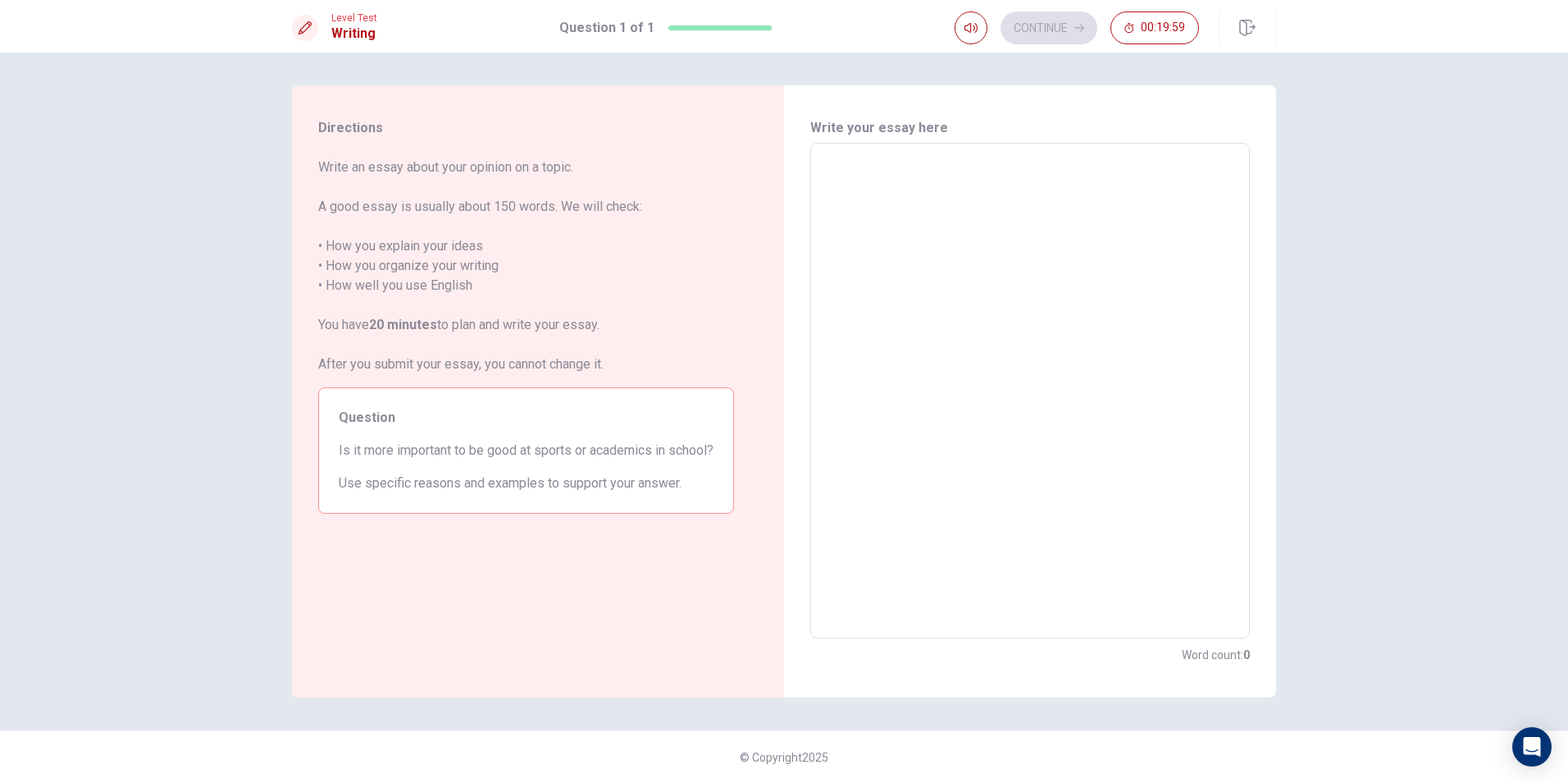
click at [1309, 398] on div "Directions Write an essay about your opinion on a topic. A good essay is usuall…" at bounding box center [784, 417] width 1568 height 730
click at [930, 254] on textarea at bounding box center [1030, 391] width 416 height 469
type textarea "I"
type textarea "x"
type textarea "It"
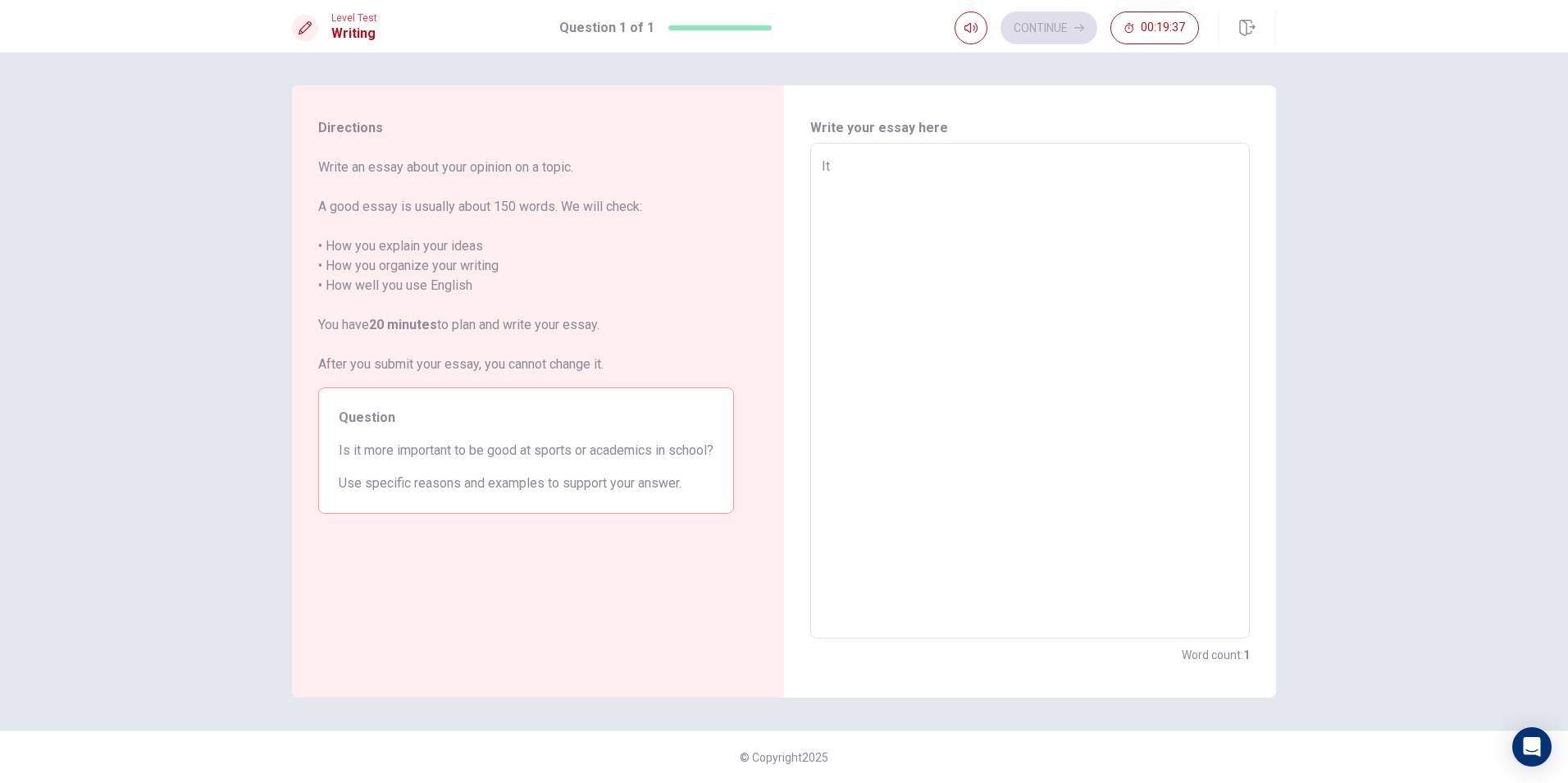
type textarea "x"
type textarea "It'"
type textarea "x"
type textarea "It's"
type textarea "x"
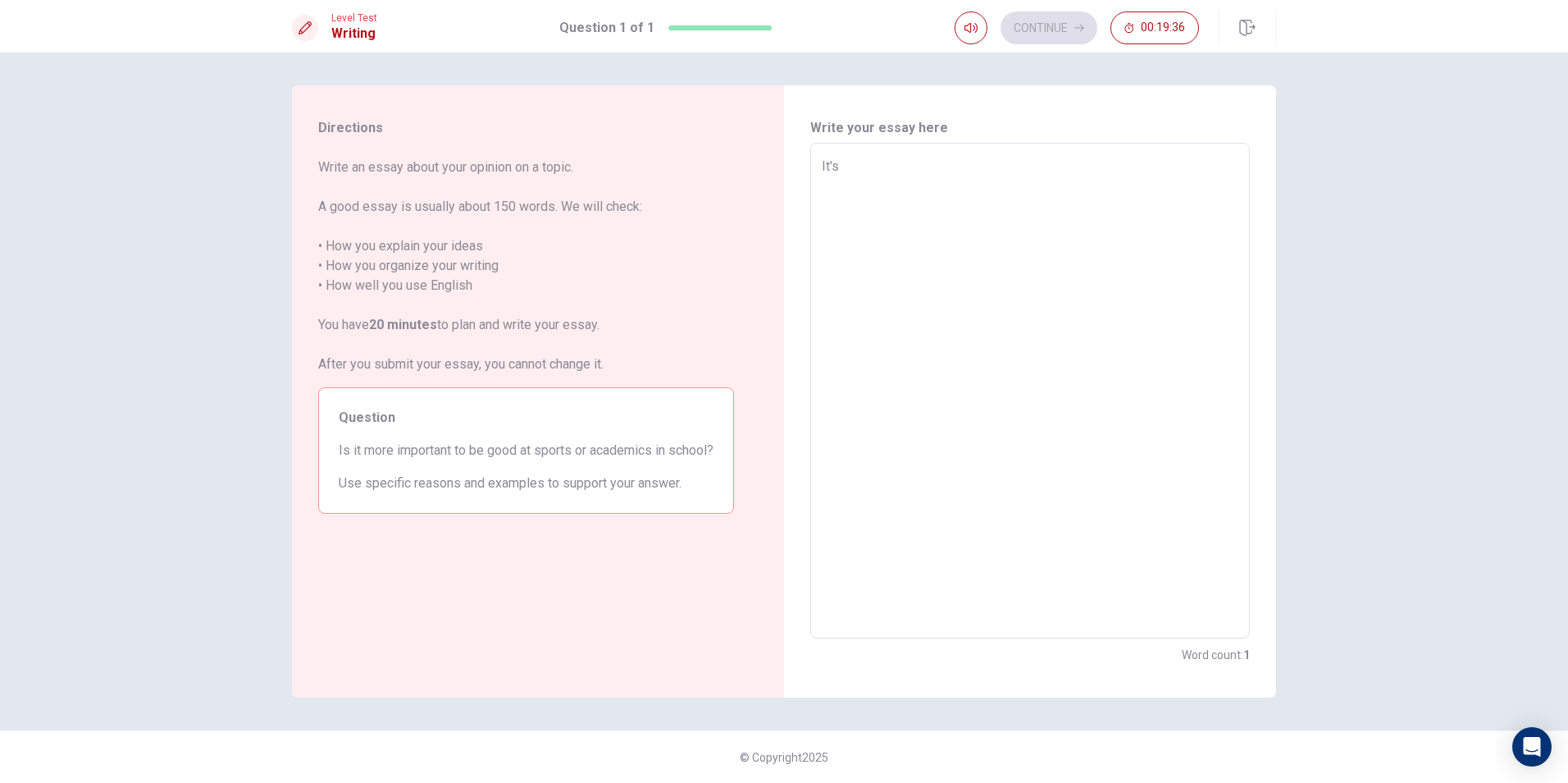
type textarea "It's"
type textarea "x"
type textarea "It's i"
type textarea "x"
type textarea "It's im"
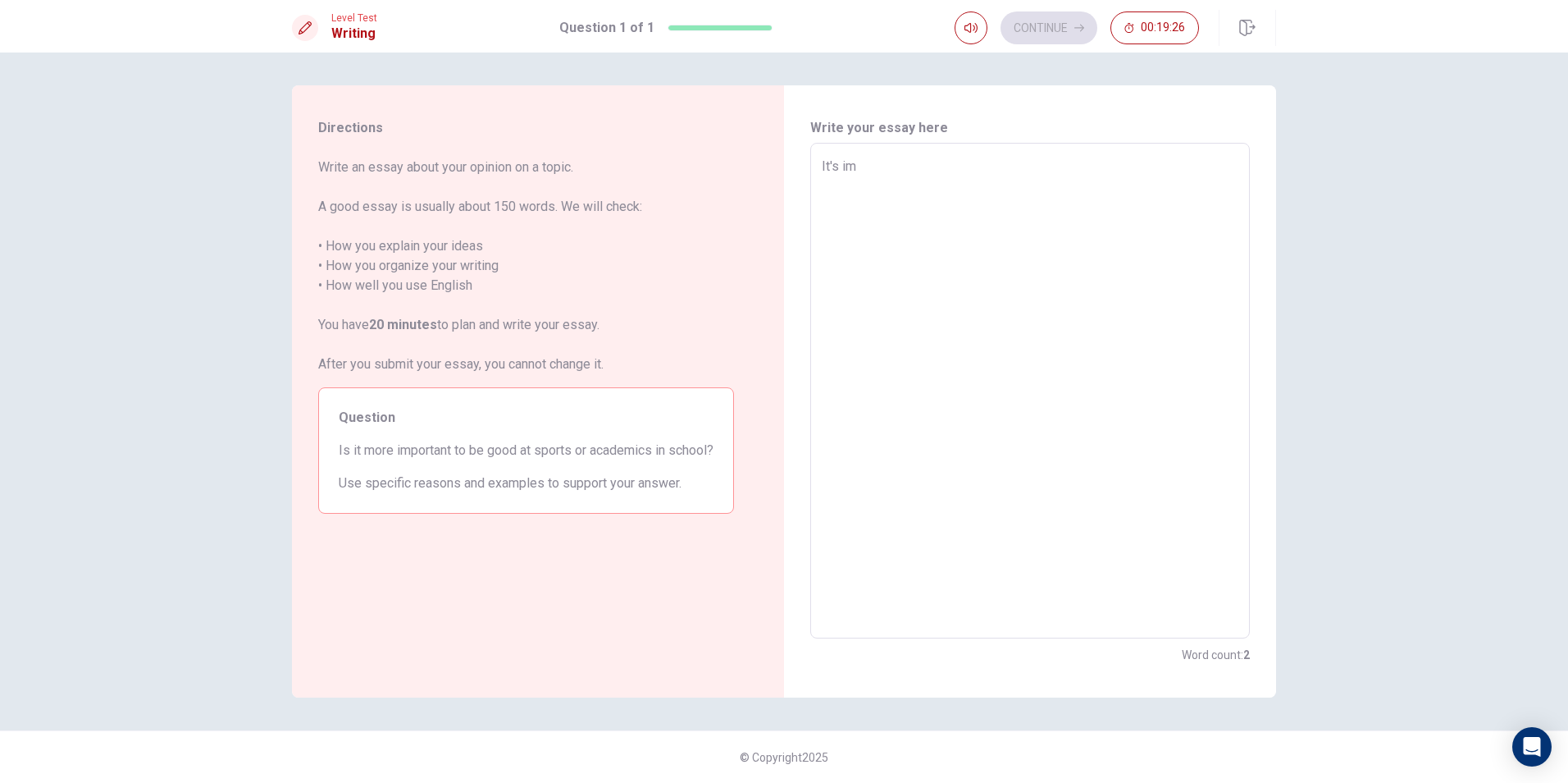
type textarea "x"
type textarea "It's imp"
type textarea "x"
type textarea "It's impo"
type textarea "x"
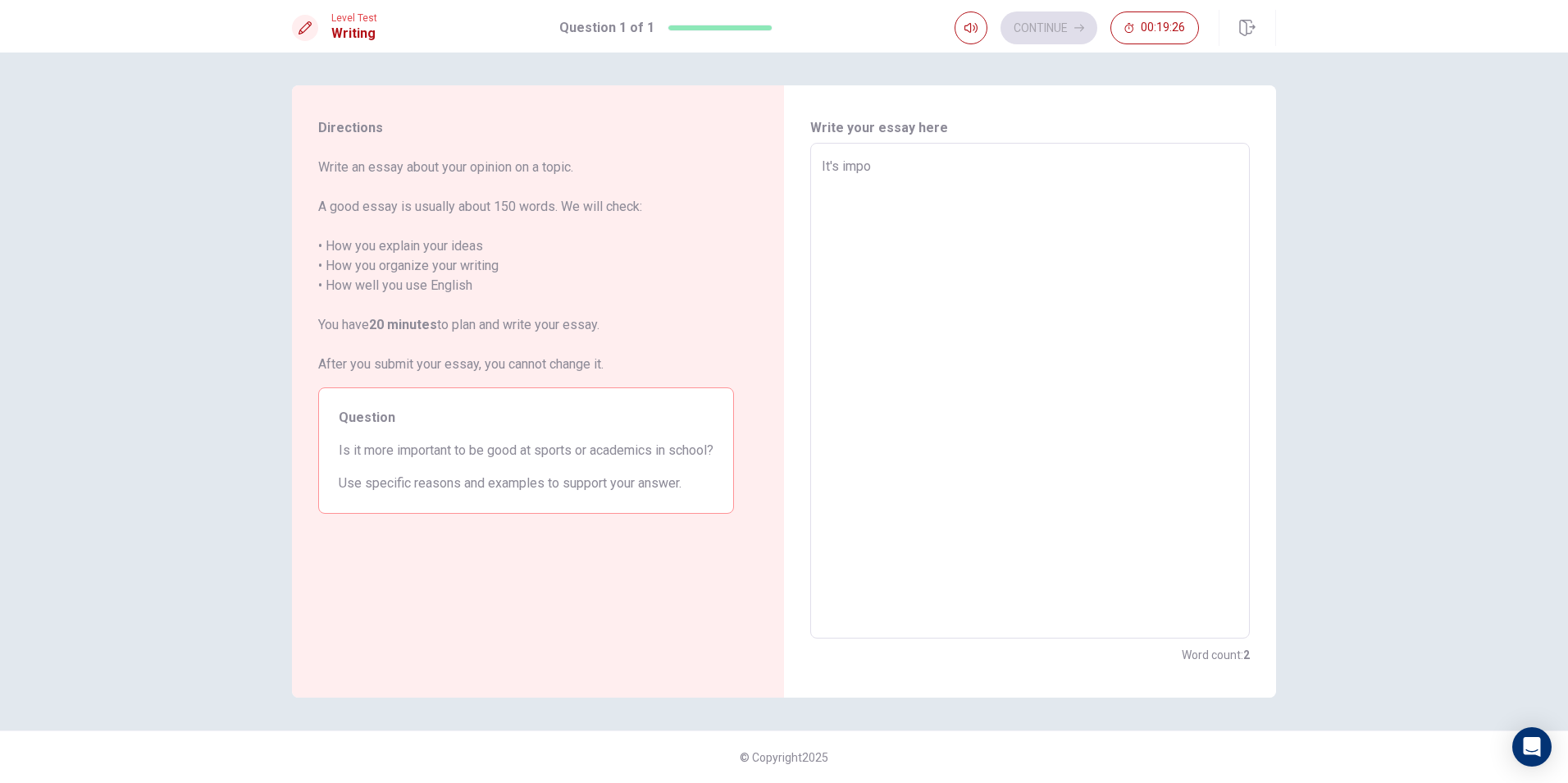
type textarea "It's impor"
type textarea "x"
type textarea "It's import"
type textarea "x"
type textarea "It's importa"
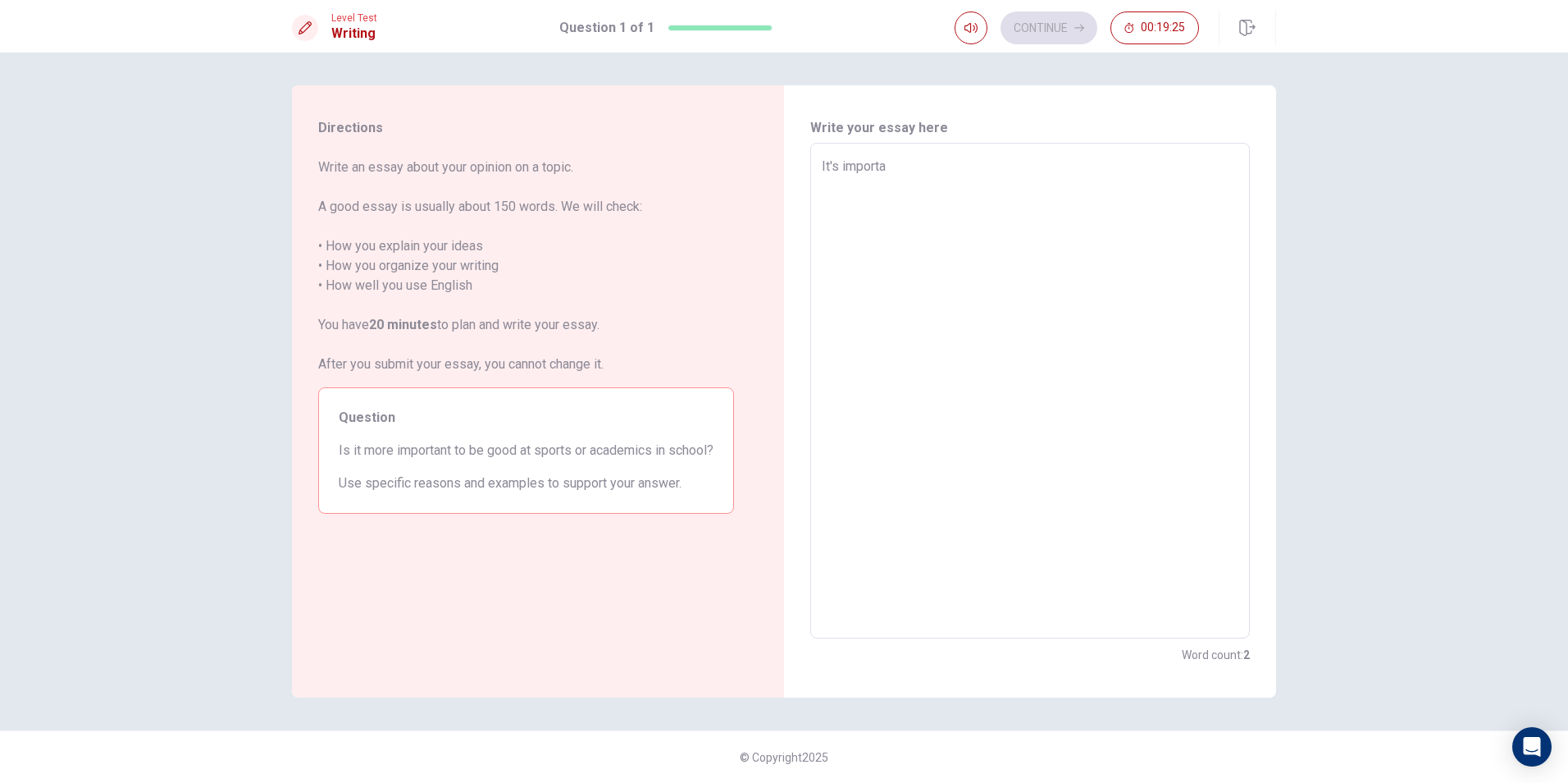
type textarea "x"
type textarea "It's importan"
type textarea "x"
type textarea "It's important"
type textarea "x"
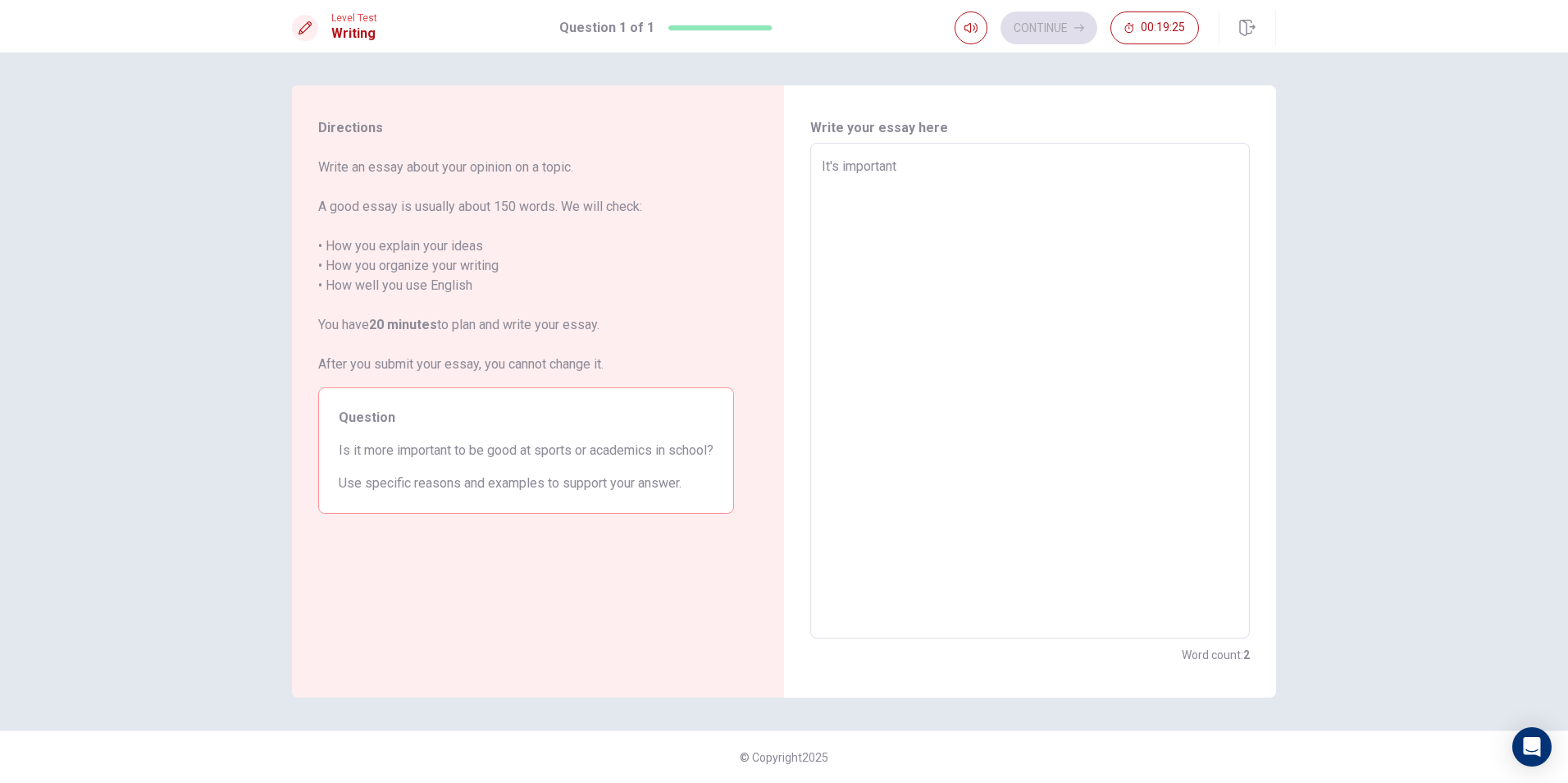
type textarea "It's important"
type textarea "x"
type textarea "It's important t"
type textarea "x"
type textarea "It's important to"
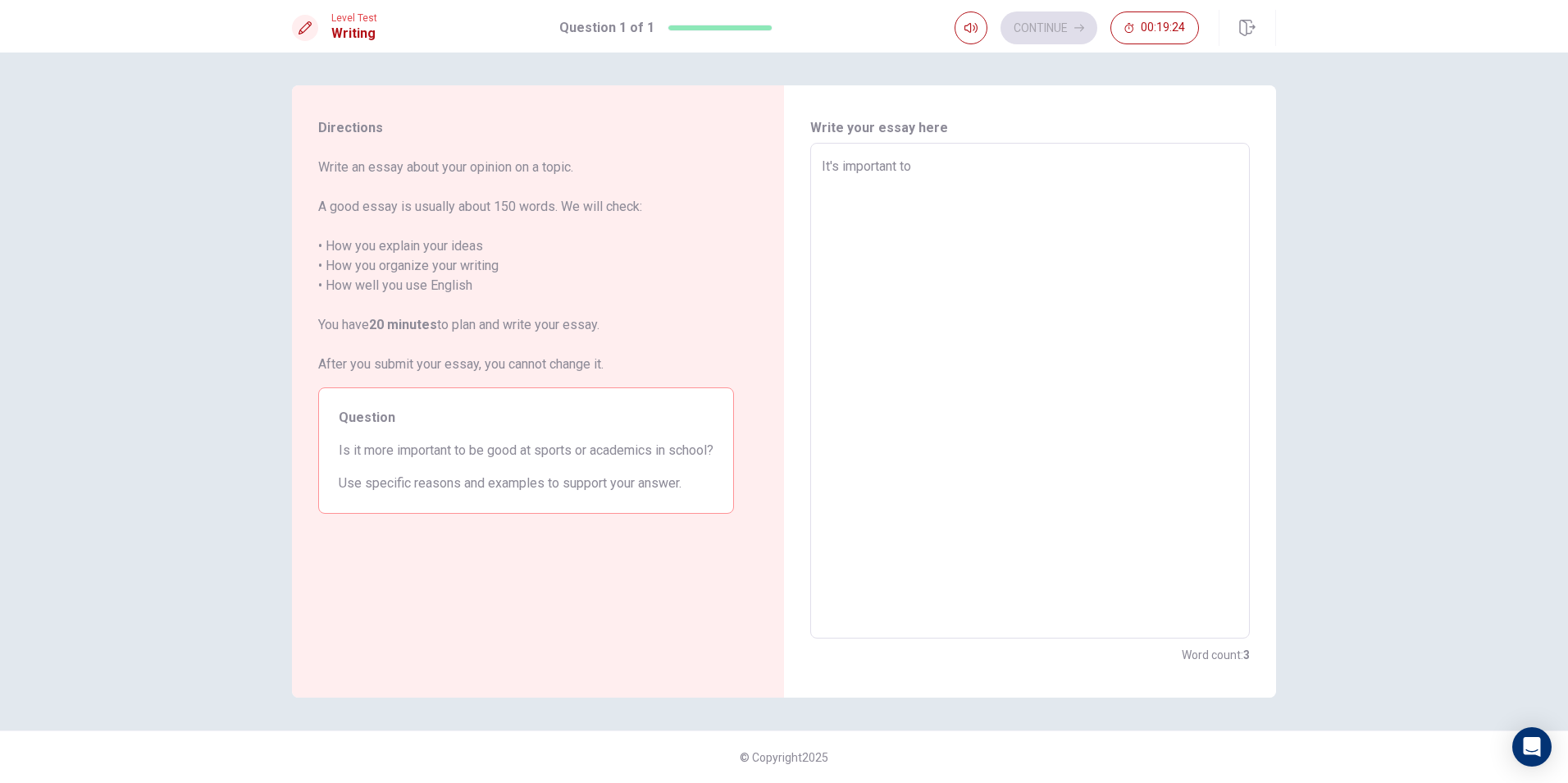
type textarea "x"
type textarea "It's important to"
type textarea "x"
type textarea "It's important to b"
type textarea "x"
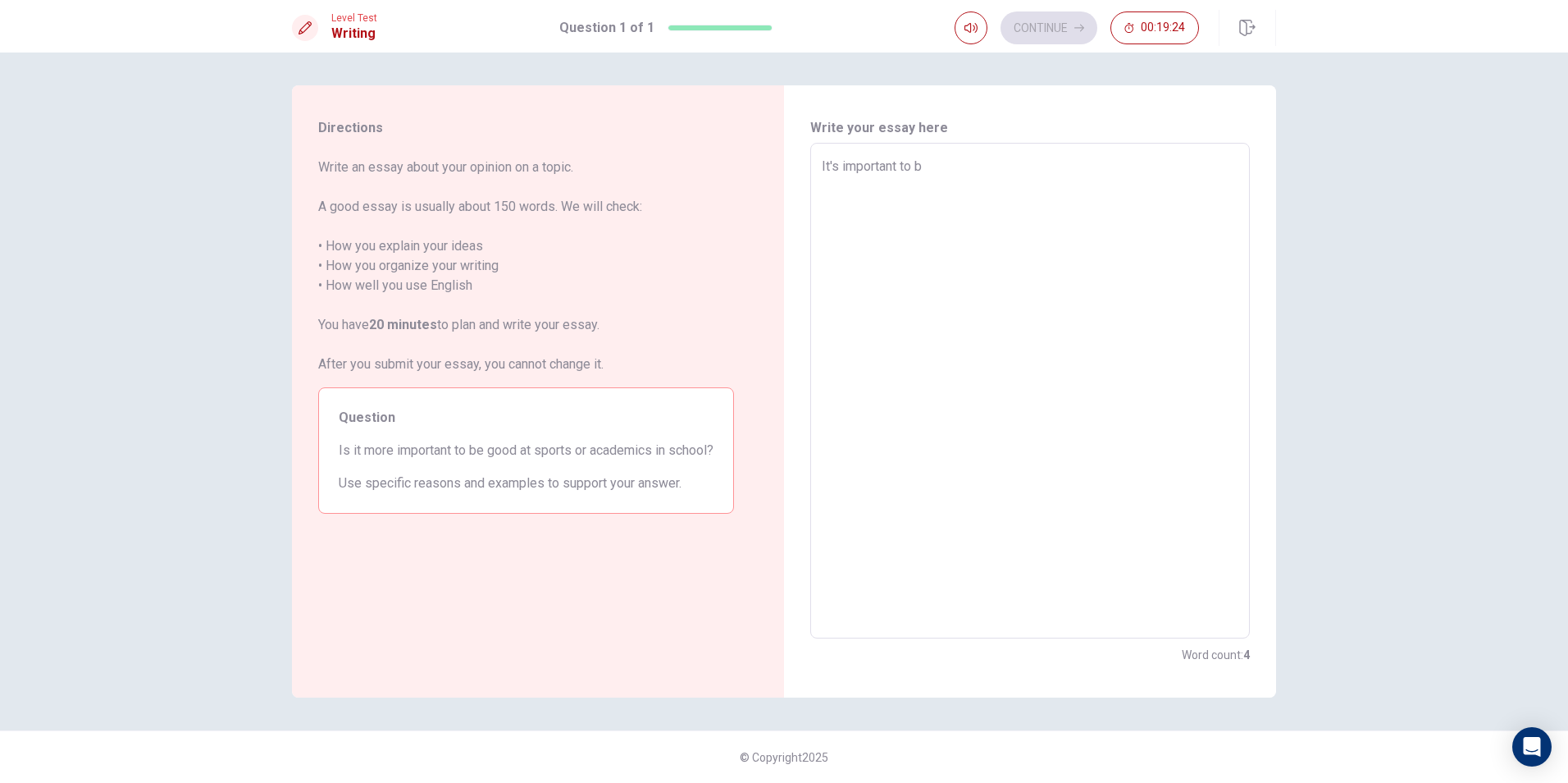
type textarea "It's important to be"
type textarea "x"
type textarea "It's important to be"
type textarea "x"
type textarea "It's important to be g"
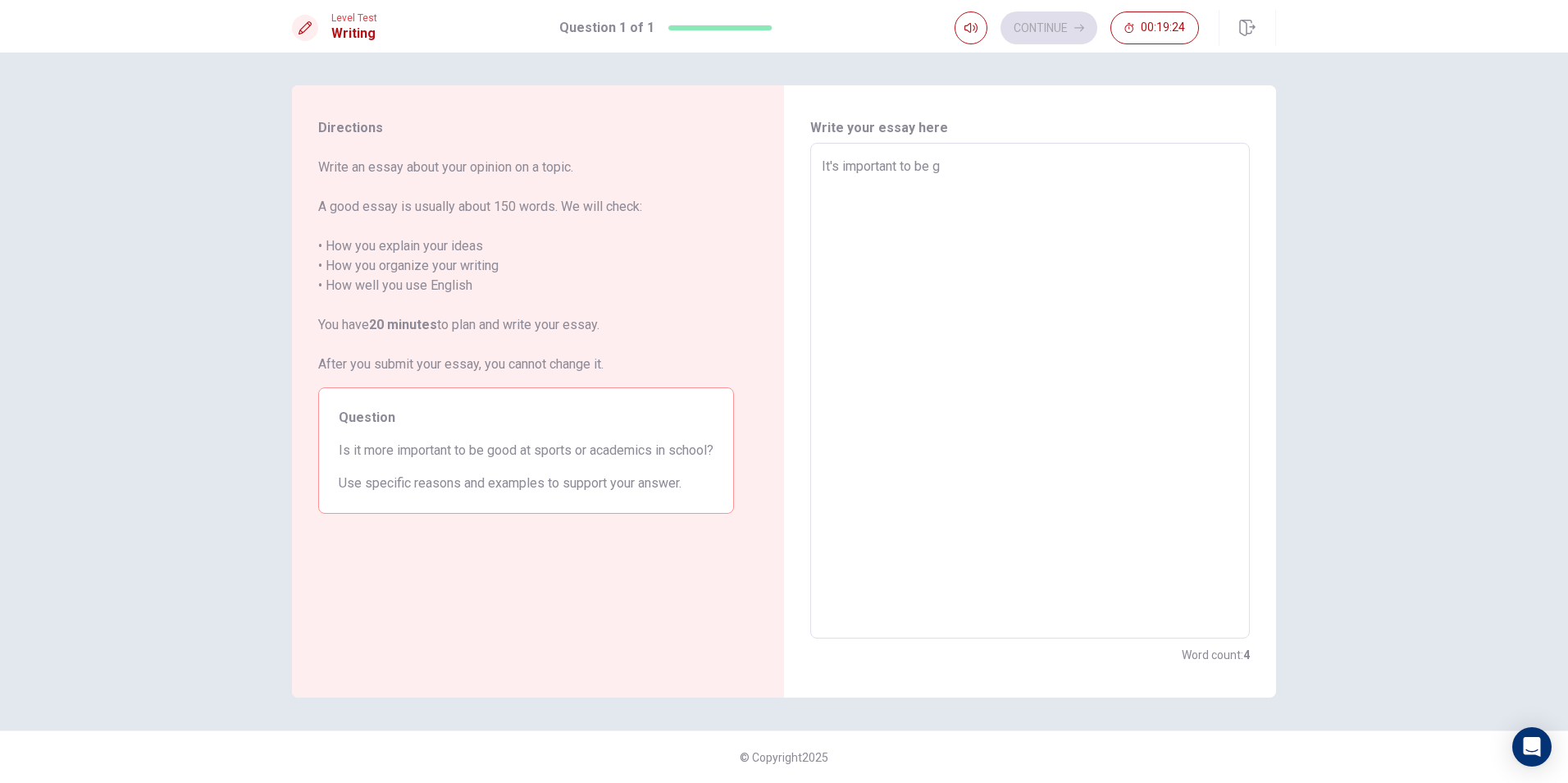
type textarea "x"
type textarea "It's important to be go"
type textarea "x"
type textarea "It's important to be [DEMOGRAPHIC_DATA]"
type textarea "x"
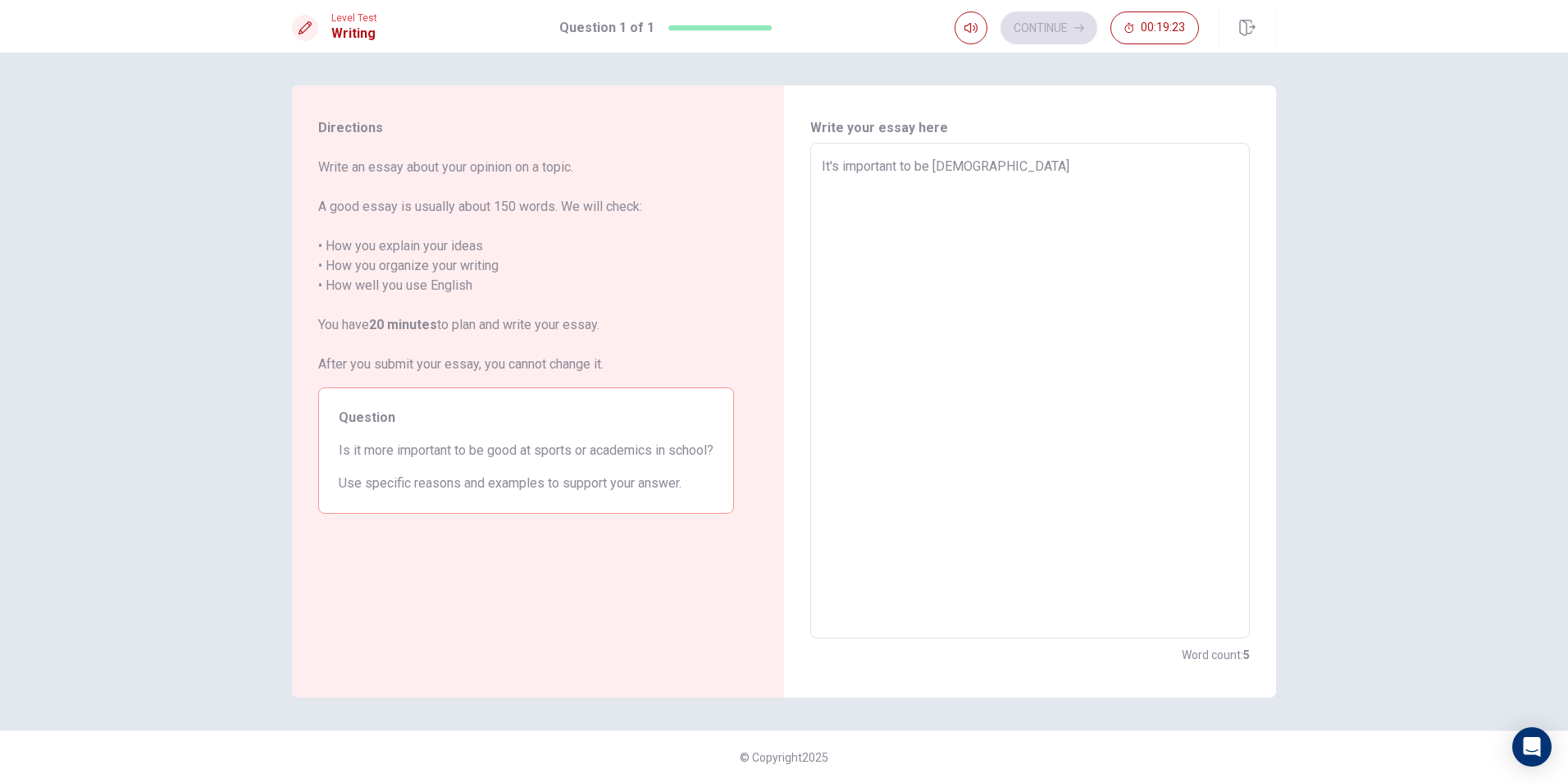
type textarea "It's important to be [DEMOGRAPHIC_DATA]"
type textarea "x"
type textarea "It's important to be [DEMOGRAPHIC_DATA] a"
type textarea "x"
type textarea "It's important to be [DEMOGRAPHIC_DATA] at"
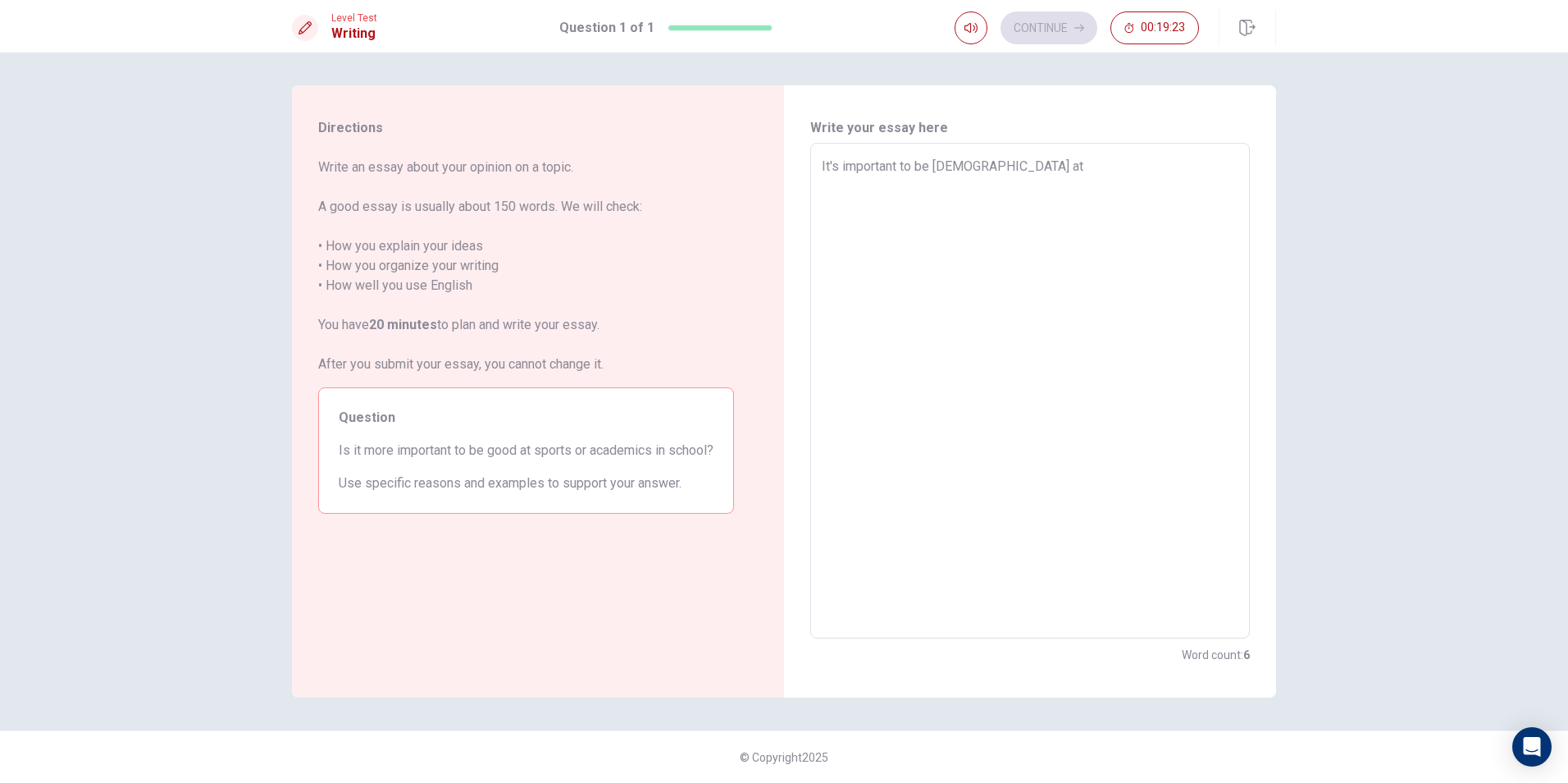
type textarea "x"
type textarea "It's important to be [DEMOGRAPHIC_DATA] at"
type textarea "x"
type textarea "It's important to be [DEMOGRAPHIC_DATA] at s"
type textarea "x"
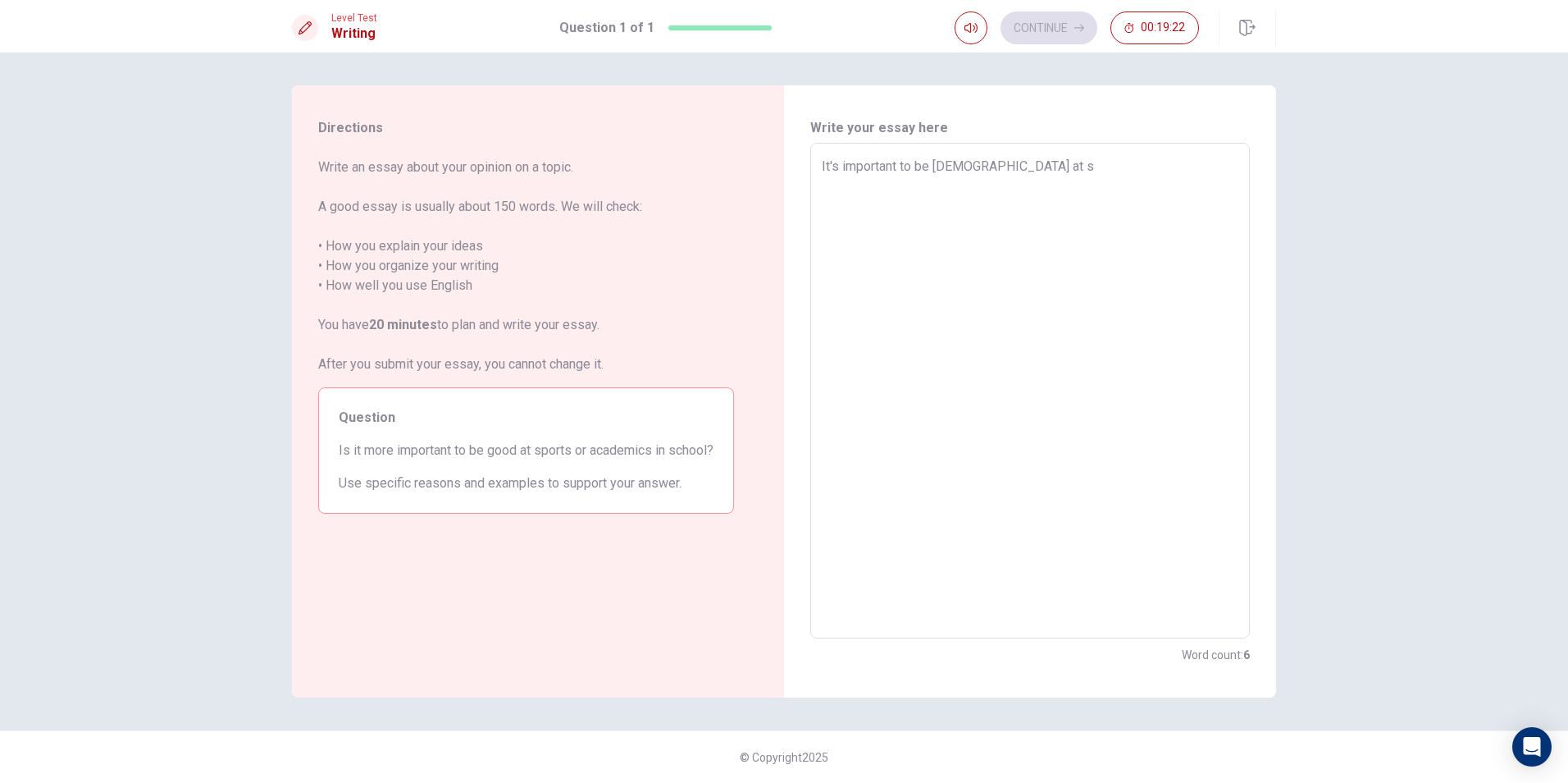
type textarea "It's important to be [DEMOGRAPHIC_DATA] at so"
type textarea "x"
type textarea "It's important to be [DEMOGRAPHIC_DATA] at som"
type textarea "x"
type textarea "It's important to be [DEMOGRAPHIC_DATA] at some"
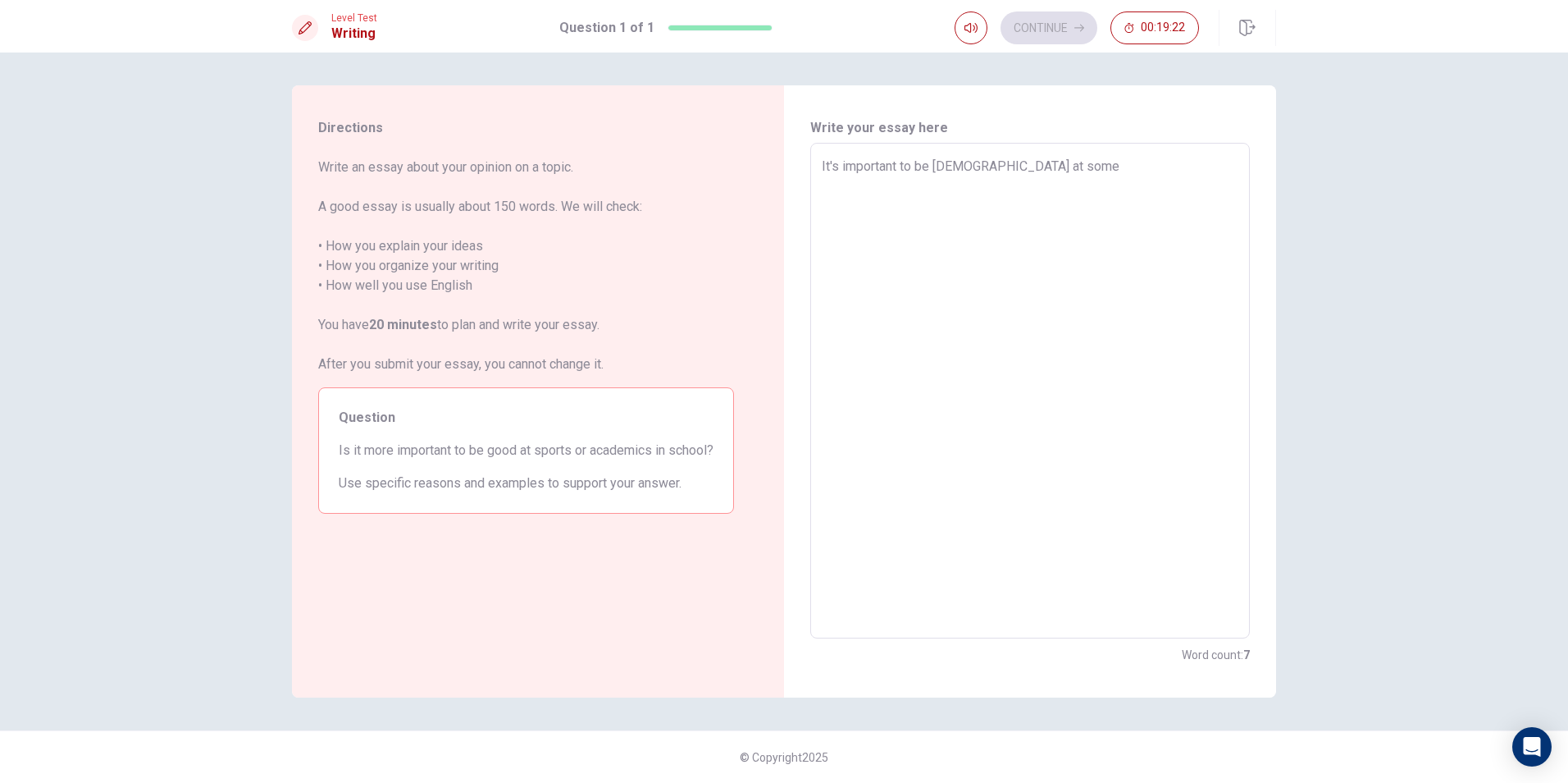
type textarea "x"
type textarea "It's important to be [DEMOGRAPHIC_DATA] at somet"
type textarea "x"
type textarea "It's important to be [DEMOGRAPHIC_DATA] at [GEOGRAPHIC_DATA]"
type textarea "x"
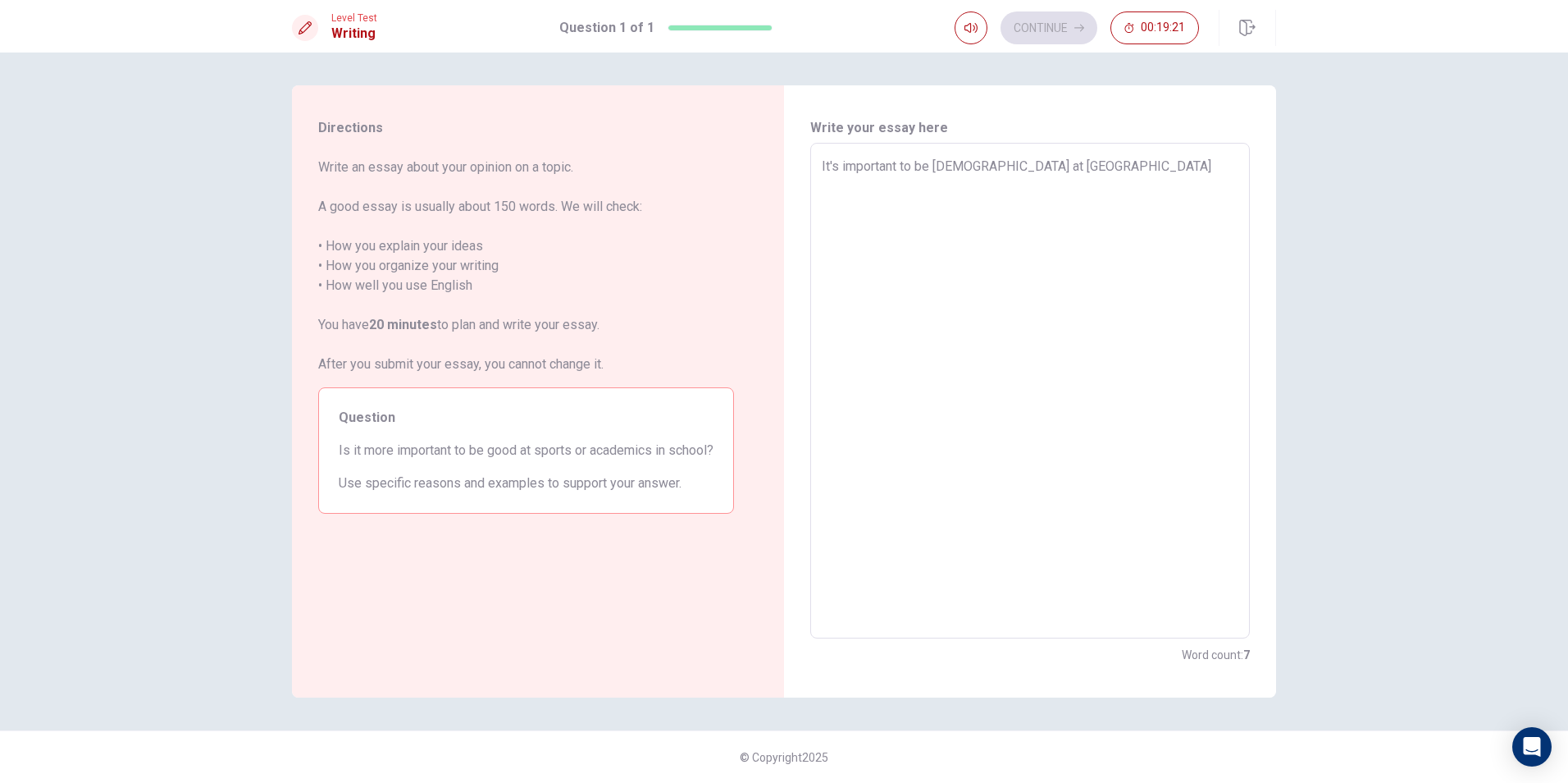
type textarea "It's important to be [DEMOGRAPHIC_DATA] at somethi"
type textarea "x"
type textarea "It's important to be [DEMOGRAPHIC_DATA] at somethin"
type textarea "x"
type textarea "It's important to be [DEMOGRAPHIC_DATA] at something"
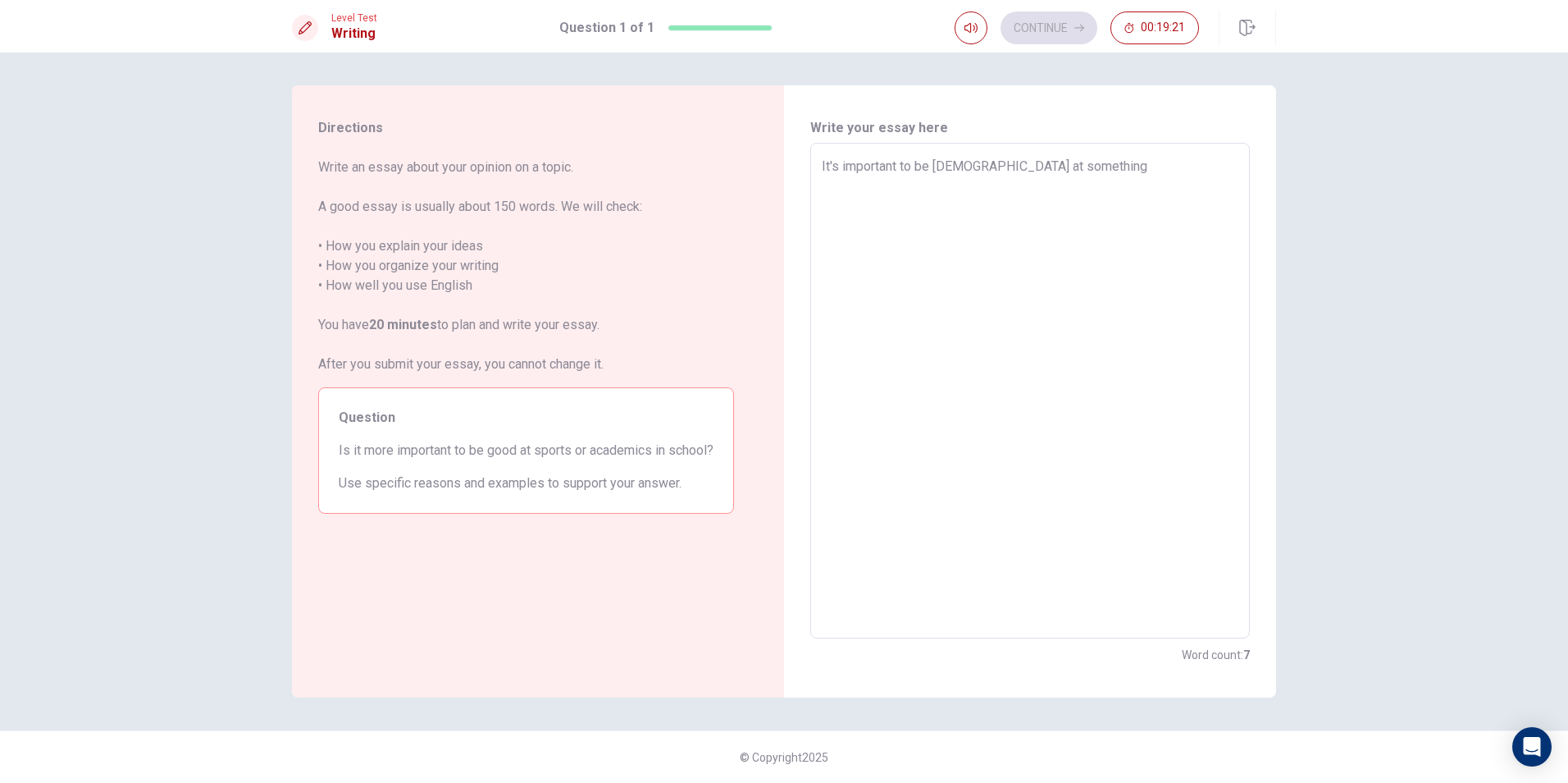
type textarea "x"
type textarea "It's important to be [DEMOGRAPHIC_DATA] at something."
type textarea "x"
type textarea "It's important to be [DEMOGRAPHIC_DATA] at something."
type textarea "x"
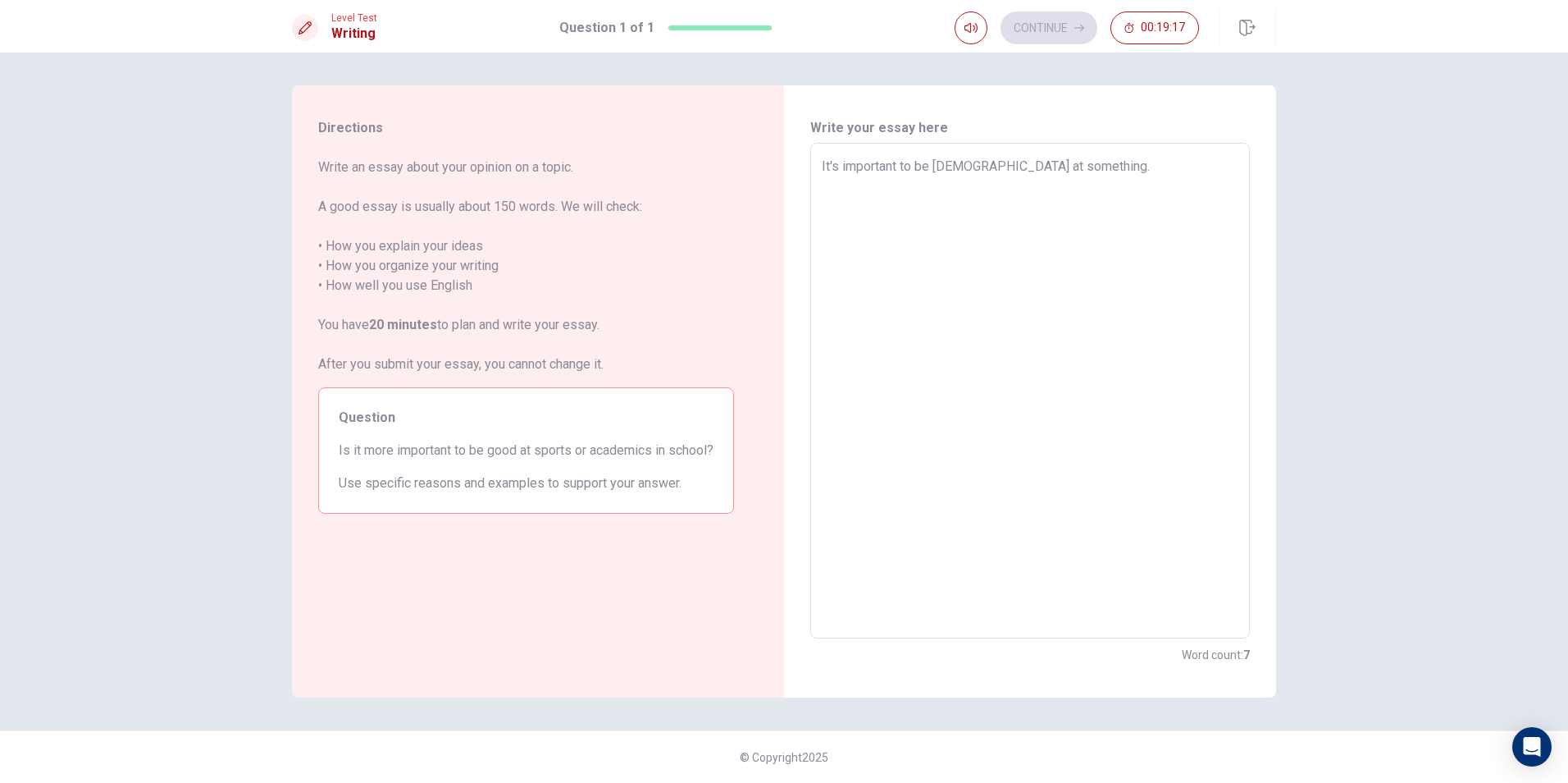
type textarea "It's important to be [DEMOGRAPHIC_DATA] at something. i"
type textarea "x"
type textarea "It's important to be [DEMOGRAPHIC_DATA] at something. it"
type textarea "x"
type textarea "It's important to be [DEMOGRAPHIC_DATA] at something. it"
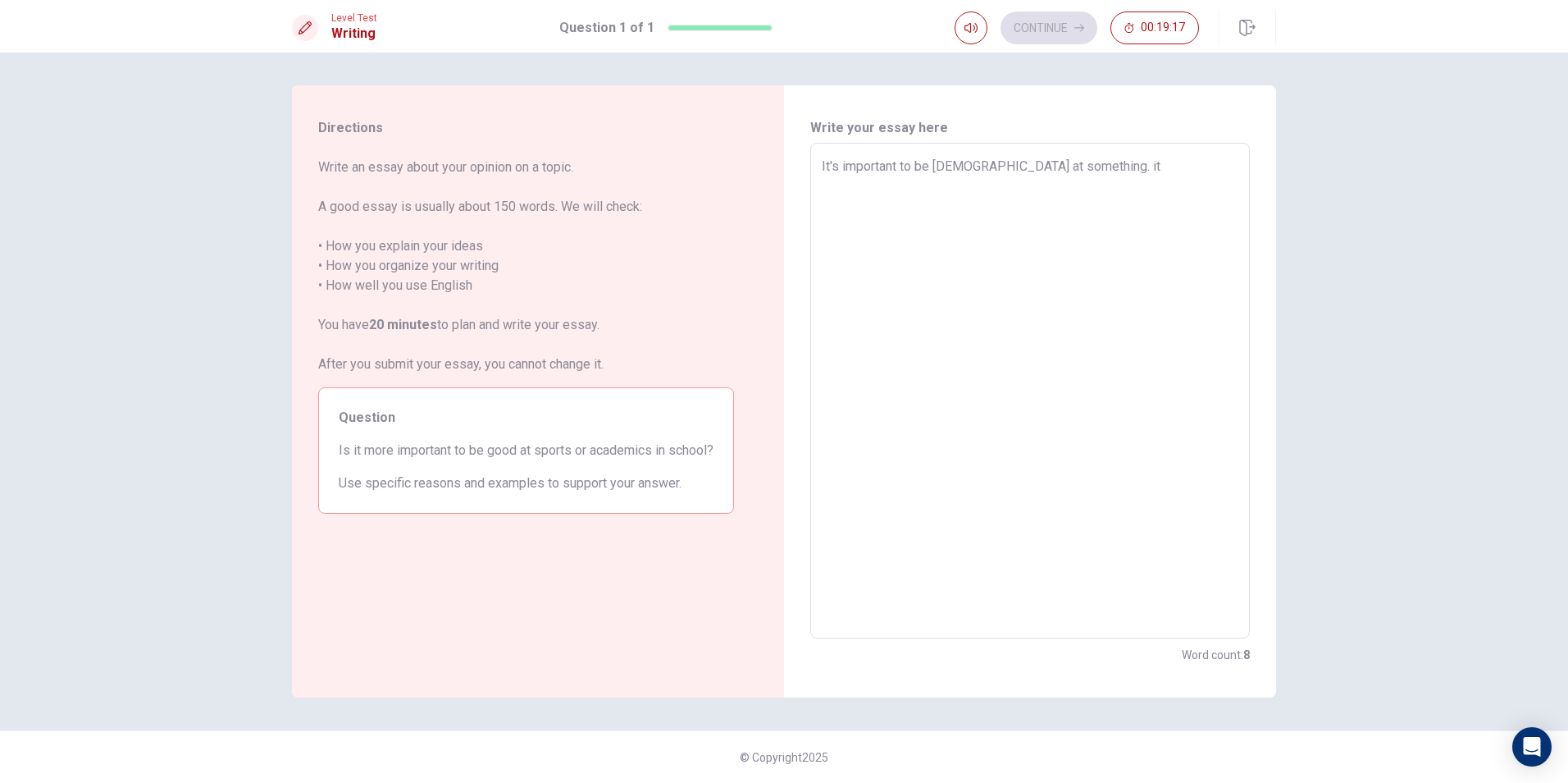
type textarea "x"
type textarea "It's important to be [DEMOGRAPHIC_DATA] at something. it"
type textarea "x"
type textarea "It's important to be [DEMOGRAPHIC_DATA] at something. i"
type textarea "x"
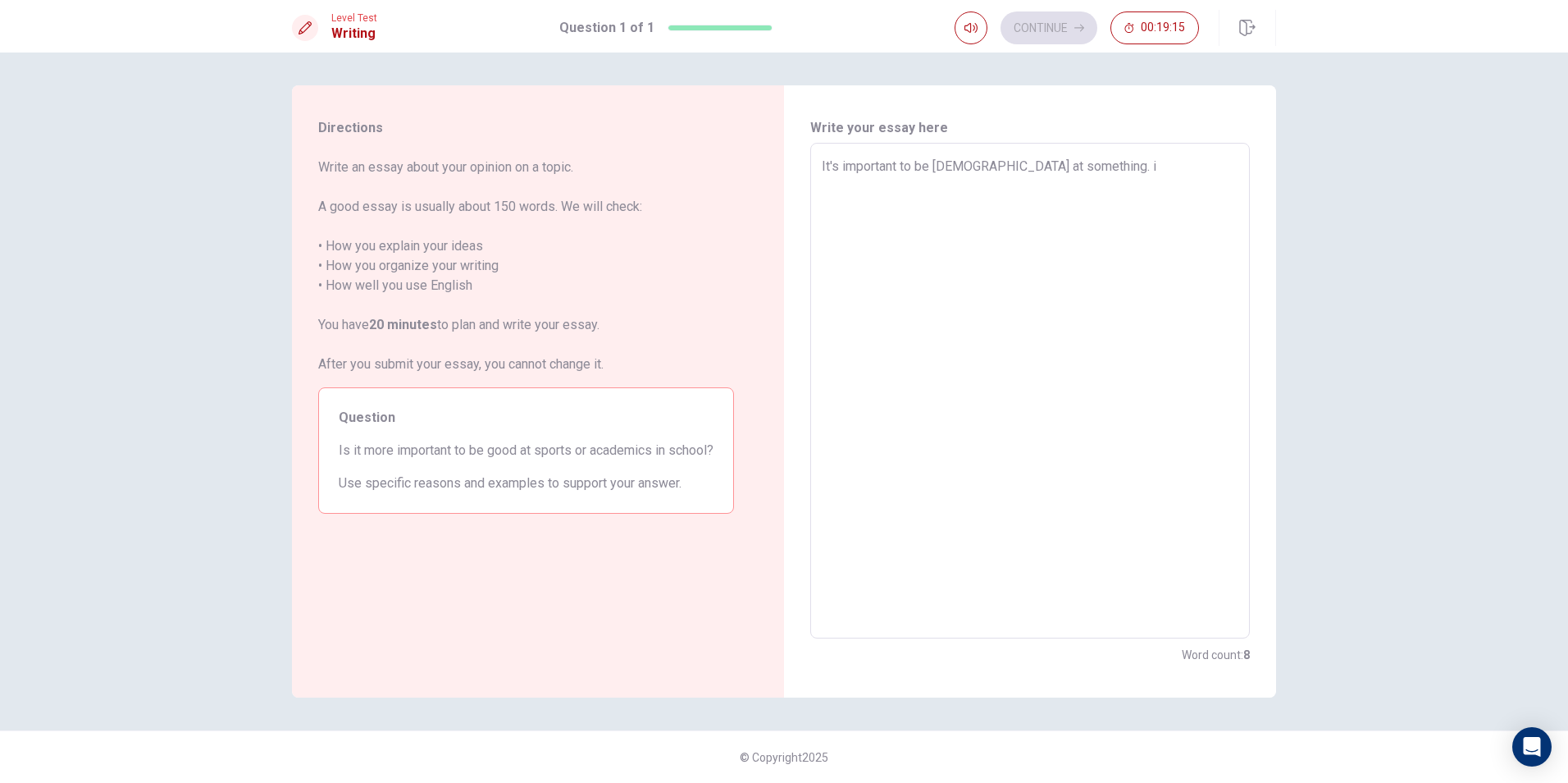
type textarea "It's important to be [DEMOGRAPHIC_DATA] at something."
type textarea "x"
type textarea "It's important to be [DEMOGRAPHIC_DATA] at something. I"
type textarea "x"
type textarea "It's important to be [DEMOGRAPHIC_DATA] at something. It"
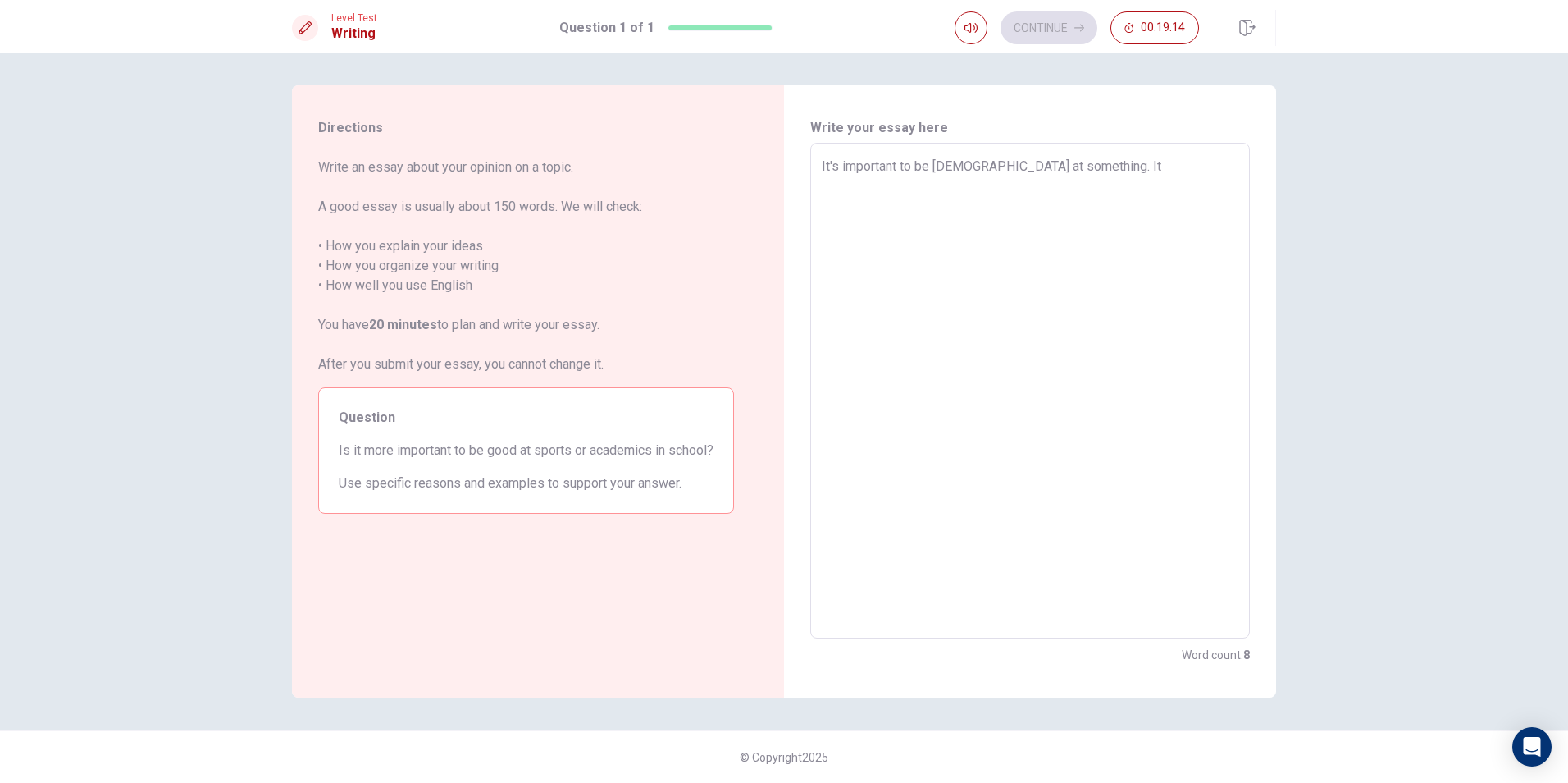
type textarea "x"
type textarea "It's important to be [DEMOGRAPHIC_DATA] at something. It"
type textarea "x"
type textarea "It's important to be [DEMOGRAPHIC_DATA] at something. It c"
type textarea "x"
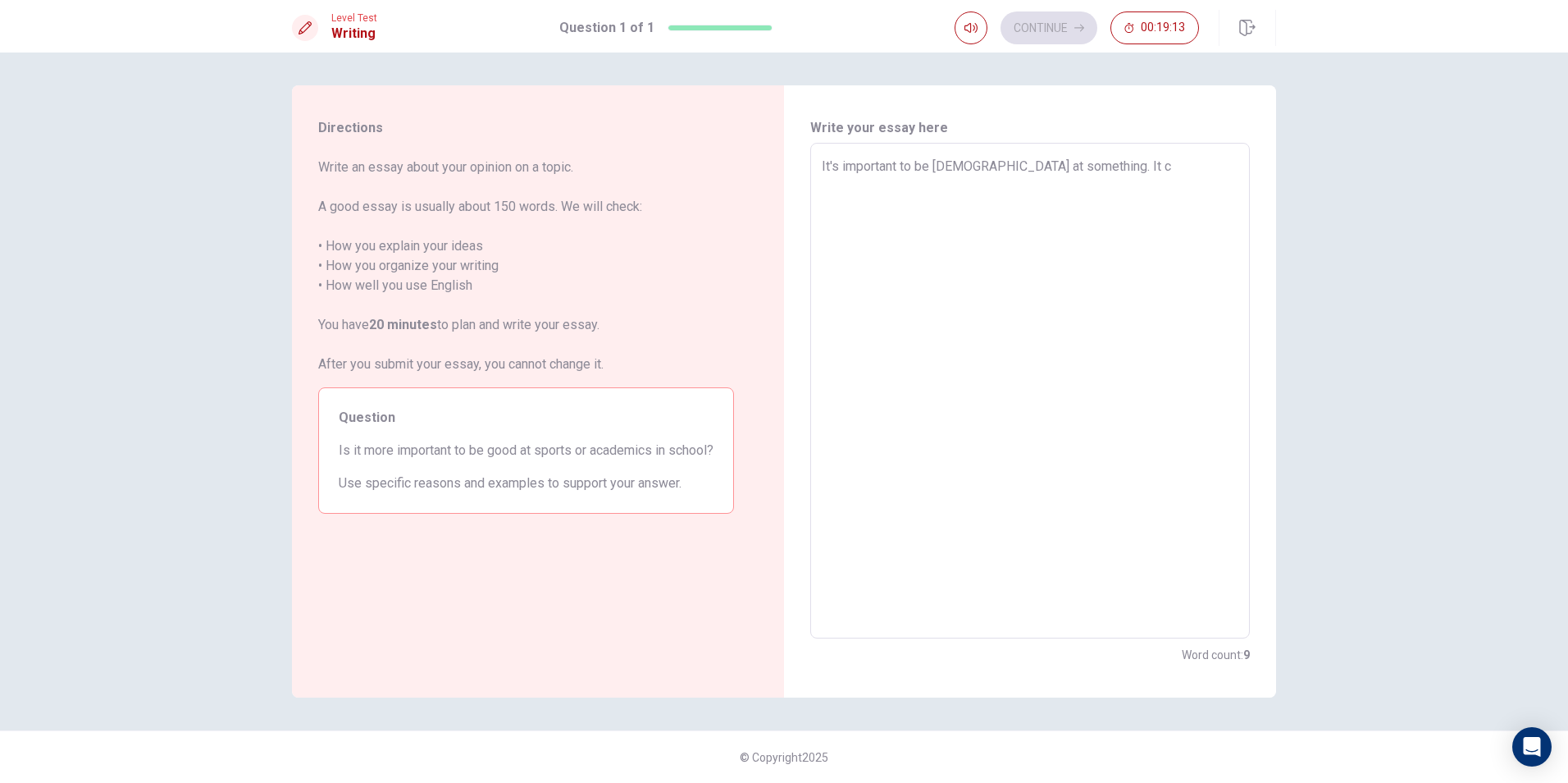
type textarea "It's important to be [DEMOGRAPHIC_DATA] at something. It ca"
type textarea "x"
type textarea "It's important to be [DEMOGRAPHIC_DATA] at something. It can"
type textarea "x"
type textarea "It's important to be [DEMOGRAPHIC_DATA] at something. It can"
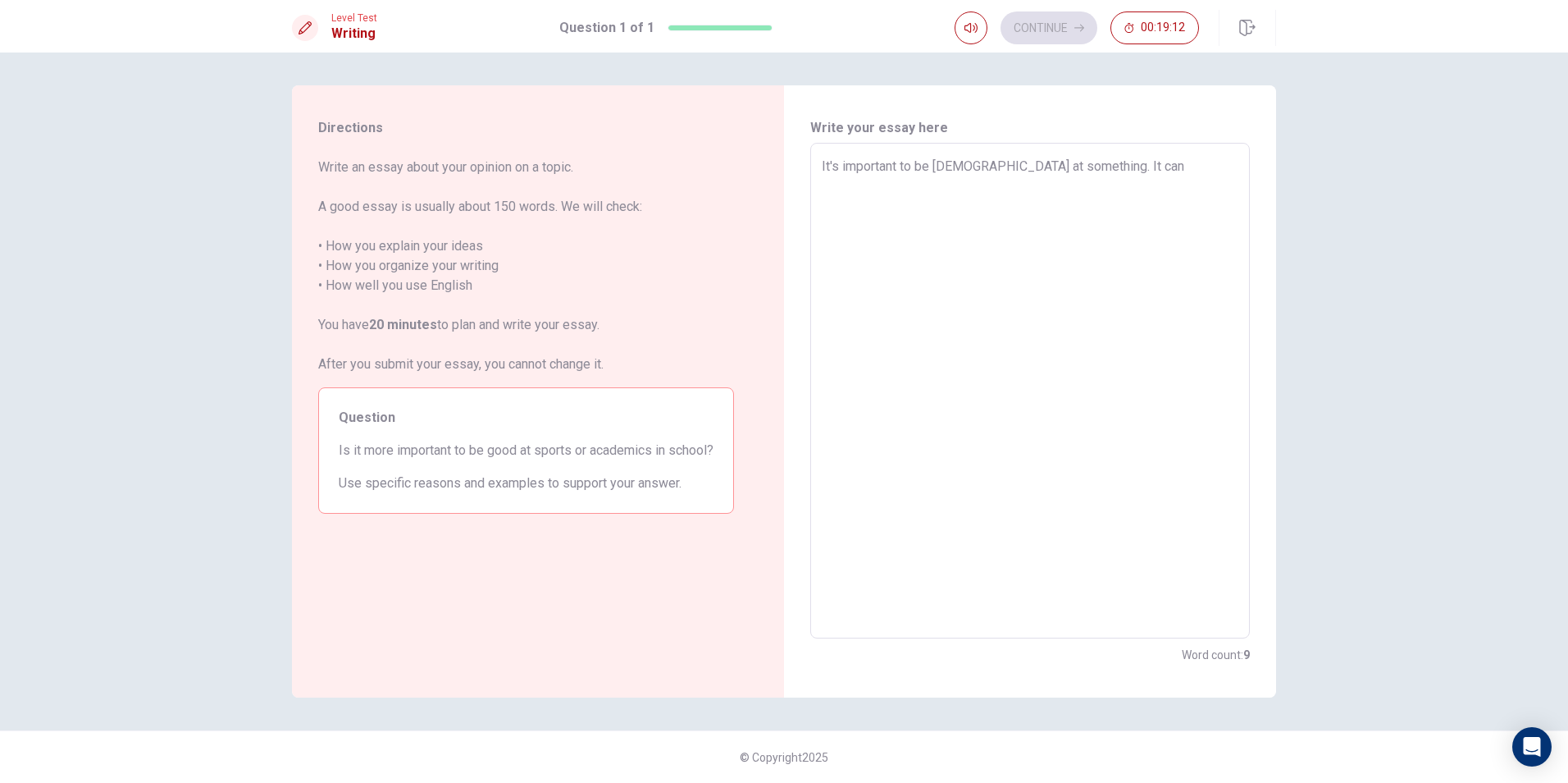
type textarea "x"
type textarea "It's important to be [DEMOGRAPHIC_DATA] at something. It can b"
type textarea "x"
type textarea "It's important to be [DEMOGRAPHIC_DATA] at something. It can be"
type textarea "x"
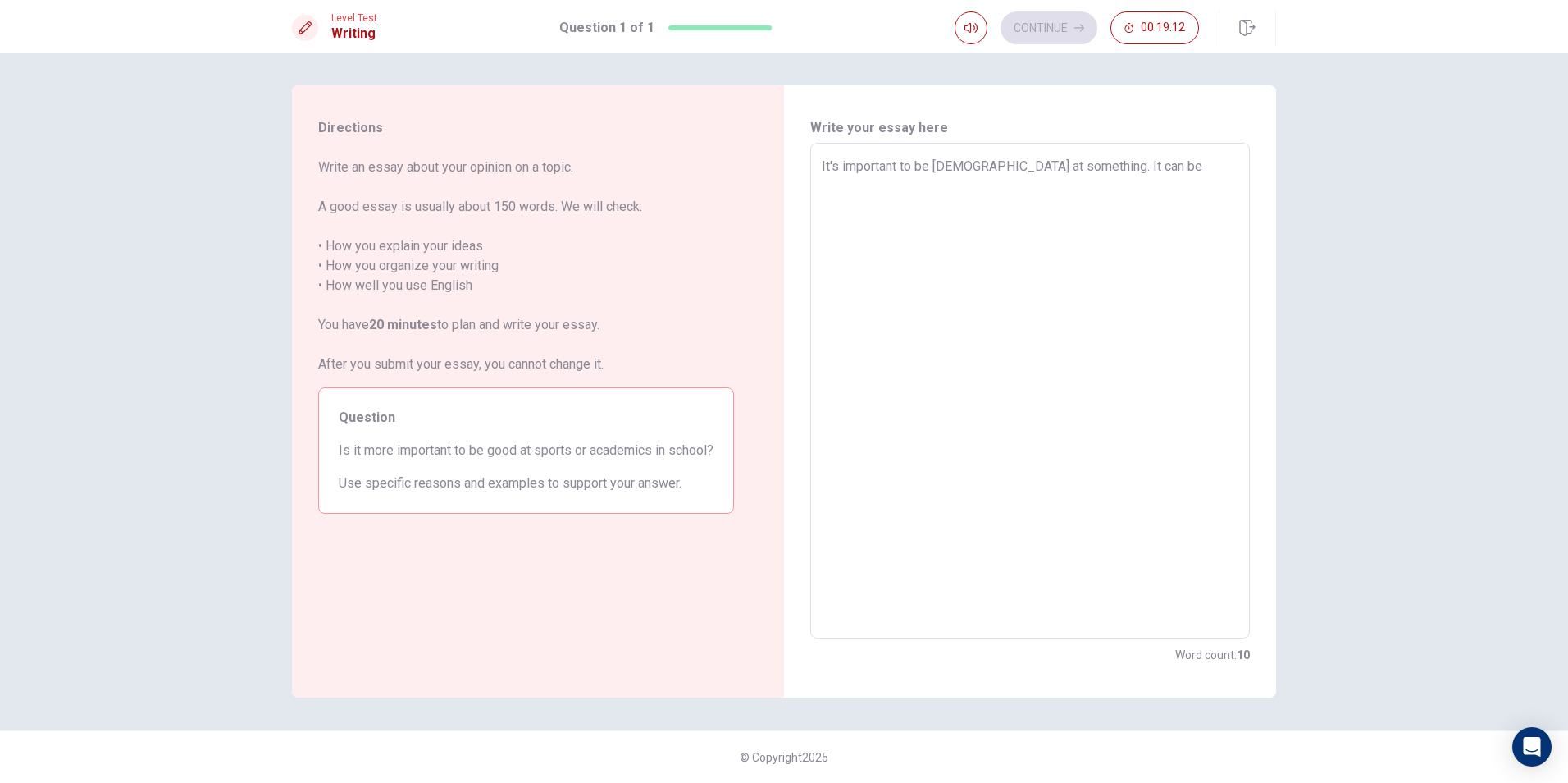
type textarea "It's important to be [DEMOGRAPHIC_DATA] at something. It can be"
type textarea "x"
type textarea "It's important to be [DEMOGRAPHIC_DATA] at something. It can be s"
type textarea "x"
type textarea "It's important to be [DEMOGRAPHIC_DATA] at something. It can be sp"
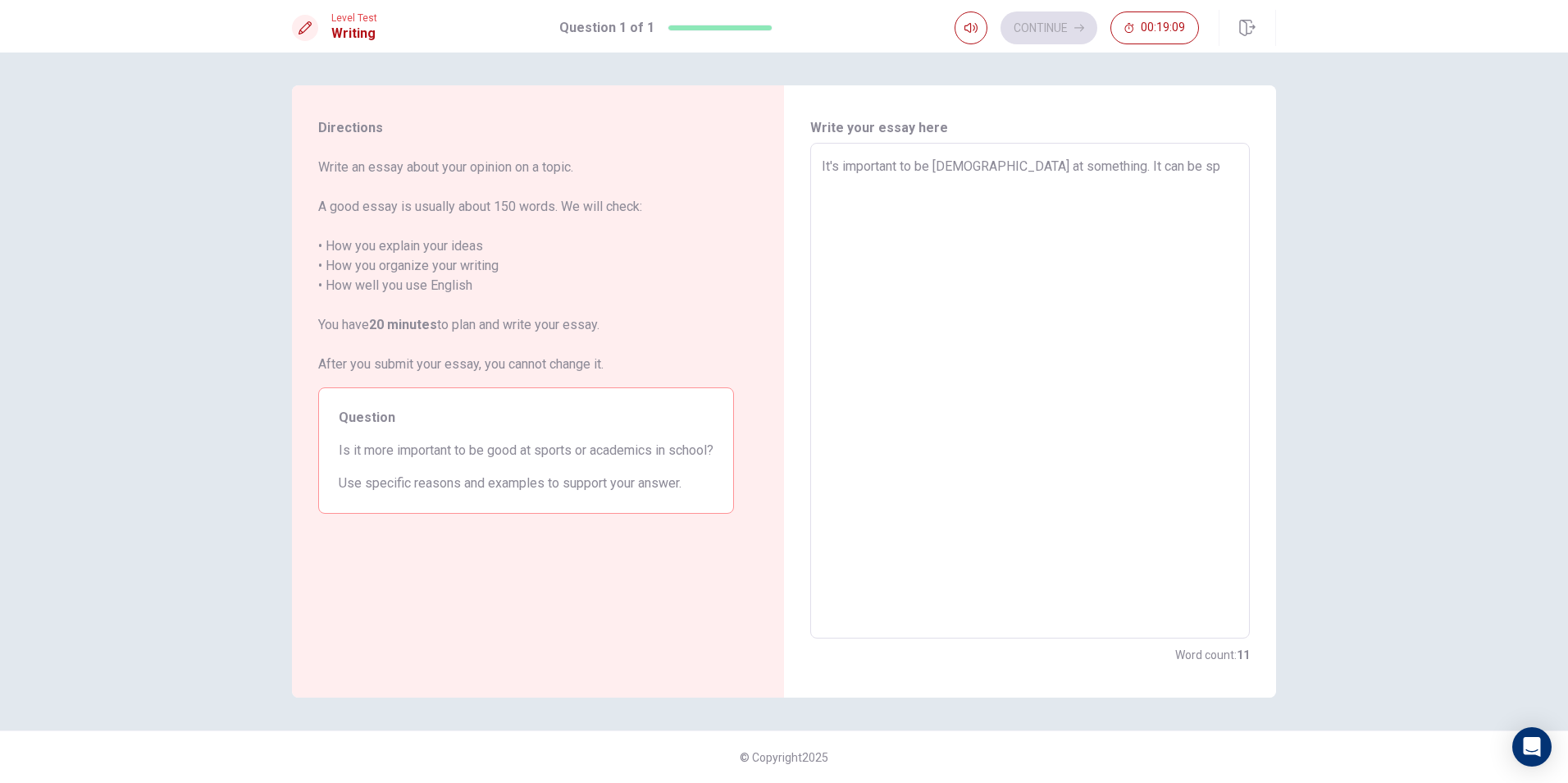
type textarea "x"
type textarea "It's important to be [DEMOGRAPHIC_DATA] at something. It can be spo"
type textarea "x"
type textarea "It's important to be [DEMOGRAPHIC_DATA] at something. It can be spor"
type textarea "x"
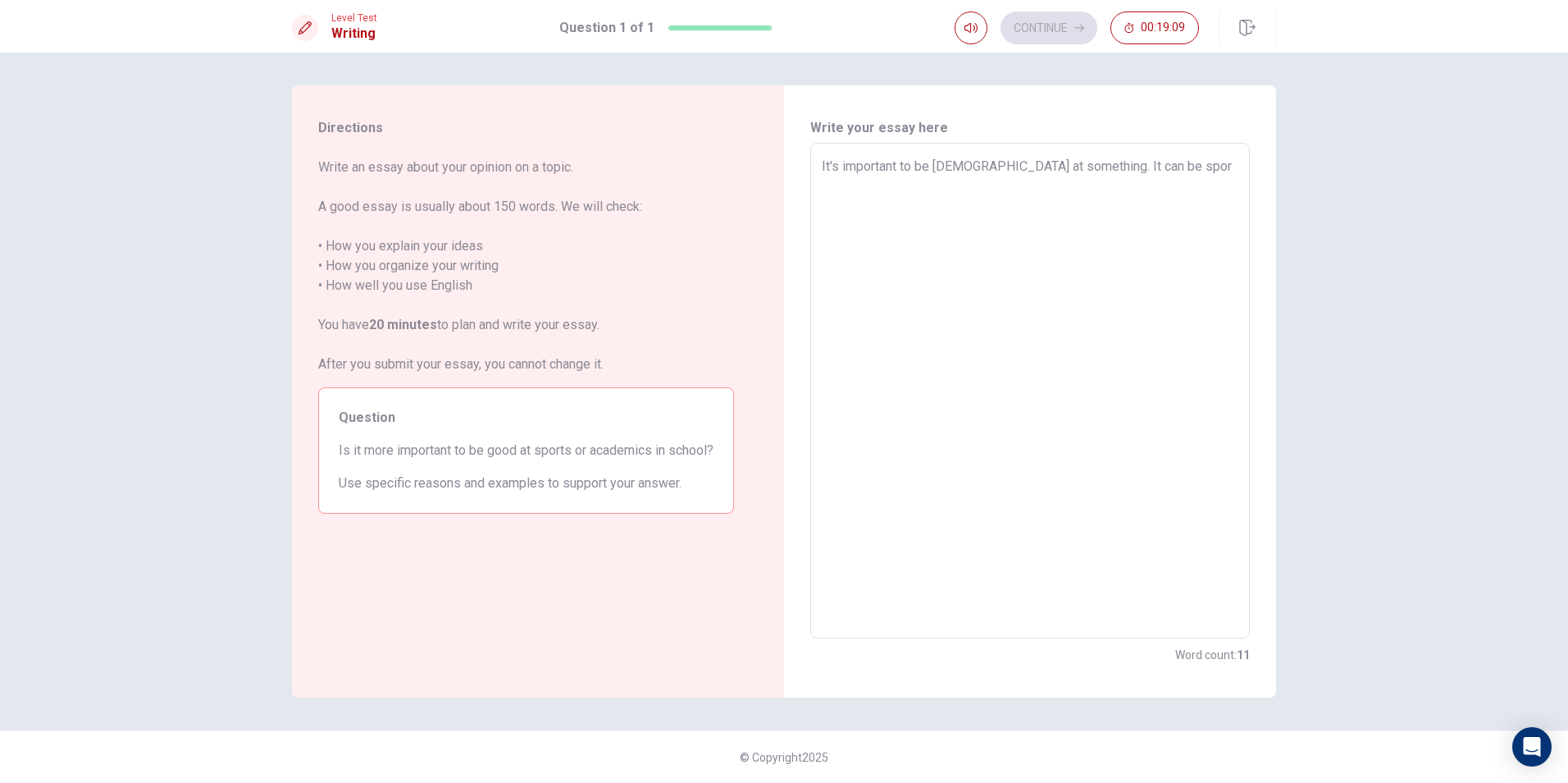
type textarea "It's important to be [DEMOGRAPHIC_DATA] at something. It can be sport"
type textarea "x"
type textarea "It's important to be [DEMOGRAPHIC_DATA] at something. It can be sports"
type textarea "x"
type textarea "It's important to be [DEMOGRAPHIC_DATA] at something. It can be sports"
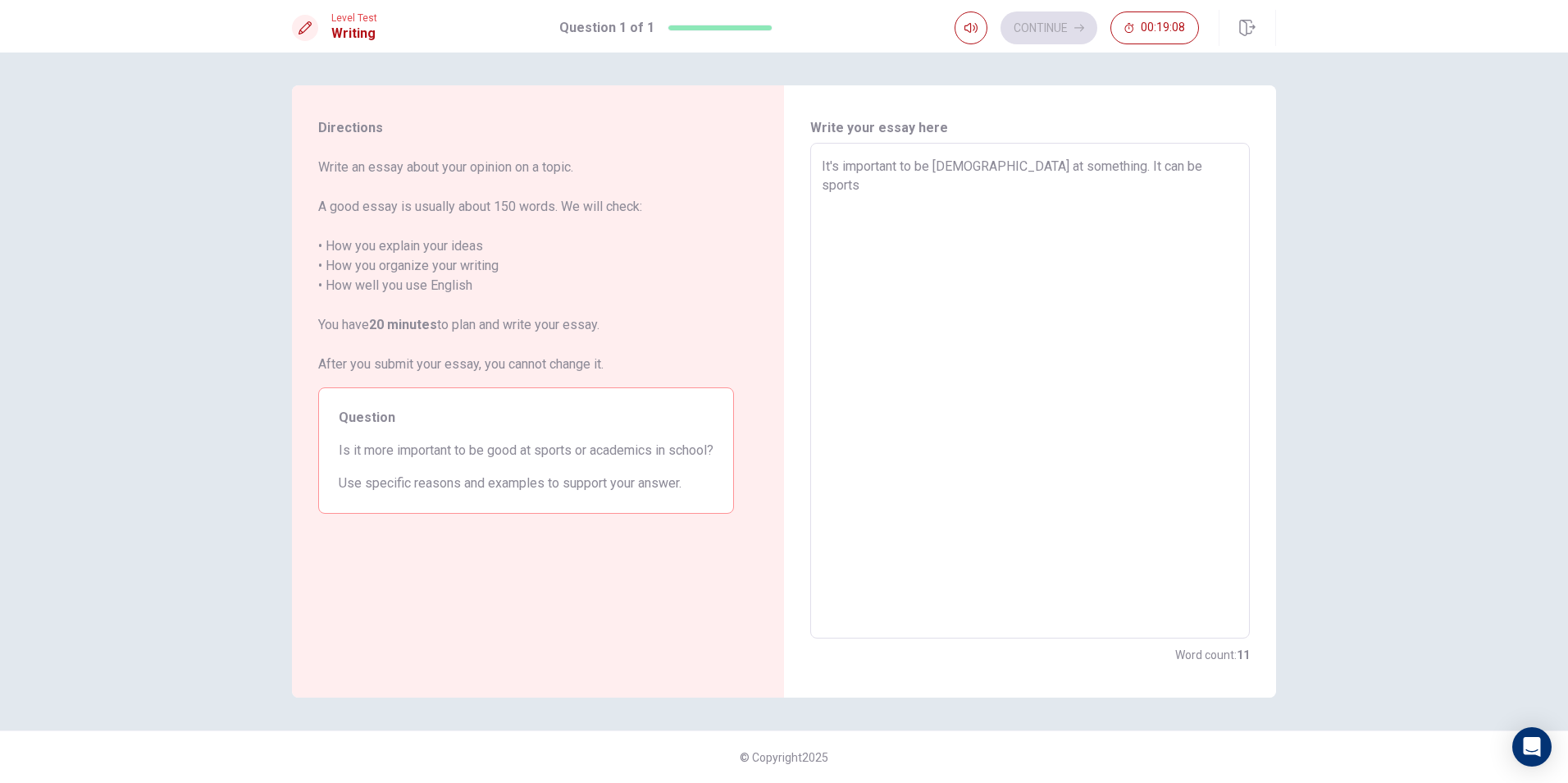
type textarea "x"
type textarea "It's important to be [DEMOGRAPHIC_DATA] at something. It can be sports o"
type textarea "x"
type textarea "It's important to be [DEMOGRAPHIC_DATA] at something. It can be sports or"
type textarea "x"
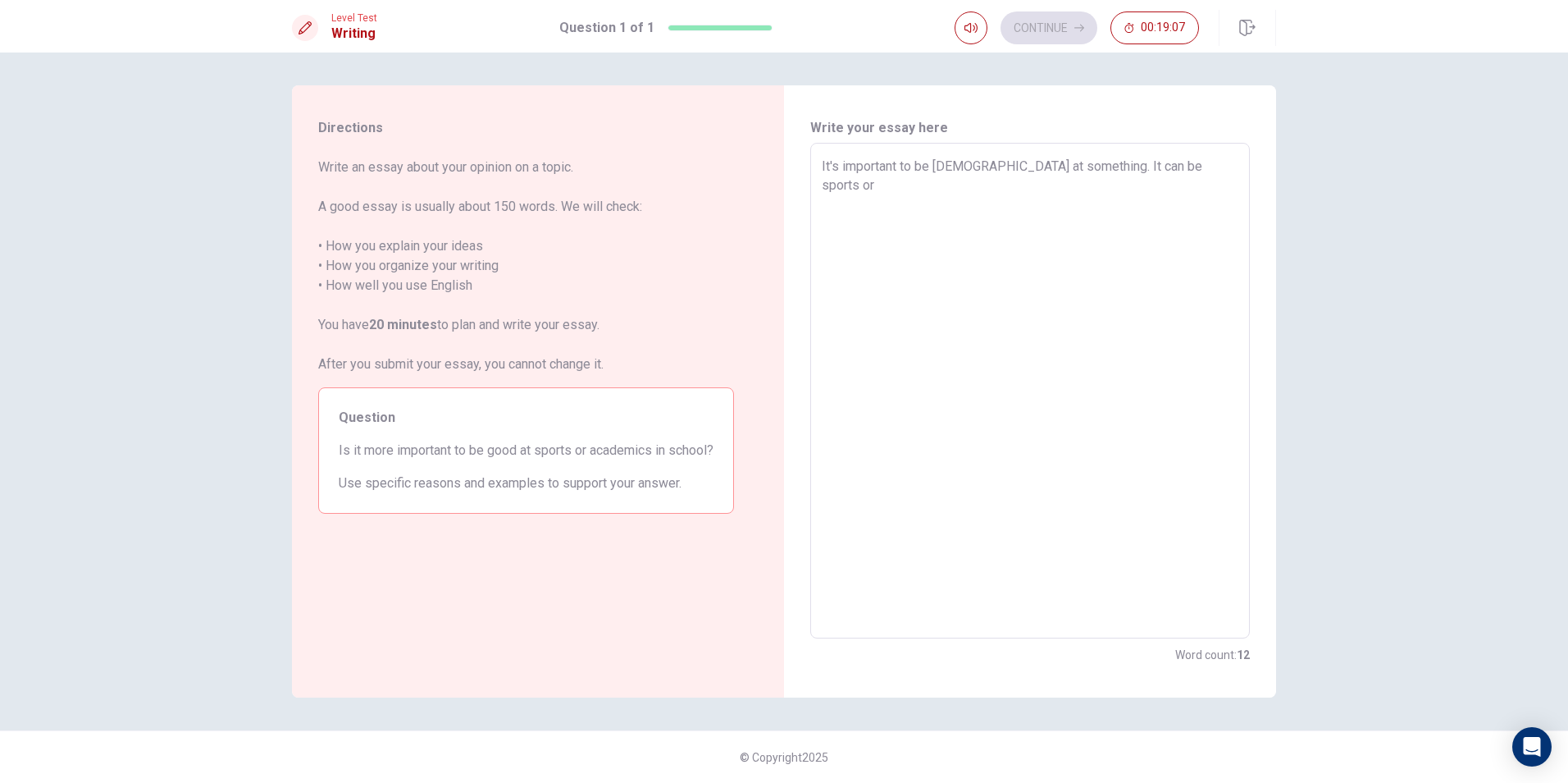
type textarea "It's important to be [DEMOGRAPHIC_DATA] at something. It can be sports or"
type textarea "x"
type textarea "It's important to be [DEMOGRAPHIC_DATA] at something. It can be sports or a"
type textarea "x"
type textarea "It's important to be [DEMOGRAPHIC_DATA] at something. It can be sports or ac"
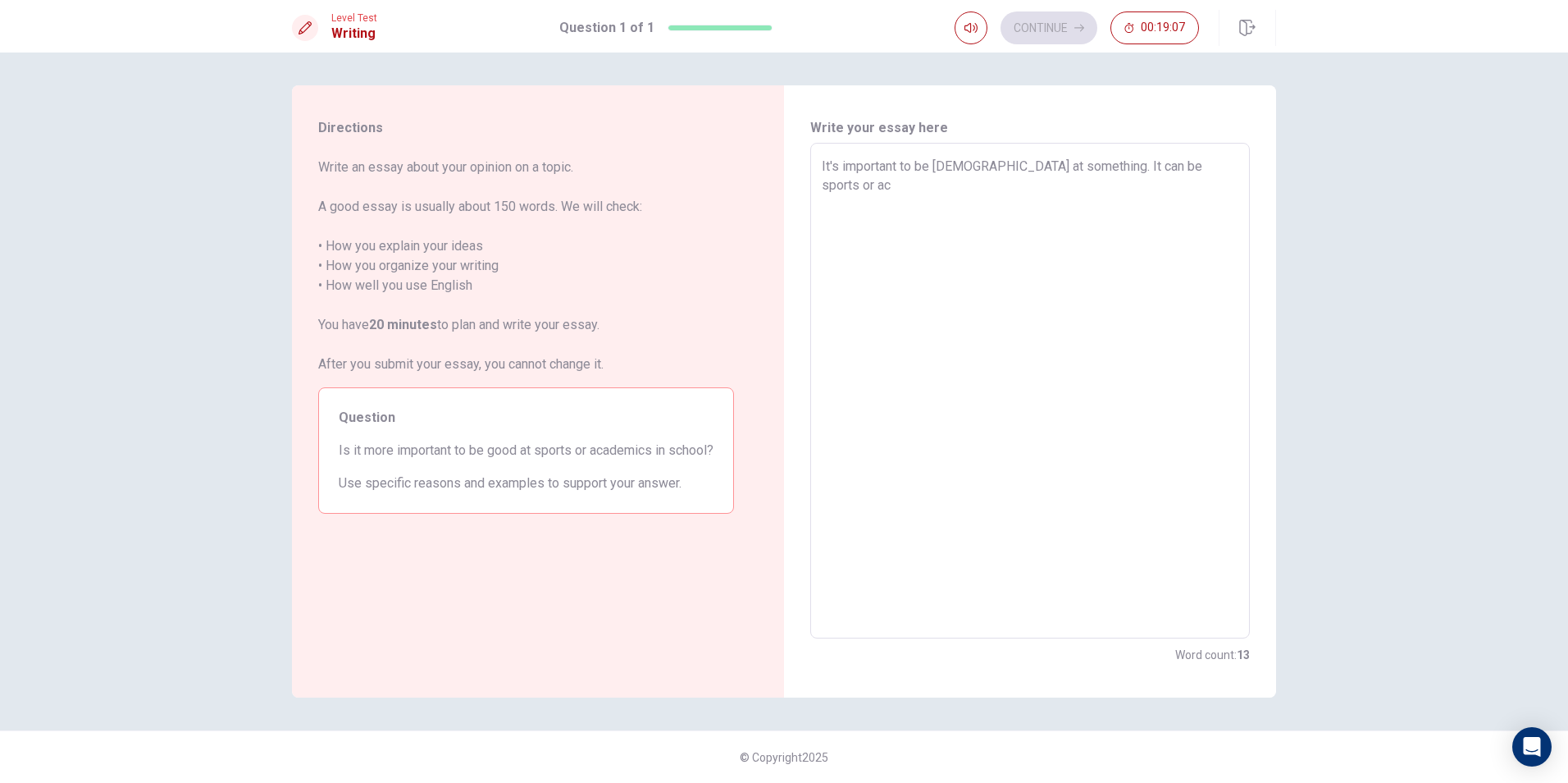
type textarea "x"
type textarea "It's important to be [DEMOGRAPHIC_DATA] at something. It can be sports or aca"
type textarea "x"
type textarea "It's important to be [DEMOGRAPHIC_DATA] at something. It can be sports or acad"
type textarea "x"
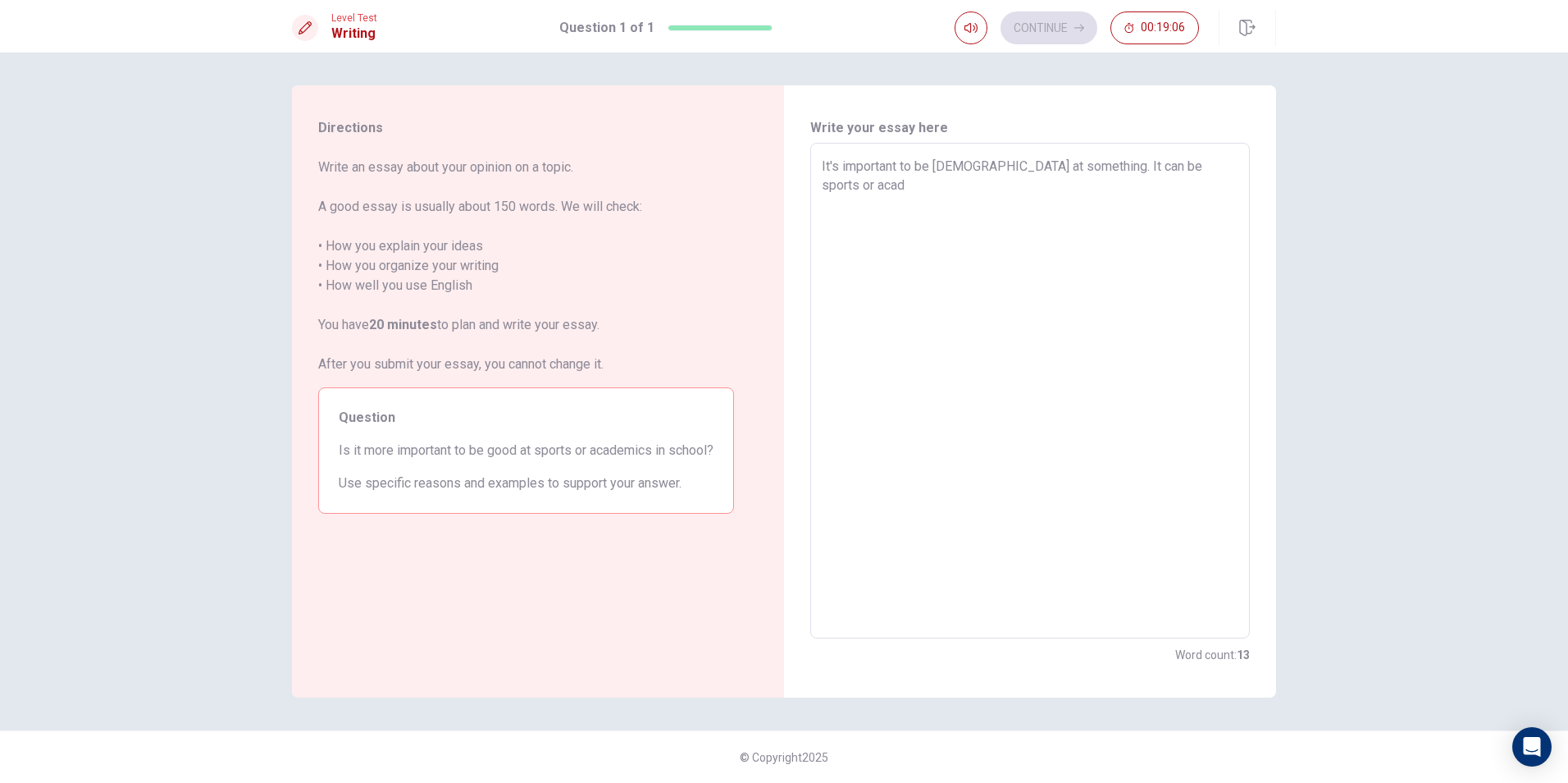
type textarea "It's important to be [DEMOGRAPHIC_DATA] at something. It can be sports or acade"
type textarea "x"
type textarea "It's important to be [DEMOGRAPHIC_DATA] at something. It can be sports or academ"
type textarea "x"
type textarea "It's important to be [DEMOGRAPHIC_DATA] at something. It can be sports or acade…"
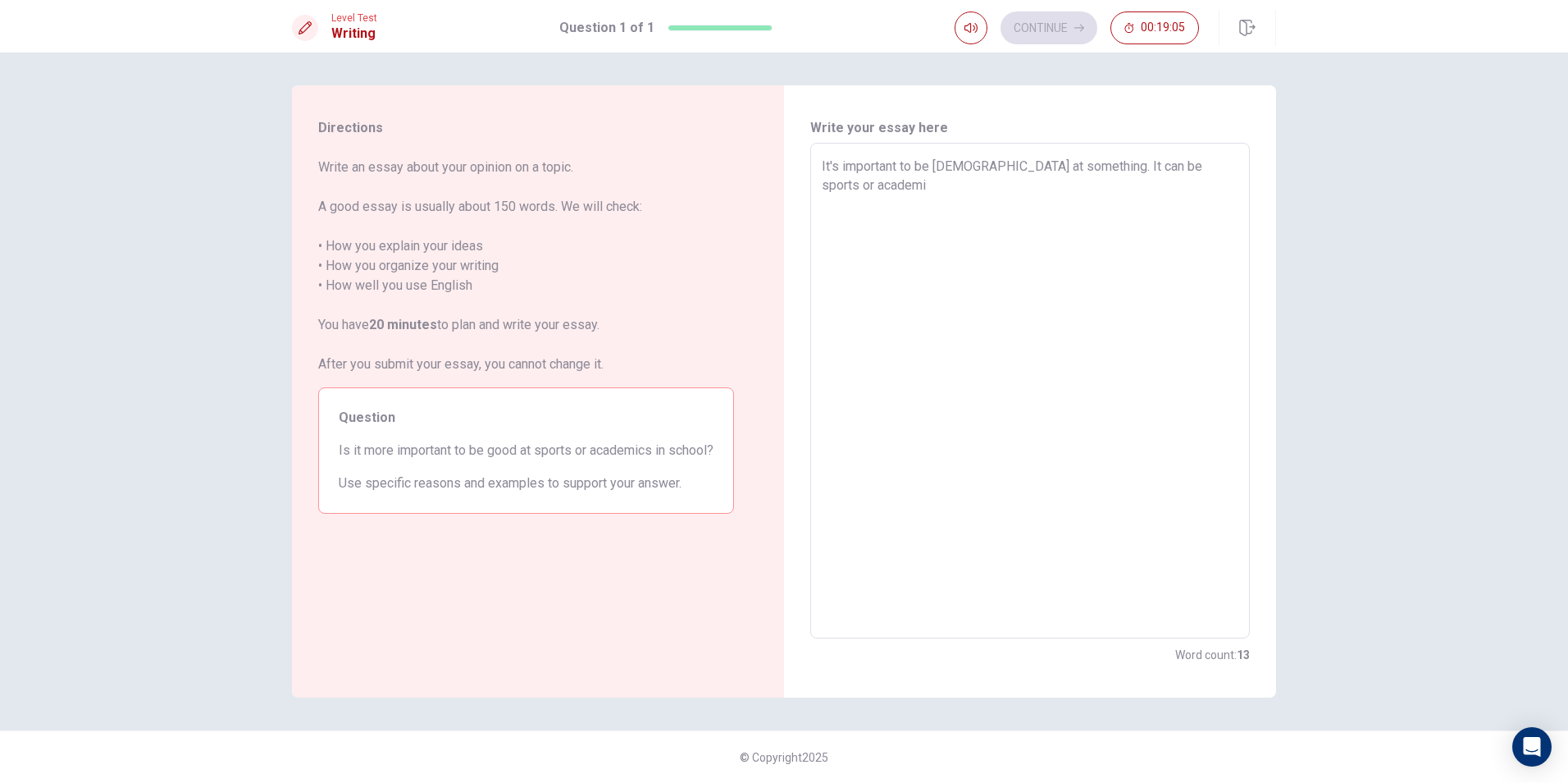
type textarea "x"
type textarea "It's important to be [DEMOGRAPHIC_DATA] at something. It can be sports or acade…"
type textarea "x"
type textarea "It's important to be [DEMOGRAPHIC_DATA] at something. It can be sports or acade…"
type textarea "x"
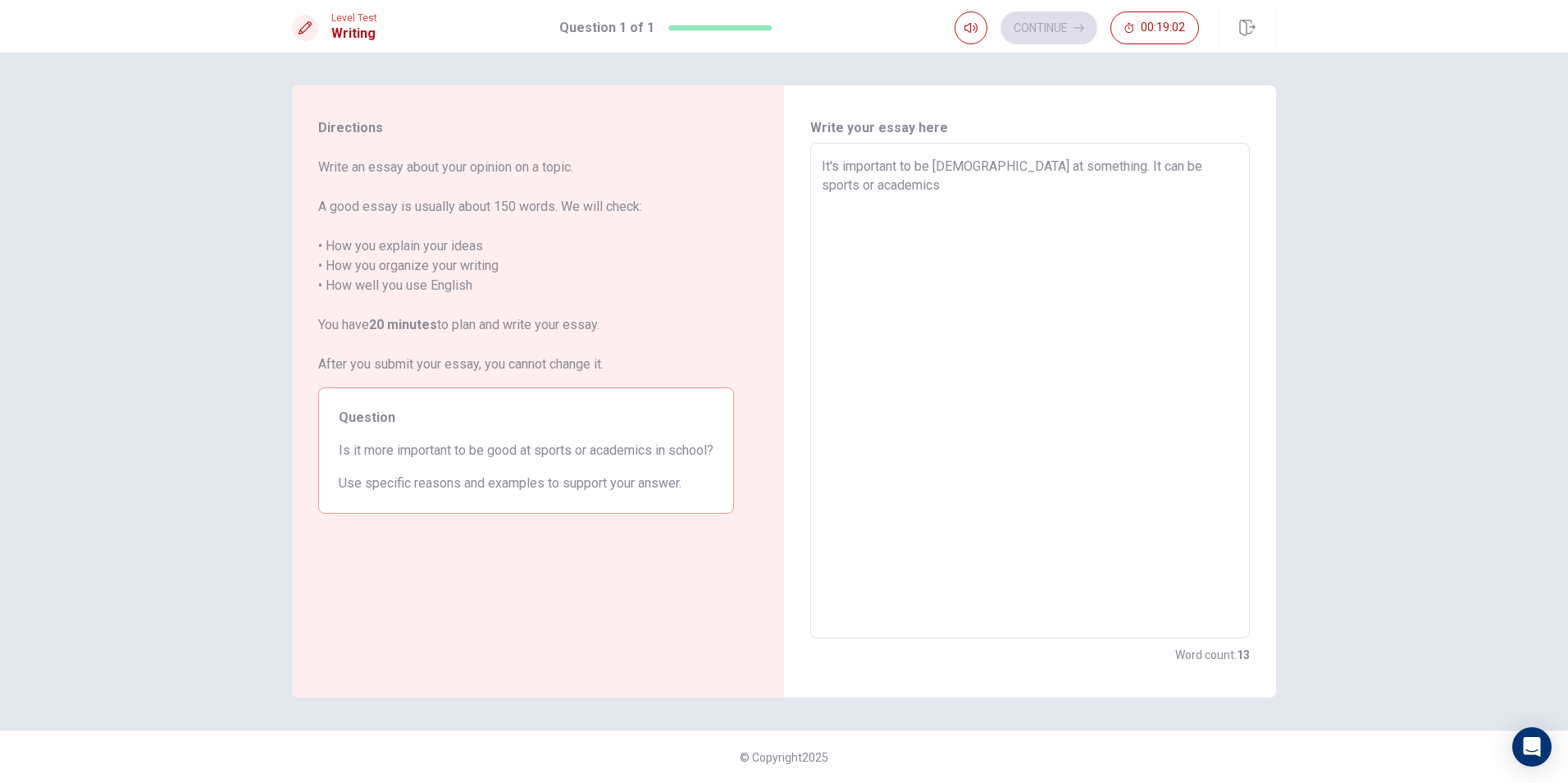
type textarea "It's important to be [DEMOGRAPHIC_DATA] at something. It can be sports or acade…"
type textarea "x"
type textarea "It's important to be [DEMOGRAPHIC_DATA] at something. It can be sports or acade…"
type textarea "x"
type textarea "It's important to be [DEMOGRAPHIC_DATA] at something. It can be sports or acade…"
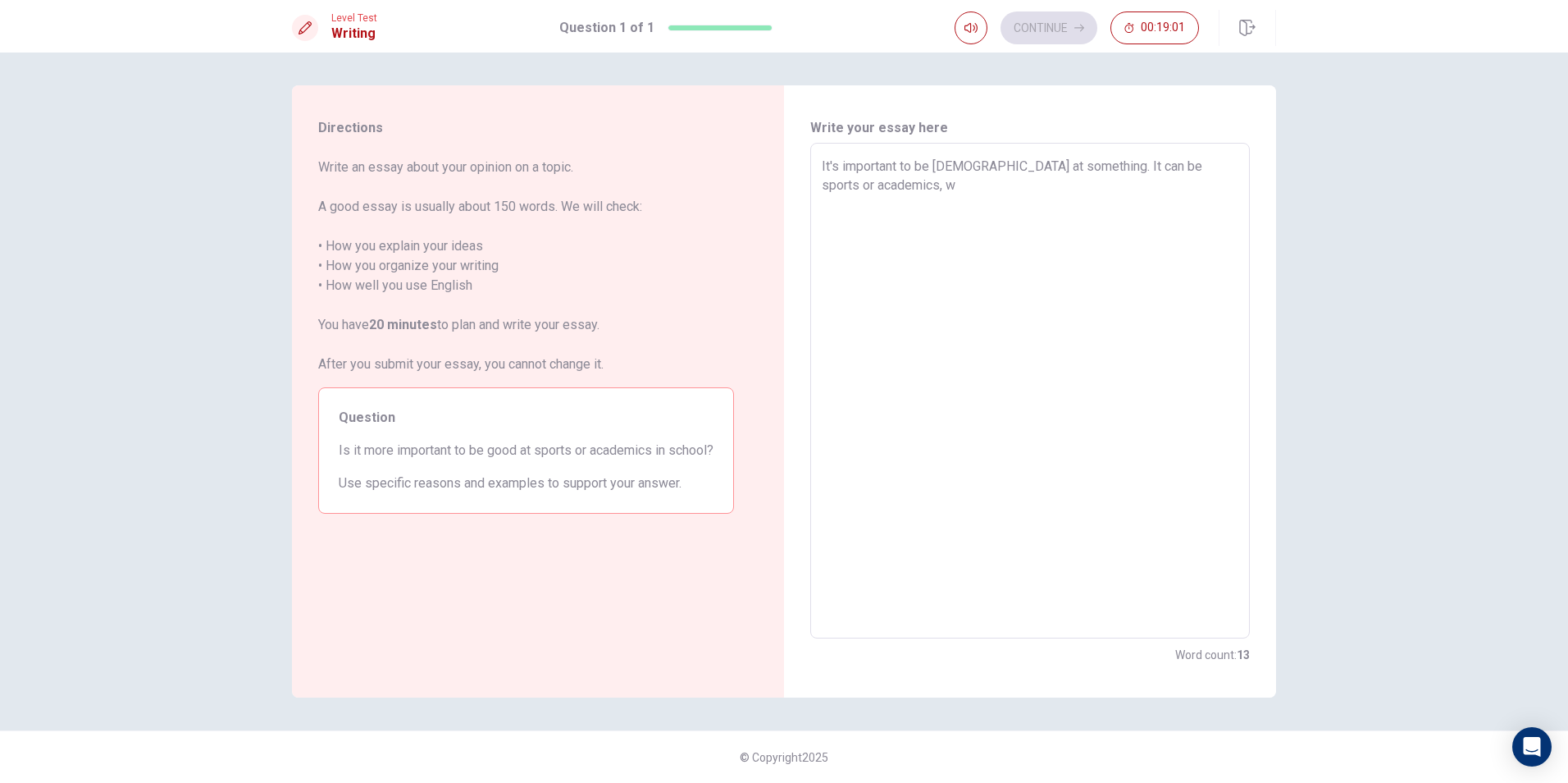
type textarea "x"
type textarea "It's important to be [DEMOGRAPHIC_DATA] at something. It can be sports or acade…"
type textarea "x"
type textarea "It's important to be [DEMOGRAPHIC_DATA] at something. It can be sports or acade…"
type textarea "x"
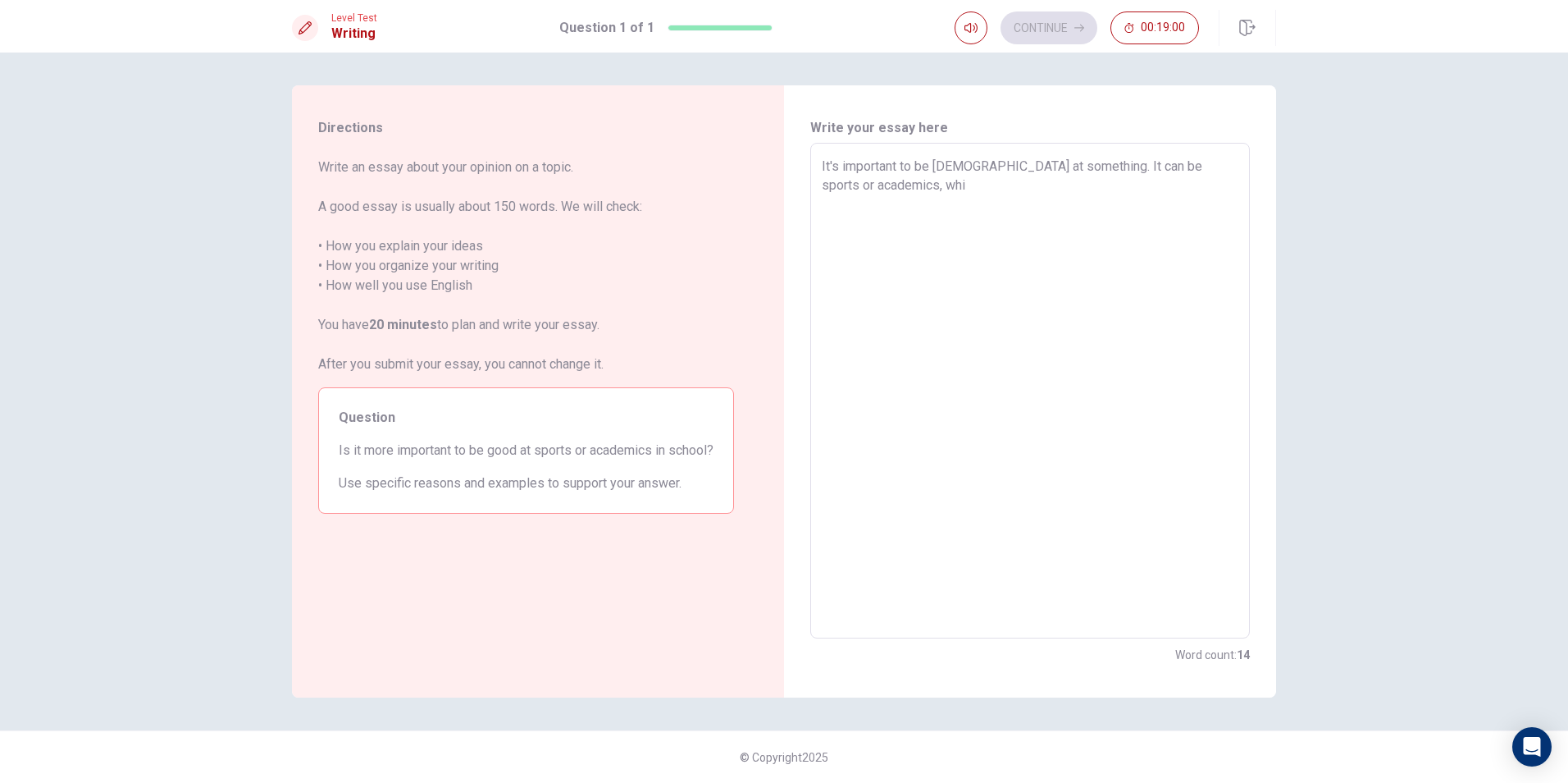
type textarea "It's important to be [DEMOGRAPHIC_DATA] at something. It can be sports or acade…"
type textarea "x"
type textarea "It's important to be [DEMOGRAPHIC_DATA] at something. It can be sports or acade…"
type textarea "x"
type textarea "It's important to be [DEMOGRAPHIC_DATA] at something. It can be sports or acade…"
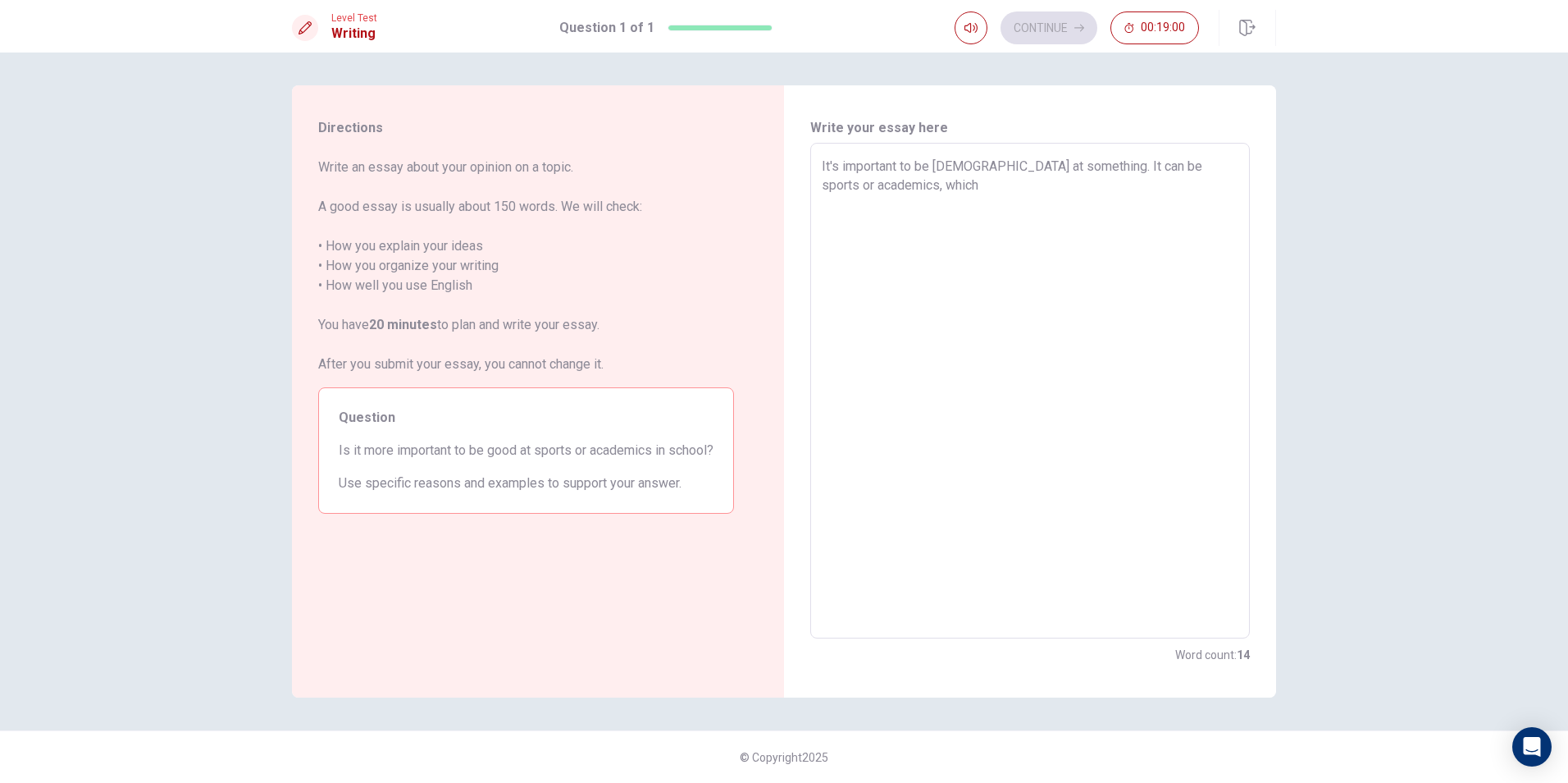
type textarea "x"
type textarea "It's important to be [DEMOGRAPHIC_DATA] at something. It can be sports or acade…"
type textarea "x"
type textarea "It's important to be [DEMOGRAPHIC_DATA] at something. It can be sports or acade…"
type textarea "x"
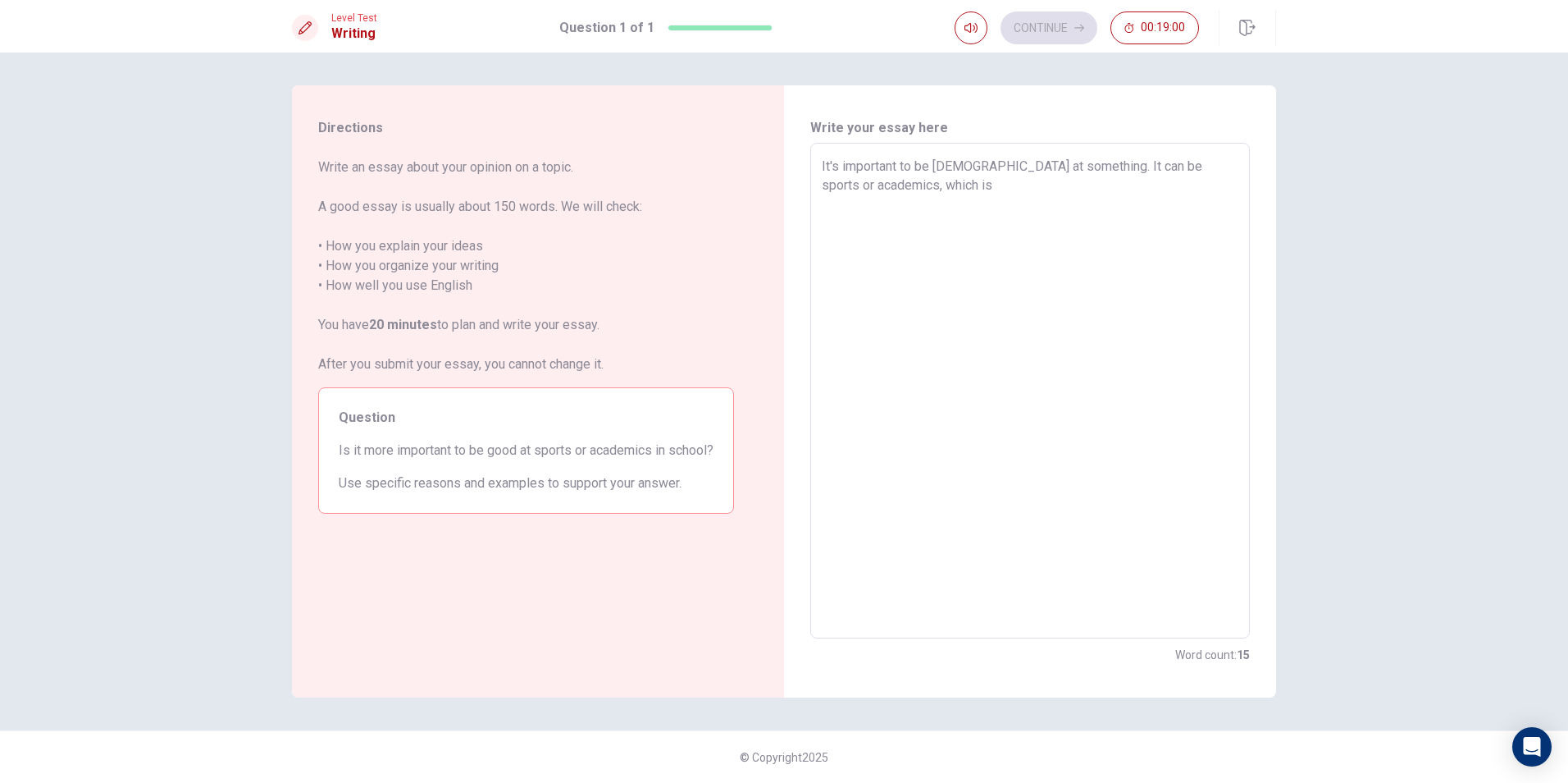
type textarea "It's important to be [DEMOGRAPHIC_DATA] at something. It can be sports or acade…"
type textarea "x"
type textarea "It's important to be [DEMOGRAPHIC_DATA] at something. It can be sports or acade…"
type textarea "x"
type textarea "It's important to be [DEMOGRAPHIC_DATA] at something. It can be sports or acade…"
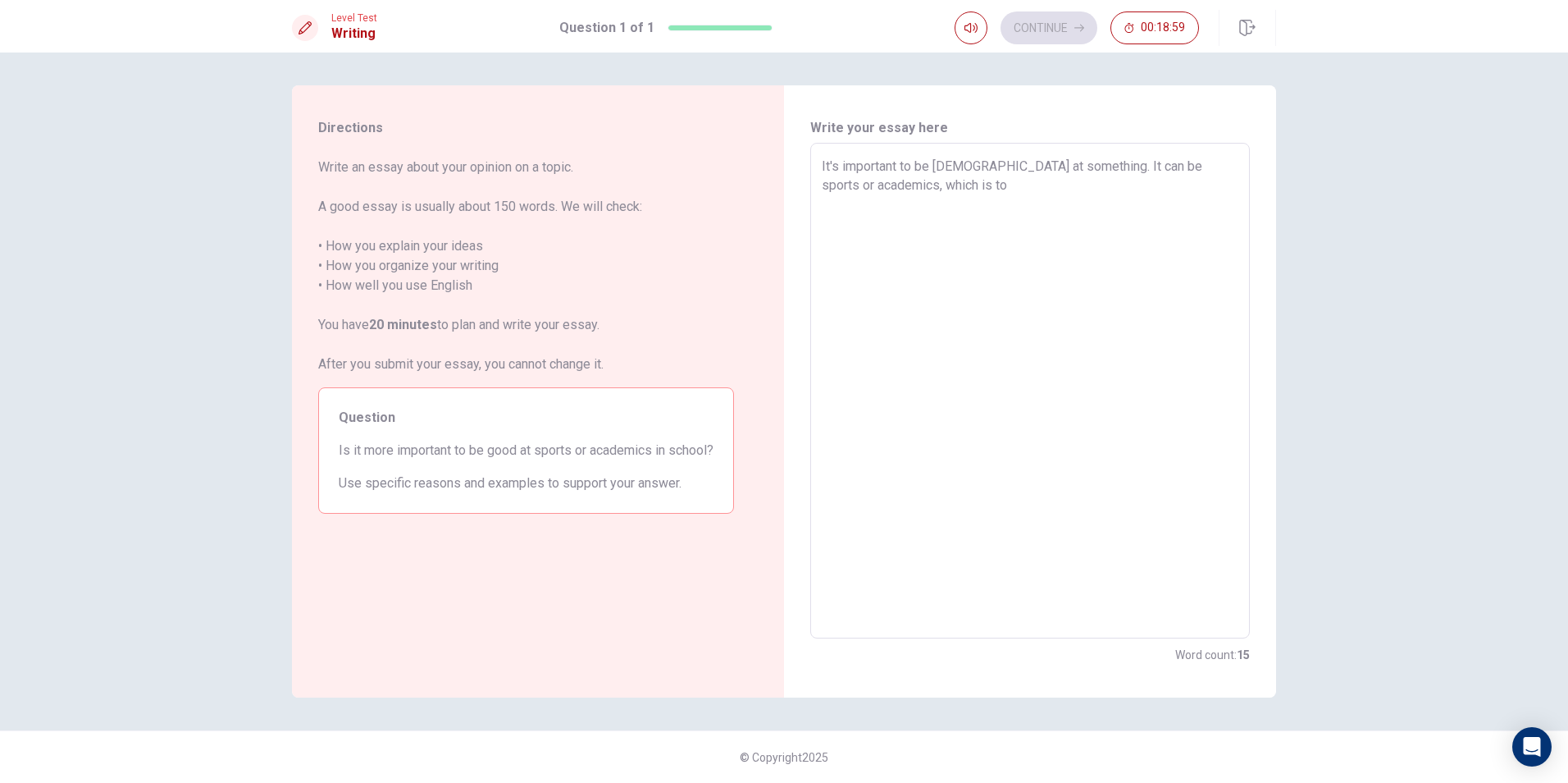
type textarea "x"
type textarea "It's important to be [DEMOGRAPHIC_DATA] at something. It can be sports or acade…"
type textarea "x"
type textarea "It's important to be [DEMOGRAPHIC_DATA] at something. It can be sports or acade…"
type textarea "x"
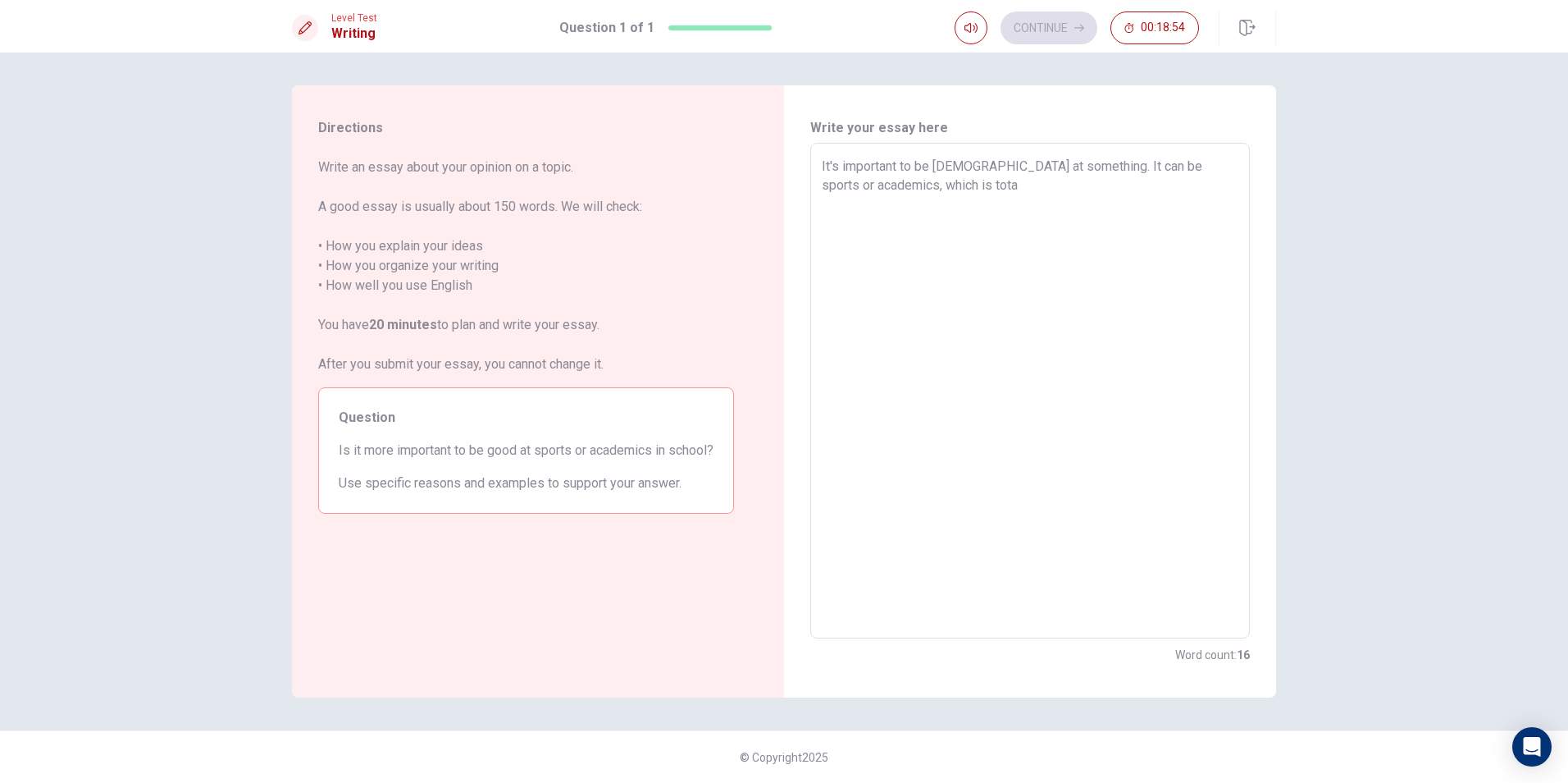
type textarea "It's important to be [DEMOGRAPHIC_DATA] at something. It can be sports or acade…"
type textarea "x"
type textarea "It's important to be [DEMOGRAPHIC_DATA] at something. It can be sports or acade…"
type textarea "x"
type textarea "It's important to be [DEMOGRAPHIC_DATA] at something. It can be sports or acade…"
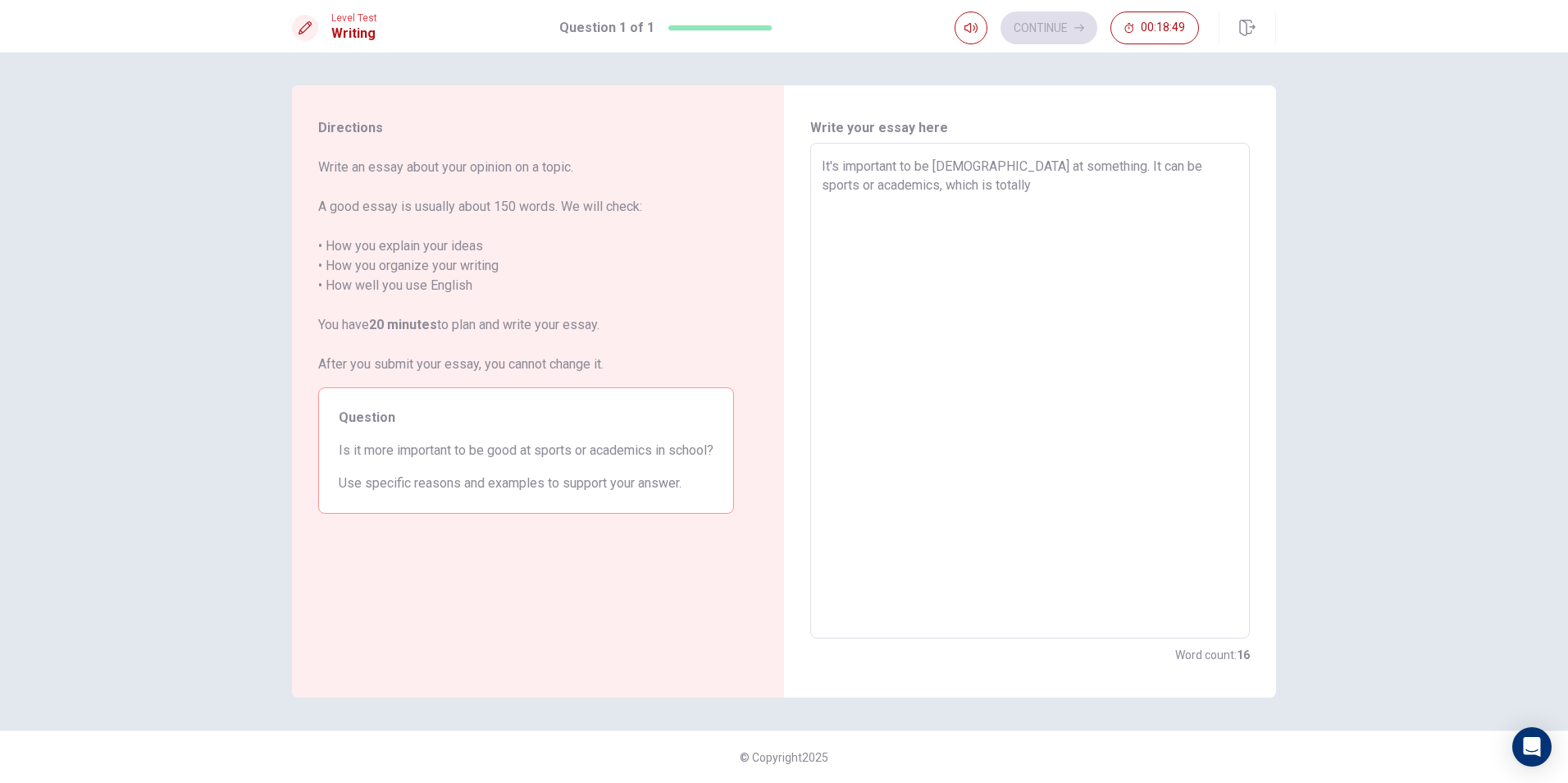
type textarea "x"
type textarea "It's important to be [DEMOGRAPHIC_DATA] at something. It can be sports or acade…"
type textarea "x"
type textarea "It's important to be [DEMOGRAPHIC_DATA] at something. It can be sports or acade…"
type textarea "x"
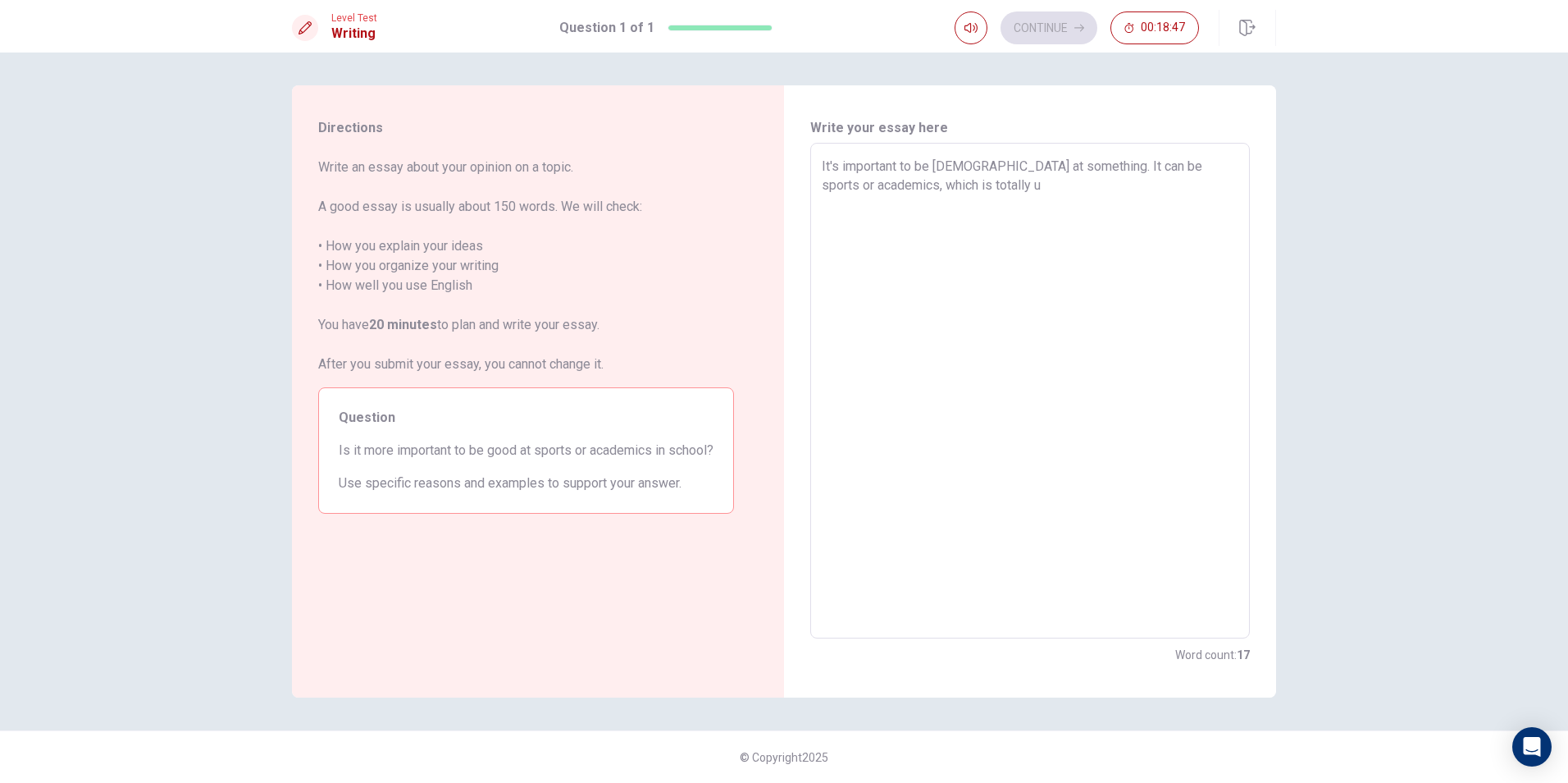
type textarea "It's important to be [DEMOGRAPHIC_DATA] at something. It can be sports or acade…"
type textarea "x"
type textarea "It's important to be [DEMOGRAPHIC_DATA] at something. It can be sports or acade…"
type textarea "x"
type textarea "It's important to be [DEMOGRAPHIC_DATA] at something. It can be sports or acade…"
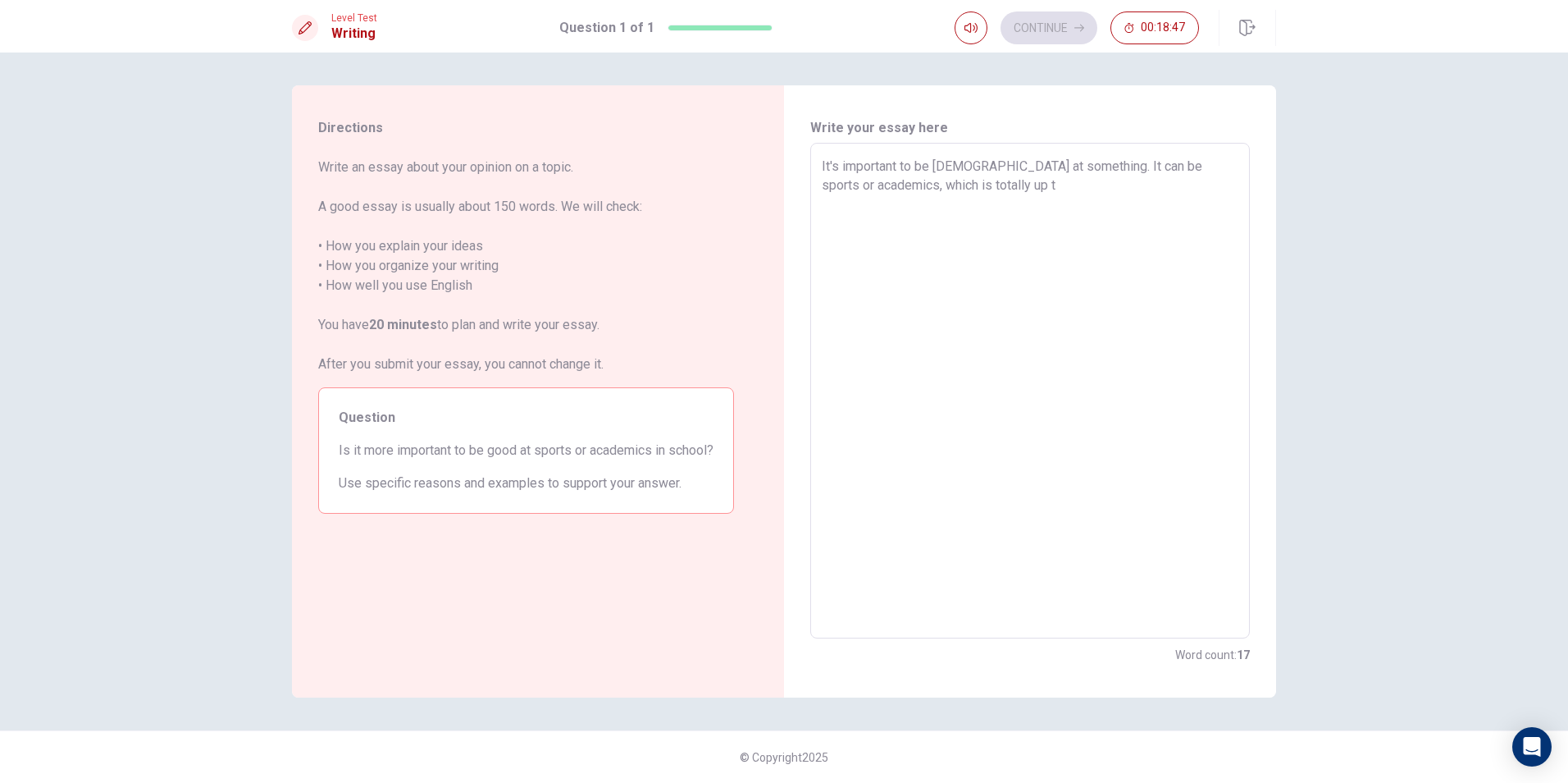
type textarea "x"
type textarea "It's important to be [DEMOGRAPHIC_DATA] at something. It can be sports or acade…"
type textarea "x"
type textarea "It's important to be [DEMOGRAPHIC_DATA] at something. It can be sports or acade…"
type textarea "x"
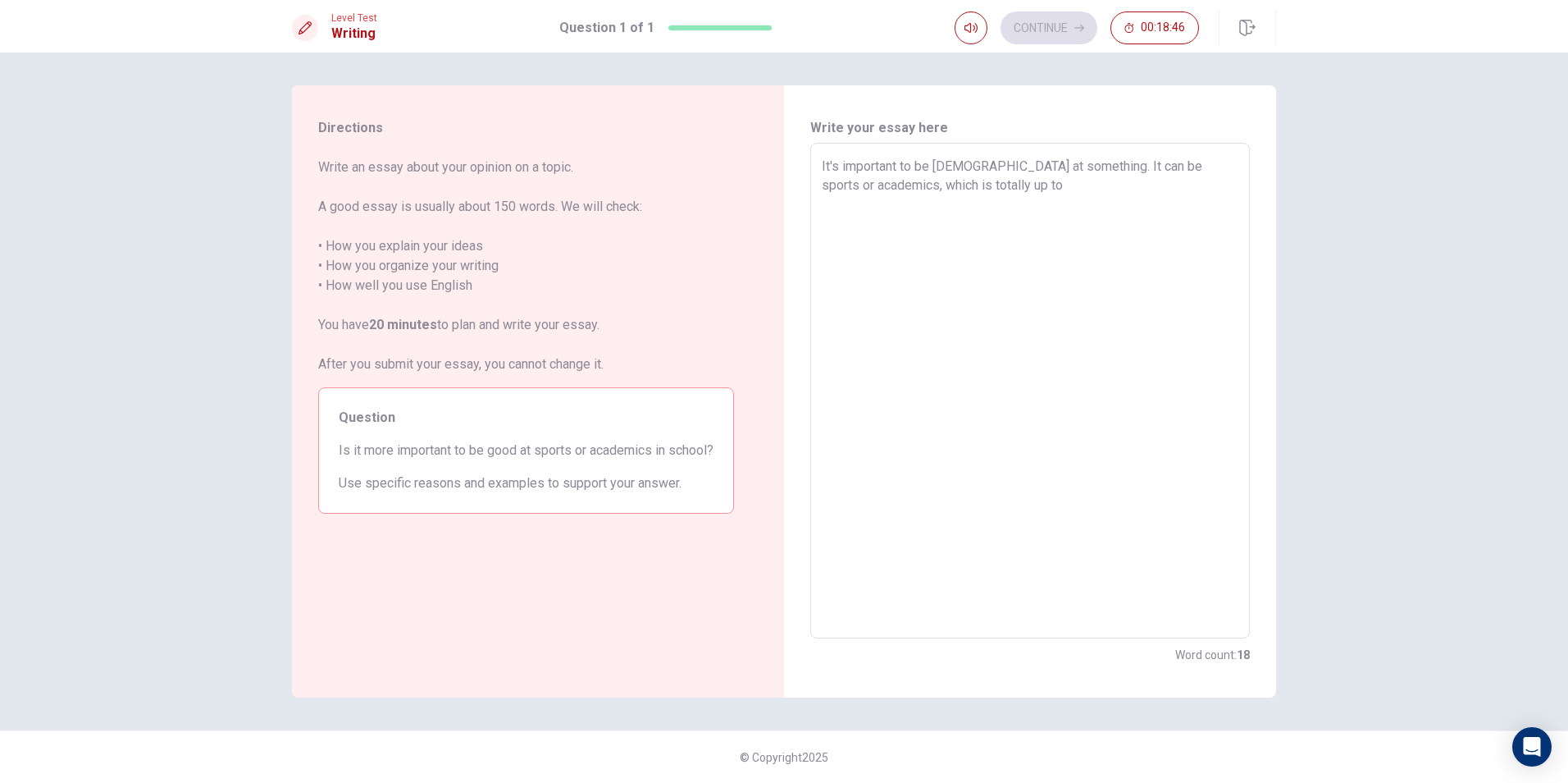
type textarea "It's important to be [DEMOGRAPHIC_DATA] at something. It can be sports or acade…"
type textarea "x"
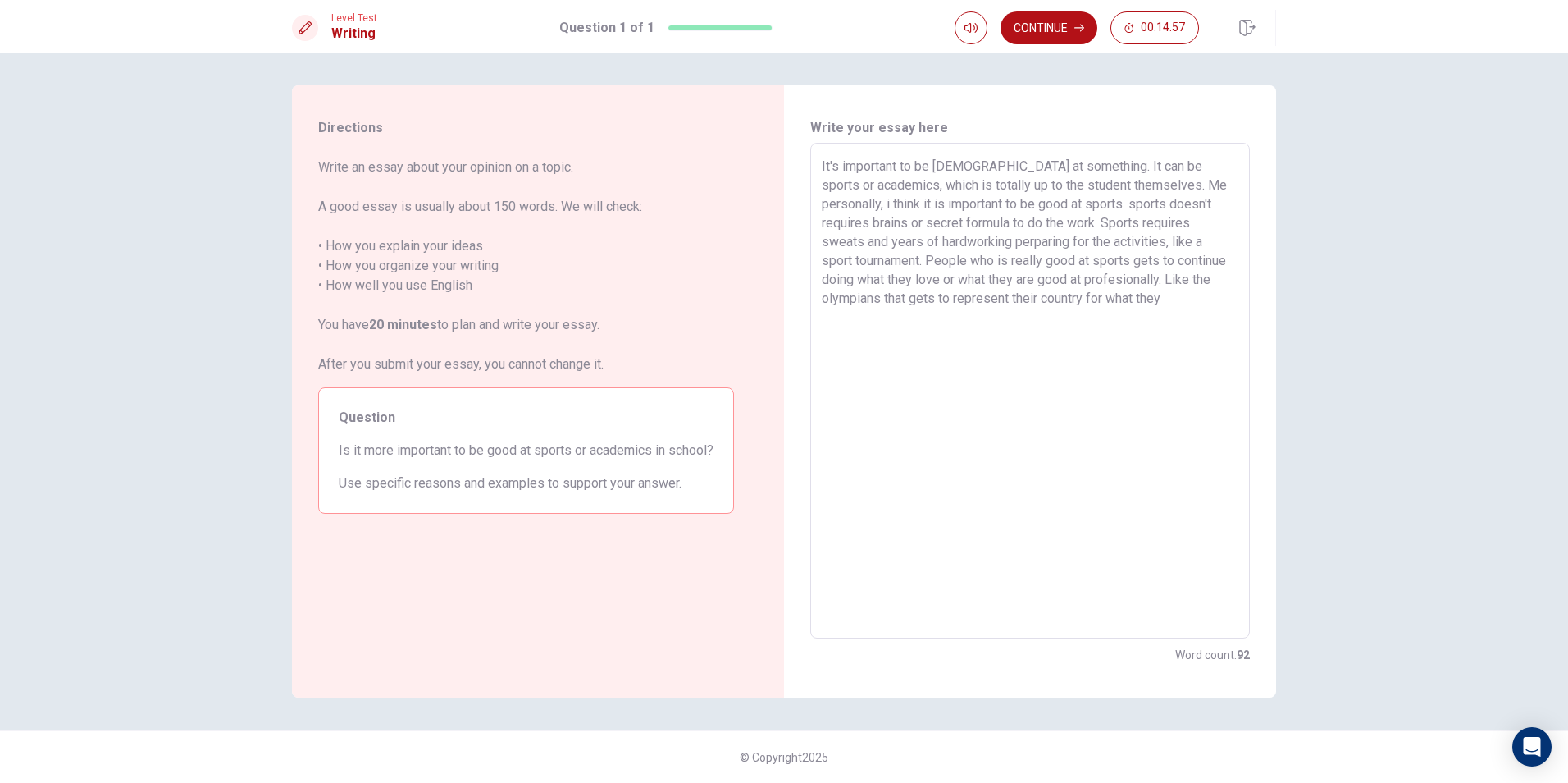
click at [1106, 294] on textarea "It's important to be [DEMOGRAPHIC_DATA] at something. It can be sports or acade…" at bounding box center [1030, 391] width 416 height 469
click at [1027, 488] on textarea "It's important to be [DEMOGRAPHIC_DATA] at something. It can be sports or acade…" at bounding box center [1030, 391] width 416 height 469
click at [1247, 405] on div "It's important to be [DEMOGRAPHIC_DATA] at something. It can be sports or acade…" at bounding box center [1030, 390] width 440 height 495
click at [1213, 361] on textarea "It's important to be [DEMOGRAPHIC_DATA] at something. It can be sports or acade…" at bounding box center [1030, 391] width 416 height 469
click at [1213, 362] on textarea "It's important to be [DEMOGRAPHIC_DATA] at something. It can be sports or acade…" at bounding box center [1030, 391] width 416 height 469
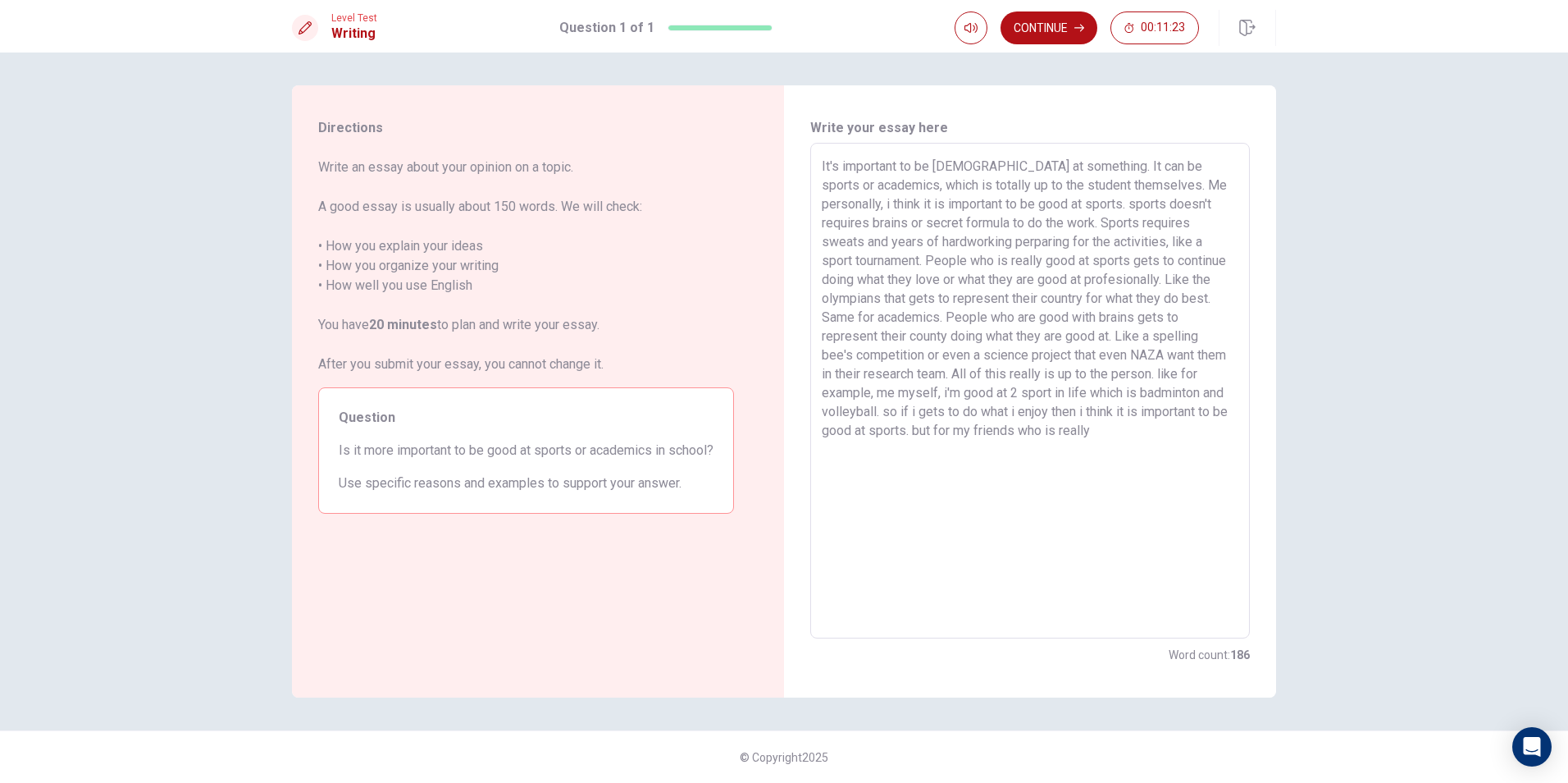
click at [1017, 394] on textarea "It's important to be [DEMOGRAPHIC_DATA] at something. It can be sports or acade…" at bounding box center [1030, 391] width 416 height 469
click at [1169, 441] on textarea "It's important to be [DEMOGRAPHIC_DATA] at something. It can be sports or acade…" at bounding box center [1030, 391] width 416 height 469
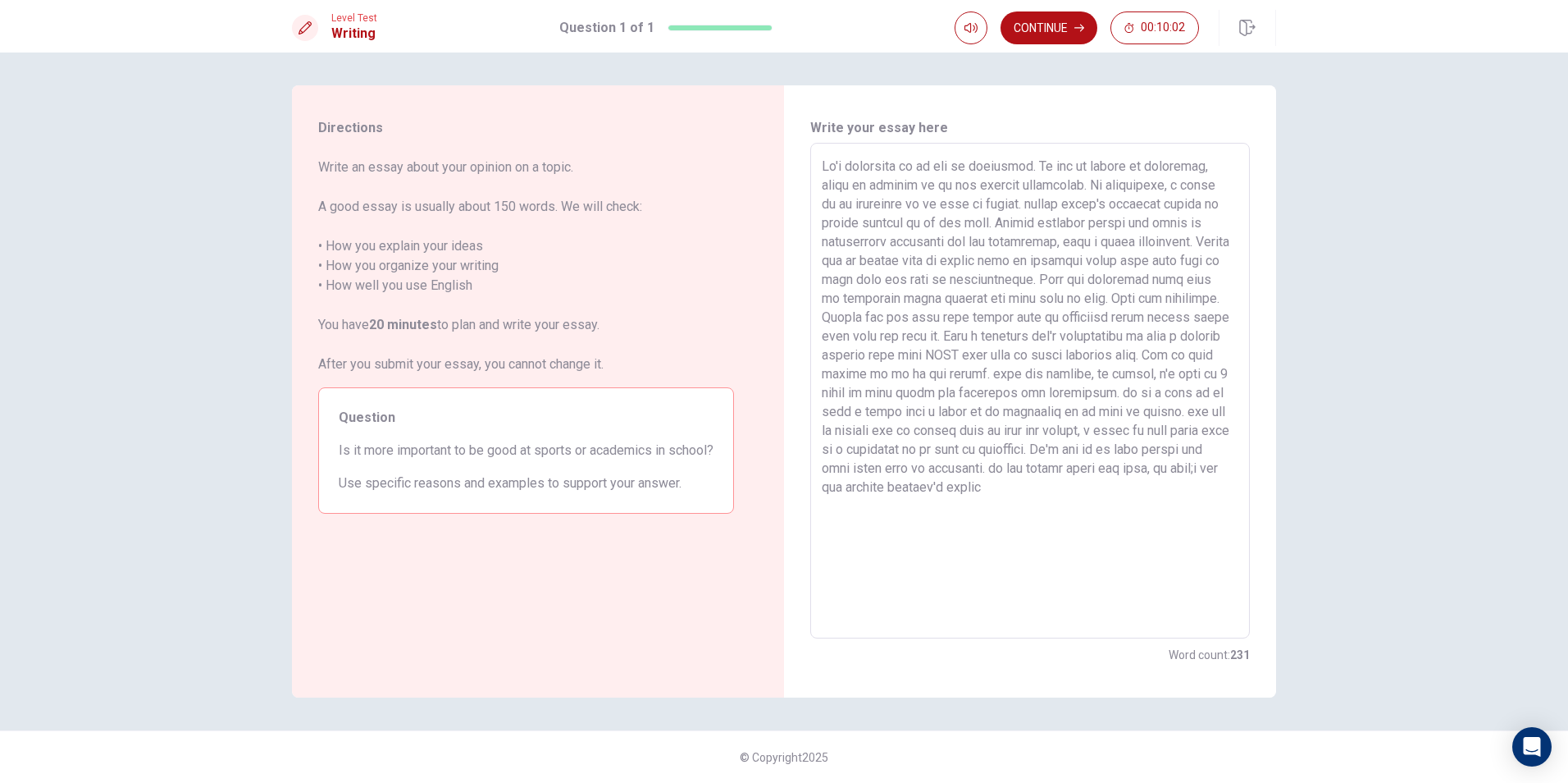
drag, startPoint x: 1102, startPoint y: 447, endPoint x: 1046, endPoint y: 513, distance: 86.6
click at [1143, 512] on textarea at bounding box center [1030, 391] width 416 height 469
click at [1084, 502] on textarea at bounding box center [1030, 391] width 416 height 469
click at [845, 489] on textarea at bounding box center [1030, 391] width 416 height 469
click at [1110, 493] on textarea at bounding box center [1030, 391] width 416 height 469
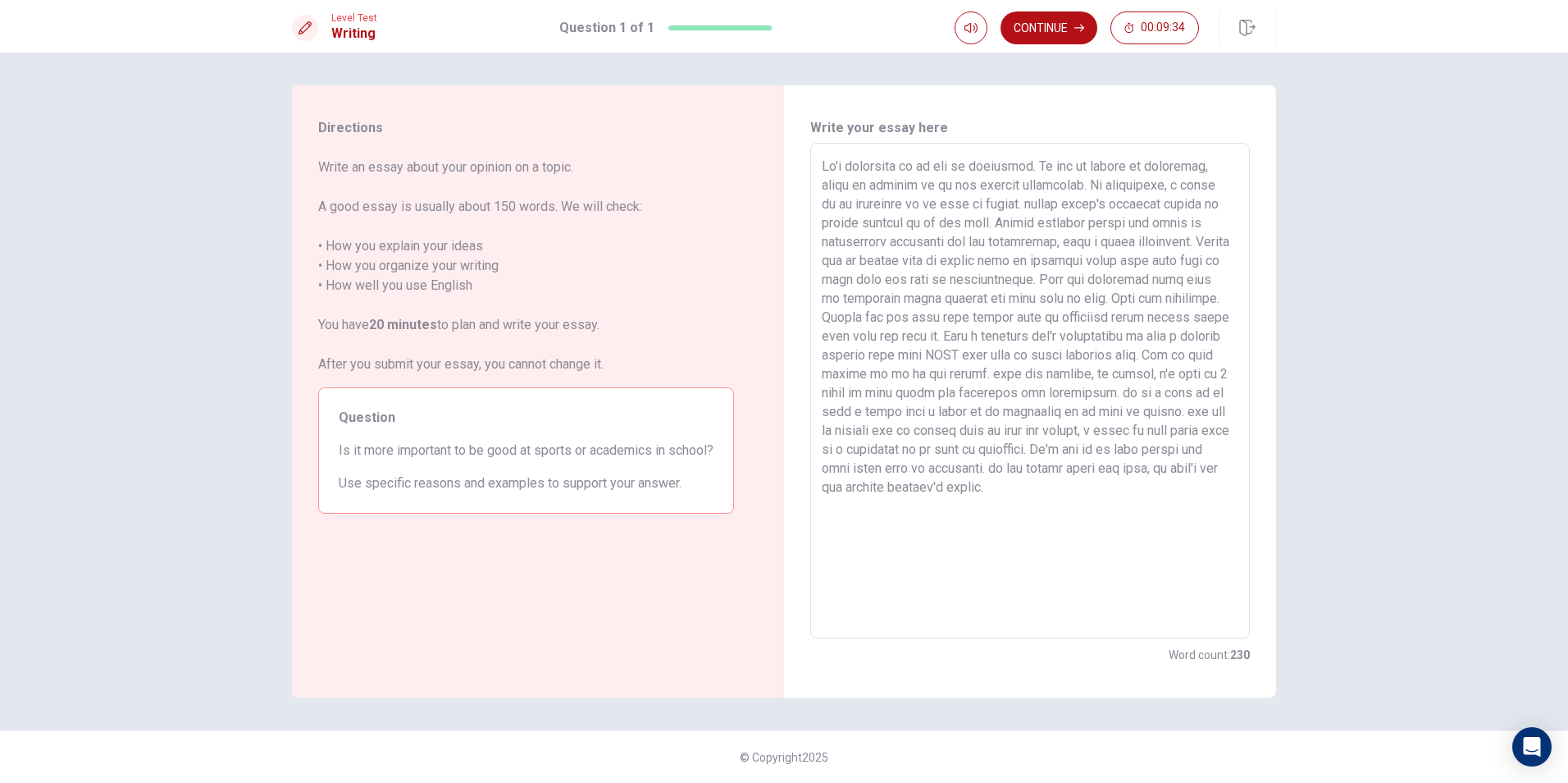
click at [1212, 564] on textarea at bounding box center [1030, 391] width 416 height 469
drag, startPoint x: 1108, startPoint y: 448, endPoint x: 1110, endPoint y: 498, distance: 50.0
click at [1110, 498] on textarea at bounding box center [1030, 391] width 416 height 469
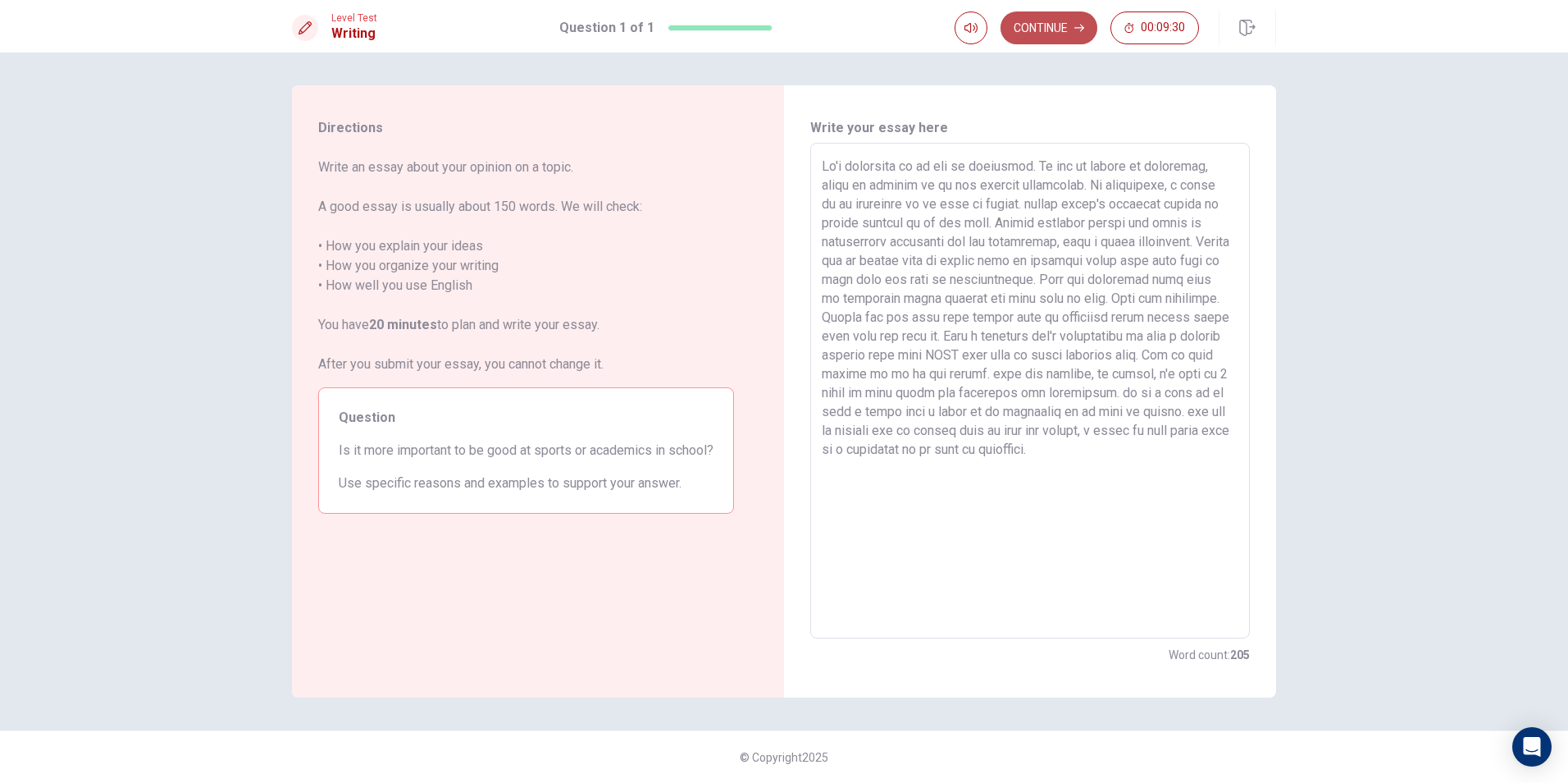
click at [1056, 21] on button "Continue" at bounding box center [1049, 28] width 97 height 33
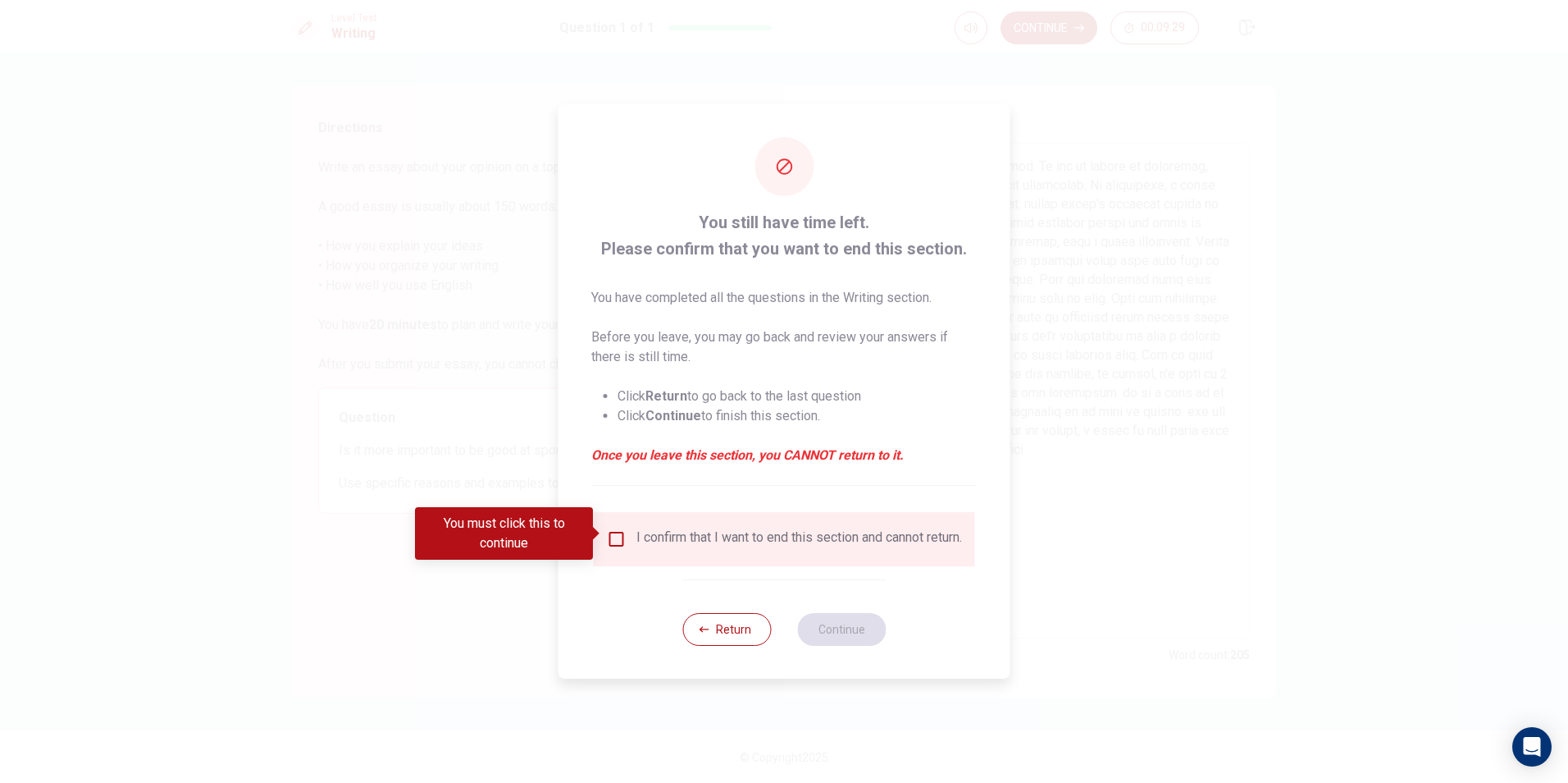
drag, startPoint x: 583, startPoint y: 532, endPoint x: 593, endPoint y: 529, distance: 10.4
click at [586, 531] on div "You must click this to continue" at bounding box center [503, 533] width 178 height 53
drag, startPoint x: 600, startPoint y: 528, endPoint x: 612, endPoint y: 528, distance: 12.0
click at [608, 528] on body "This site uses cookies, as explained in our Privacy Policy . If you agree to th…" at bounding box center [784, 392] width 1568 height 783
click at [617, 529] on input "You must click this to continue" at bounding box center [617, 539] width 20 height 20
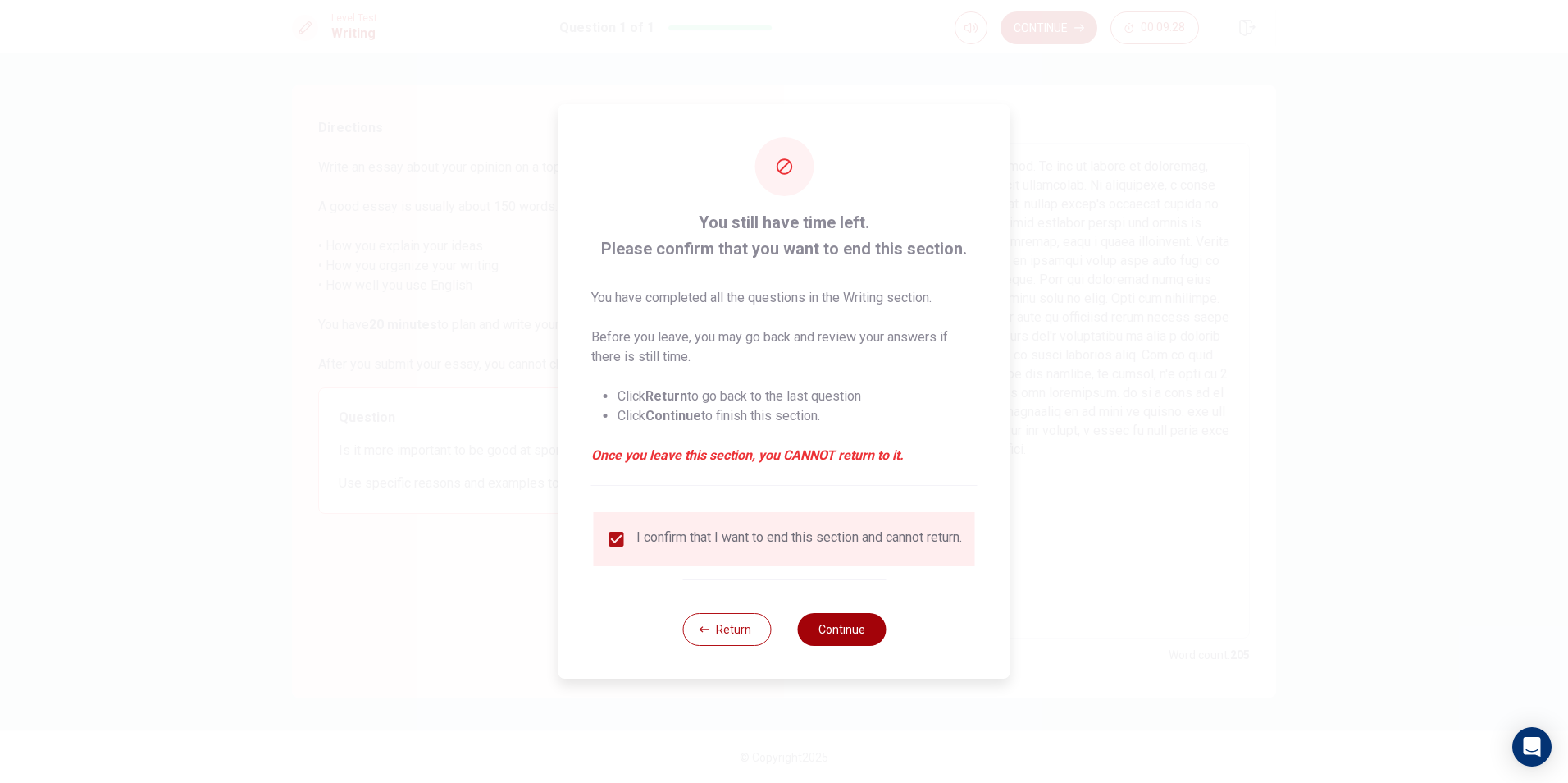
click at [880, 632] on button "Continue" at bounding box center [841, 629] width 89 height 33
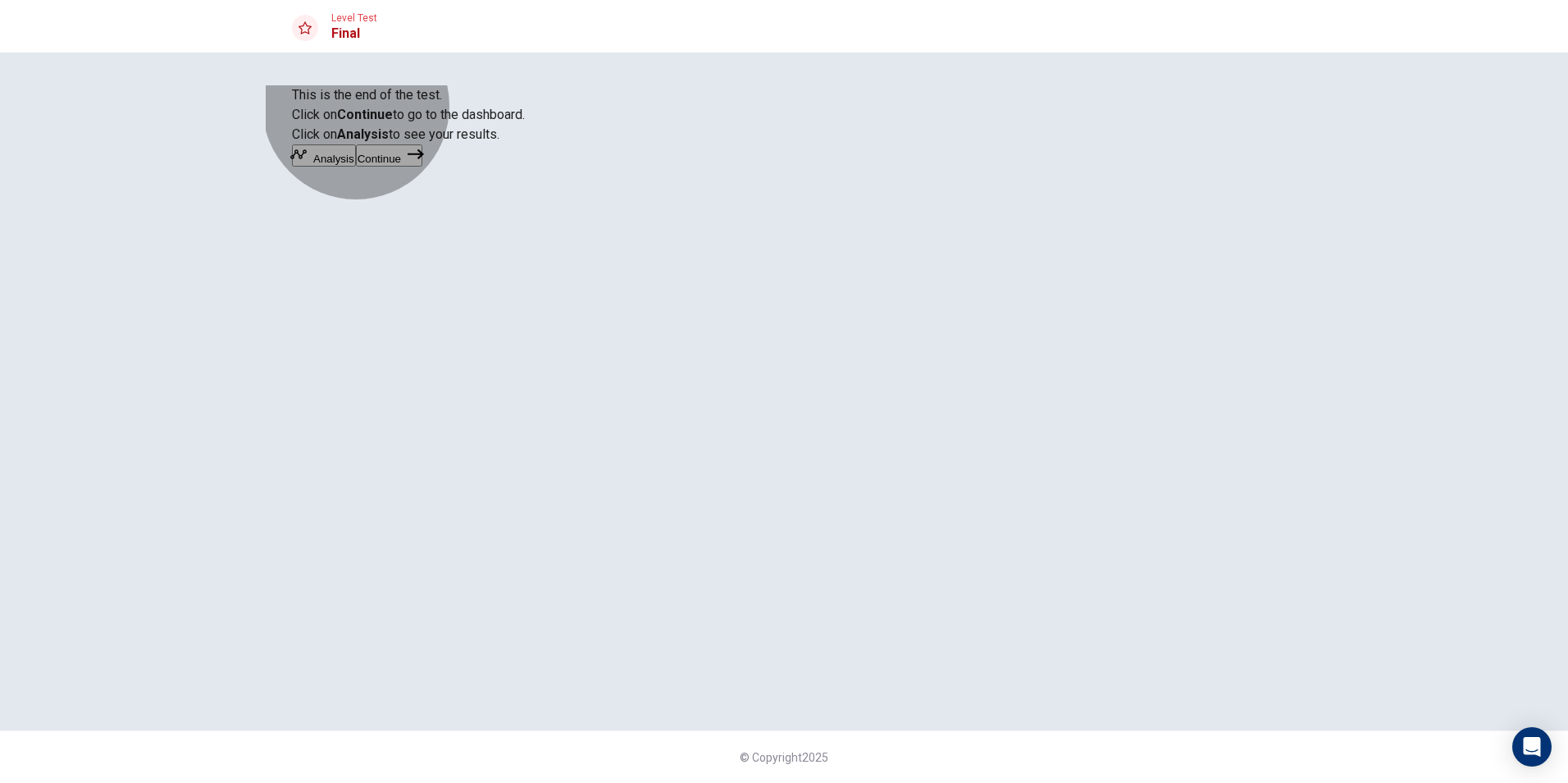
click at [356, 167] on button "Analysis" at bounding box center [323, 155] width 64 height 22
